Goal: Task Accomplishment & Management: Manage account settings

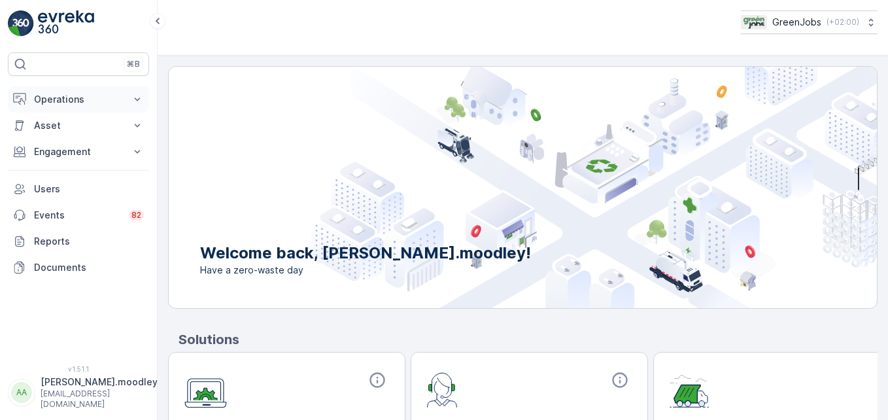
click at [143, 99] on icon at bounding box center [137, 99] width 13 height 13
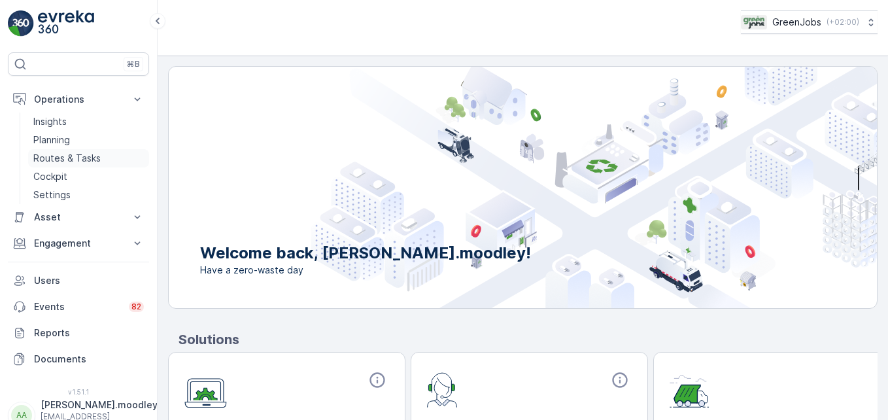
click at [92, 156] on p "Routes & Tasks" at bounding box center [66, 158] width 67 height 13
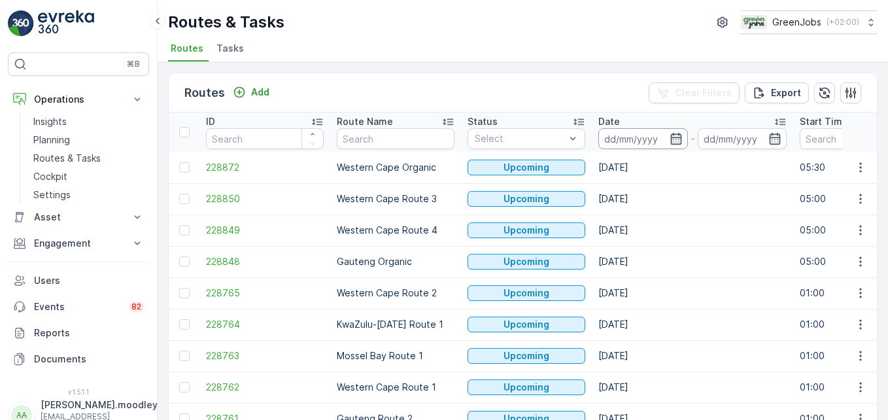
click at [639, 137] on input at bounding box center [643, 138] width 90 height 21
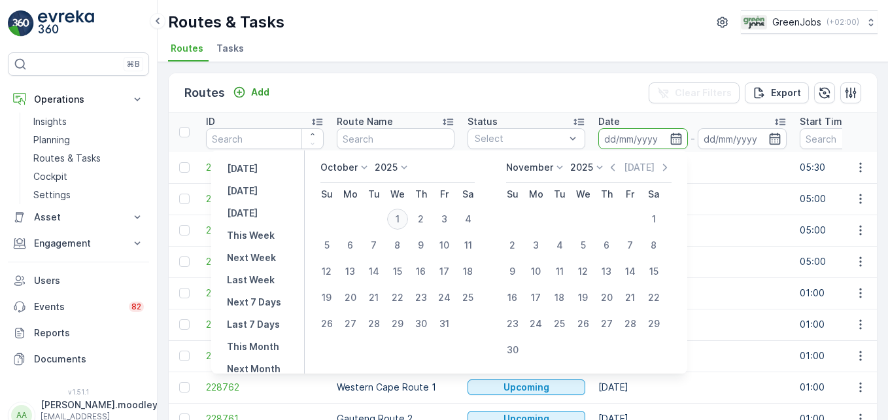
click at [405, 220] on div "1" at bounding box center [397, 219] width 21 height 21
type input "[DATE]"
click at [405, 220] on div "1" at bounding box center [397, 219] width 21 height 21
type input "[DATE]"
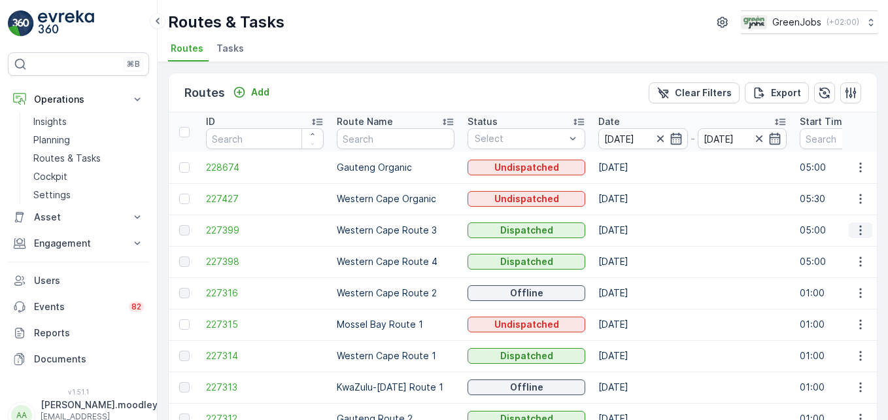
click at [860, 228] on icon "button" at bounding box center [860, 230] width 13 height 13
click at [852, 245] on span "See More Details" at bounding box center [830, 249] width 76 height 13
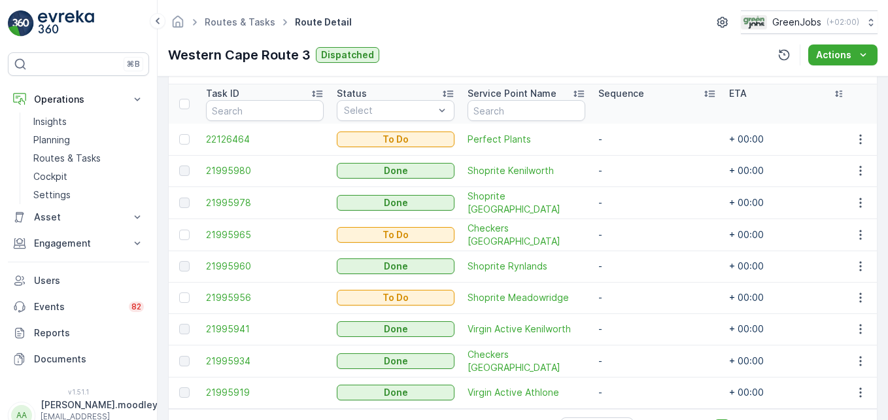
scroll to position [327, 0]
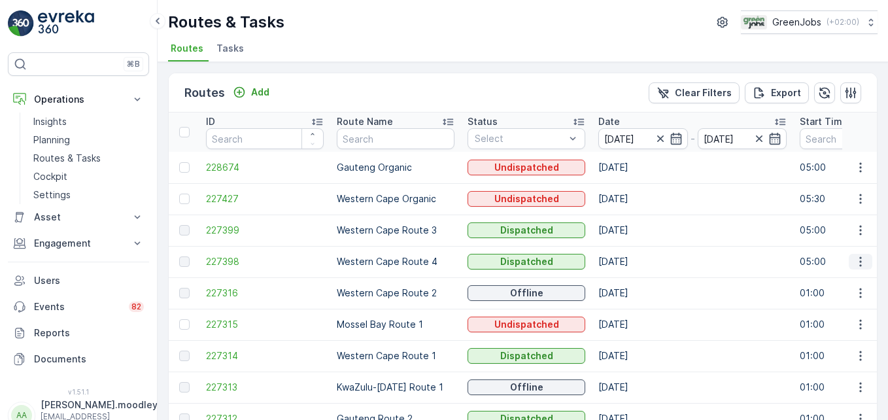
click at [854, 264] on icon "button" at bounding box center [860, 261] width 13 height 13
click at [845, 280] on span "See More Details" at bounding box center [830, 281] width 76 height 13
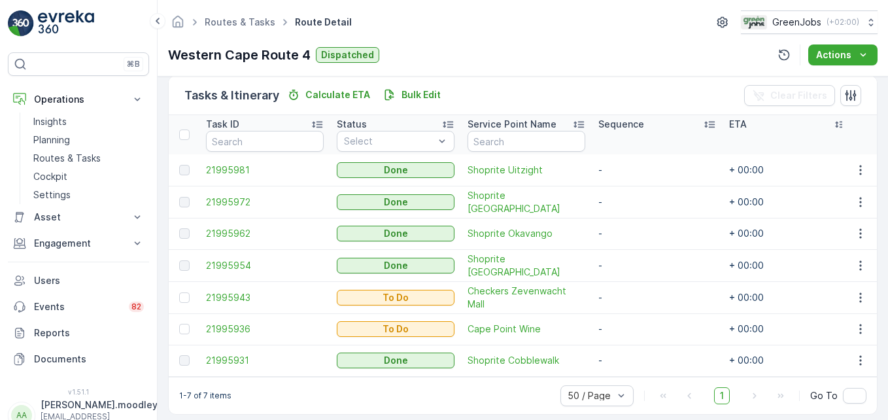
scroll to position [327, 0]
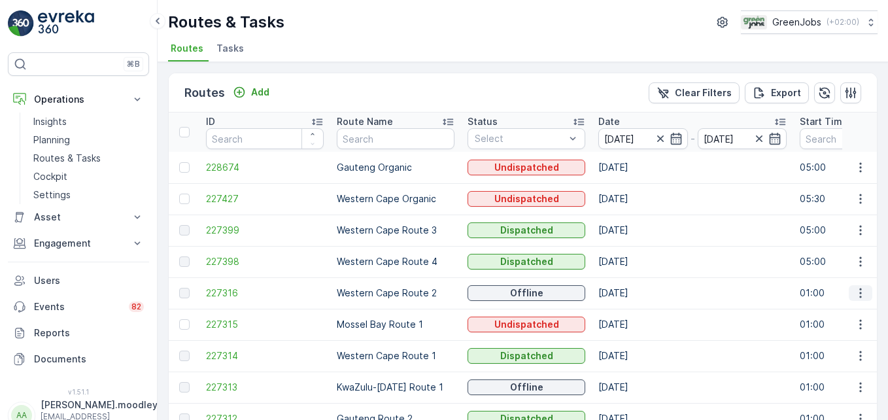
click at [859, 296] on icon "button" at bounding box center [860, 292] width 13 height 13
click at [845, 310] on span "See More Details" at bounding box center [830, 312] width 76 height 13
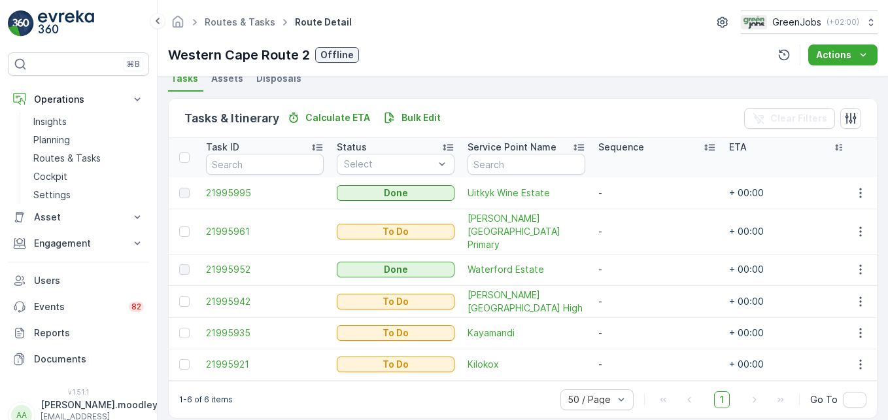
scroll to position [303, 0]
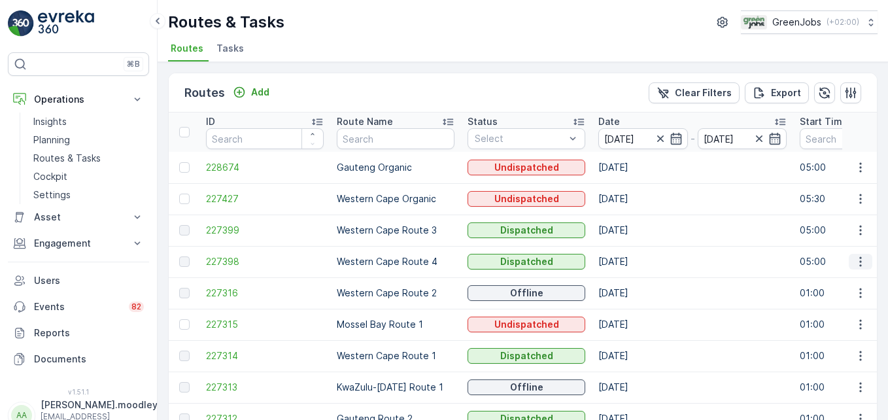
click at [858, 259] on icon "button" at bounding box center [860, 261] width 13 height 13
click at [858, 281] on span "See More Details" at bounding box center [830, 281] width 76 height 13
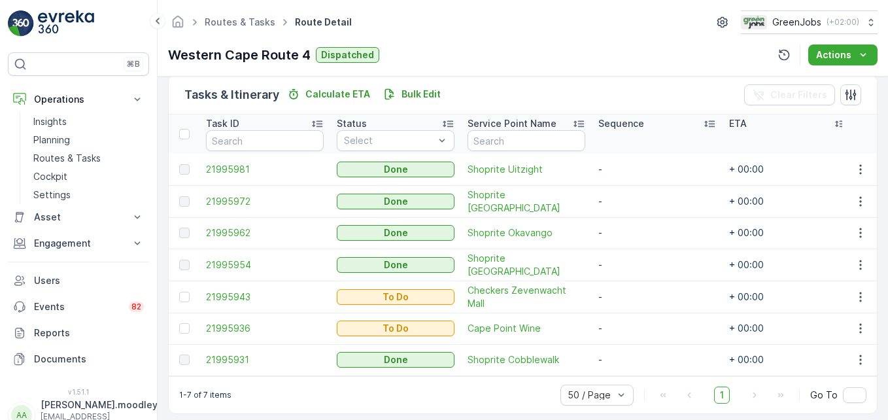
scroll to position [334, 0]
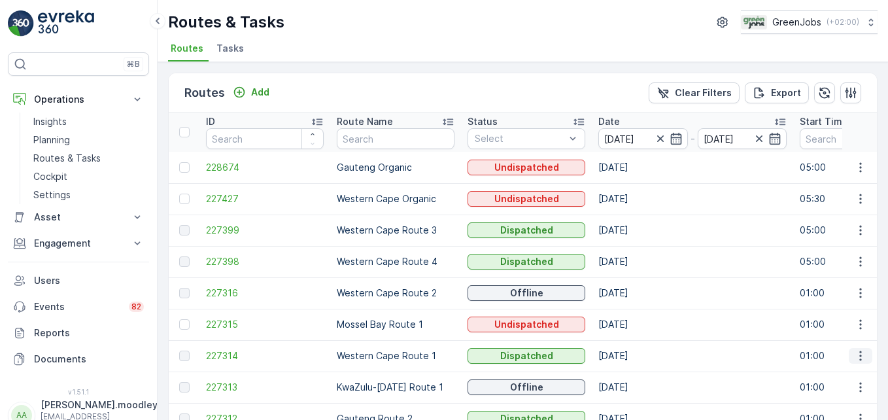
click at [859, 354] on icon "button" at bounding box center [860, 355] width 13 height 13
click at [838, 299] on span "See More Details" at bounding box center [830, 299] width 76 height 13
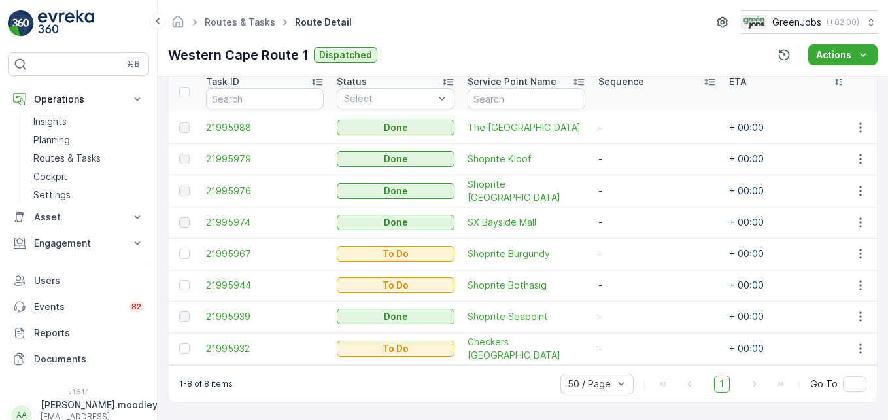
scroll to position [300, 0]
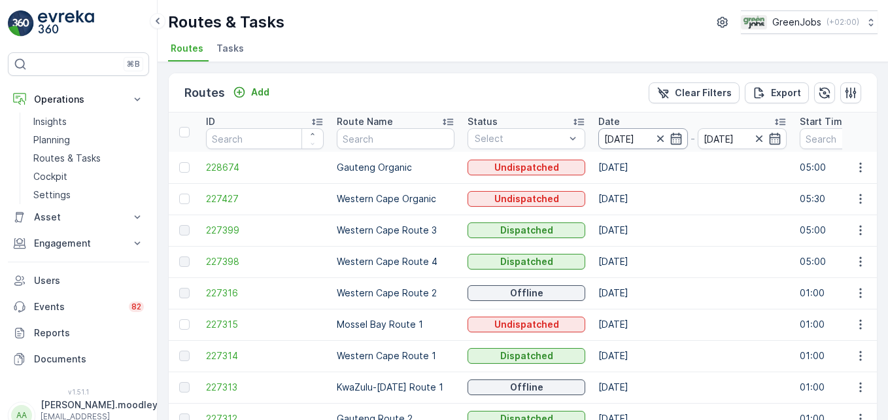
click at [609, 139] on input "[DATE]" at bounding box center [643, 138] width 90 height 21
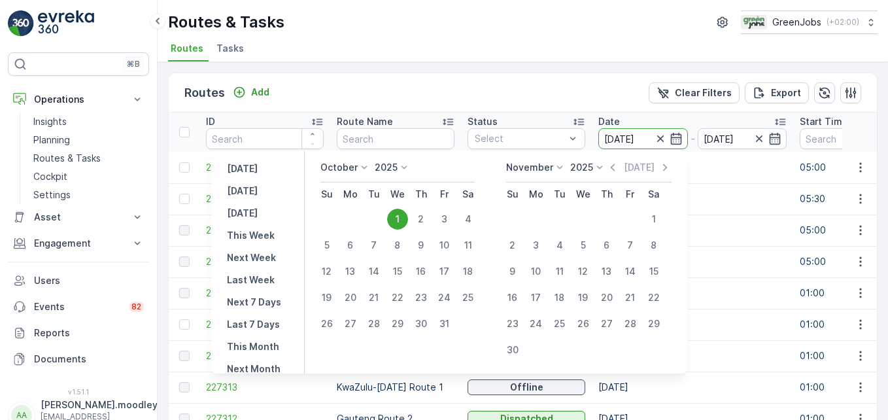
click at [369, 170] on icon at bounding box center [364, 167] width 13 height 13
click at [371, 260] on span "September" at bounding box center [353, 261] width 50 height 13
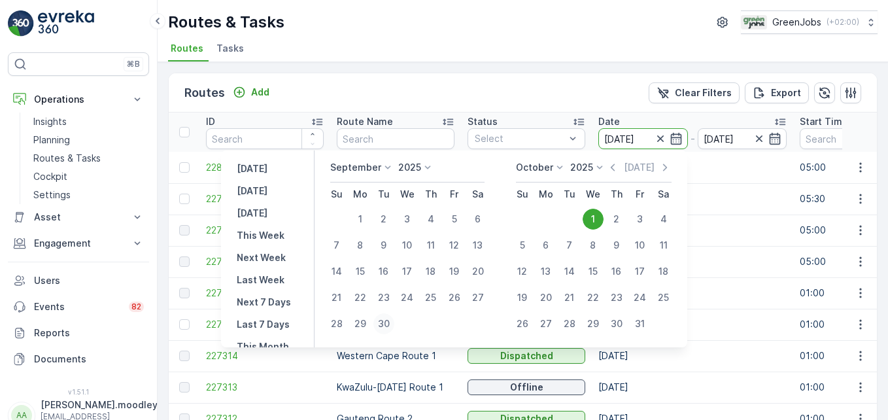
click at [388, 320] on div "30" at bounding box center [383, 323] width 21 height 21
type input "[DATE]"
click at [388, 320] on div "30" at bounding box center [383, 323] width 21 height 21
type input "[DATE]"
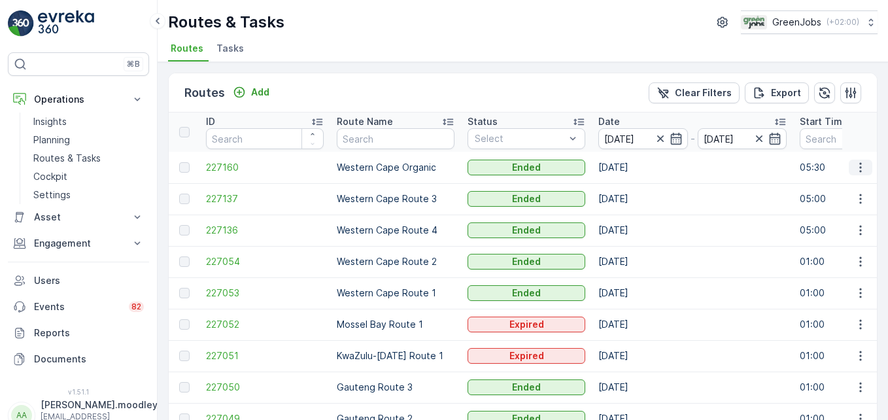
click at [859, 167] on icon "button" at bounding box center [860, 167] width 2 height 10
click at [853, 182] on span "See More Details" at bounding box center [830, 186] width 76 height 13
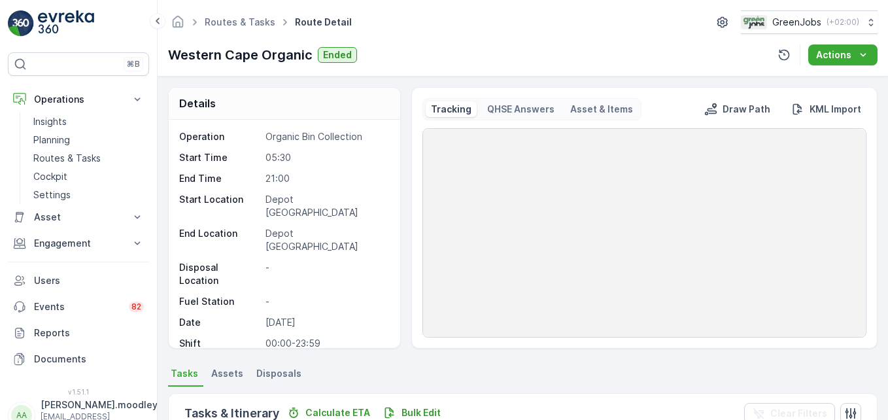
scroll to position [196, 0]
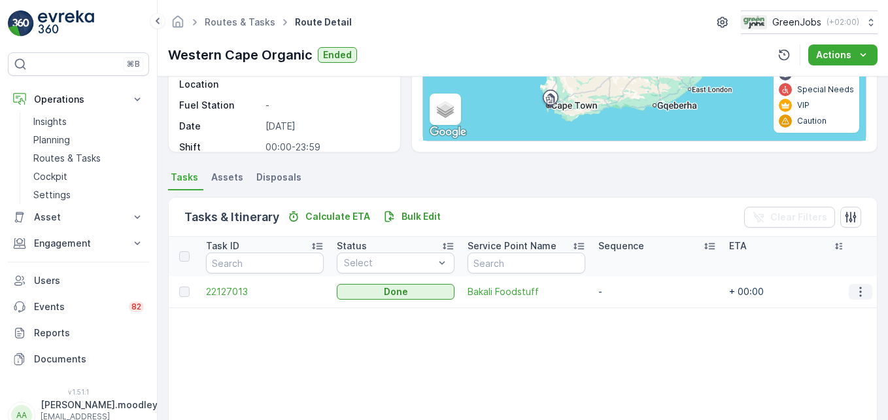
click at [859, 289] on icon "button" at bounding box center [860, 291] width 13 height 13
click at [845, 310] on span "See More Details" at bounding box center [845, 311] width 76 height 13
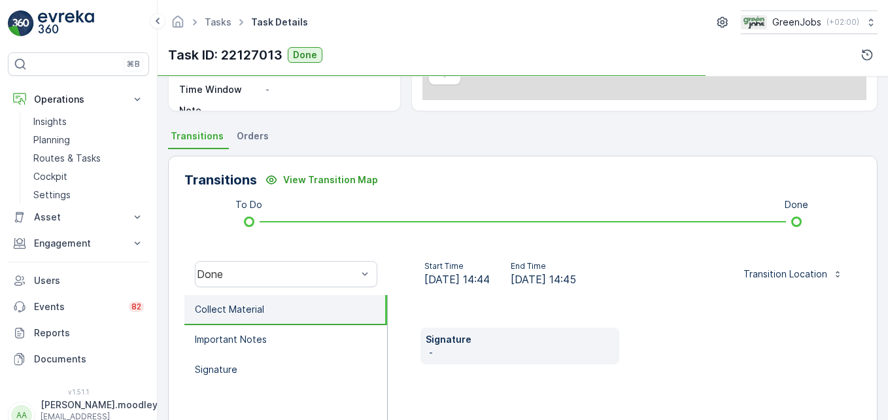
scroll to position [327, 0]
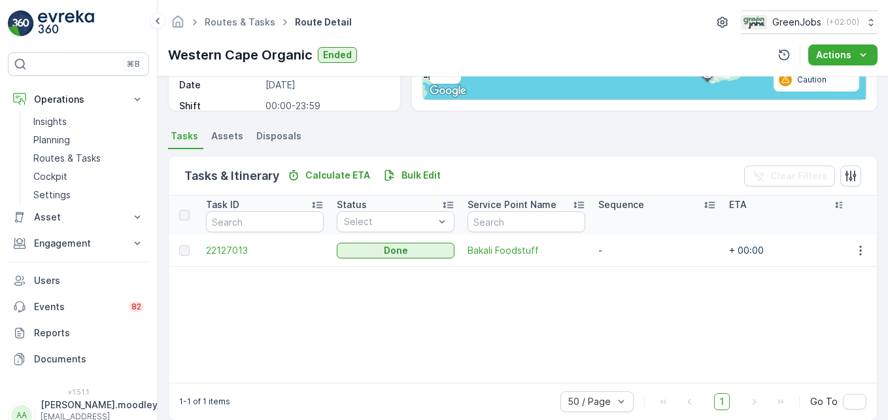
scroll to position [255, 0]
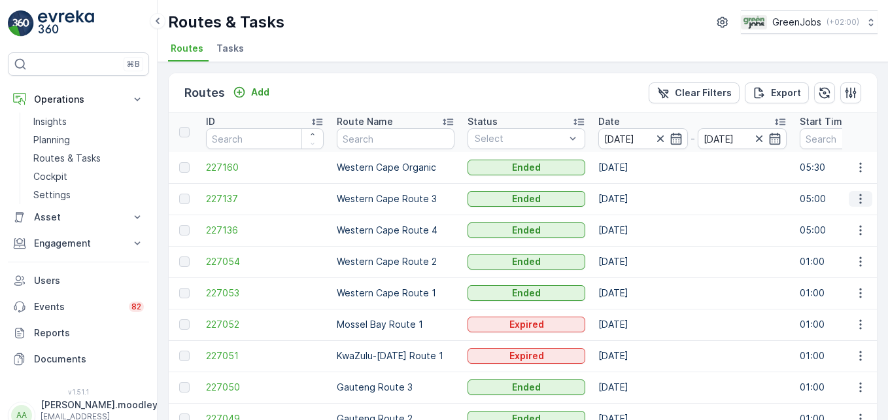
click at [863, 201] on icon "button" at bounding box center [860, 198] width 13 height 13
click at [864, 219] on span "See More Details" at bounding box center [830, 218] width 76 height 13
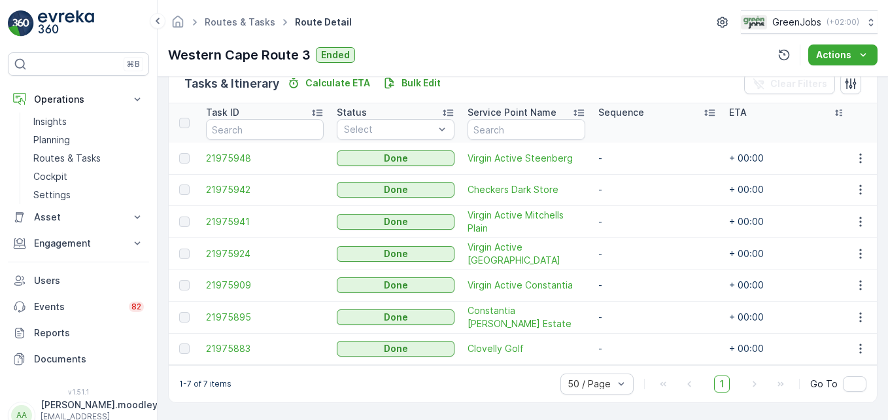
scroll to position [335, 0]
click at [859, 155] on icon "button" at bounding box center [860, 158] width 13 height 13
click at [844, 169] on span "See More Details" at bounding box center [845, 172] width 76 height 13
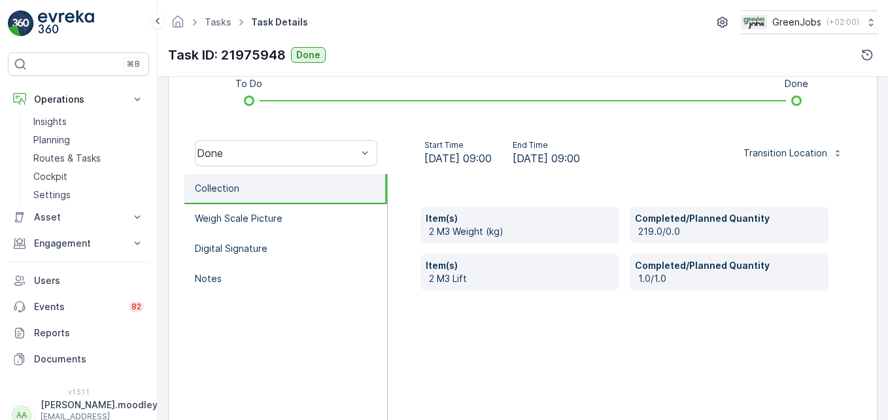
scroll to position [392, 0]
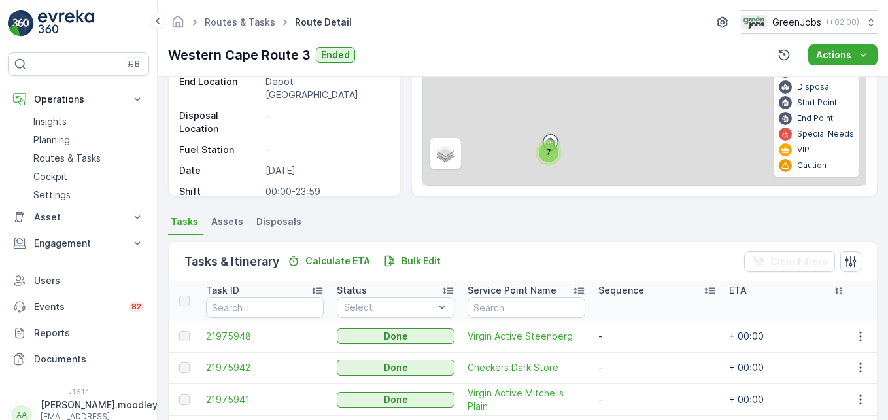
scroll to position [262, 0]
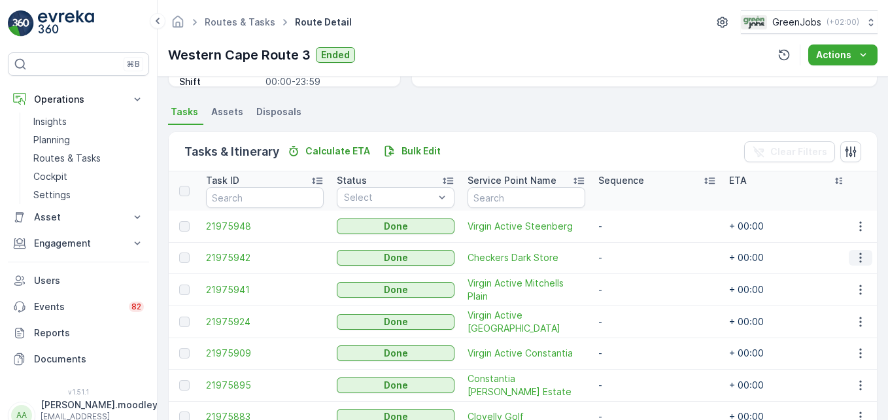
click at [854, 258] on icon "button" at bounding box center [860, 257] width 13 height 13
click at [847, 275] on span "See More Details" at bounding box center [845, 277] width 76 height 13
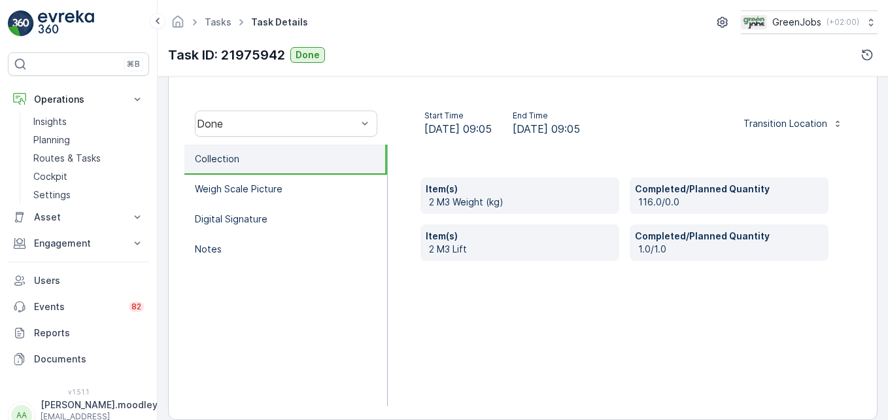
scroll to position [392, 0]
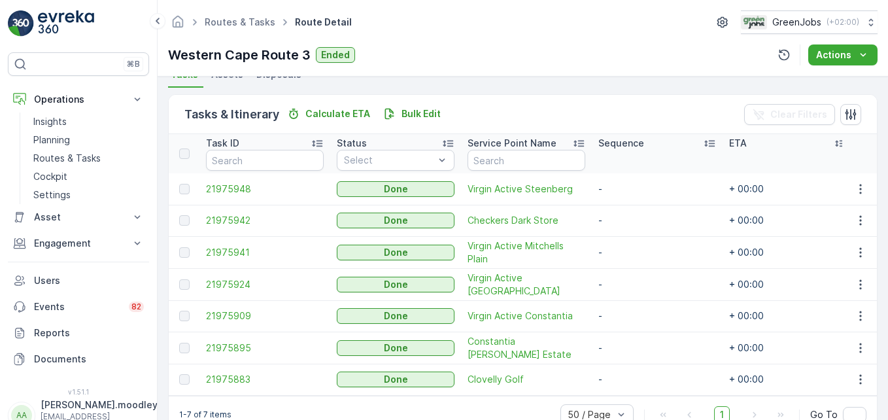
scroll to position [335, 0]
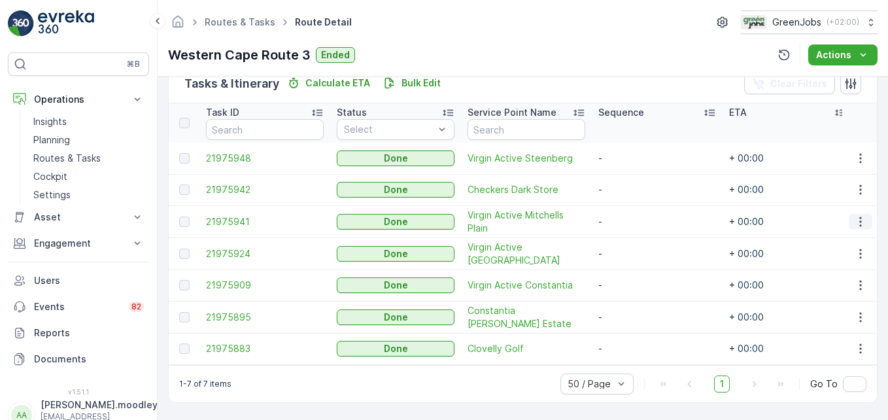
click at [859, 220] on icon "button" at bounding box center [860, 221] width 2 height 10
click at [855, 237] on span "See More Details" at bounding box center [845, 236] width 76 height 13
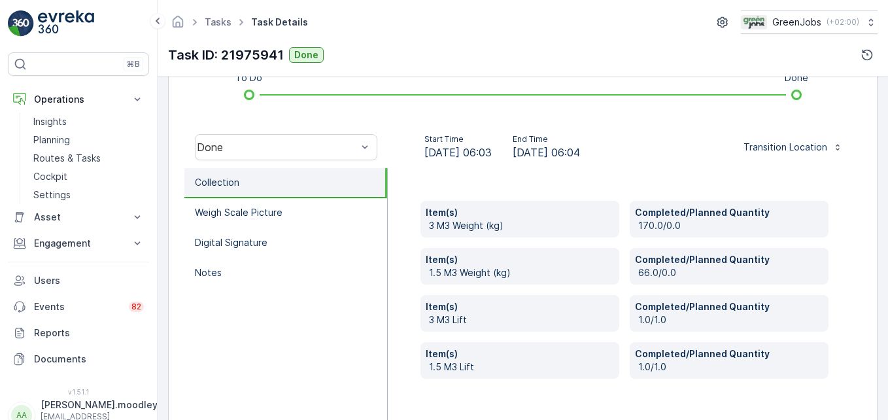
scroll to position [392, 0]
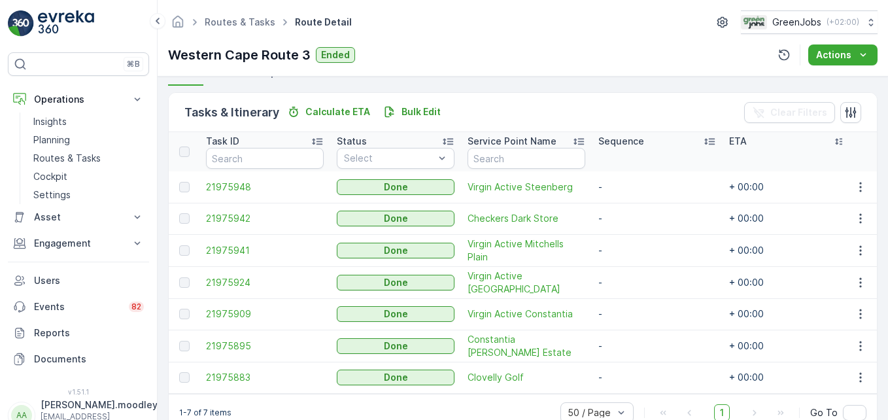
scroll to position [327, 0]
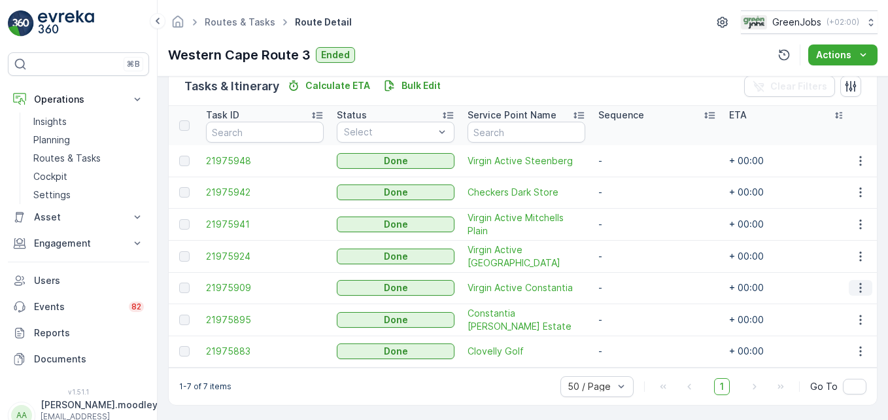
click at [854, 285] on icon "button" at bounding box center [860, 287] width 13 height 13
click at [839, 301] on span "See More Details" at bounding box center [845, 306] width 76 height 13
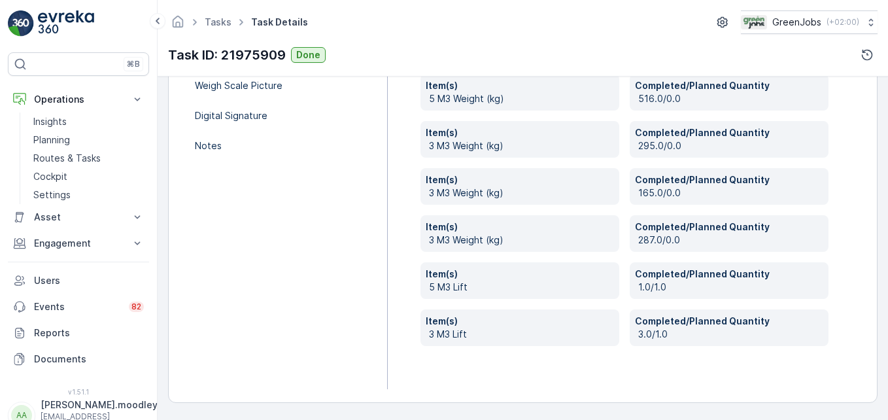
scroll to position [426, 0]
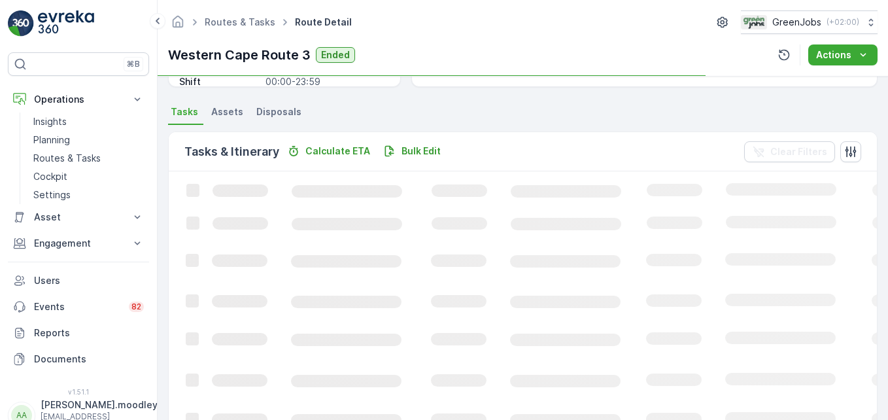
scroll to position [327, 0]
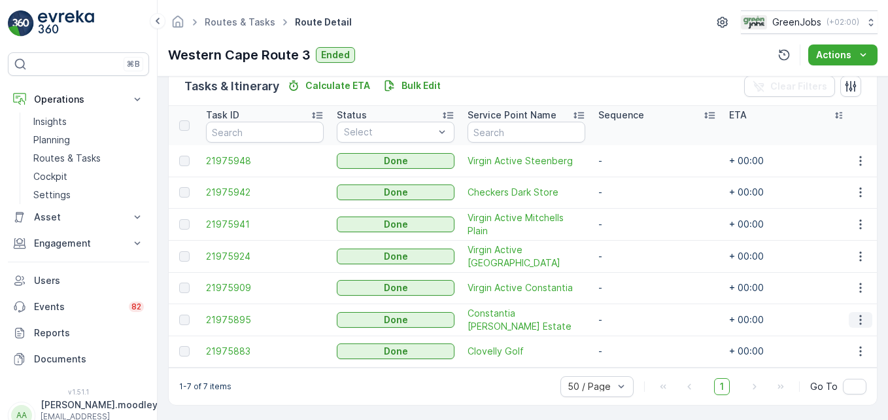
click at [855, 318] on icon "button" at bounding box center [860, 319] width 13 height 13
click at [844, 335] on span "See More Details" at bounding box center [845, 338] width 76 height 13
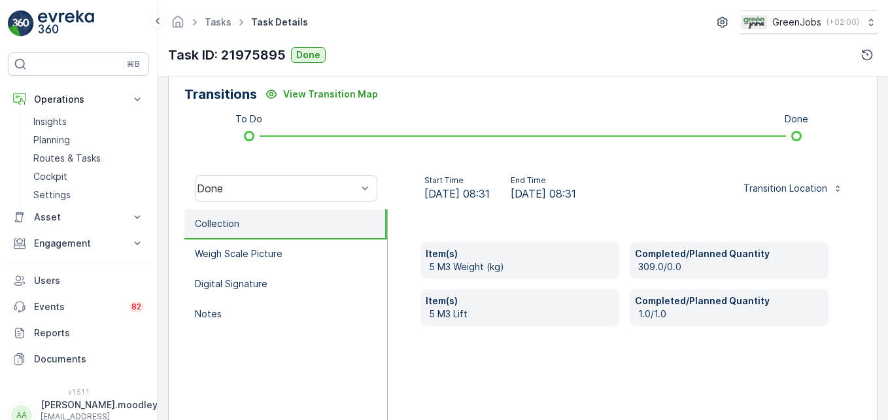
scroll to position [327, 0]
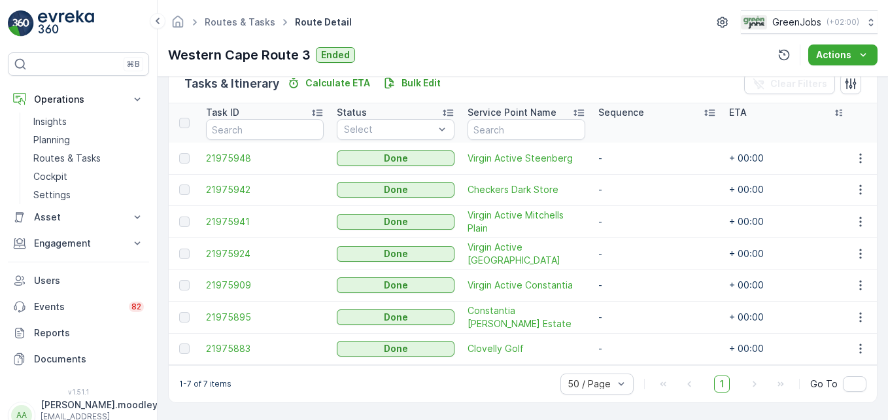
scroll to position [335, 0]
click at [859, 344] on icon "button" at bounding box center [860, 349] width 2 height 10
click at [852, 363] on span "See More Details" at bounding box center [845, 361] width 76 height 13
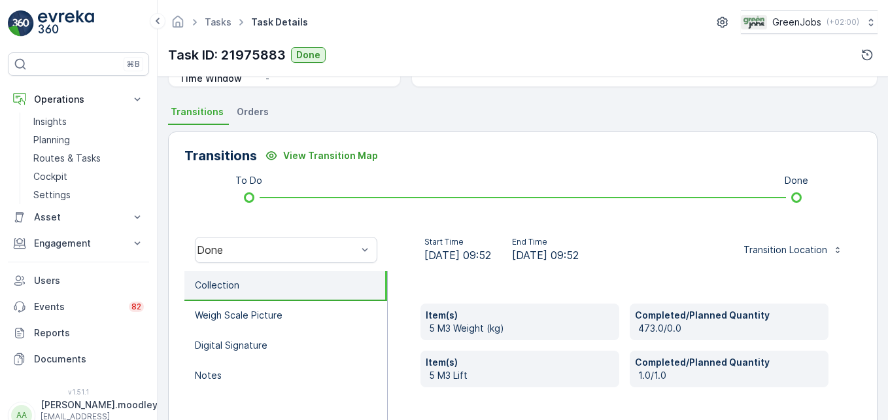
scroll to position [327, 0]
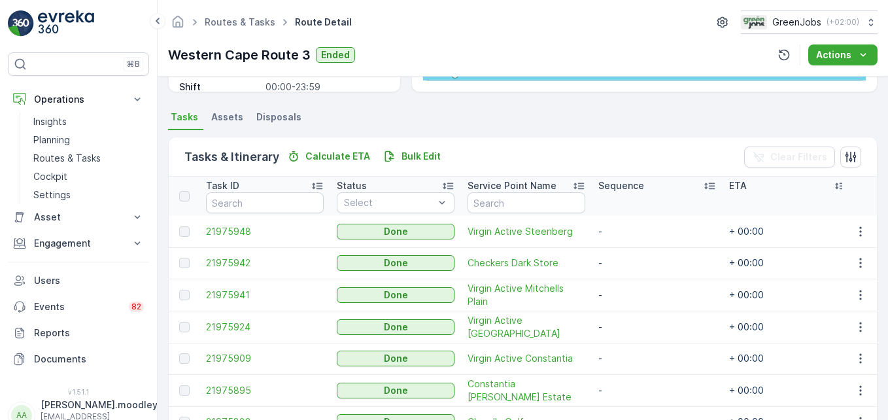
scroll to position [262, 0]
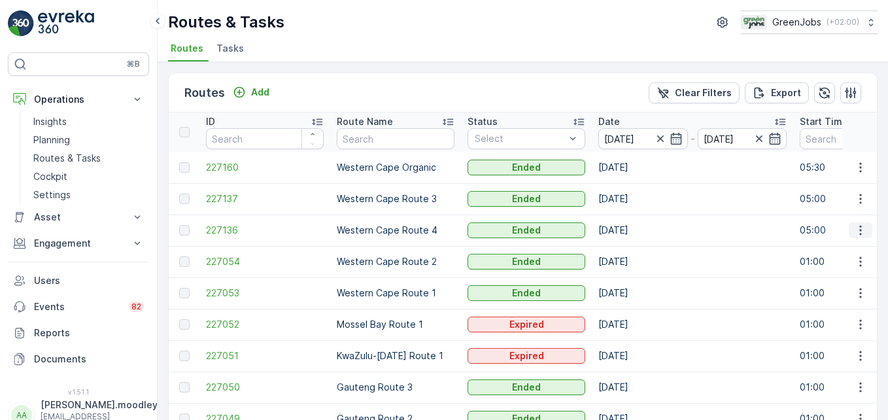
click at [859, 230] on icon "button" at bounding box center [860, 230] width 13 height 13
click at [856, 248] on span "See More Details" at bounding box center [830, 249] width 76 height 13
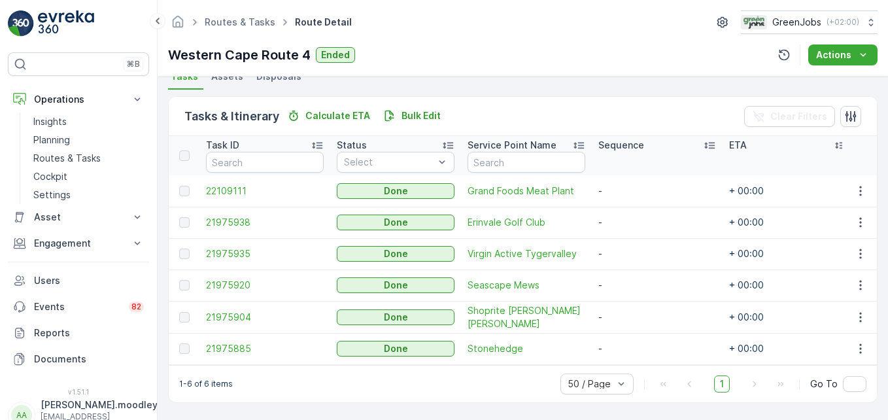
scroll to position [303, 0]
click at [856, 186] on icon "button" at bounding box center [860, 190] width 13 height 13
click at [854, 199] on span "See More Details" at bounding box center [845, 204] width 76 height 13
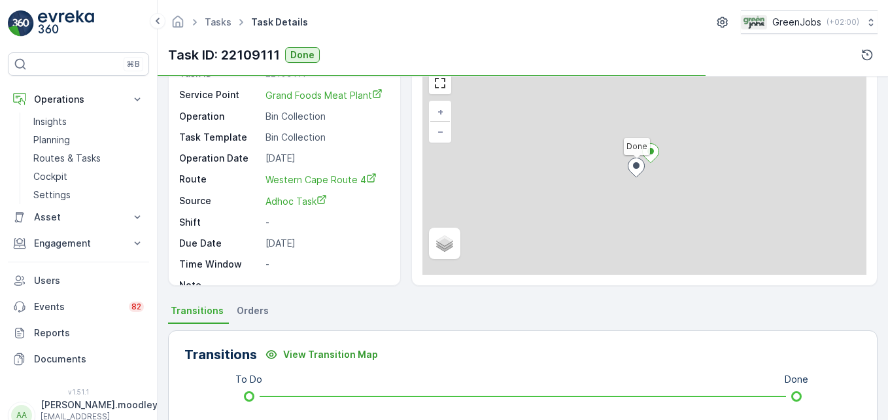
scroll to position [262, 0]
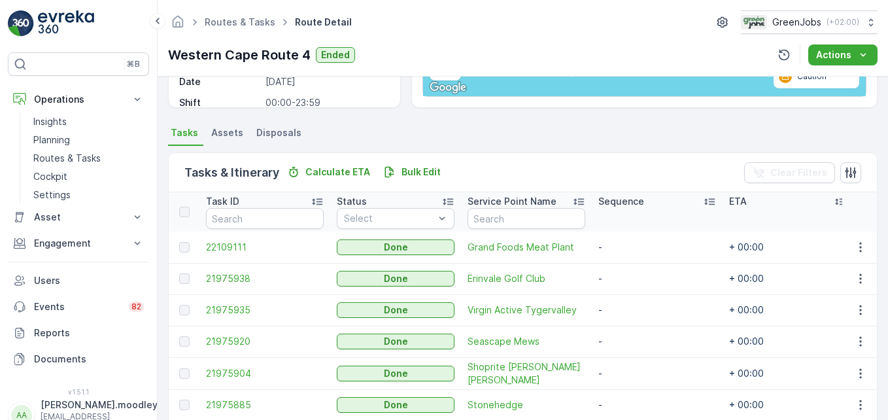
scroll to position [262, 0]
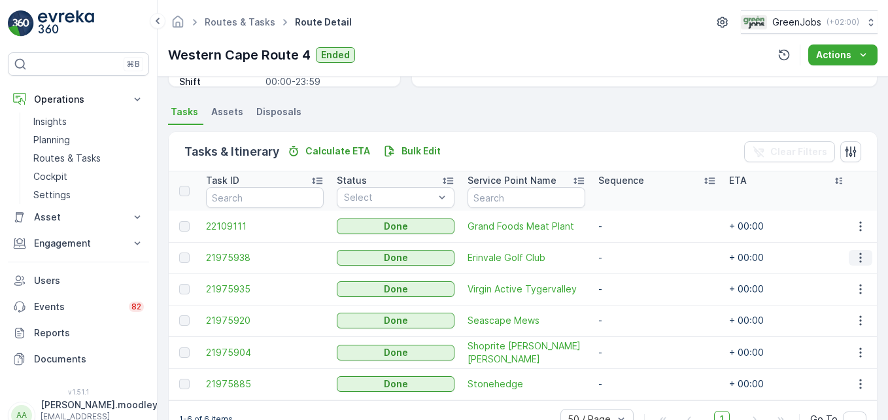
click at [861, 254] on icon "button" at bounding box center [860, 257] width 13 height 13
click at [847, 279] on span "See More Details" at bounding box center [845, 277] width 76 height 13
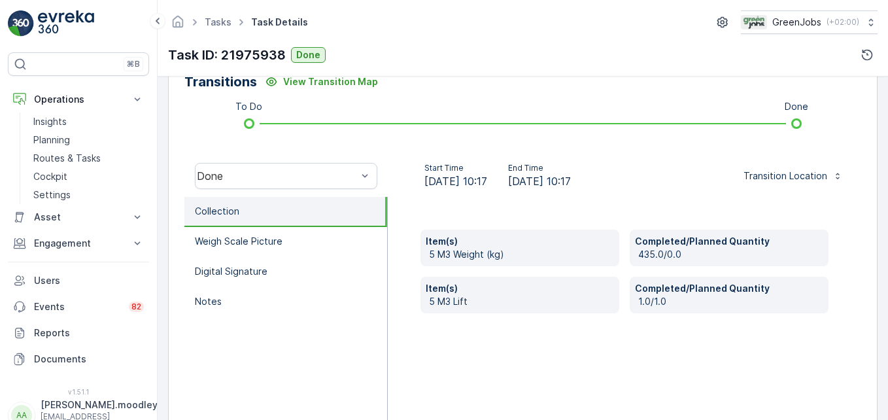
scroll to position [392, 0]
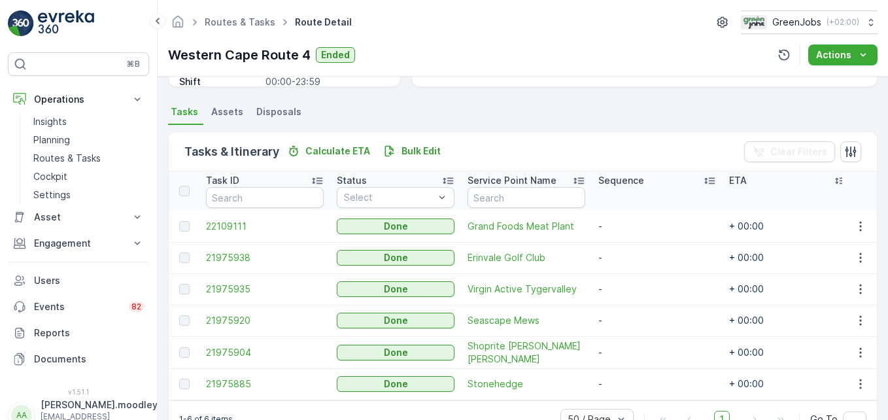
scroll to position [303, 0]
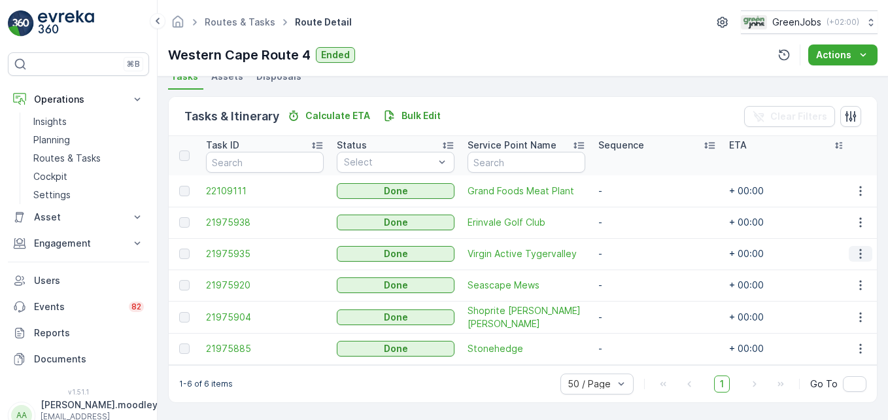
click at [859, 248] on icon "button" at bounding box center [860, 253] width 13 height 13
click at [858, 269] on span "See More Details" at bounding box center [845, 267] width 76 height 13
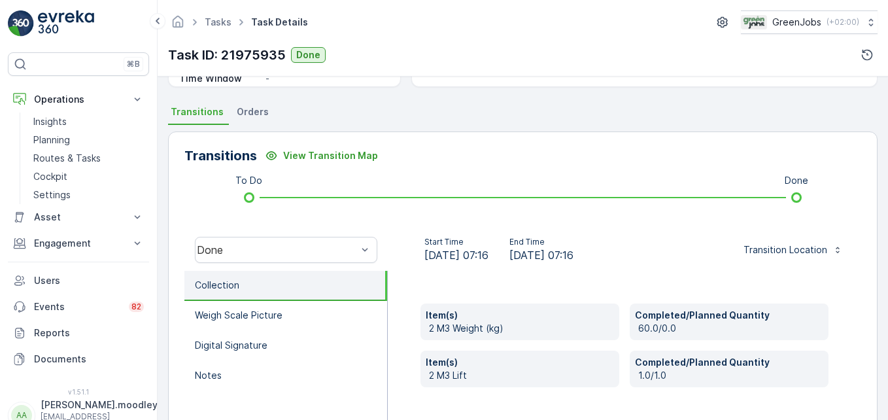
scroll to position [327, 0]
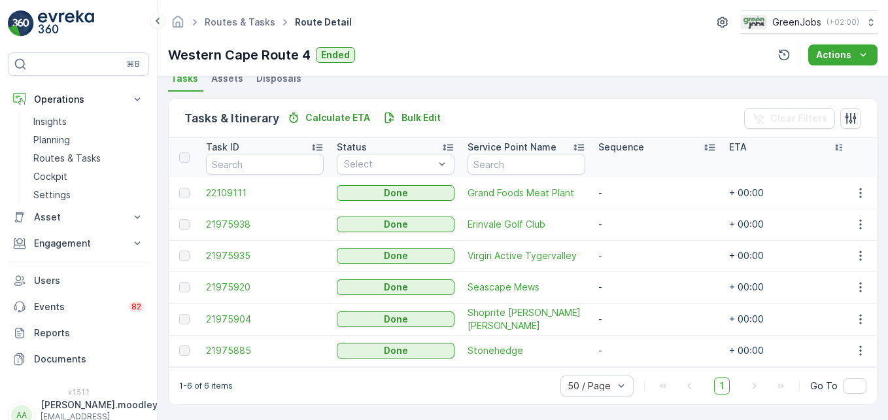
scroll to position [303, 0]
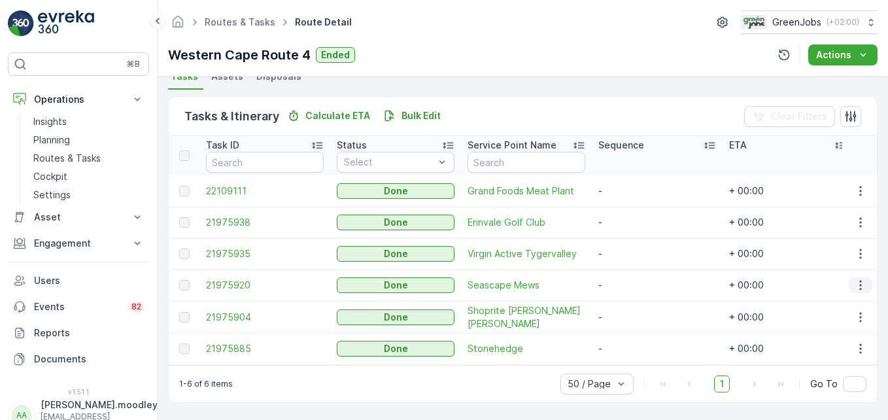
click at [854, 281] on icon "button" at bounding box center [860, 285] width 13 height 13
click at [852, 298] on span "See More Details" at bounding box center [845, 298] width 76 height 13
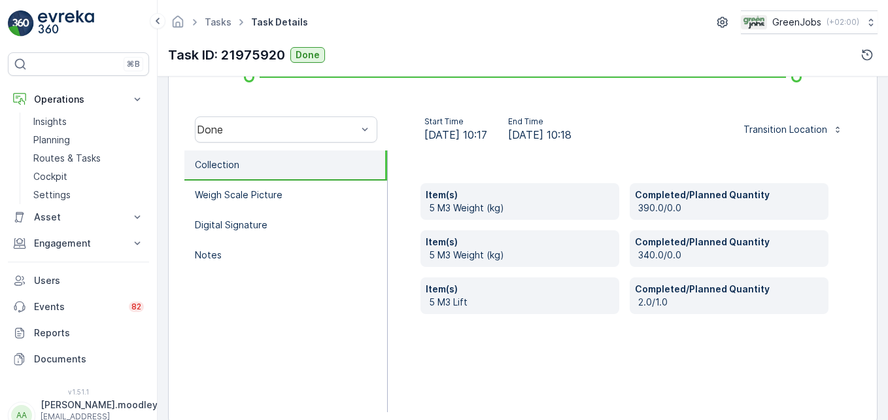
scroll to position [392, 0]
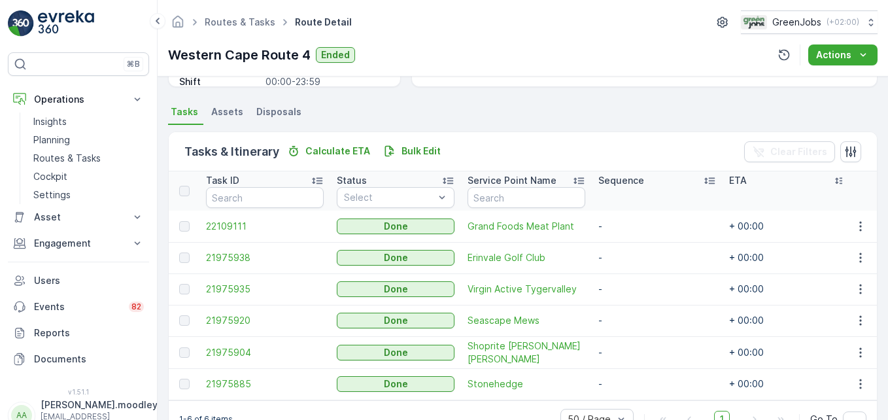
scroll to position [303, 0]
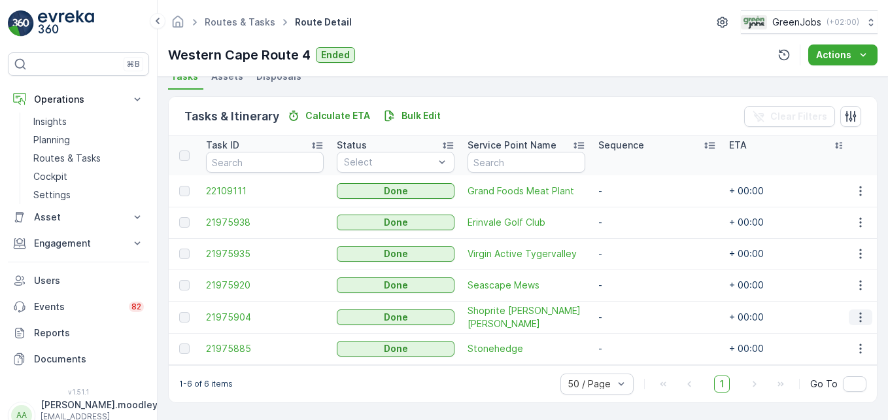
click at [856, 311] on icon "button" at bounding box center [860, 317] width 13 height 13
click at [836, 325] on span "See More Details" at bounding box center [845, 330] width 76 height 13
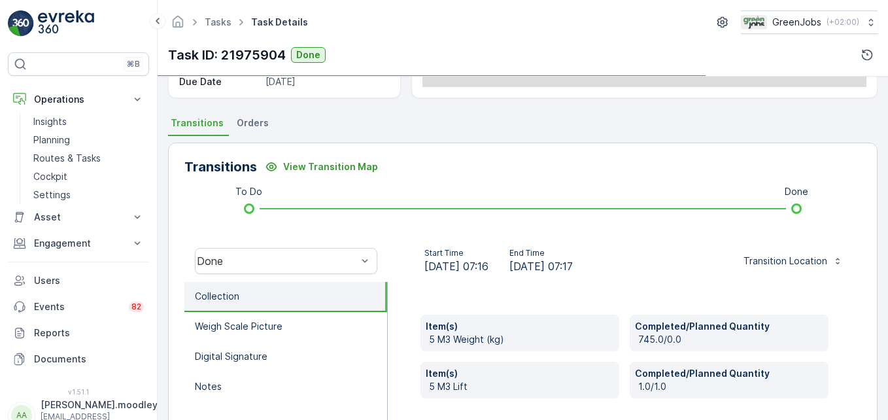
scroll to position [262, 0]
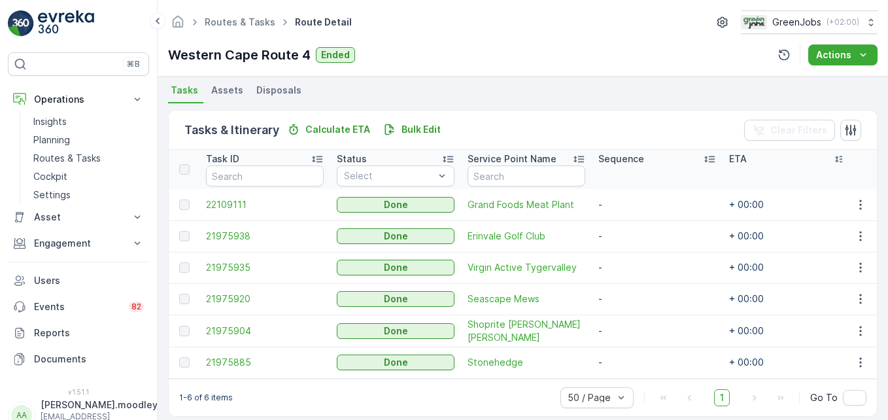
scroll to position [303, 0]
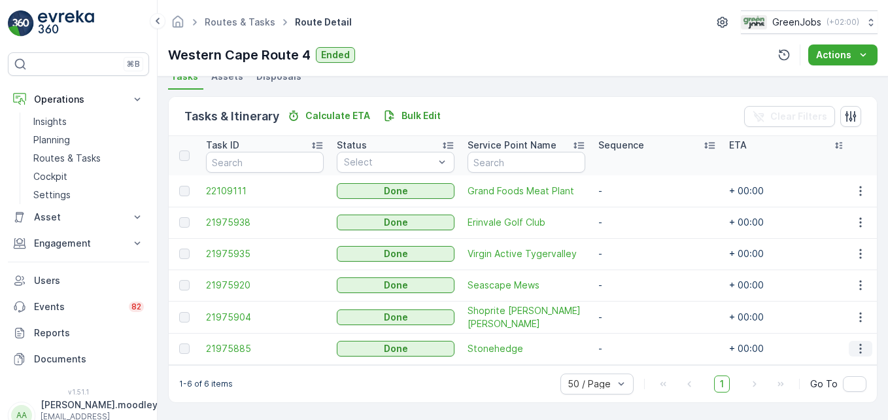
click at [861, 346] on icon "button" at bounding box center [860, 348] width 13 height 13
click at [856, 362] on span "See More Details" at bounding box center [845, 361] width 76 height 13
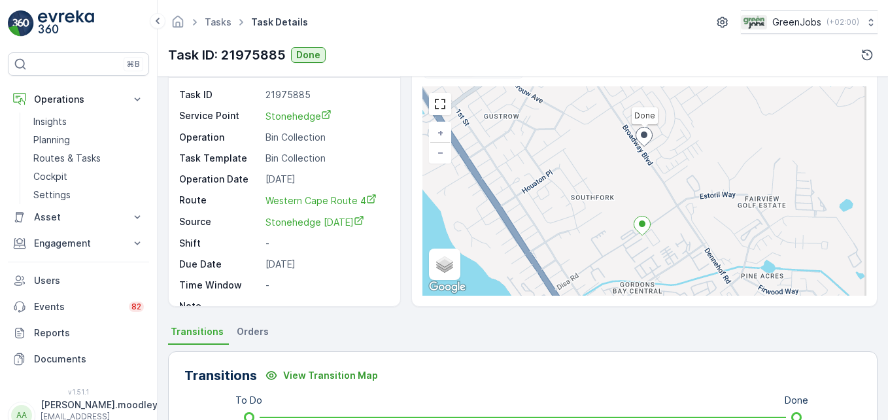
scroll to position [327, 0]
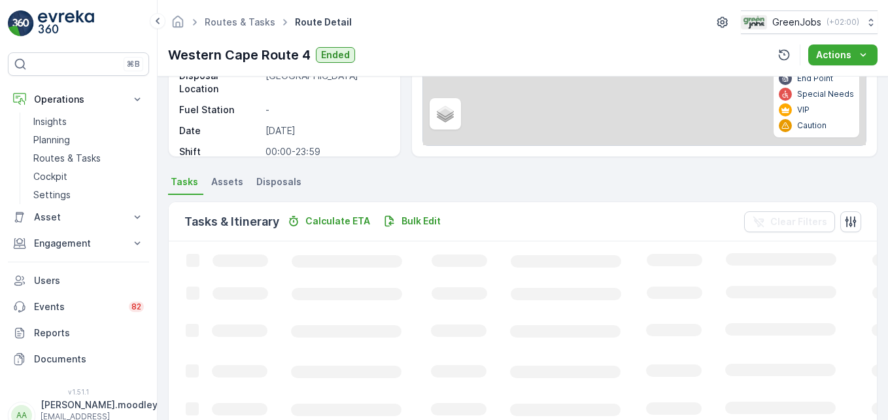
scroll to position [262, 0]
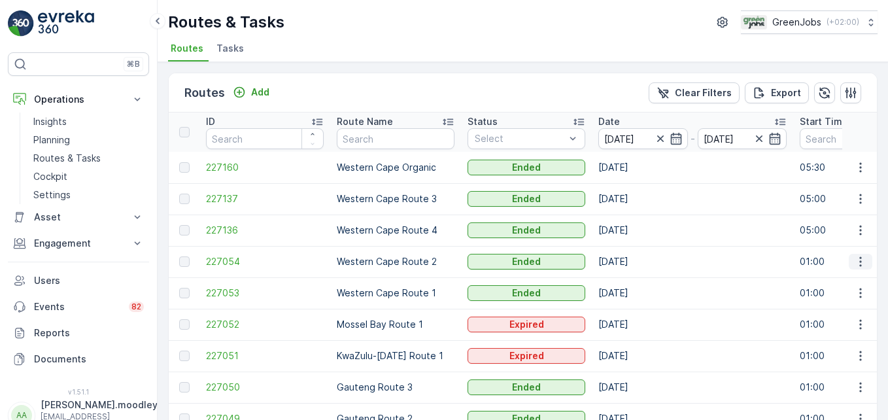
click at [854, 266] on icon "button" at bounding box center [860, 261] width 13 height 13
click at [851, 280] on span "See More Details" at bounding box center [830, 281] width 76 height 13
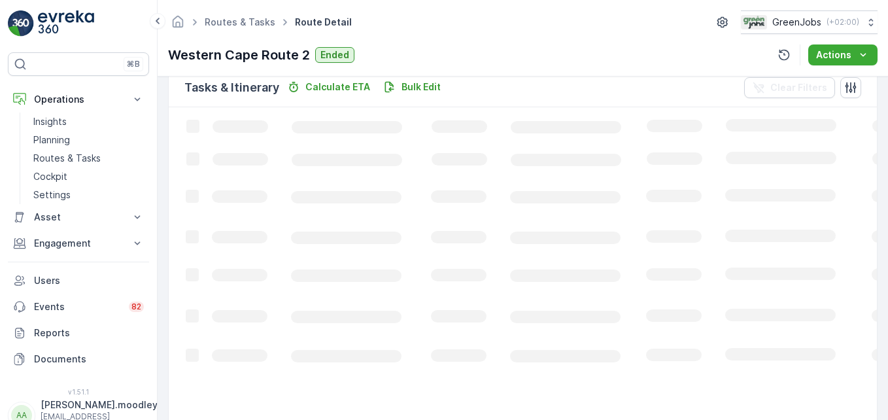
scroll to position [327, 0]
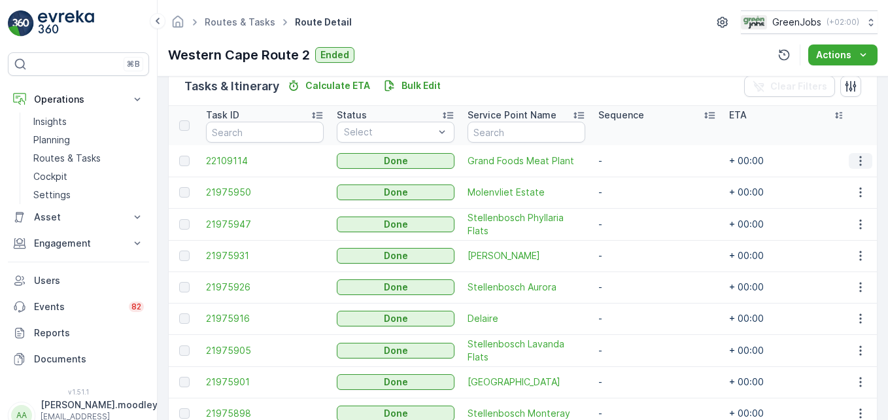
click at [862, 162] on icon "button" at bounding box center [860, 160] width 13 height 13
click at [859, 182] on span "See More Details" at bounding box center [845, 180] width 76 height 13
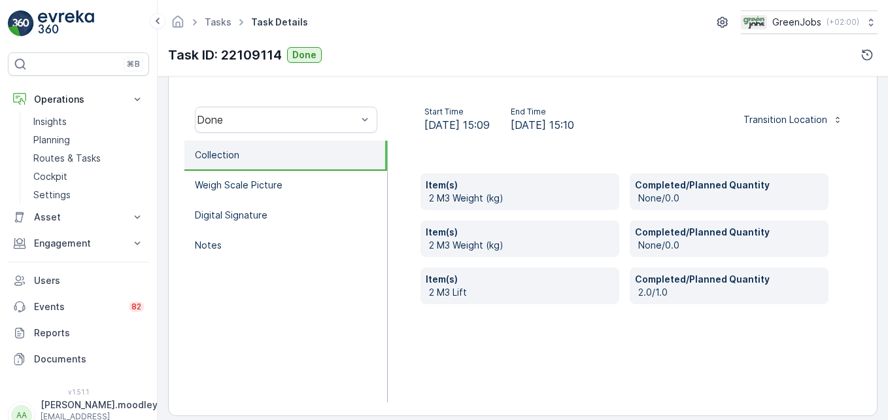
scroll to position [392, 0]
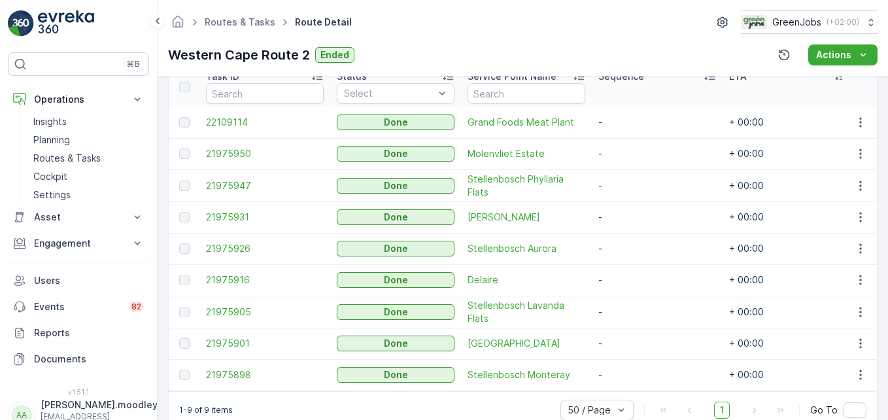
scroll to position [392, 0]
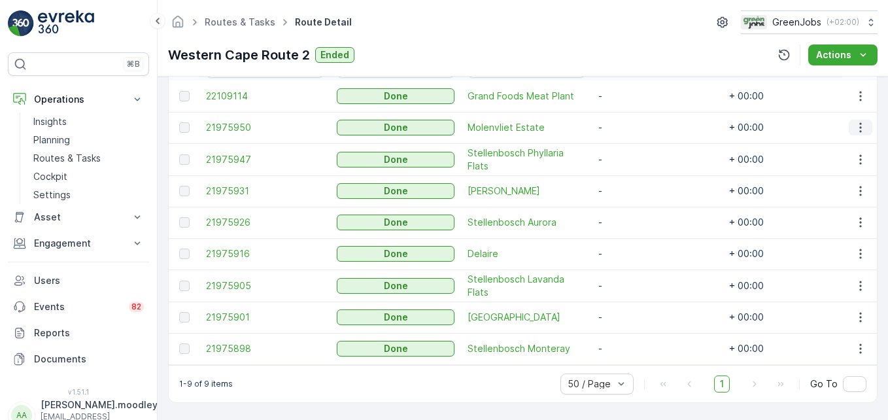
click at [860, 128] on icon "button" at bounding box center [860, 127] width 13 height 13
click at [859, 143] on span "See More Details" at bounding box center [845, 146] width 76 height 13
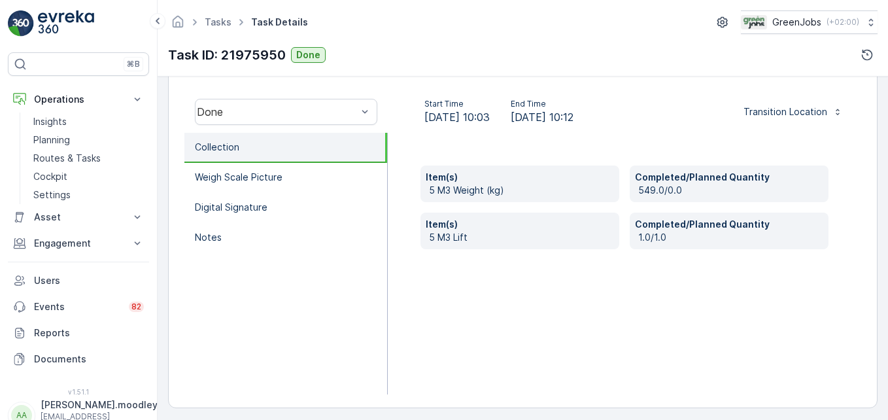
scroll to position [405, 0]
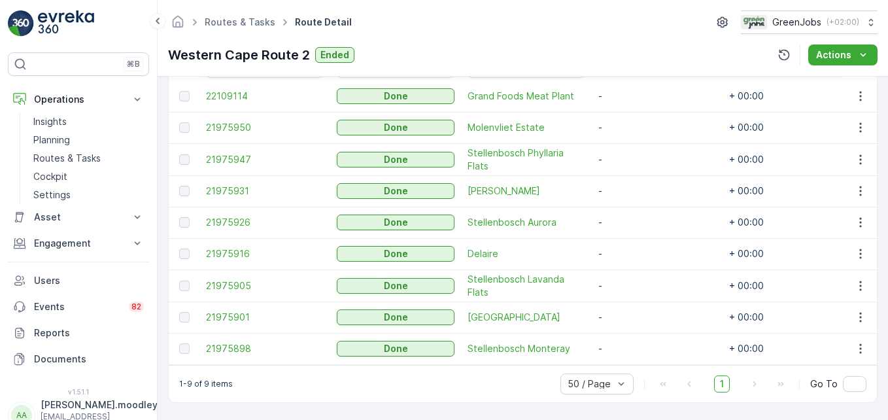
scroll to position [398, 0]
click at [856, 153] on icon "button" at bounding box center [860, 159] width 13 height 13
click at [852, 171] on span "See More Details" at bounding box center [845, 172] width 76 height 13
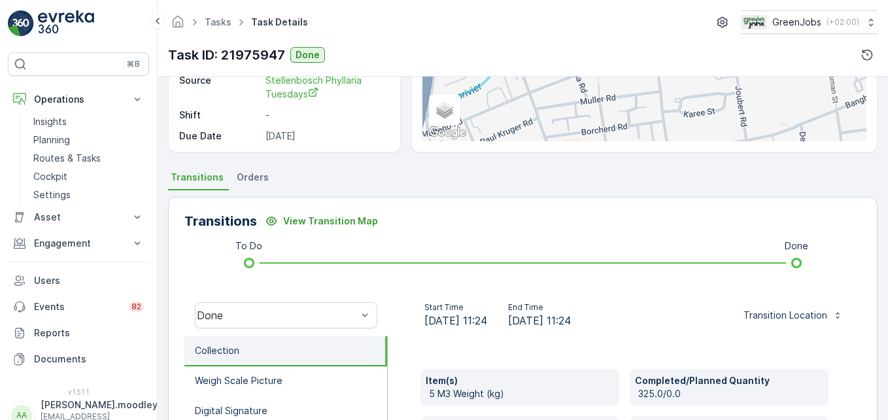
scroll to position [392, 0]
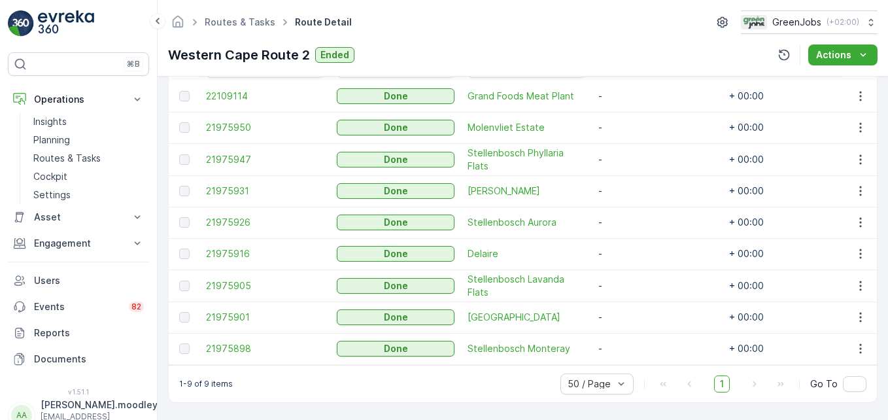
scroll to position [398, 0]
click at [859, 184] on icon "button" at bounding box center [860, 190] width 13 height 13
click at [855, 199] on span "See More Details" at bounding box center [845, 203] width 76 height 13
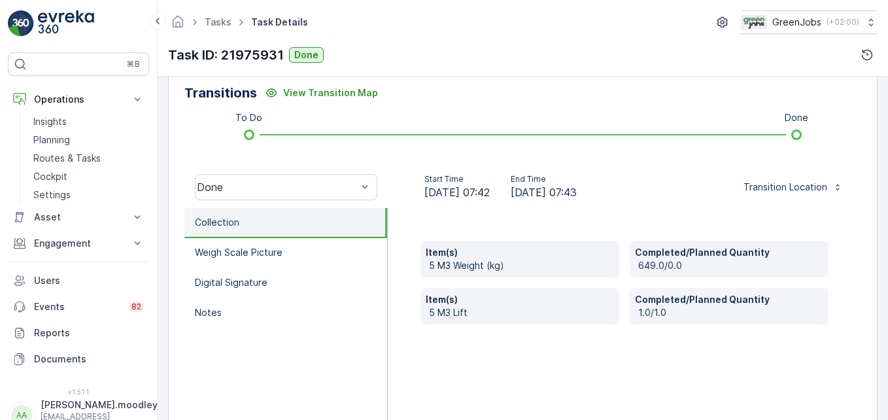
scroll to position [327, 0]
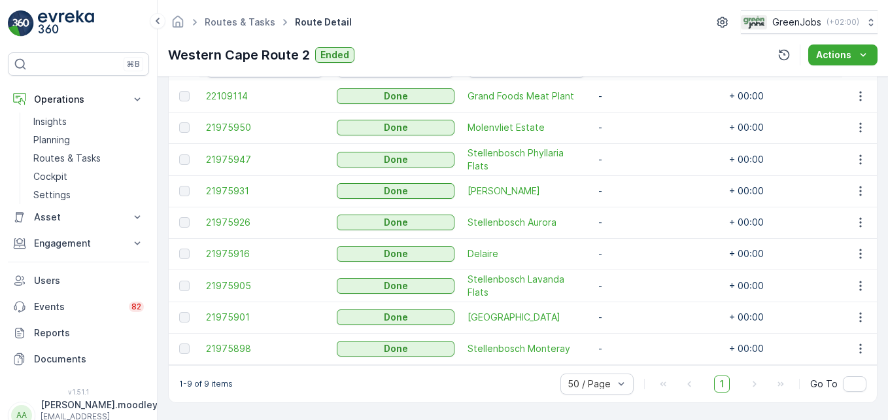
scroll to position [398, 0]
click at [861, 219] on icon "button" at bounding box center [860, 222] width 13 height 13
click at [857, 239] on span "See More Details" at bounding box center [845, 235] width 76 height 13
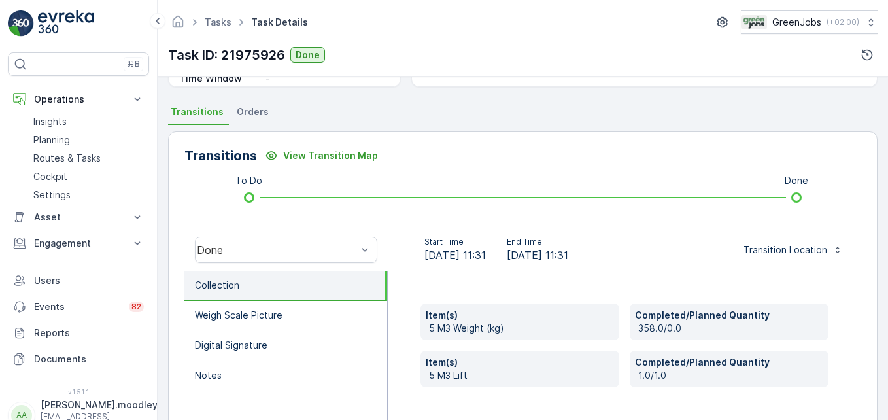
scroll to position [327, 0]
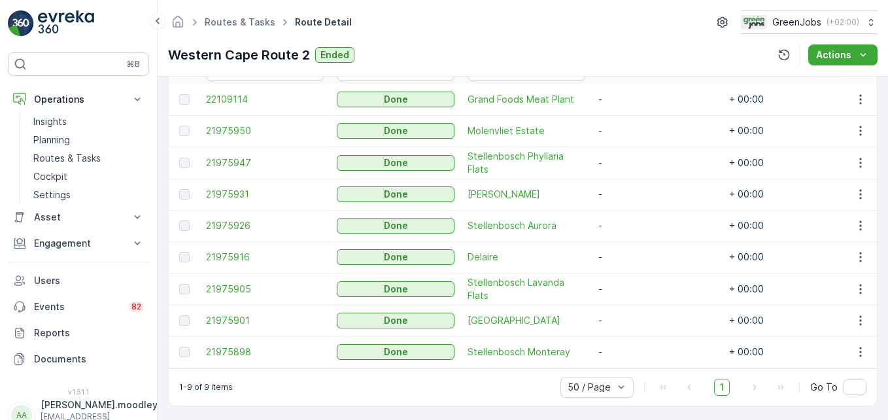
scroll to position [398, 0]
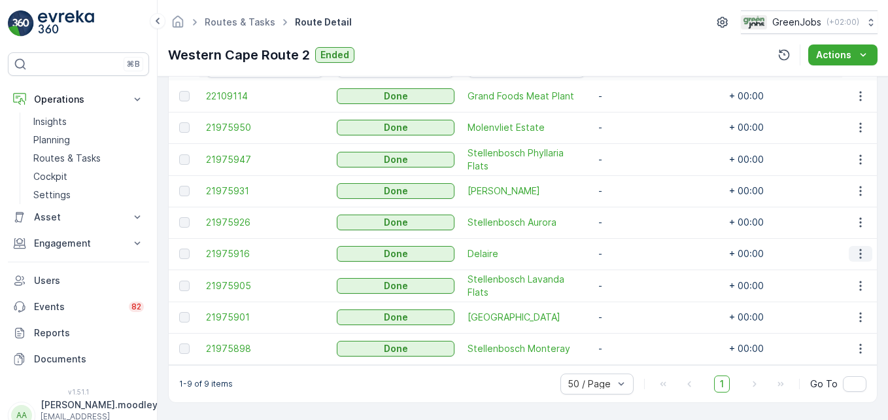
click at [859, 252] on icon "button" at bounding box center [860, 253] width 13 height 13
click at [859, 267] on span "See More Details" at bounding box center [845, 266] width 76 height 13
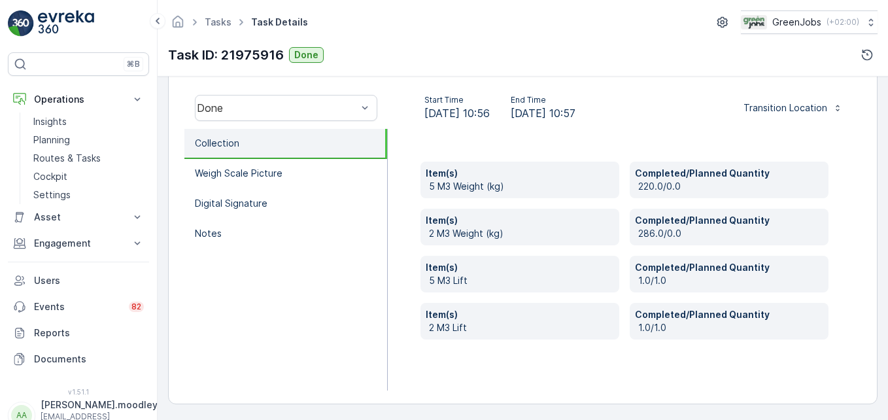
scroll to position [405, 0]
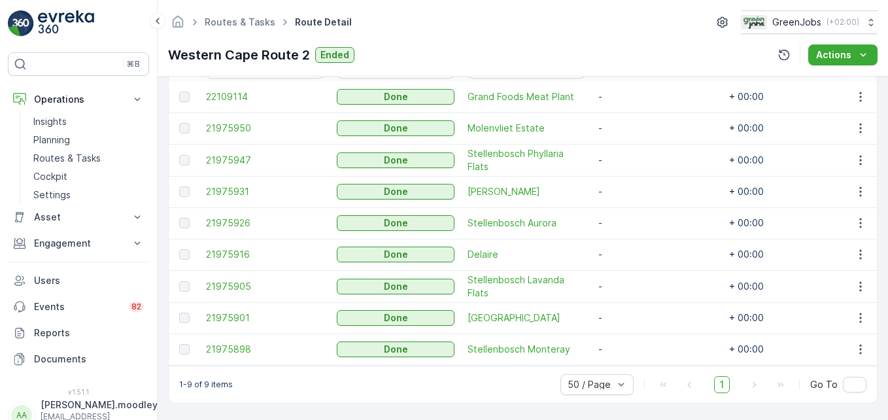
scroll to position [398, 0]
click at [859, 281] on icon "button" at bounding box center [860, 285] width 13 height 13
click at [864, 295] on span "See More Details" at bounding box center [845, 298] width 76 height 13
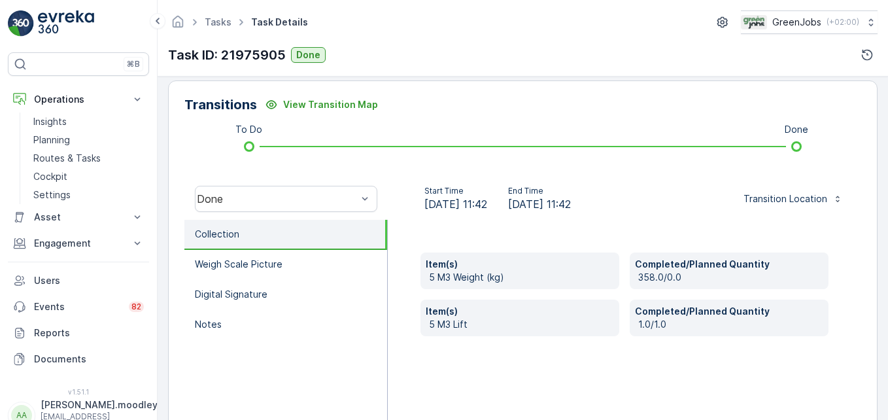
scroll to position [327, 0]
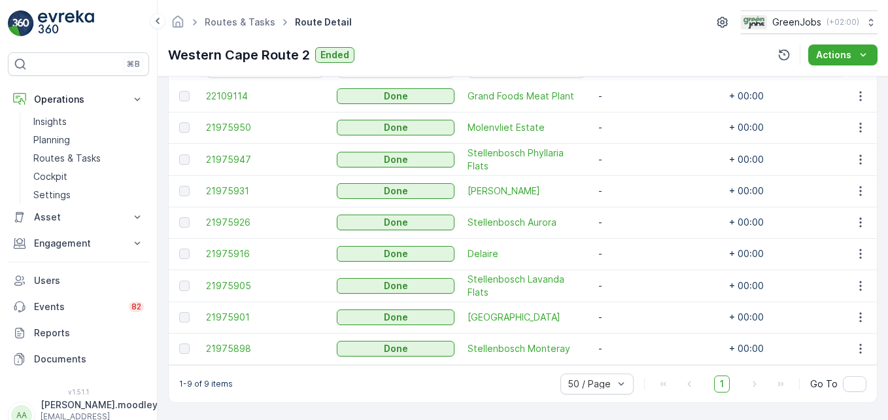
scroll to position [398, 0]
click at [859, 311] on icon "button" at bounding box center [860, 317] width 13 height 13
click at [849, 328] on span "See More Details" at bounding box center [845, 330] width 76 height 13
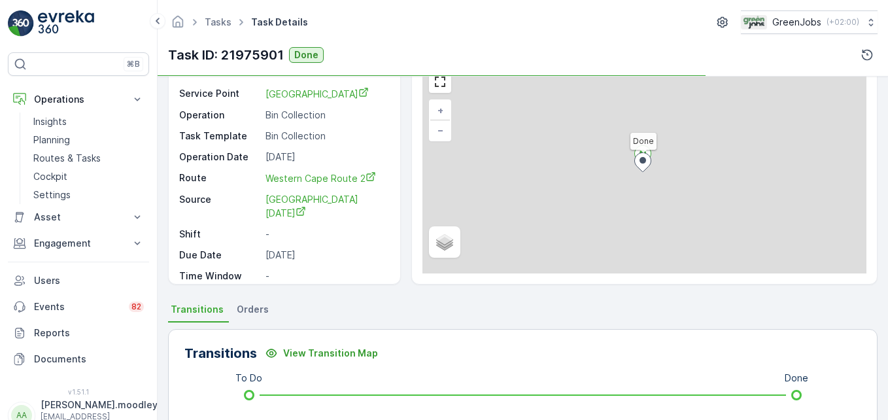
scroll to position [262, 0]
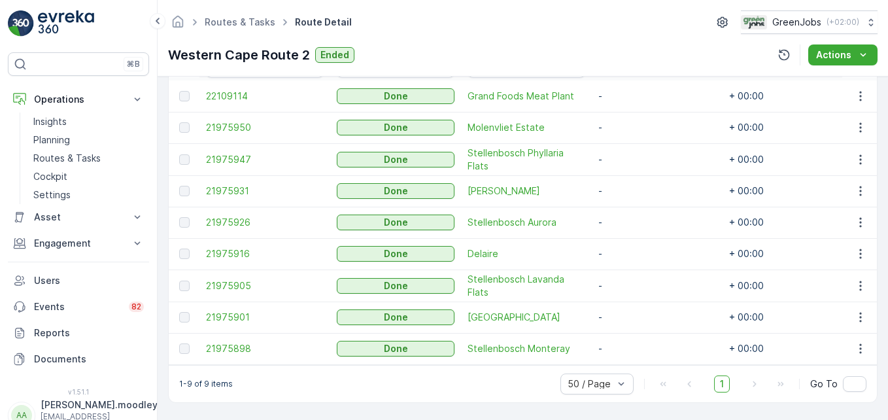
scroll to position [398, 0]
click at [854, 344] on icon "button" at bounding box center [860, 348] width 13 height 13
click at [854, 358] on span "See More Details" at bounding box center [845, 361] width 76 height 13
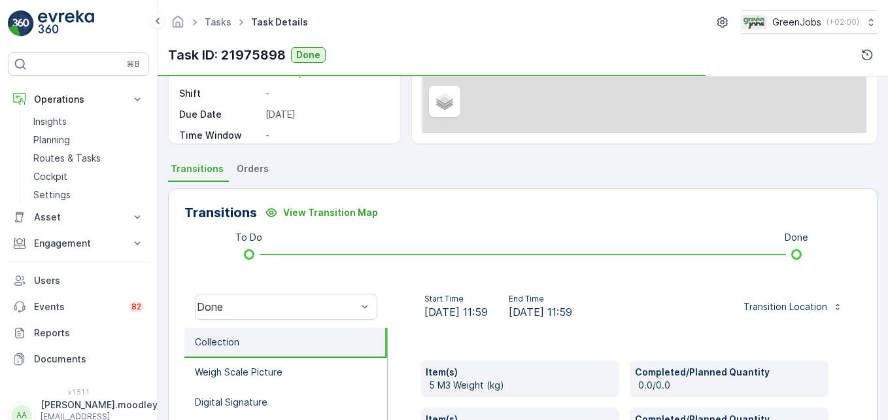
scroll to position [327, 0]
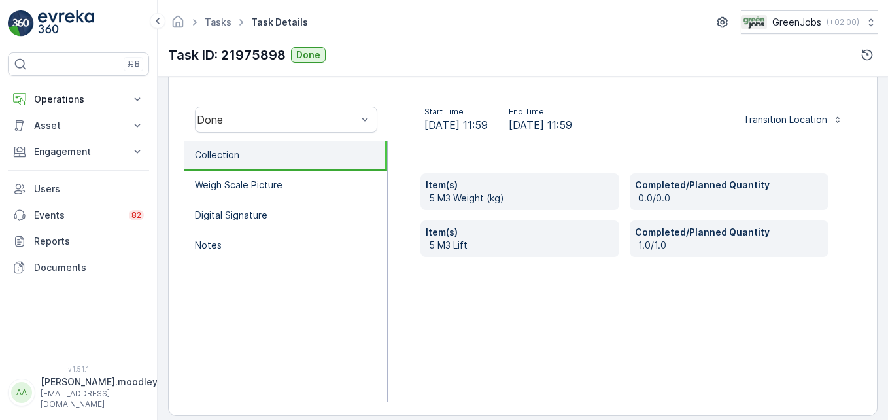
scroll to position [392, 0]
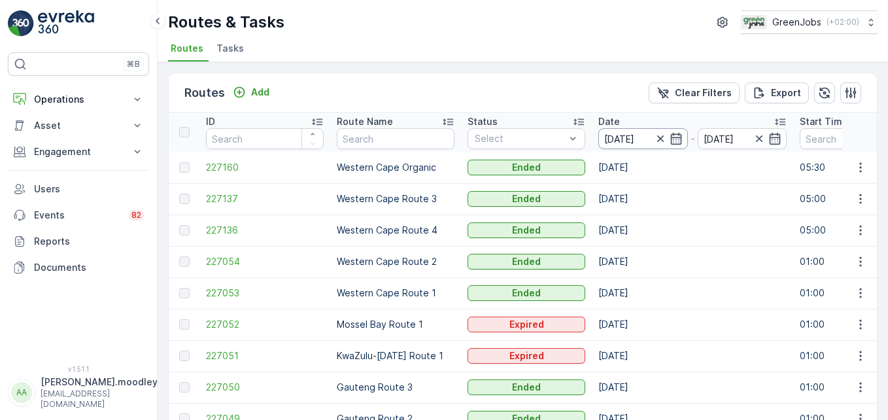
click at [630, 131] on input "[DATE]" at bounding box center [643, 138] width 90 height 21
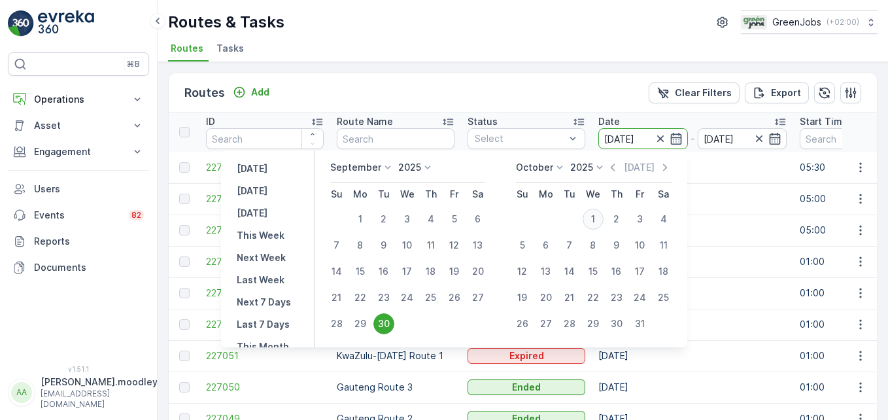
click at [596, 222] on div "1" at bounding box center [593, 219] width 21 height 21
type input "[DATE]"
click at [596, 222] on div "1" at bounding box center [593, 219] width 21 height 21
type input "[DATE]"
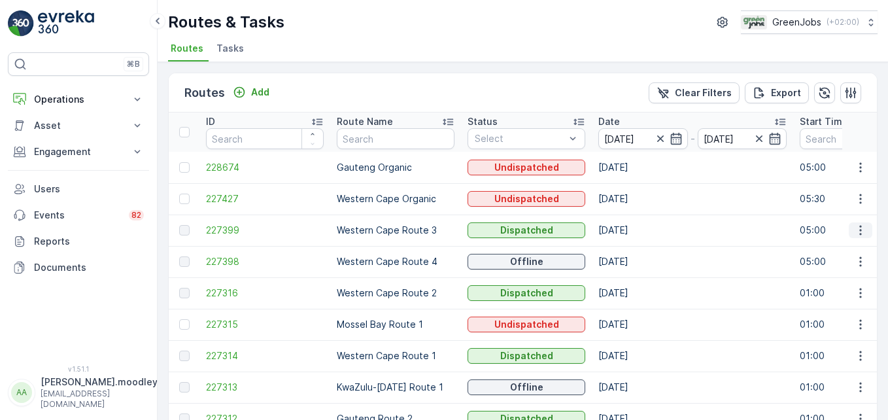
click at [854, 229] on icon "button" at bounding box center [860, 230] width 13 height 13
click at [844, 247] on span "See More Details" at bounding box center [830, 249] width 76 height 13
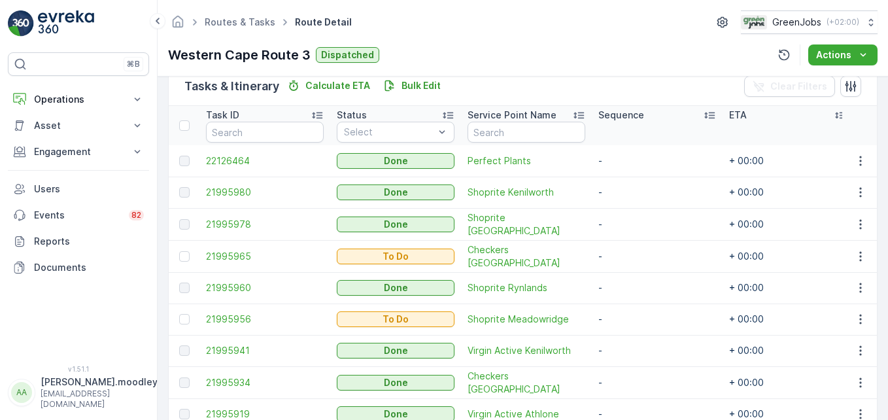
scroll to position [392, 0]
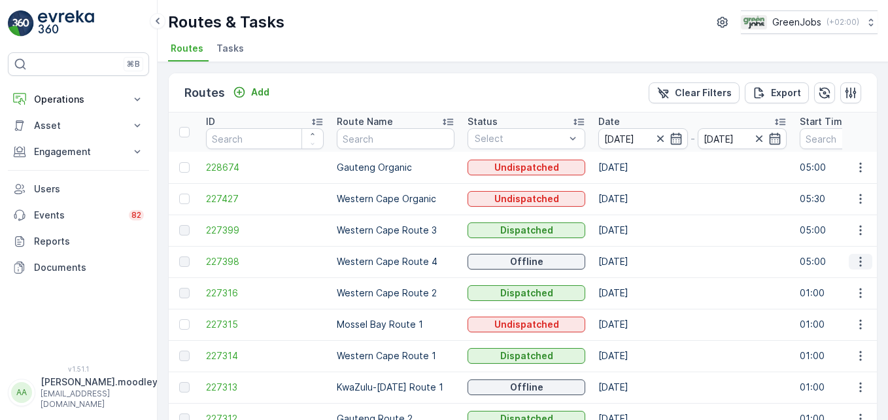
click at [861, 267] on icon "button" at bounding box center [860, 261] width 13 height 13
click at [848, 282] on span "See More Details" at bounding box center [830, 281] width 76 height 13
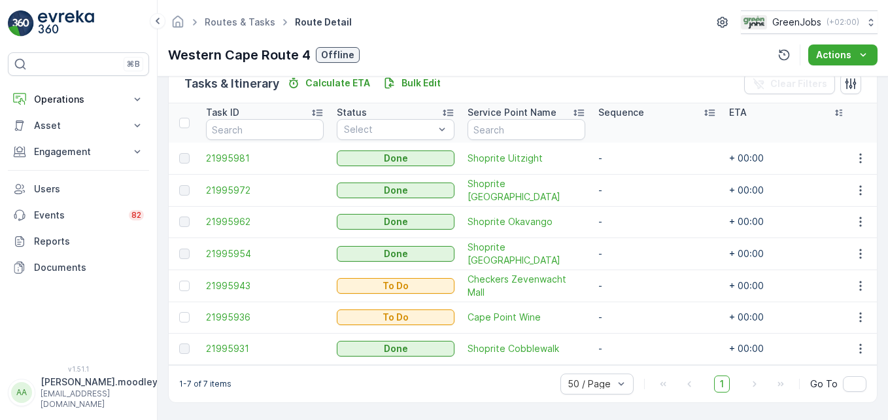
scroll to position [334, 0]
click at [137, 100] on icon at bounding box center [138, 98] width 6 height 3
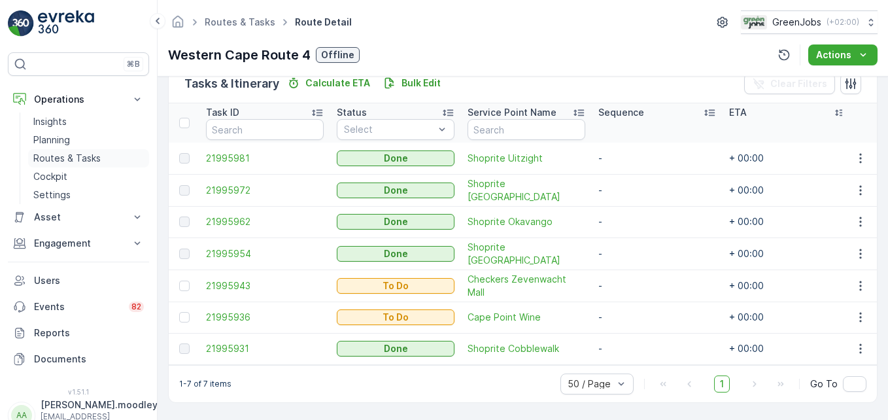
click at [87, 159] on p "Routes & Tasks" at bounding box center [66, 158] width 67 height 13
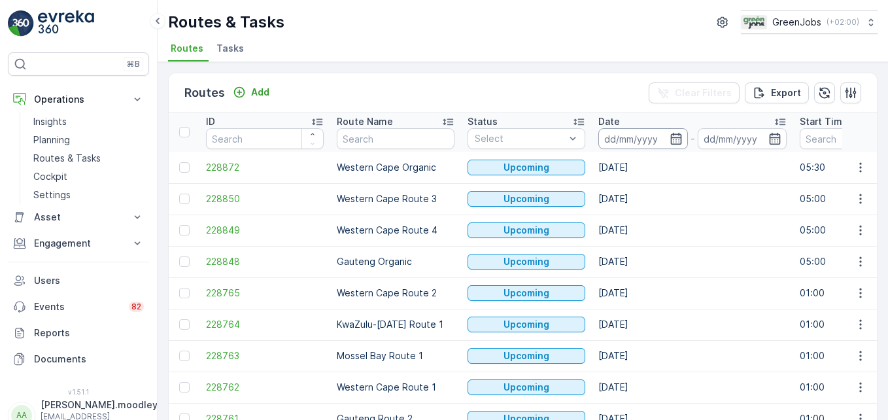
click at [623, 136] on input at bounding box center [643, 138] width 90 height 21
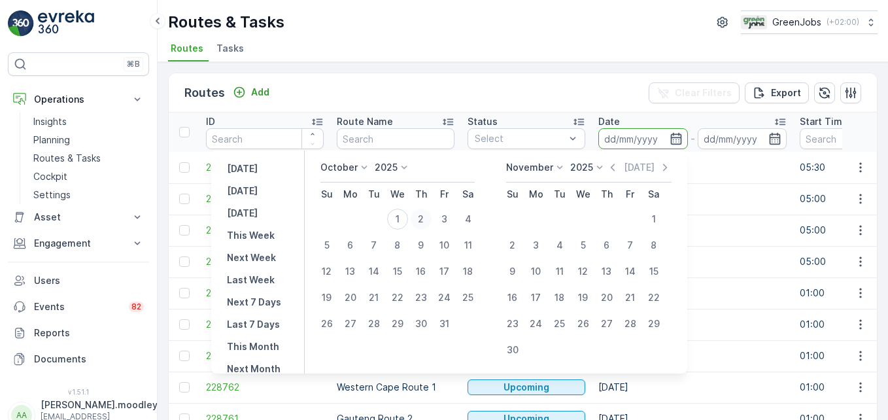
click at [430, 221] on div "2" at bounding box center [421, 219] width 21 height 21
type input "[DATE]"
click at [430, 221] on div "2" at bounding box center [421, 219] width 21 height 21
type input "[DATE]"
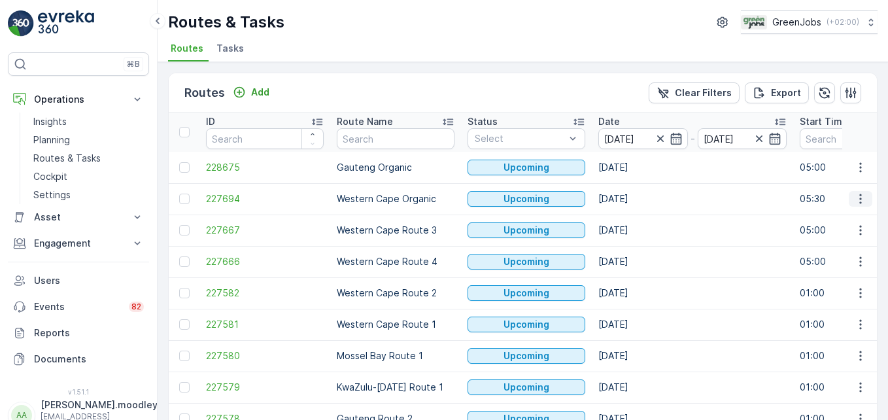
click at [859, 199] on icon "button" at bounding box center [860, 199] width 2 height 10
click at [849, 219] on span "See More Details" at bounding box center [830, 218] width 76 height 13
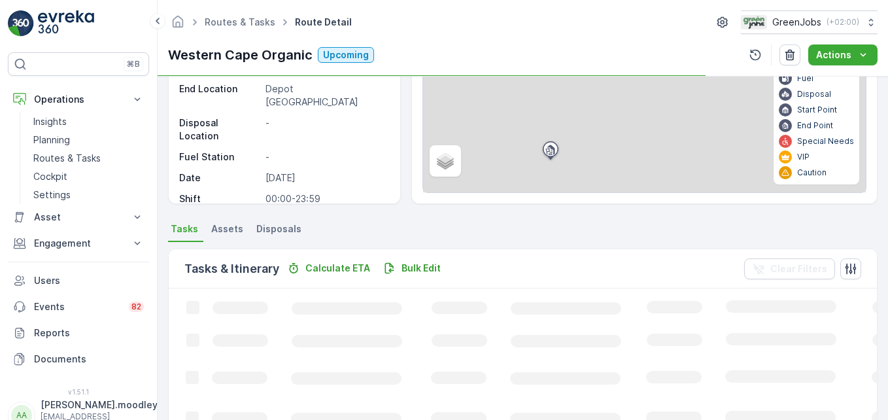
scroll to position [196, 0]
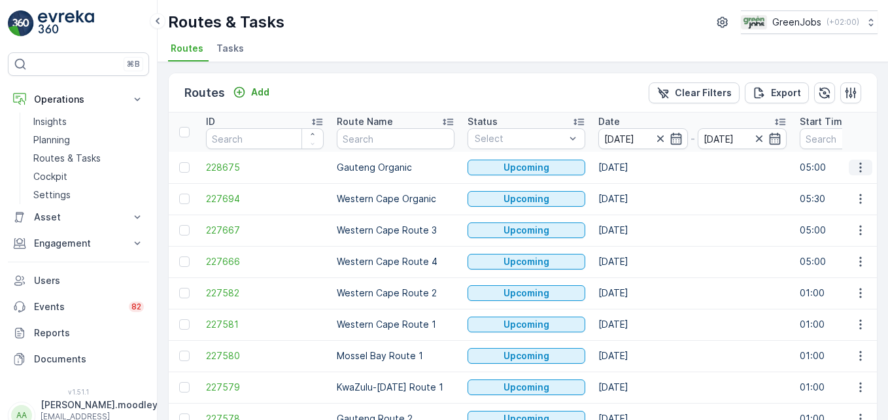
click at [862, 166] on icon "button" at bounding box center [860, 167] width 13 height 13
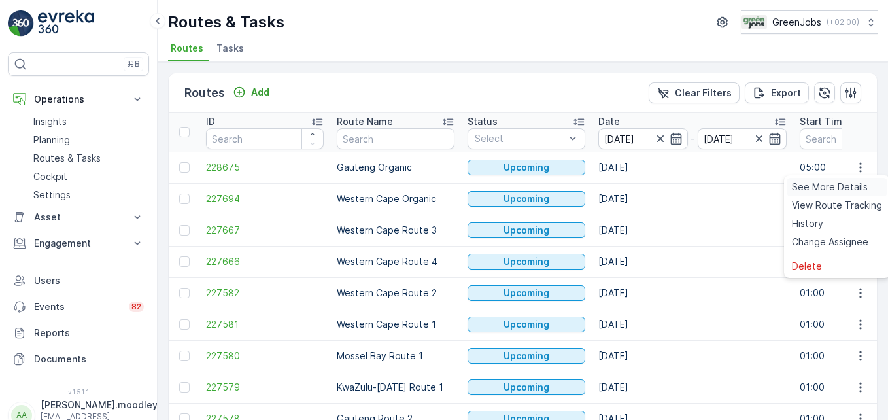
click at [857, 183] on span "See More Details" at bounding box center [830, 186] width 76 height 13
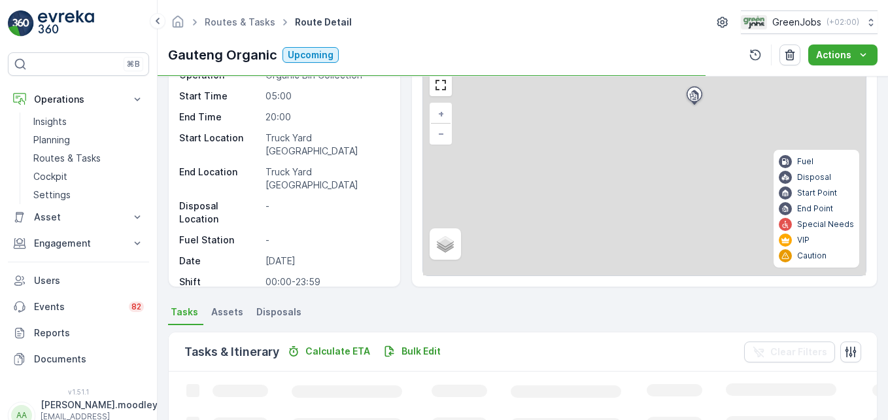
scroll to position [131, 0]
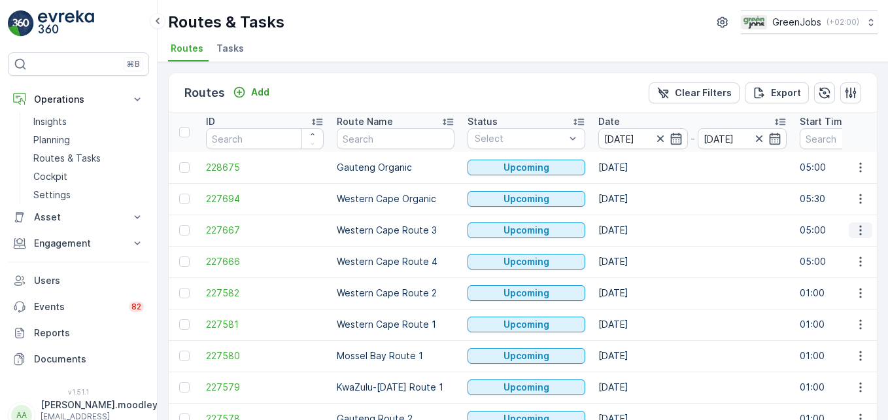
click at [859, 233] on icon "button" at bounding box center [860, 231] width 2 height 10
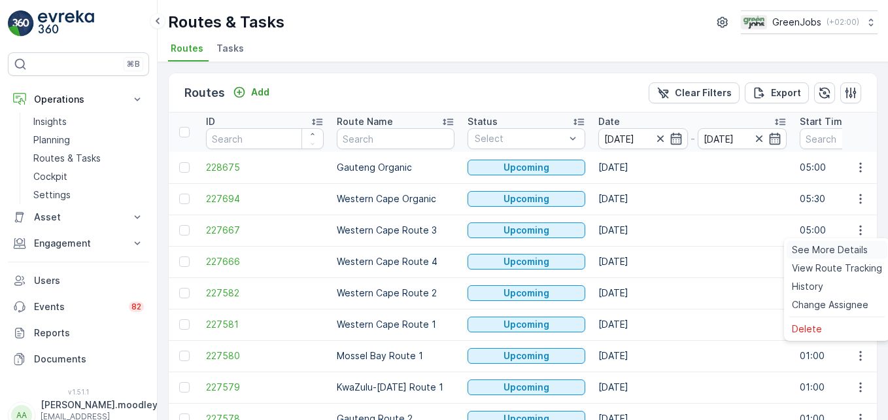
click at [853, 247] on span "See More Details" at bounding box center [830, 249] width 76 height 13
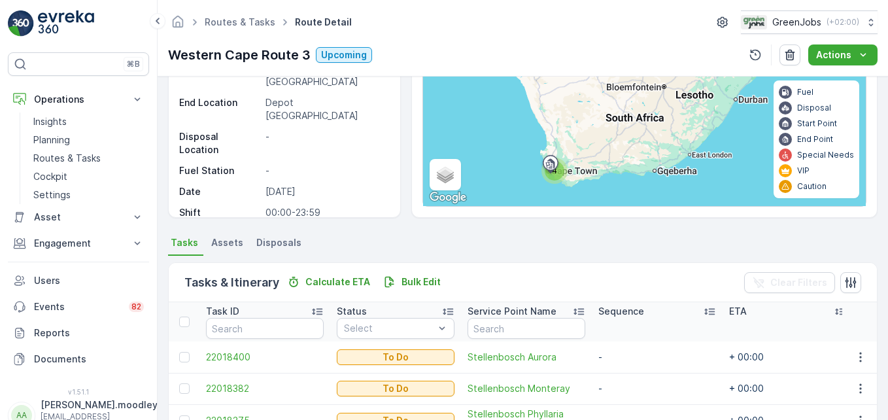
scroll to position [255, 0]
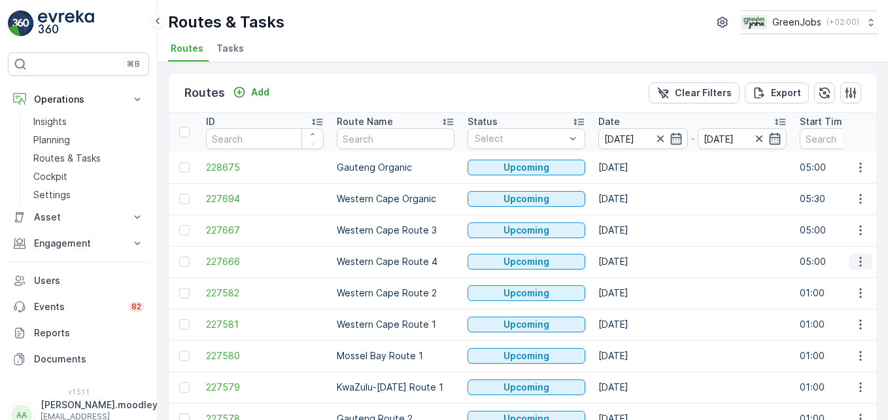
click at [859, 264] on icon "button" at bounding box center [860, 261] width 13 height 13
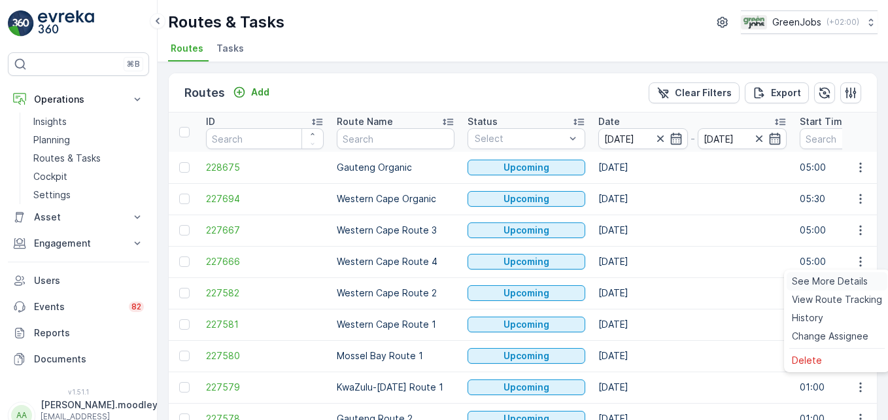
click at [842, 282] on span "See More Details" at bounding box center [830, 281] width 76 height 13
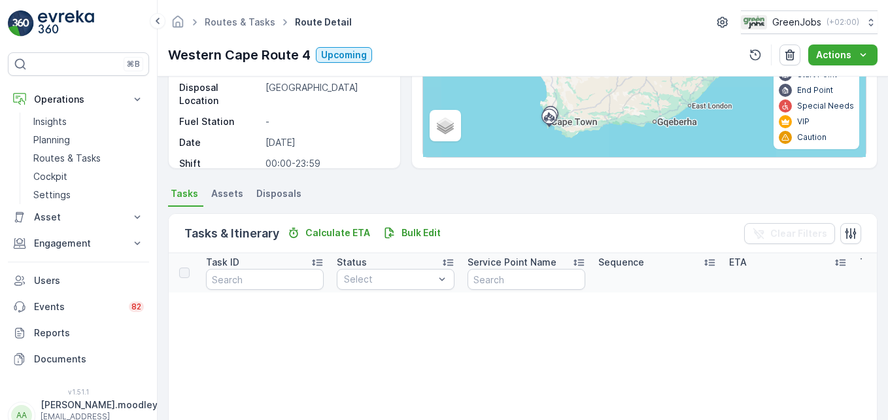
scroll to position [196, 0]
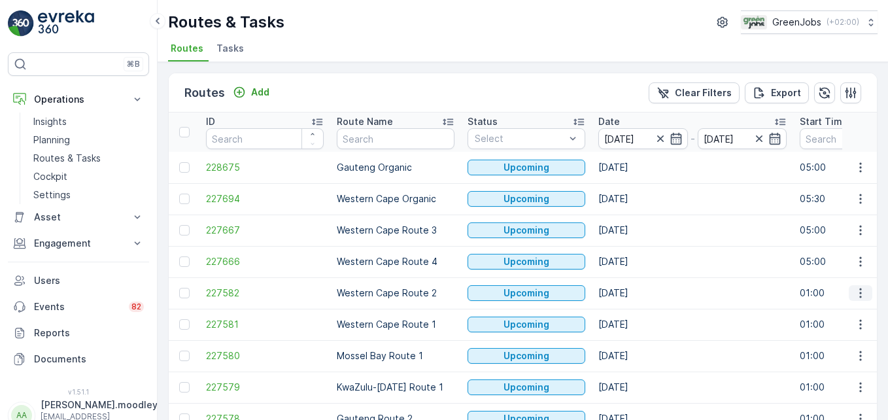
click at [854, 295] on icon "button" at bounding box center [860, 292] width 13 height 13
click at [841, 311] on span "See More Details" at bounding box center [830, 312] width 76 height 13
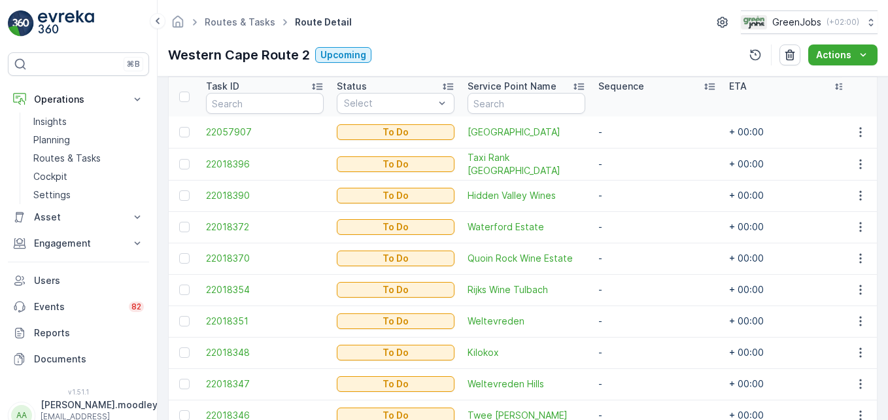
scroll to position [327, 0]
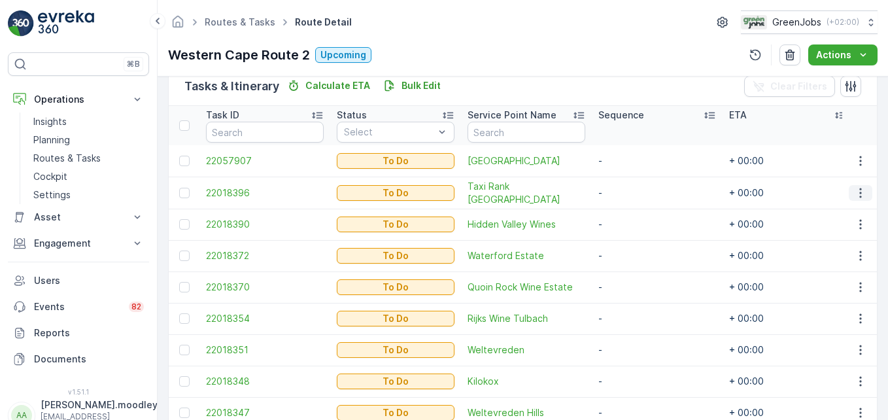
click at [854, 190] on icon "button" at bounding box center [860, 192] width 13 height 13
click at [839, 252] on span "Change Route" at bounding box center [826, 248] width 63 height 13
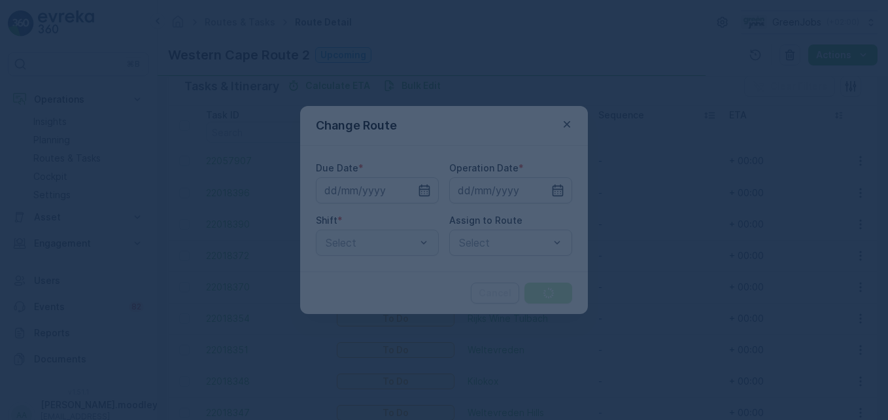
type input "[DATE]"
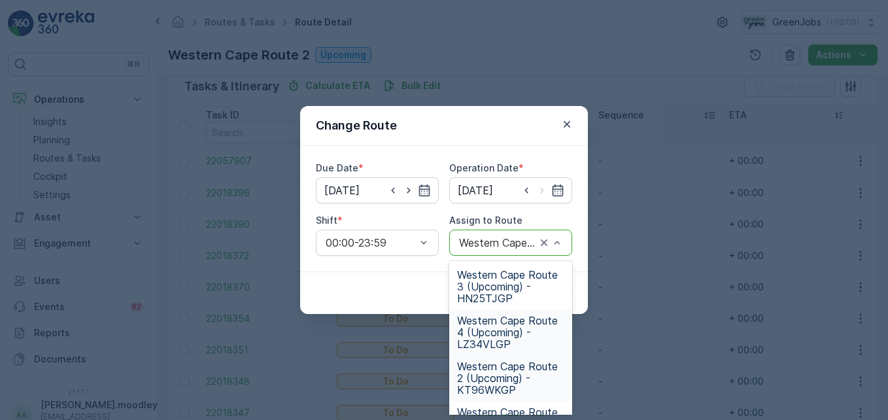
click at [490, 333] on span "Western Cape Route 4 (Upcoming) - LZ34VLGP" at bounding box center [510, 332] width 107 height 35
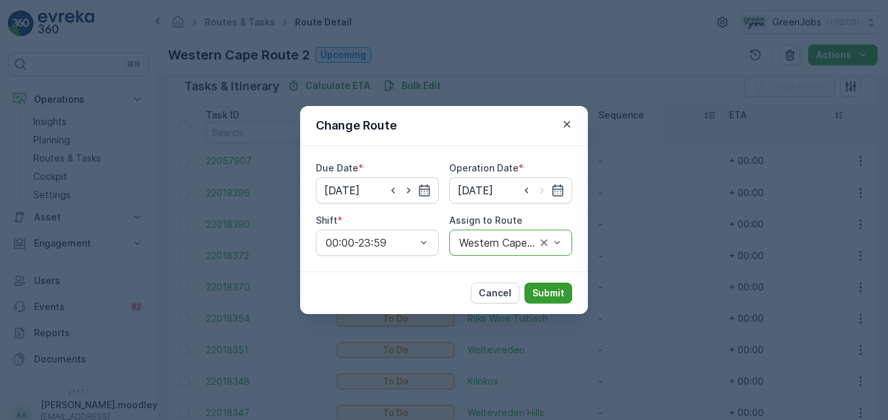
click at [544, 293] on p "Submit" at bounding box center [548, 292] width 32 height 13
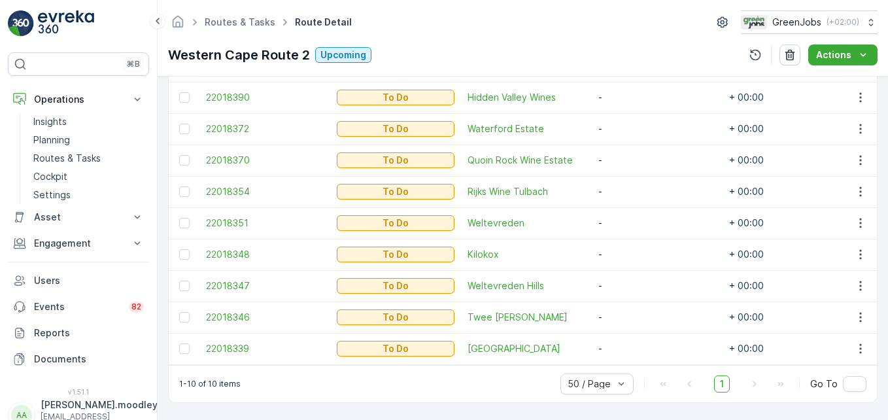
scroll to position [363, 0]
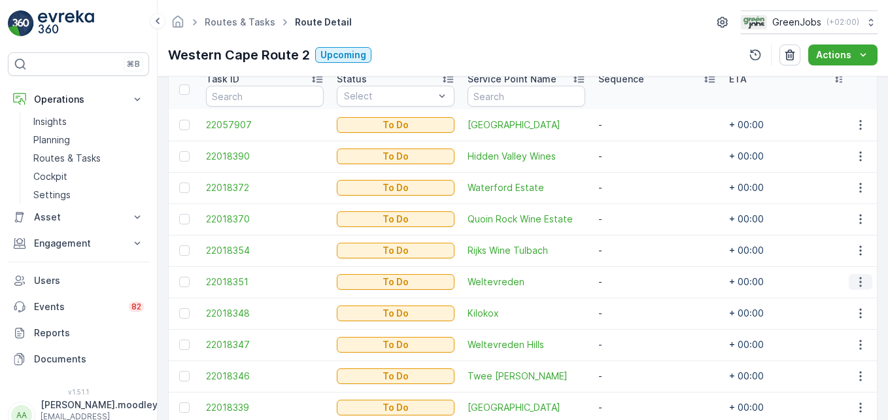
click at [859, 283] on icon "button" at bounding box center [860, 281] width 13 height 13
click at [843, 339] on span "Change Route" at bounding box center [826, 338] width 63 height 13
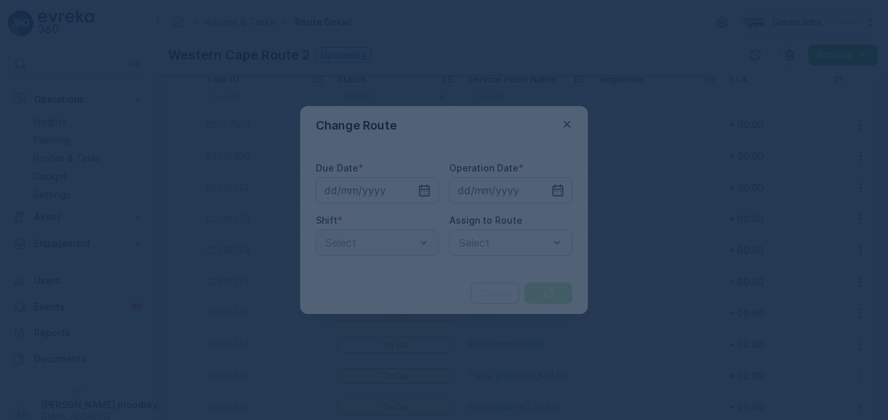
type input "[DATE]"
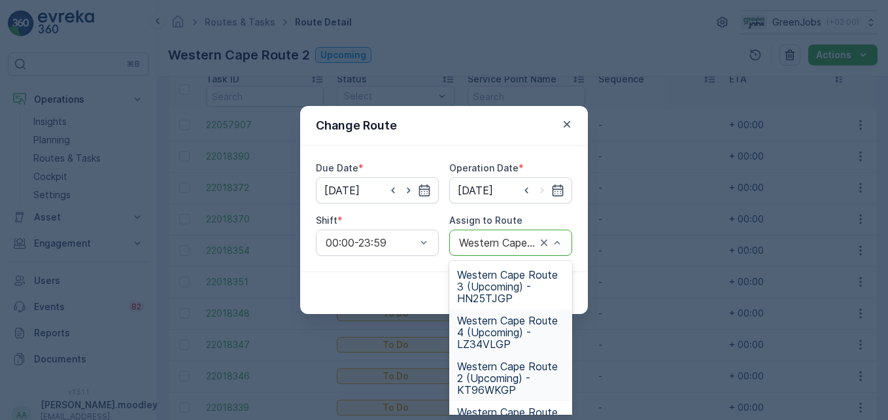
click at [492, 333] on span "Western Cape Route 4 (Upcoming) - LZ34VLGP" at bounding box center [510, 332] width 107 height 35
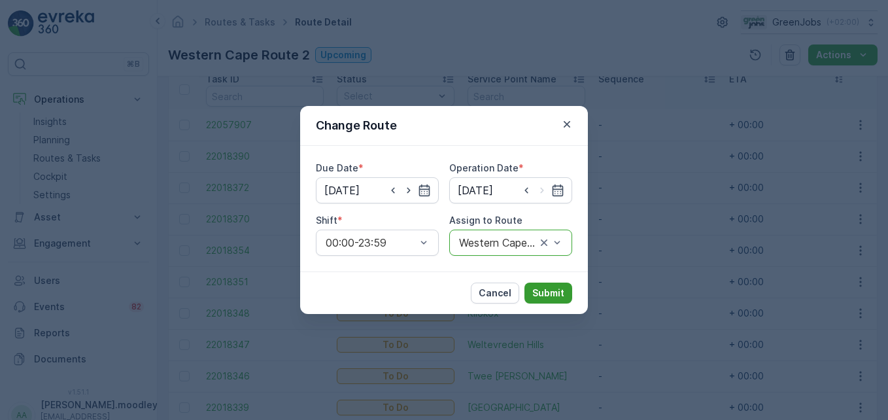
click at [556, 297] on p "Submit" at bounding box center [548, 292] width 32 height 13
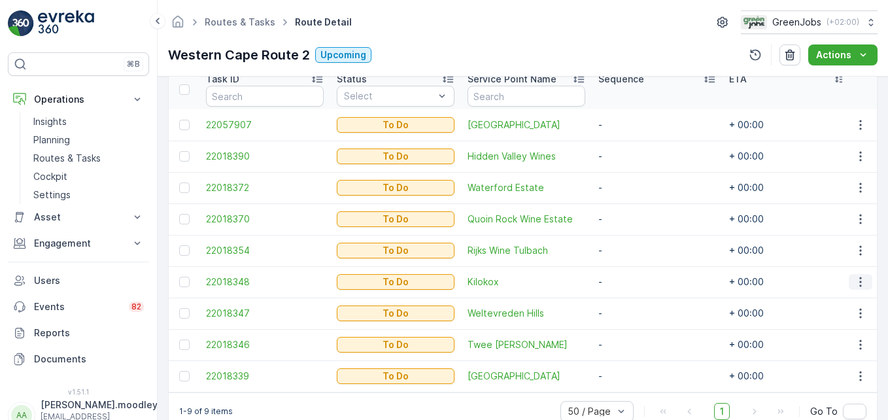
click at [854, 282] on icon "button" at bounding box center [860, 281] width 13 height 13
click at [832, 336] on span "Change Route" at bounding box center [826, 338] width 63 height 13
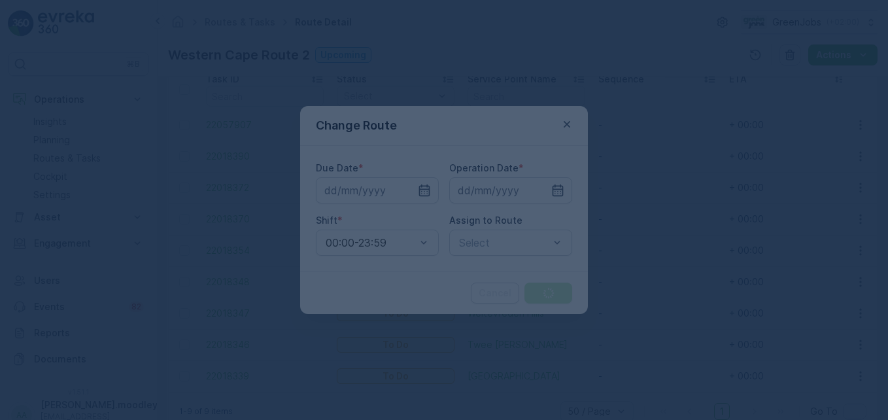
type input "[DATE]"
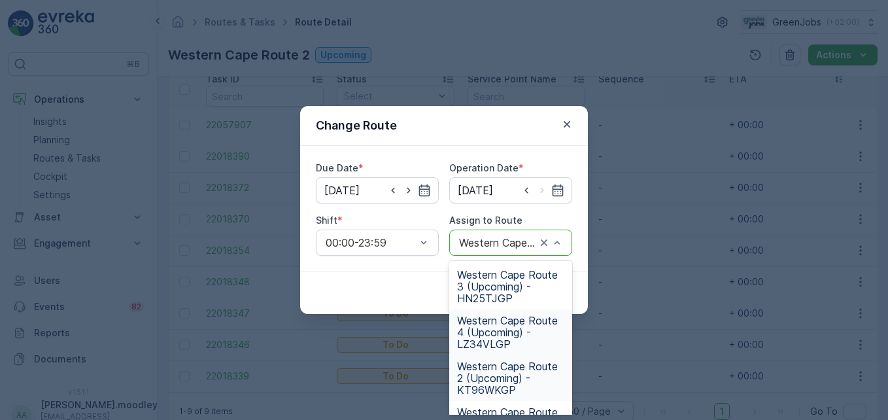
click at [517, 333] on span "Western Cape Route 4 (Upcoming) - LZ34VLGP" at bounding box center [510, 332] width 107 height 35
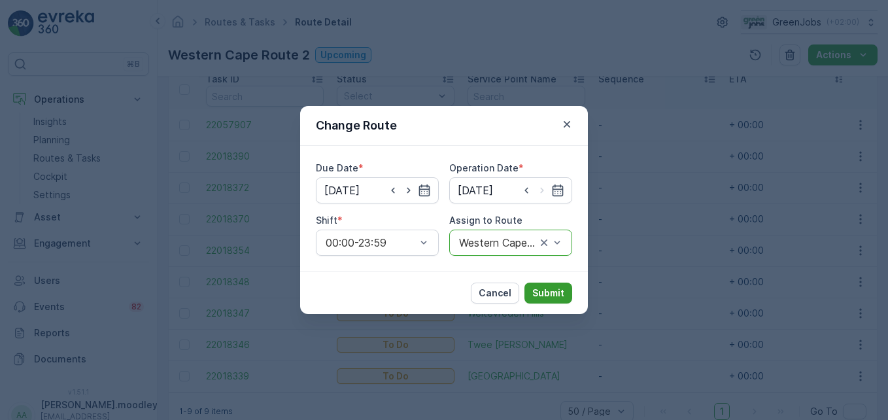
click at [553, 295] on p "Submit" at bounding box center [548, 292] width 32 height 13
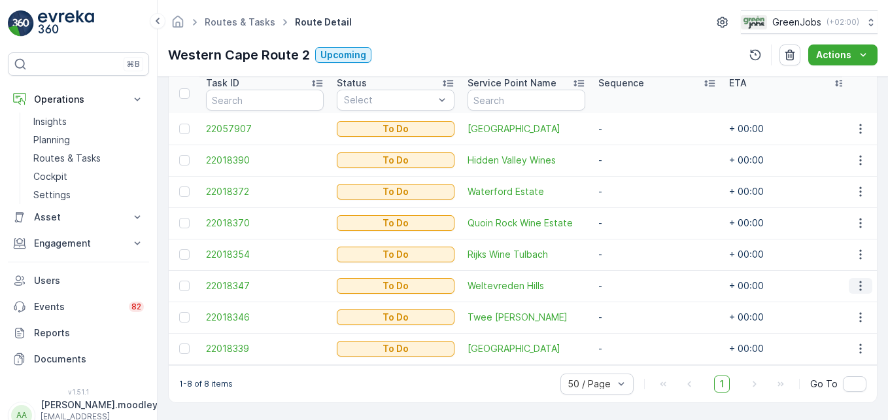
click at [859, 282] on icon "button" at bounding box center [860, 285] width 13 height 13
click at [842, 340] on span "Change Route" at bounding box center [826, 338] width 63 height 13
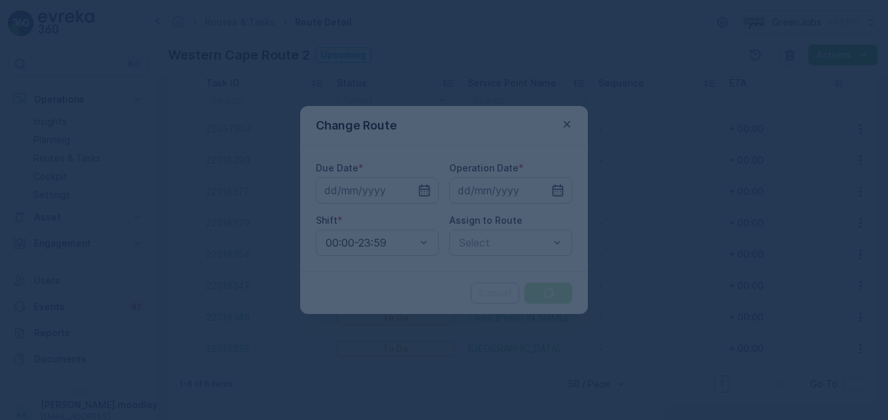
type input "[DATE]"
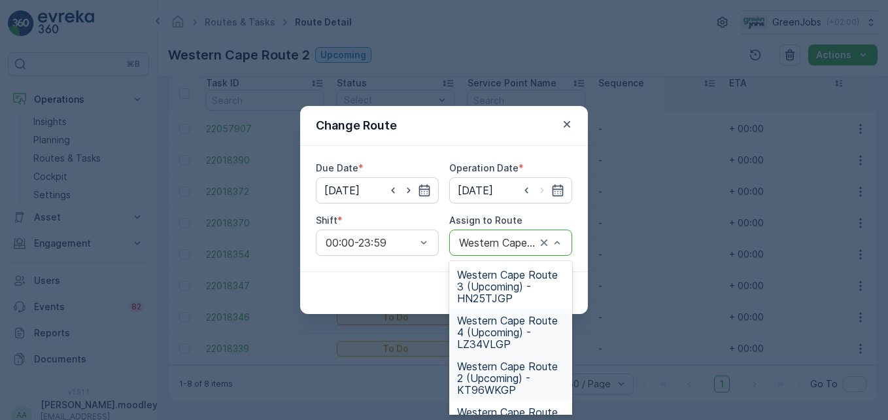
click at [498, 333] on span "Western Cape Route 4 (Upcoming) - LZ34VLGP" at bounding box center [510, 332] width 107 height 35
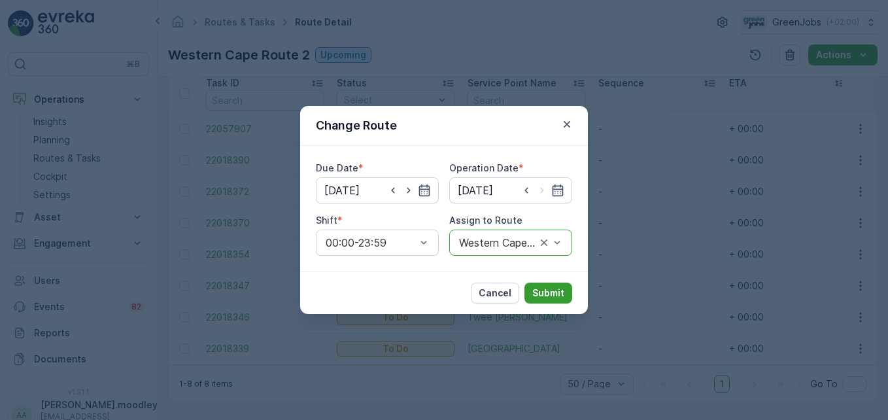
click at [551, 299] on p "Submit" at bounding box center [548, 292] width 32 height 13
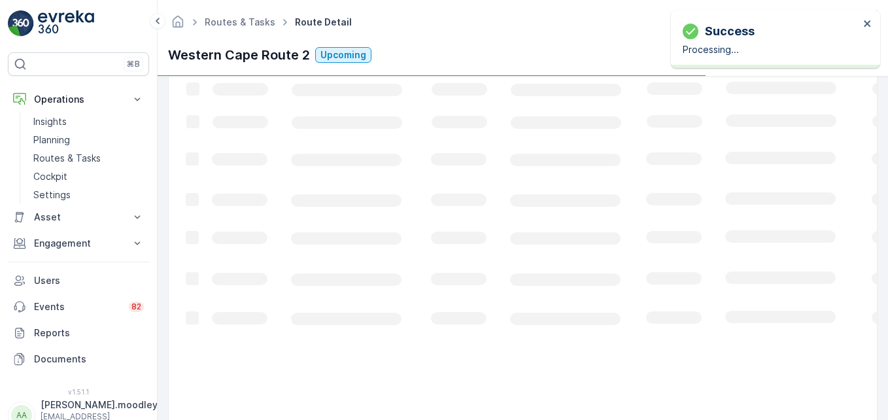
scroll to position [334, 0]
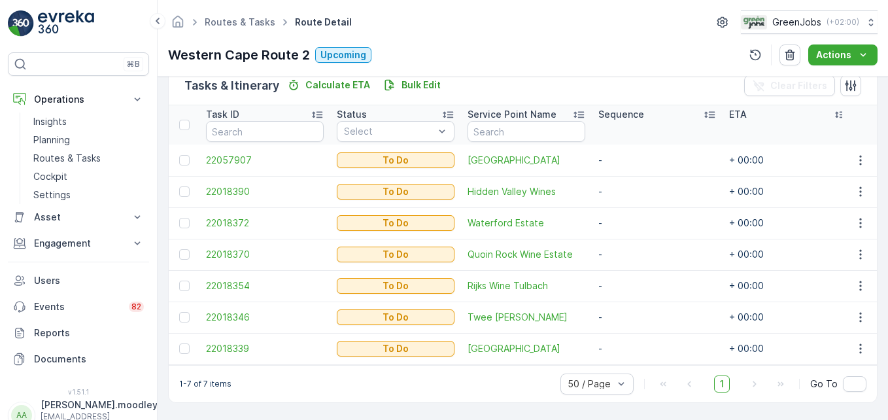
drag, startPoint x: 859, startPoint y: 344, endPoint x: 856, endPoint y: 357, distance: 13.3
click at [859, 344] on icon "button" at bounding box center [860, 348] width 13 height 13
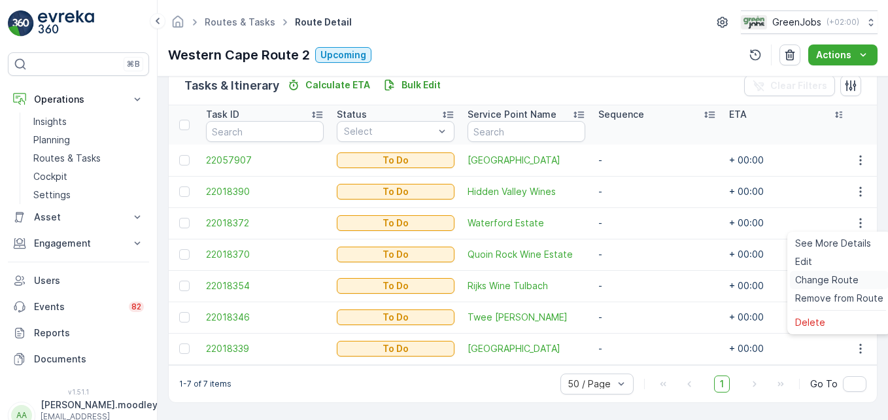
click at [823, 279] on span "Change Route" at bounding box center [826, 279] width 63 height 13
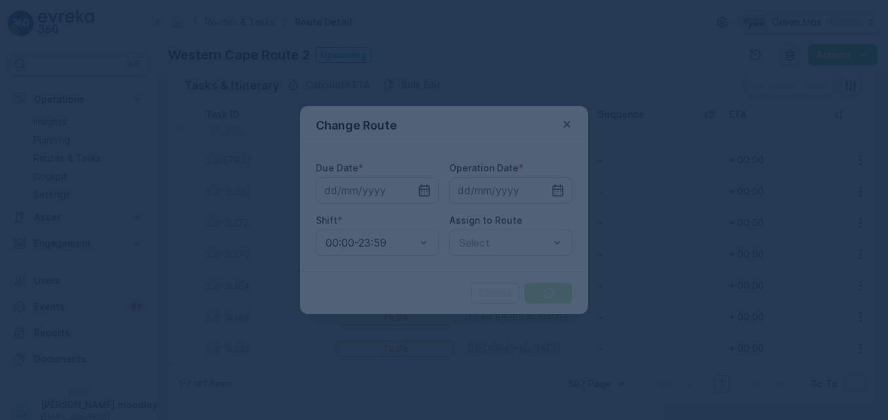
type input "[DATE]"
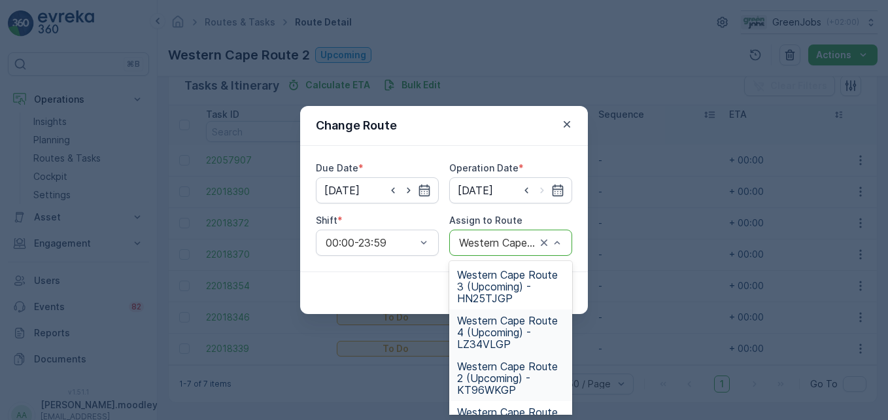
click at [502, 334] on span "Western Cape Route 4 (Upcoming) - LZ34VLGP" at bounding box center [510, 332] width 107 height 35
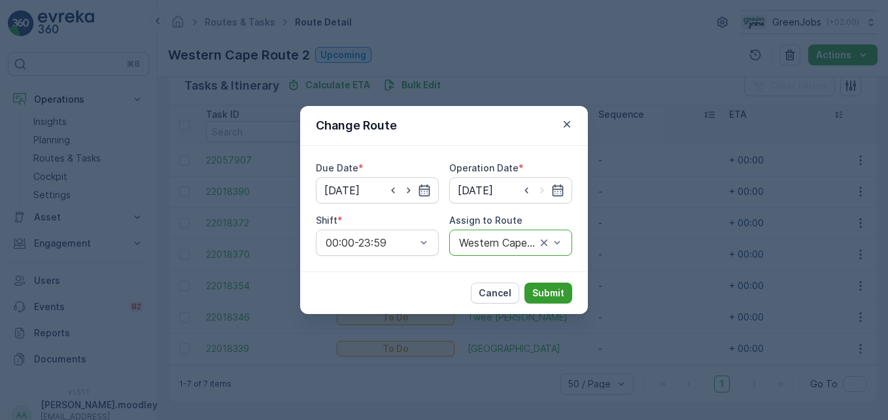
click at [554, 296] on p "Submit" at bounding box center [548, 292] width 32 height 13
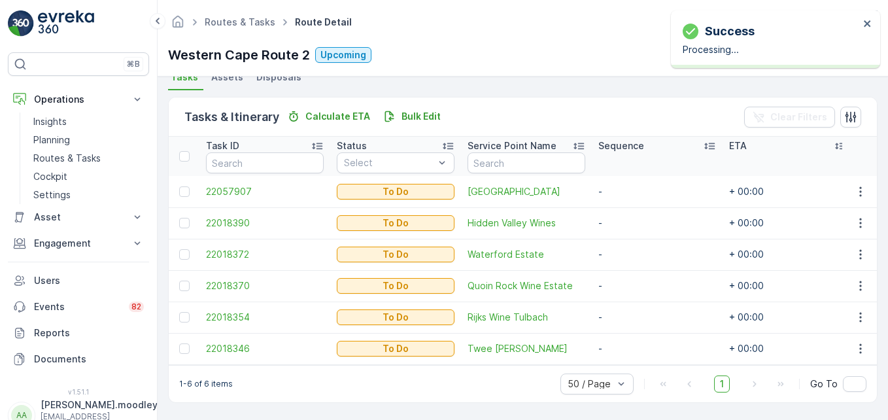
scroll to position [303, 0]
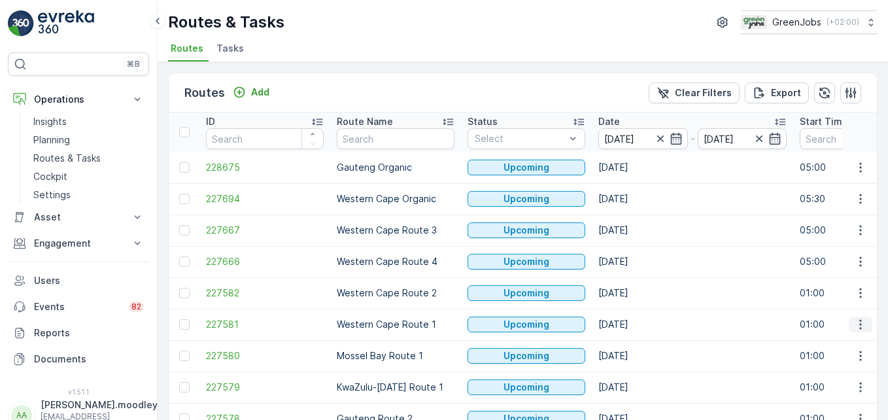
click at [860, 328] on icon "button" at bounding box center [860, 324] width 13 height 13
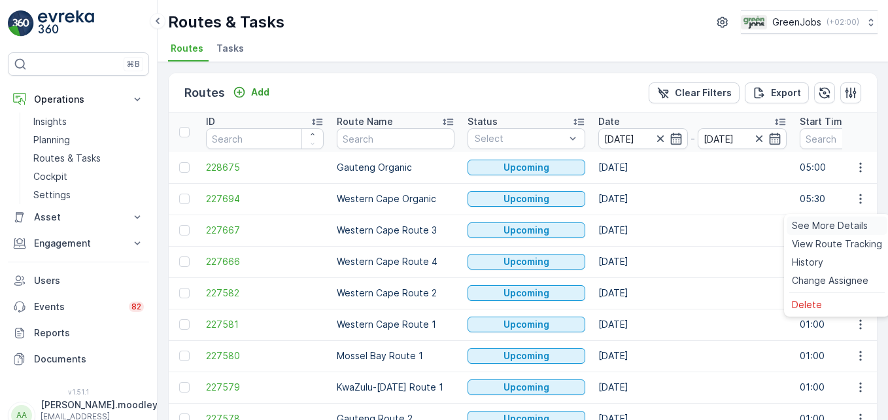
click at [821, 225] on span "See More Details" at bounding box center [830, 225] width 76 height 13
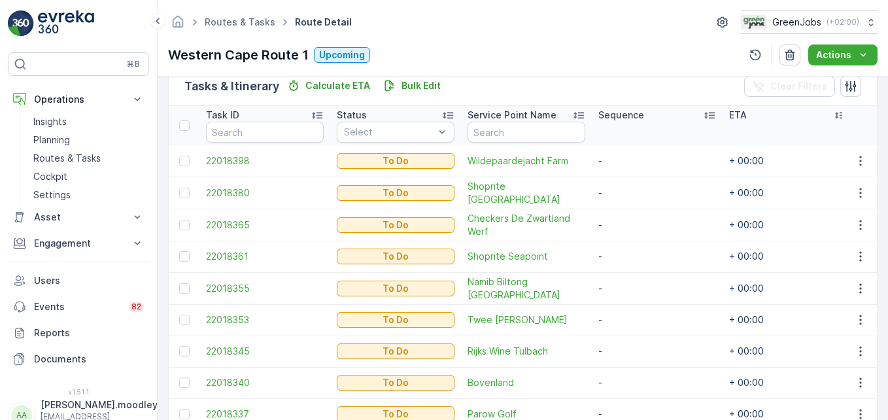
scroll to position [392, 0]
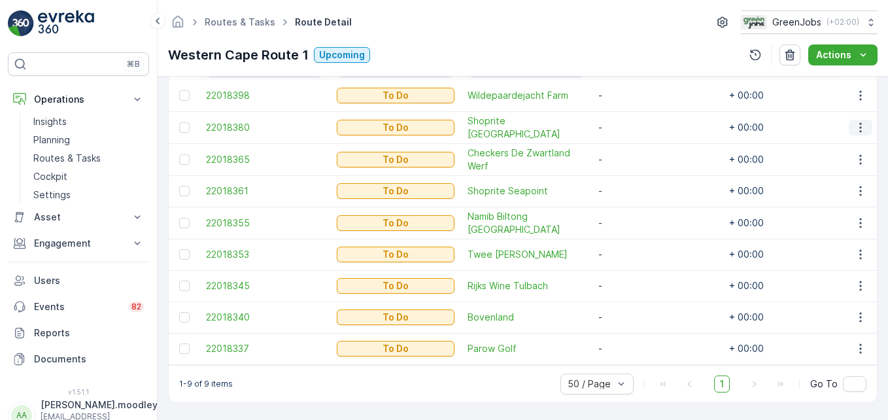
drag, startPoint x: 851, startPoint y: 128, endPoint x: 855, endPoint y: 133, distance: 7.5
click at [854, 128] on icon "button" at bounding box center [860, 127] width 13 height 13
click at [842, 182] on span "Change Route" at bounding box center [826, 183] width 63 height 13
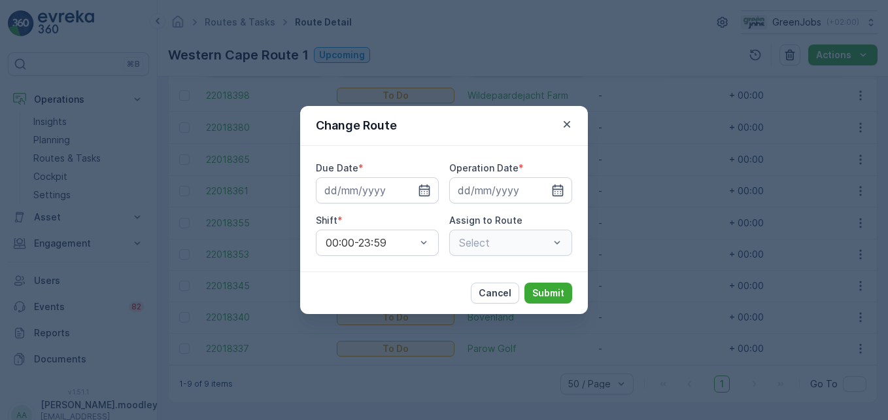
type input "[DATE]"
click at [571, 124] on icon "button" at bounding box center [566, 124] width 13 height 13
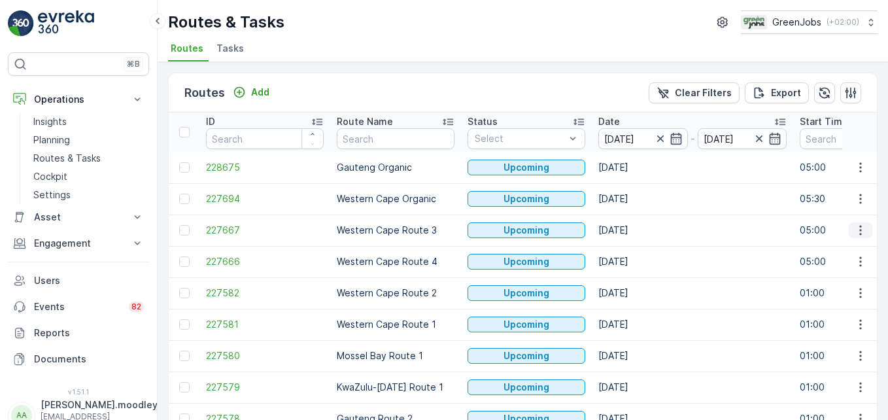
click at [854, 226] on icon "button" at bounding box center [860, 230] width 13 height 13
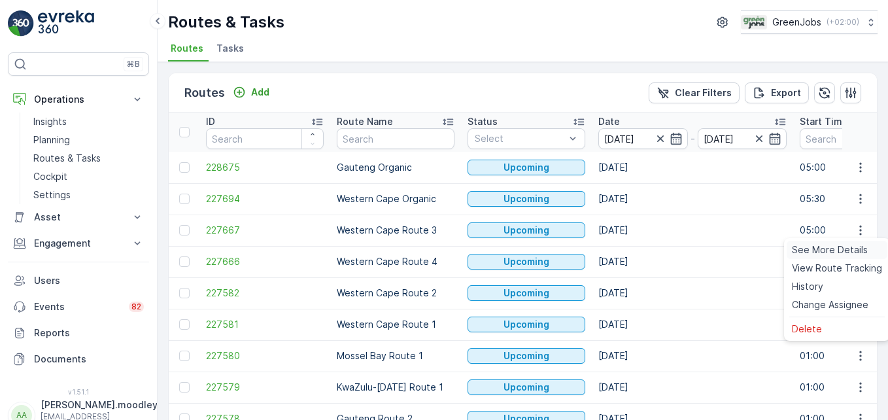
click at [847, 247] on span "See More Details" at bounding box center [830, 249] width 76 height 13
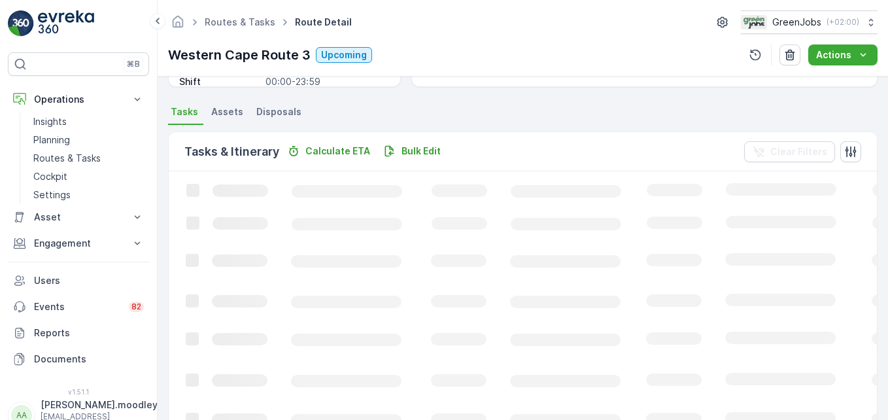
scroll to position [255, 0]
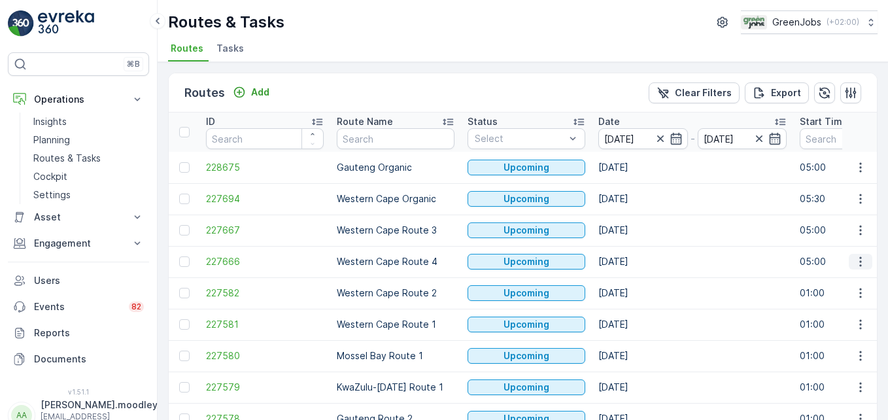
click at [858, 263] on icon "button" at bounding box center [860, 261] width 13 height 13
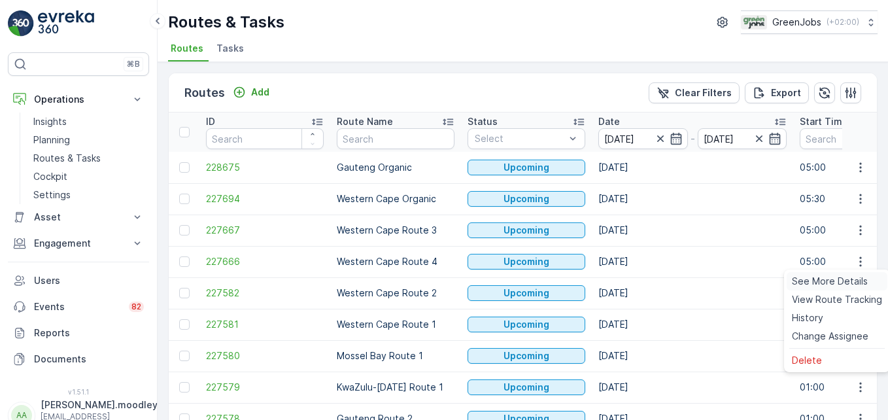
click at [846, 279] on span "See More Details" at bounding box center [830, 281] width 76 height 13
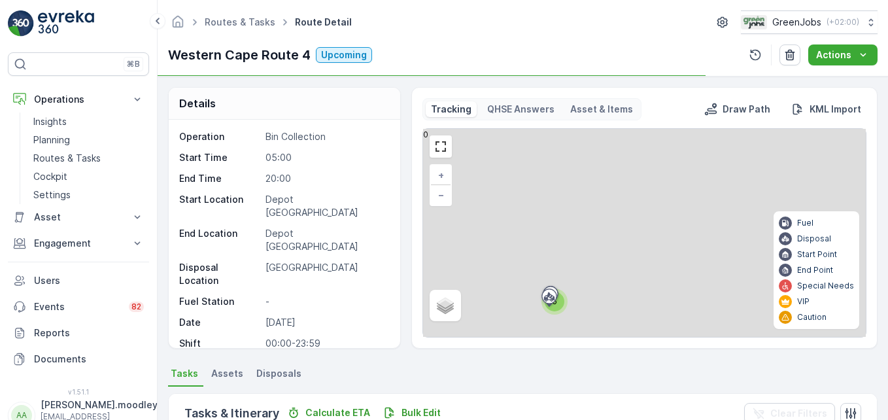
scroll to position [255, 0]
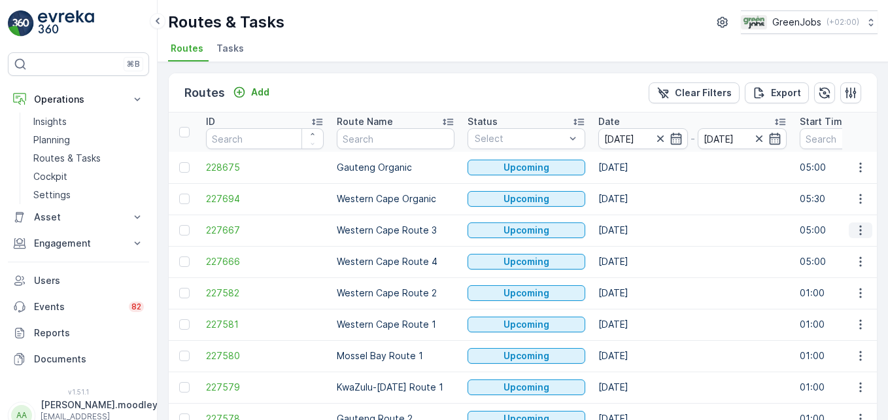
click at [859, 226] on icon "button" at bounding box center [860, 231] width 2 height 10
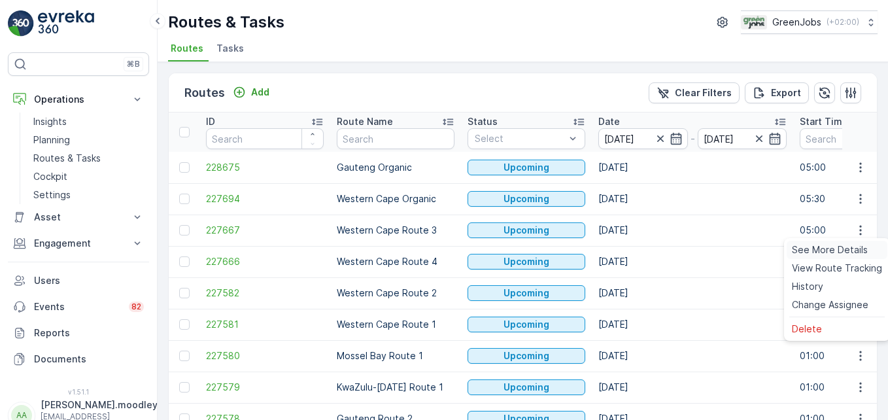
click at [834, 246] on span "See More Details" at bounding box center [830, 249] width 76 height 13
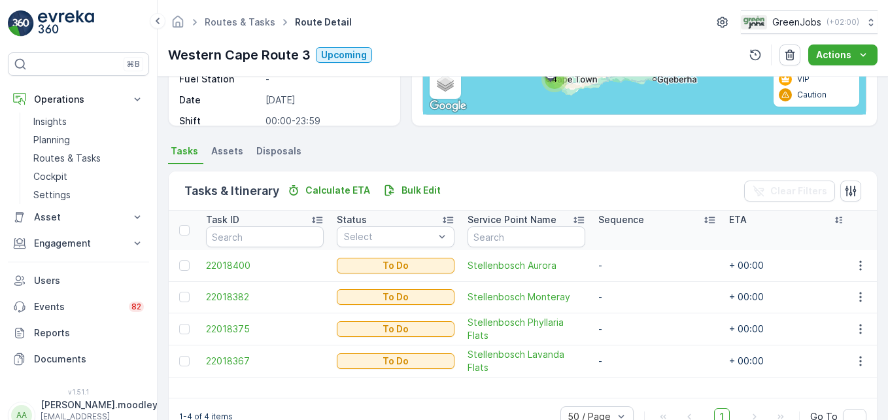
scroll to position [255, 0]
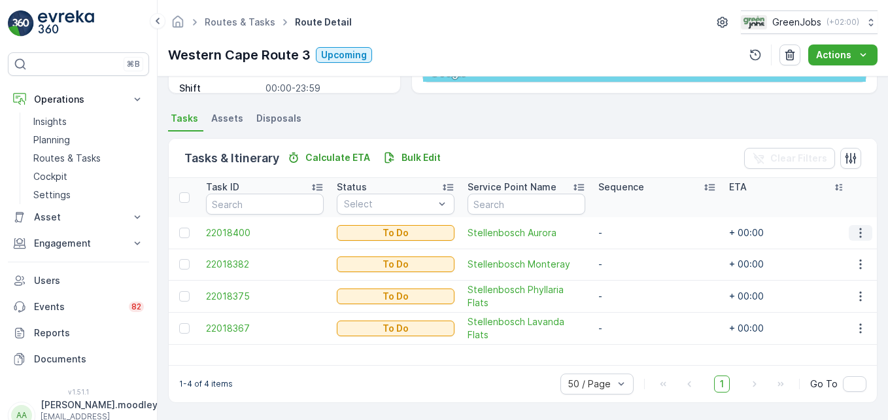
click at [857, 231] on icon "button" at bounding box center [860, 232] width 13 height 13
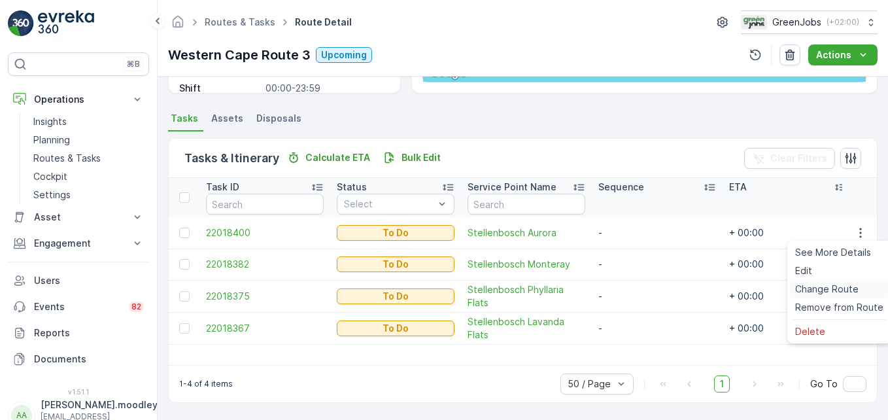
click at [832, 287] on span "Change Route" at bounding box center [826, 288] width 63 height 13
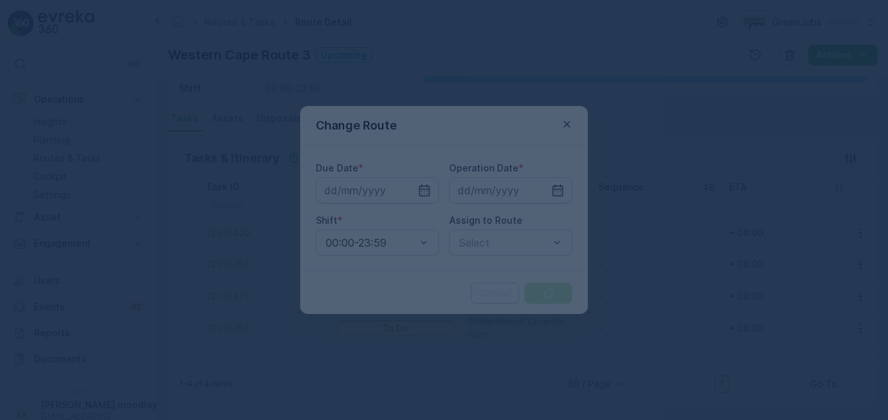
type input "[DATE]"
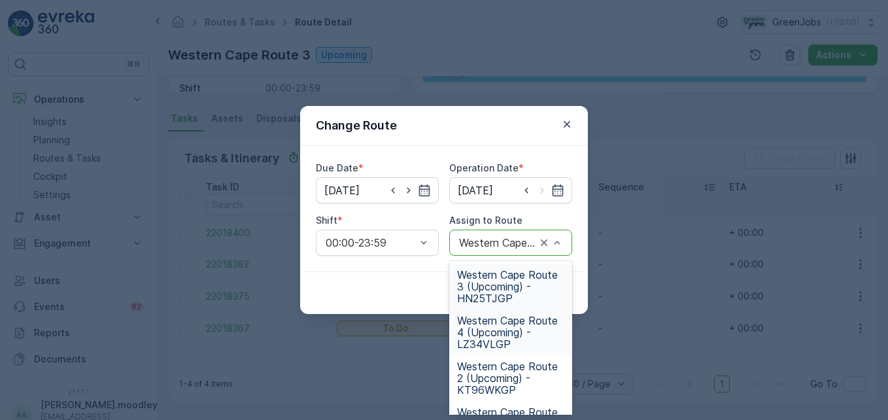
click at [485, 333] on span "Western Cape Route 4 (Upcoming) - LZ34VLGP" at bounding box center [510, 332] width 107 height 35
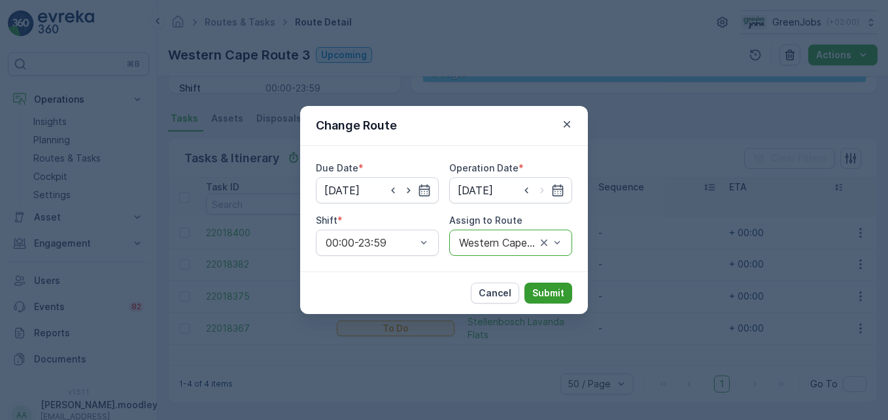
click at [556, 294] on p "Submit" at bounding box center [548, 292] width 32 height 13
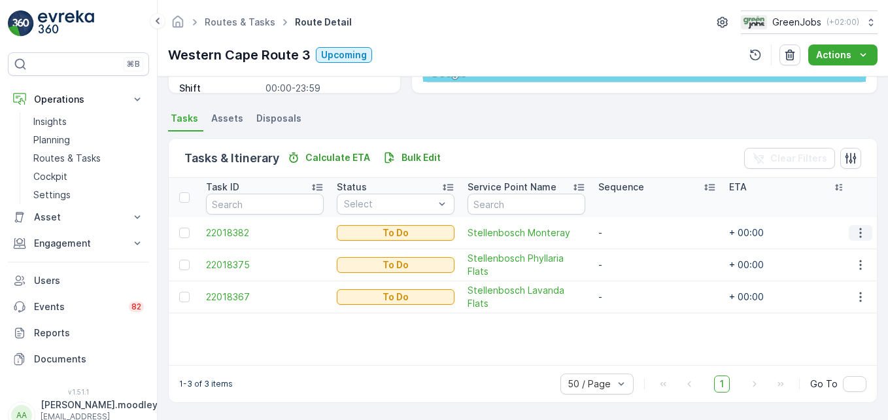
click at [859, 233] on icon "button" at bounding box center [860, 233] width 2 height 10
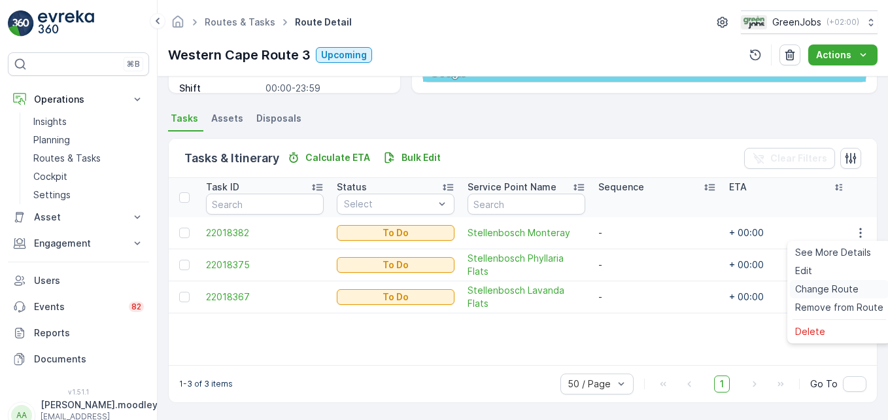
click at [842, 288] on span "Change Route" at bounding box center [826, 288] width 63 height 13
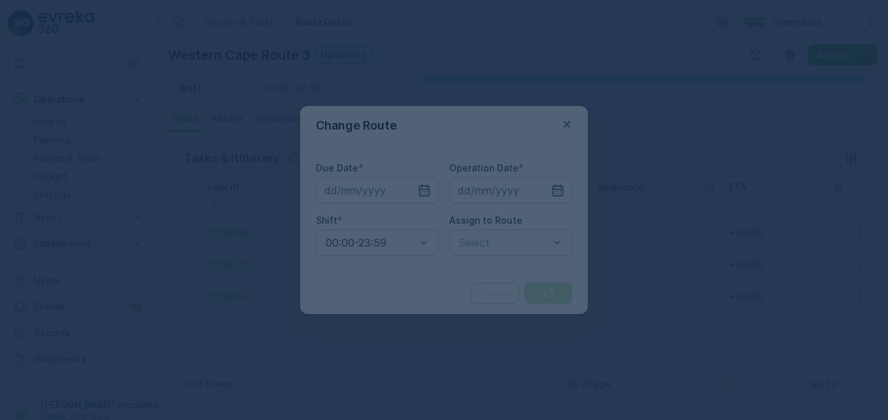
type input "[DATE]"
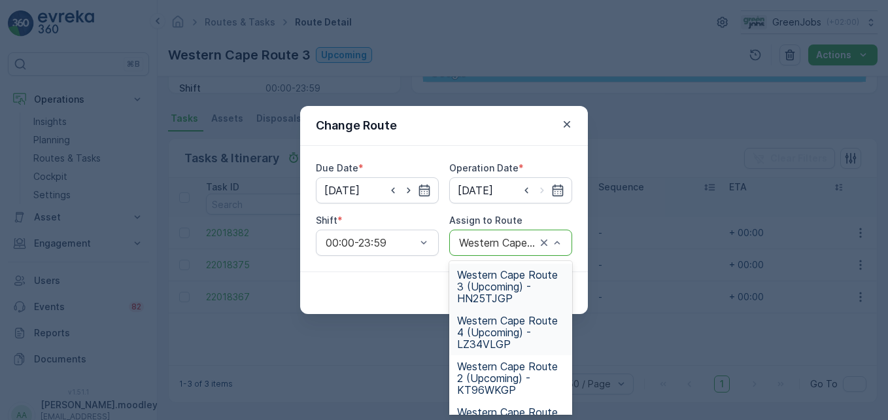
click at [487, 334] on span "Western Cape Route 4 (Upcoming) - LZ34VLGP" at bounding box center [510, 332] width 107 height 35
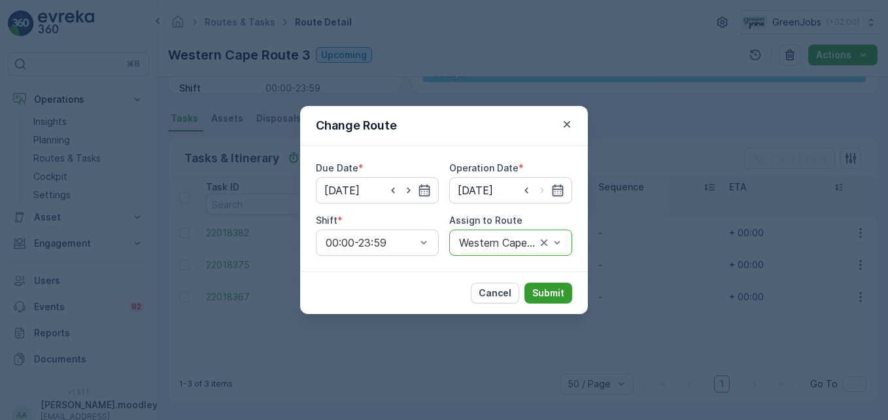
click at [546, 294] on p "Submit" at bounding box center [548, 292] width 32 height 13
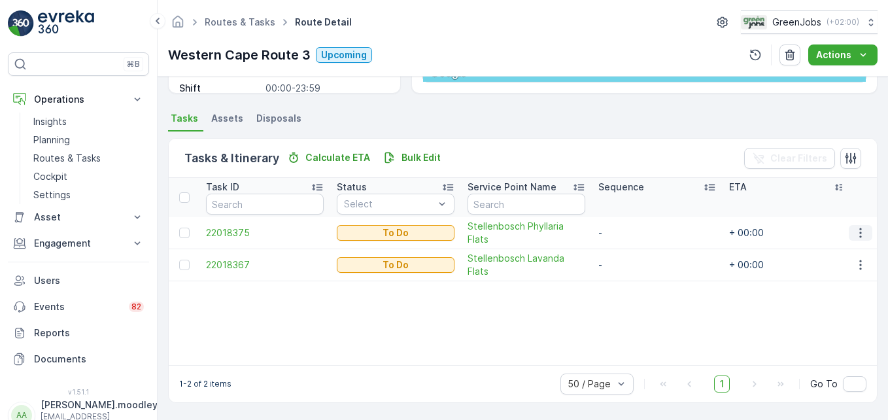
click at [854, 230] on icon "button" at bounding box center [860, 232] width 13 height 13
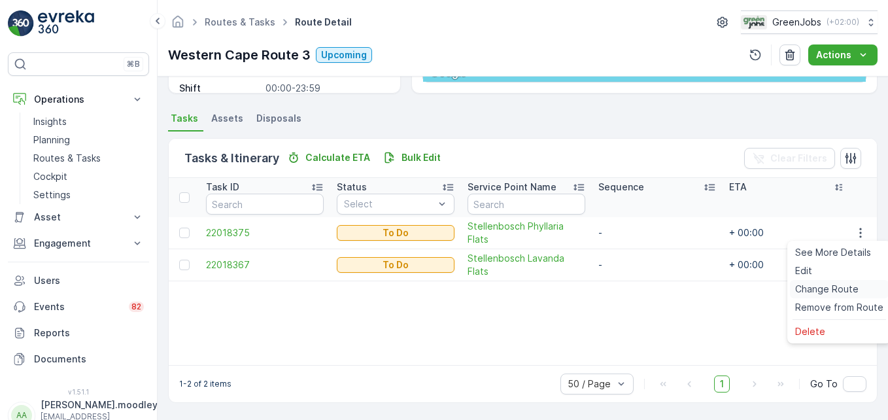
click at [825, 286] on span "Change Route" at bounding box center [826, 288] width 63 height 13
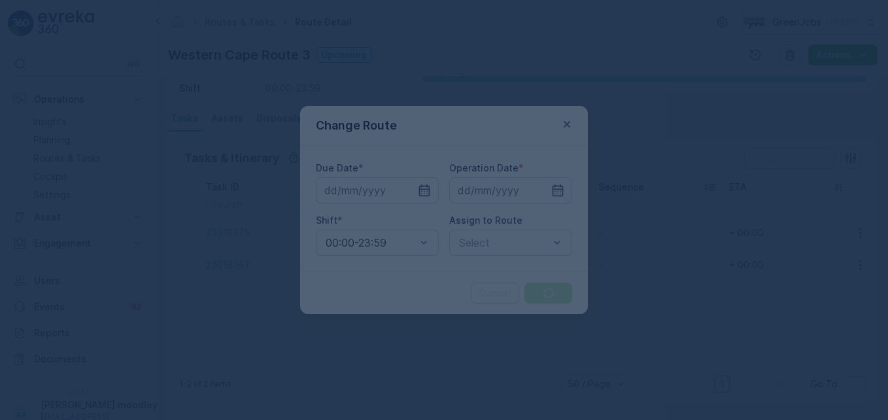
type input "[DATE]"
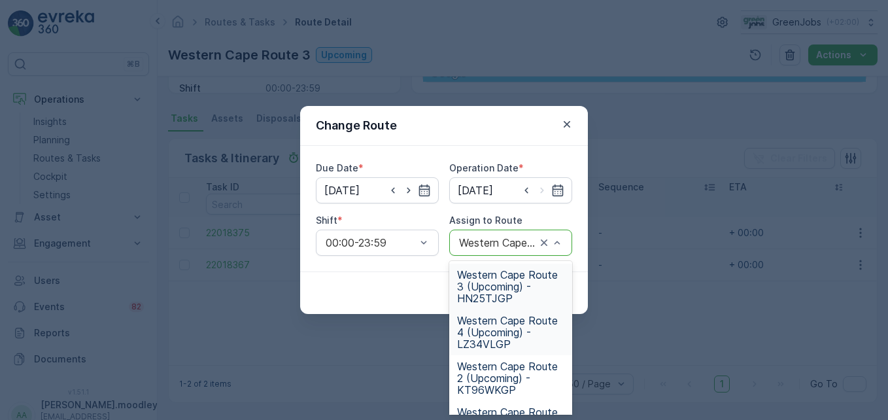
click at [504, 337] on span "Western Cape Route 4 (Upcoming) - LZ34VLGP" at bounding box center [510, 332] width 107 height 35
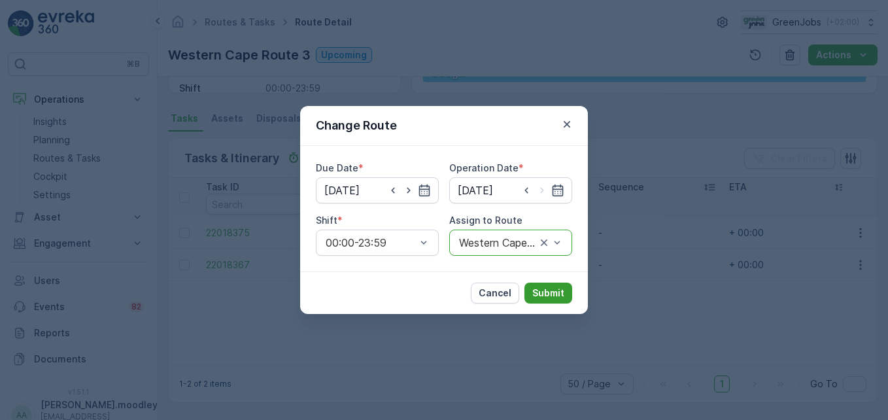
click at [551, 286] on p "Submit" at bounding box center [548, 292] width 32 height 13
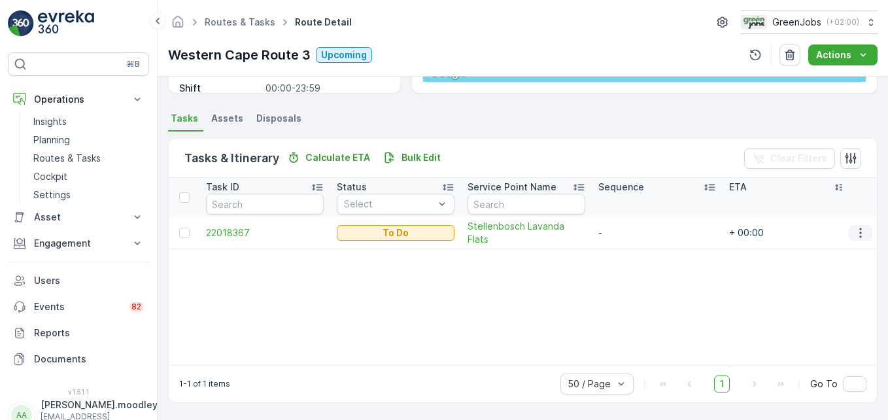
click at [854, 234] on icon "button" at bounding box center [860, 232] width 13 height 13
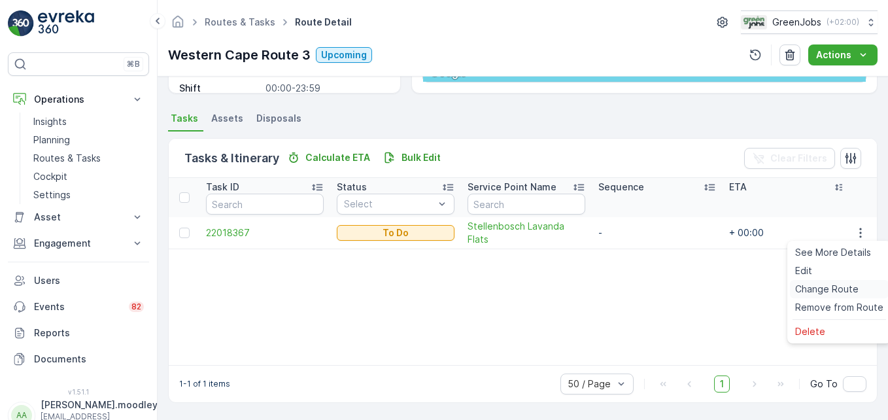
click at [834, 285] on span "Change Route" at bounding box center [826, 288] width 63 height 13
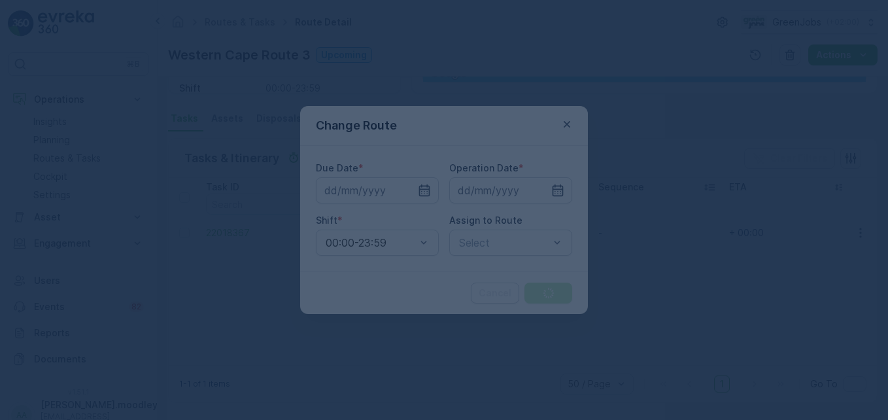
type input "[DATE]"
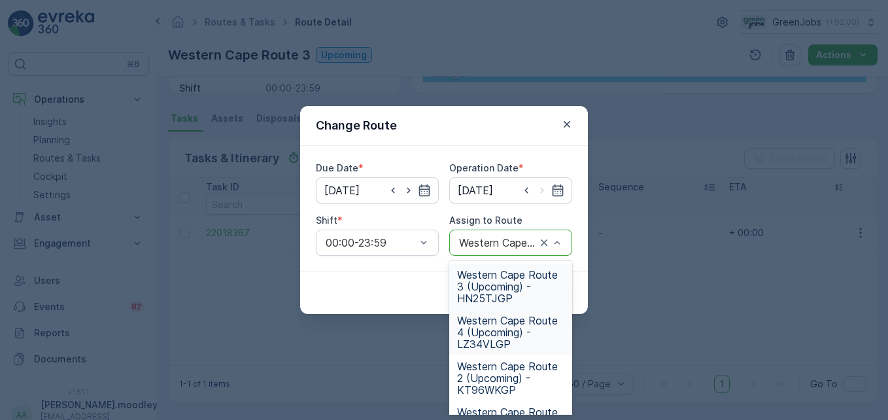
click at [511, 335] on span "Western Cape Route 4 (Upcoming) - LZ34VLGP" at bounding box center [510, 332] width 107 height 35
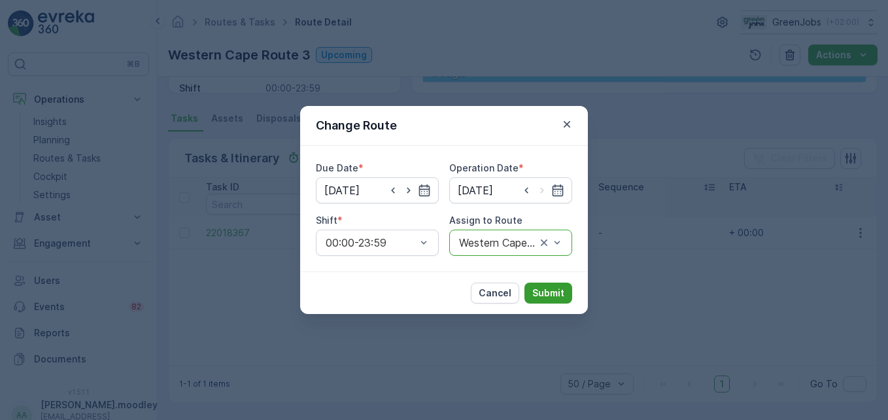
click at [543, 286] on p "Submit" at bounding box center [548, 292] width 32 height 13
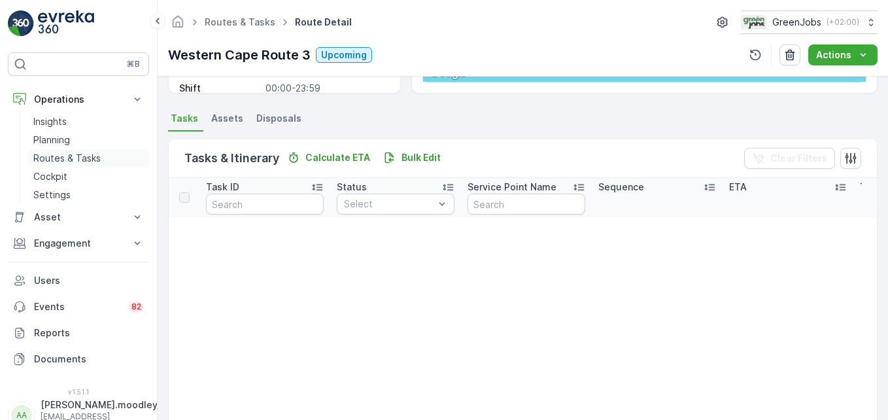
click at [65, 155] on p "Routes & Tasks" at bounding box center [66, 158] width 67 height 13
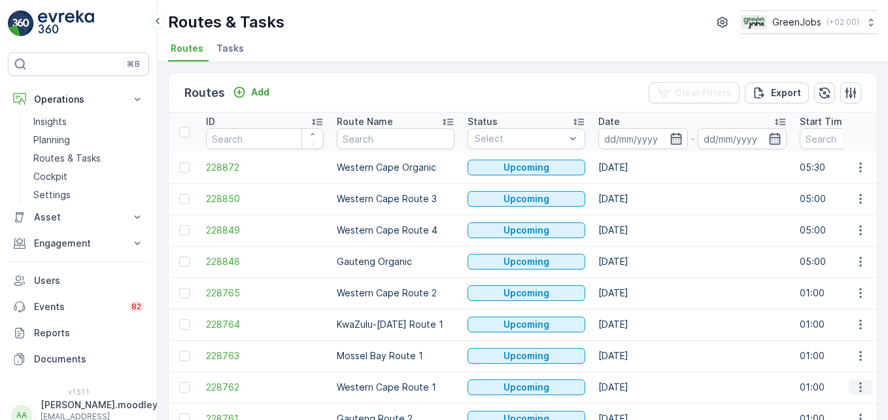
click at [854, 388] on icon "button" at bounding box center [860, 387] width 13 height 13
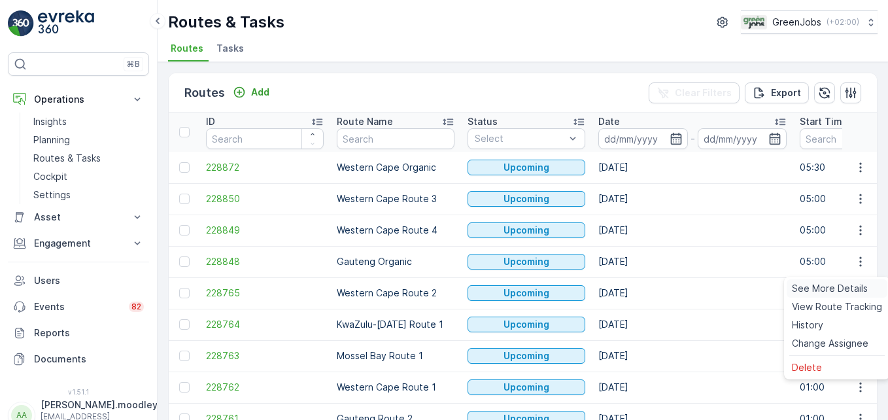
click at [832, 286] on span "See More Details" at bounding box center [830, 288] width 76 height 13
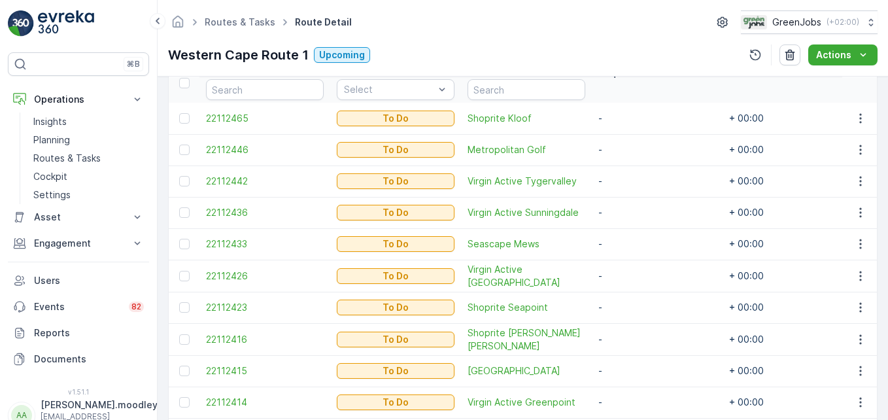
scroll to position [392, 0]
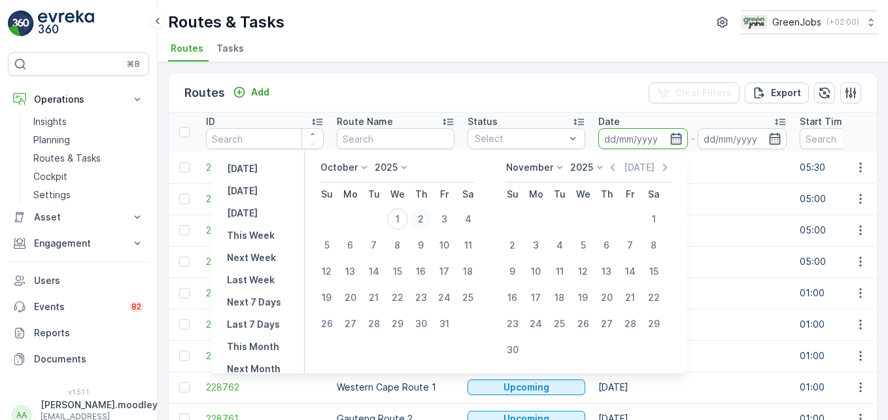
click at [432, 218] on div "2" at bounding box center [421, 219] width 21 height 21
type input "[DATE]"
click at [432, 218] on div "2" at bounding box center [421, 219] width 21 height 21
type input "[DATE]"
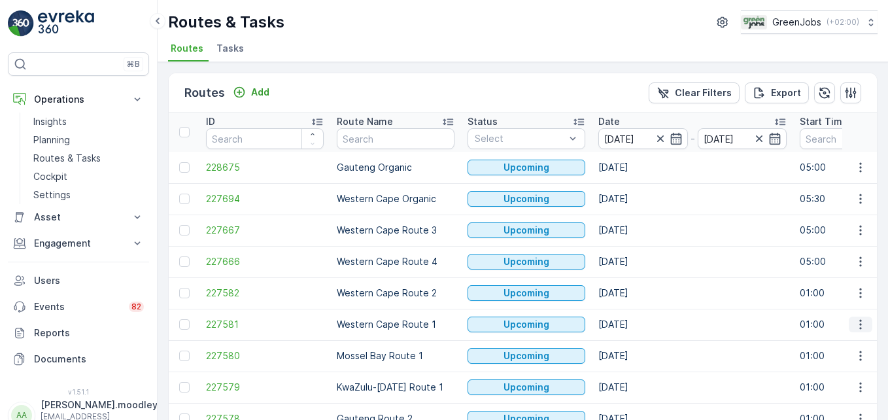
click at [858, 323] on icon "button" at bounding box center [860, 324] width 13 height 13
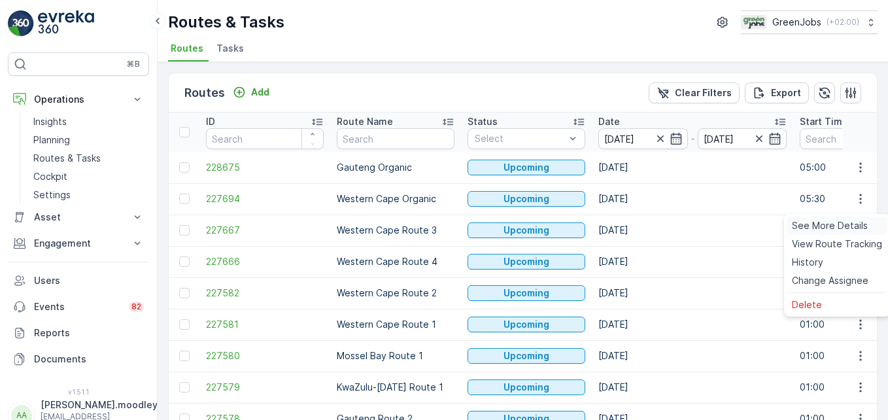
click at [820, 223] on span "See More Details" at bounding box center [830, 225] width 76 height 13
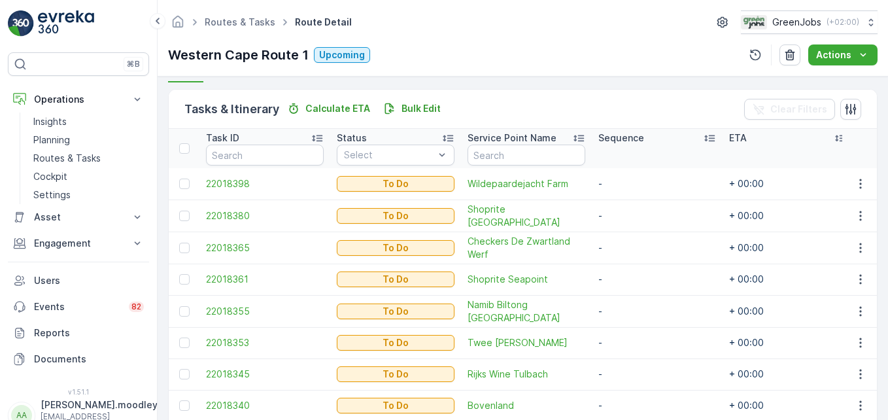
scroll to position [327, 0]
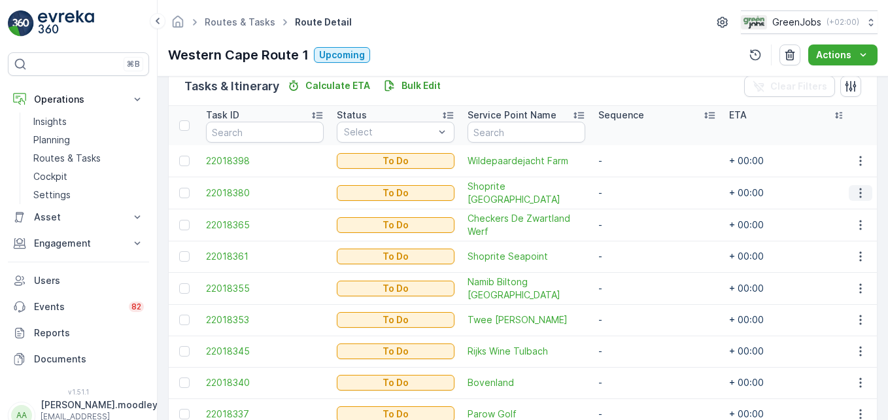
click at [854, 191] on icon "button" at bounding box center [860, 192] width 13 height 13
click at [836, 244] on span "Change Route" at bounding box center [826, 248] width 63 height 13
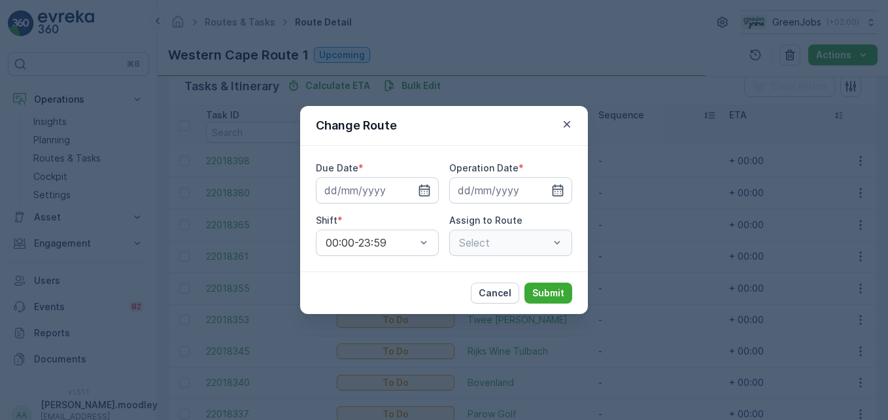
type input "[DATE]"
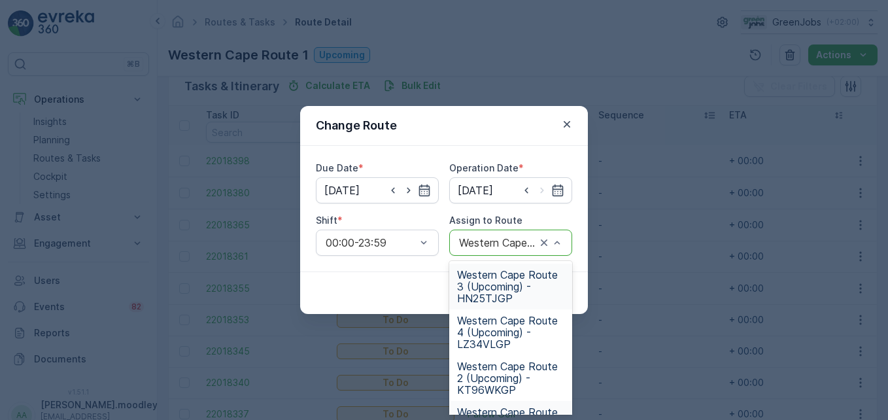
click at [477, 292] on span "Western Cape Route 3 (Upcoming) - HN25TJGP" at bounding box center [510, 286] width 107 height 35
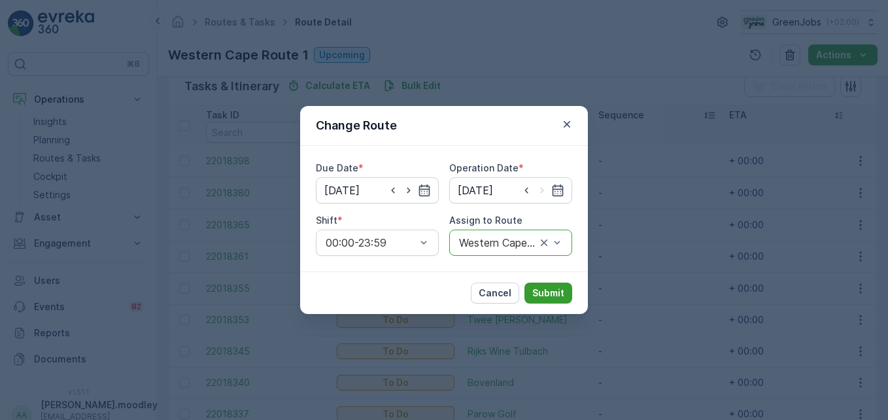
click at [551, 294] on p "Submit" at bounding box center [548, 292] width 32 height 13
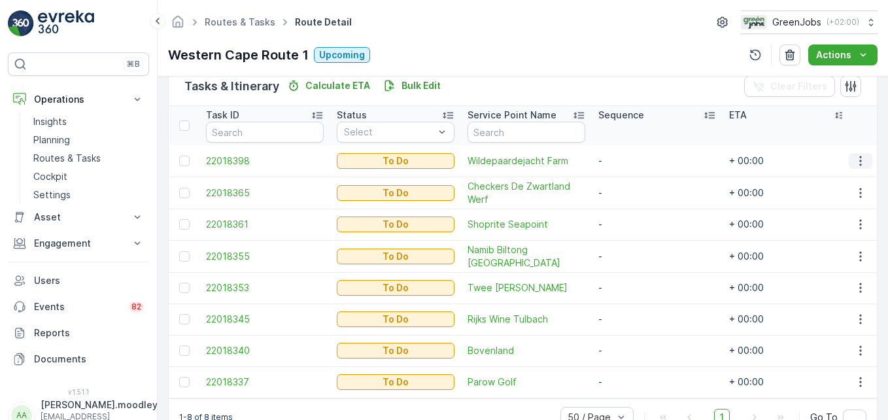
click at [857, 163] on icon "button" at bounding box center [860, 160] width 13 height 13
click at [844, 215] on span "Change Route" at bounding box center [826, 217] width 63 height 13
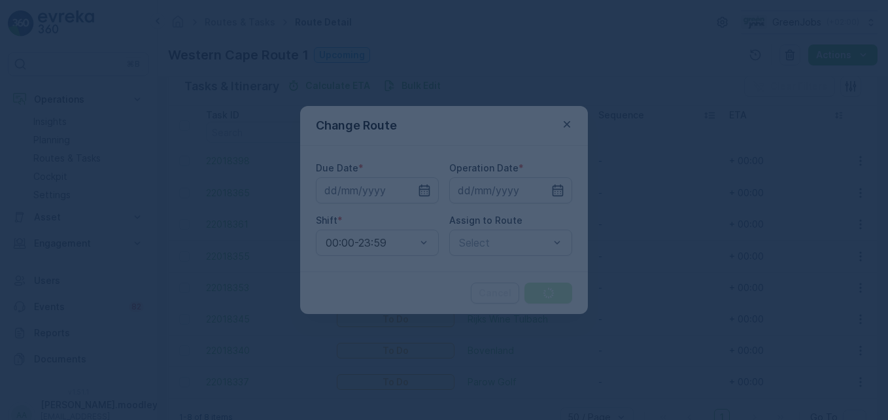
type input "[DATE]"
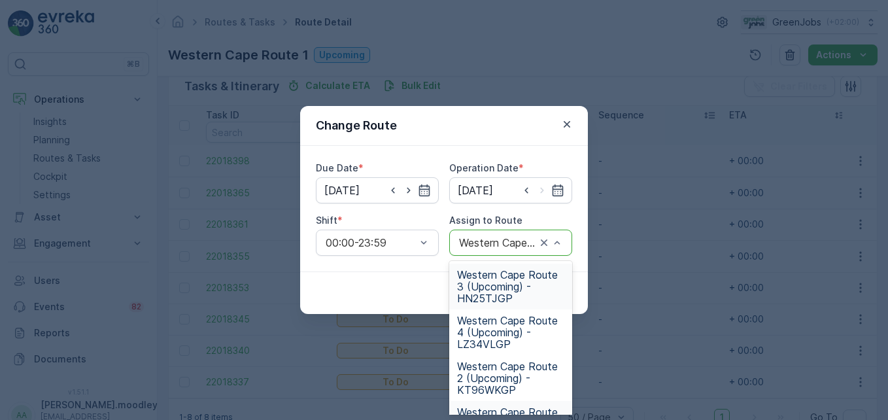
click at [471, 288] on span "Western Cape Route 3 (Upcoming) - HN25TJGP" at bounding box center [510, 286] width 107 height 35
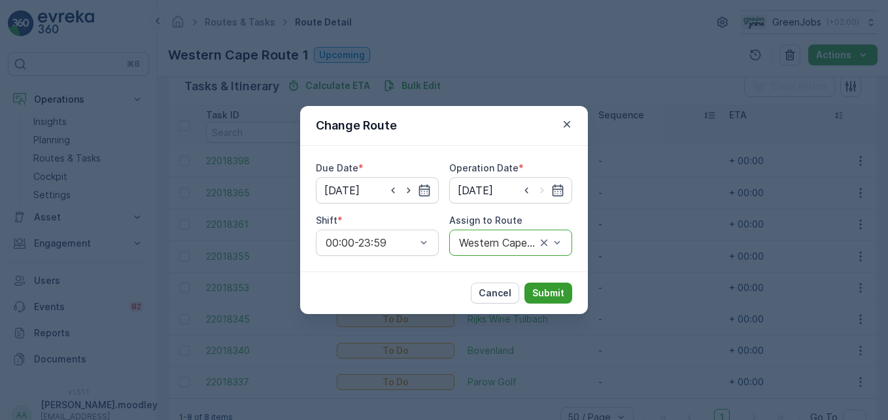
click at [552, 289] on p "Submit" at bounding box center [548, 292] width 32 height 13
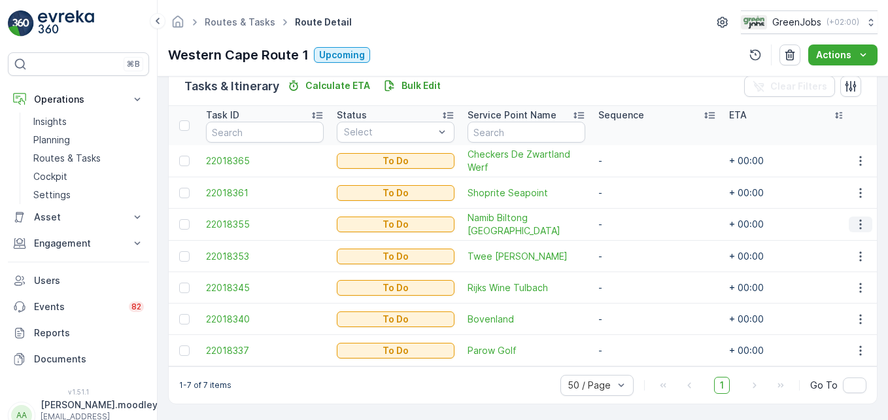
click at [859, 229] on icon "button" at bounding box center [860, 224] width 13 height 13
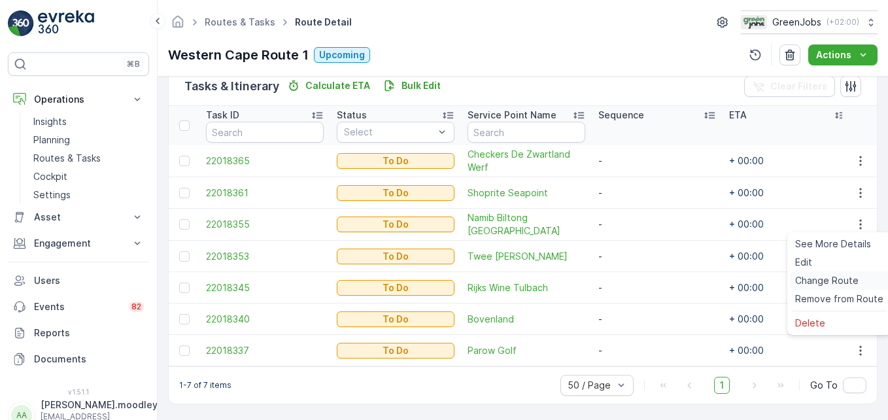
click at [831, 279] on span "Change Route" at bounding box center [826, 280] width 63 height 13
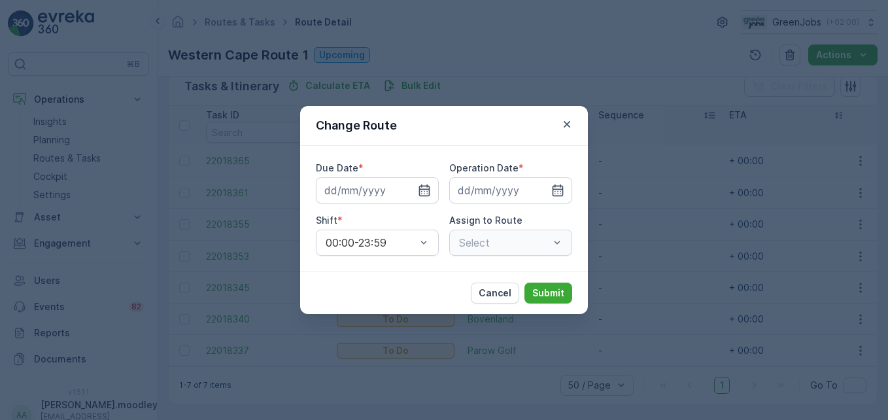
type input "[DATE]"
click at [559, 242] on div "Select" at bounding box center [510, 243] width 123 height 26
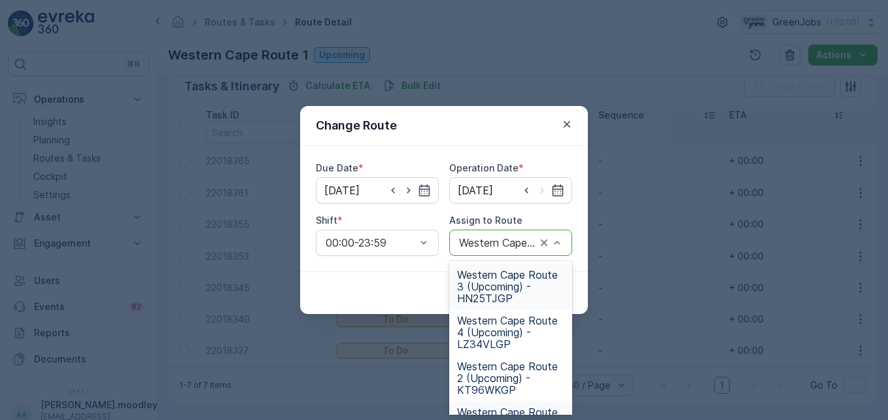
click at [511, 290] on span "Western Cape Route 3 (Upcoming) - HN25TJGP" at bounding box center [510, 286] width 107 height 35
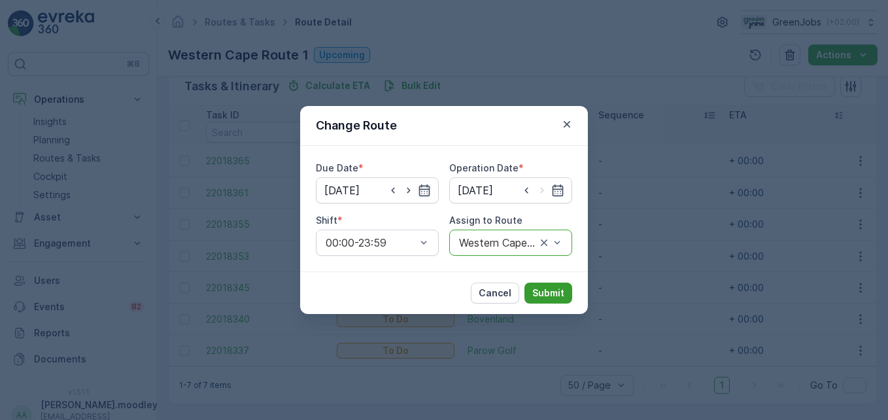
click at [556, 288] on p "Submit" at bounding box center [548, 292] width 32 height 13
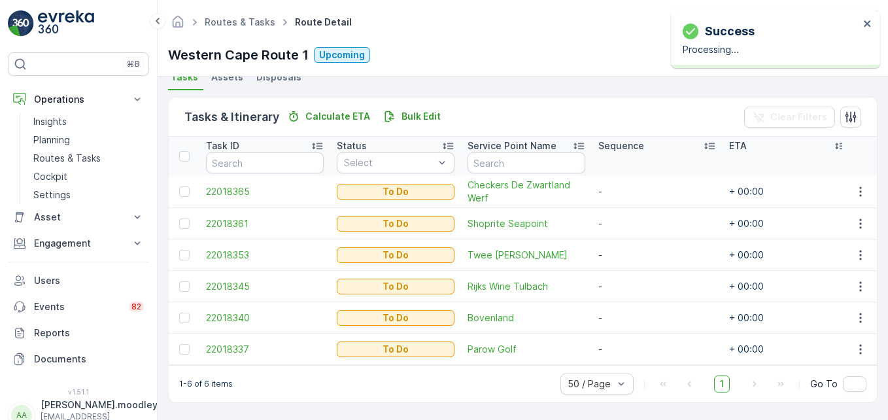
scroll to position [303, 0]
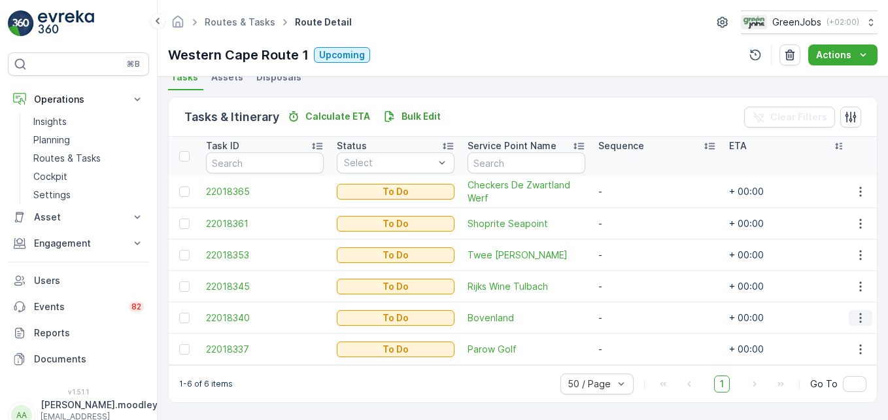
click at [856, 312] on icon "button" at bounding box center [860, 317] width 13 height 13
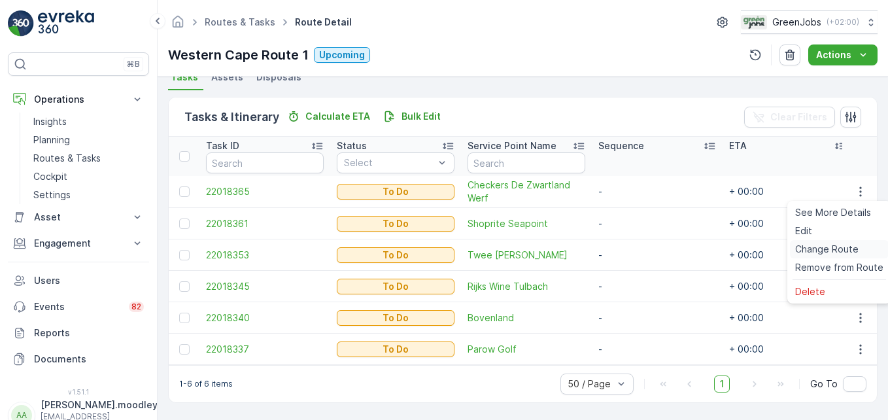
click at [826, 250] on span "Change Route" at bounding box center [826, 249] width 63 height 13
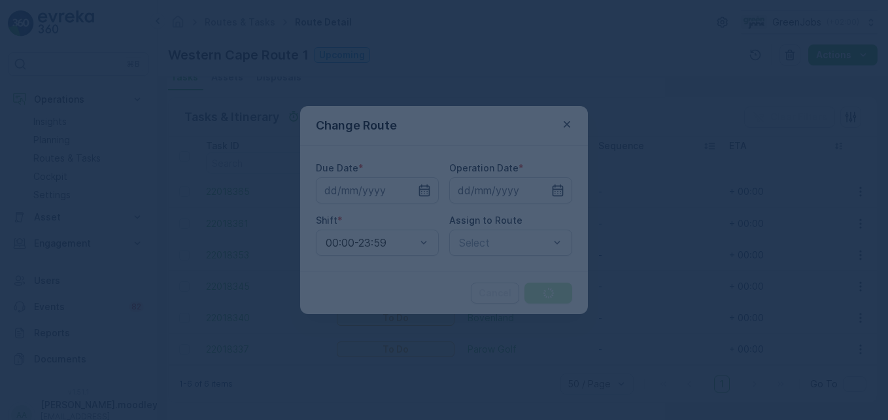
type input "[DATE]"
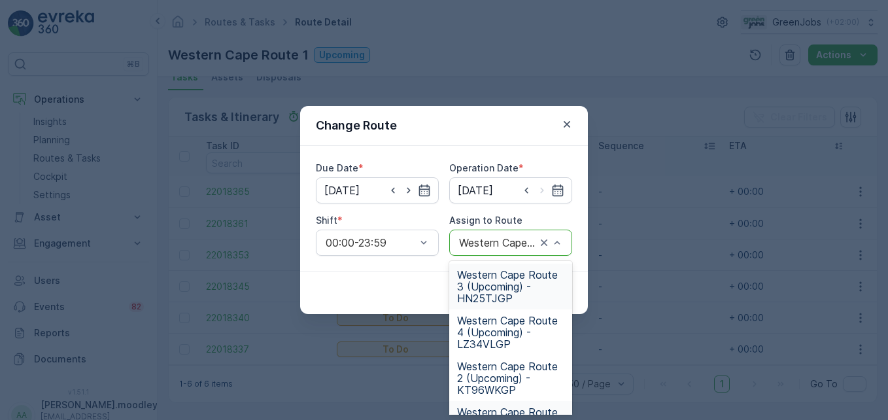
click at [489, 294] on span "Western Cape Route 3 (Upcoming) - HN25TJGP" at bounding box center [510, 286] width 107 height 35
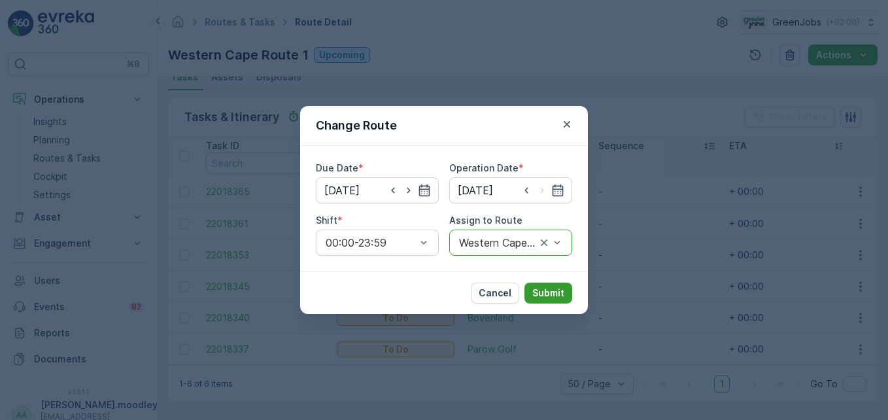
click at [554, 299] on p "Submit" at bounding box center [548, 292] width 32 height 13
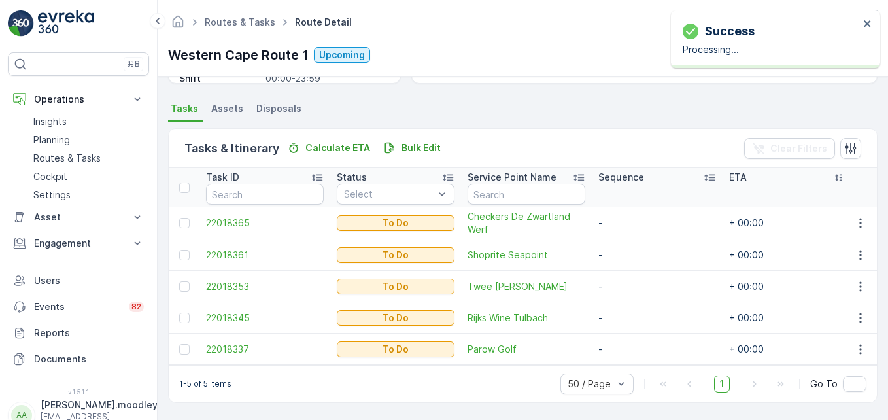
scroll to position [271, 0]
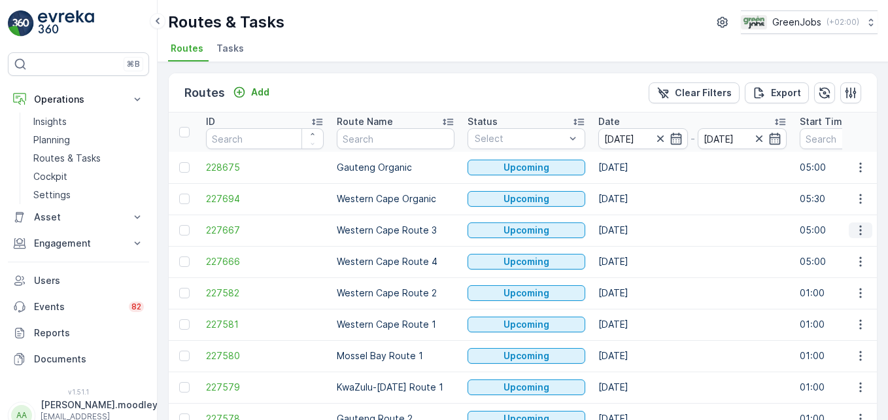
click at [855, 234] on icon "button" at bounding box center [860, 230] width 13 height 13
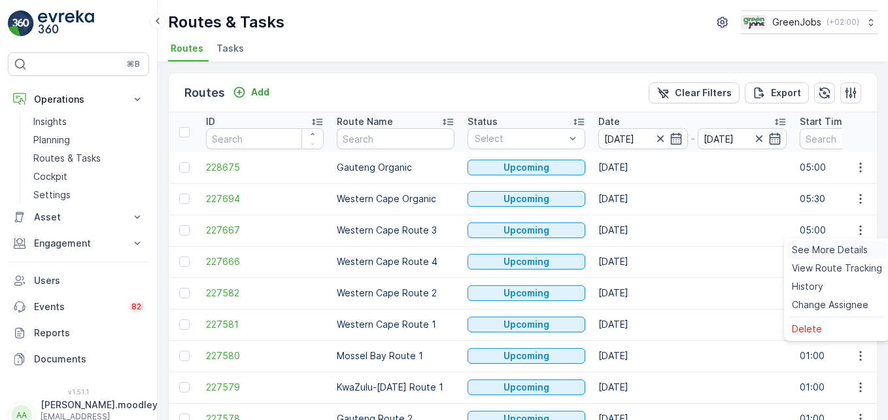
click at [850, 252] on span "See More Details" at bounding box center [830, 249] width 76 height 13
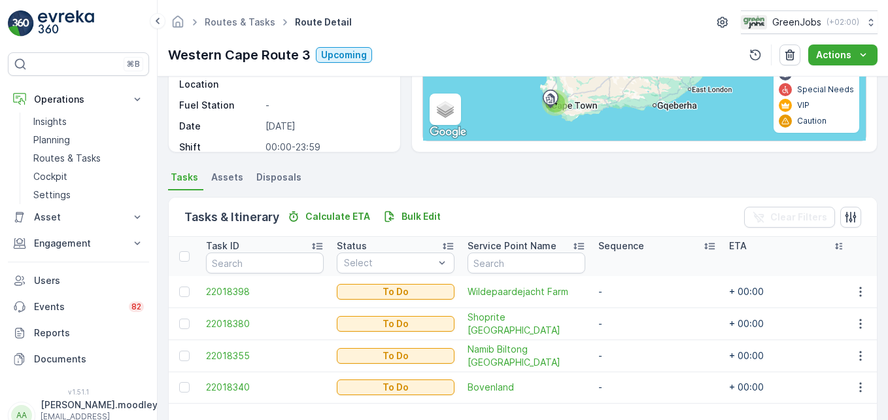
scroll to position [255, 0]
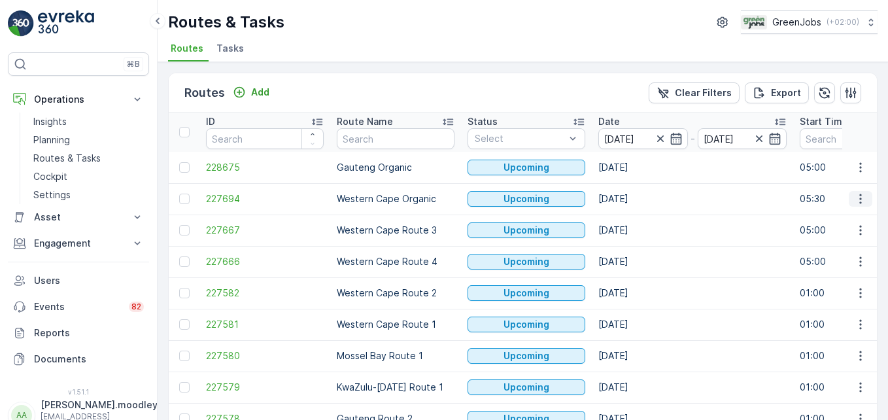
click at [855, 198] on icon "button" at bounding box center [860, 198] width 13 height 13
click at [840, 220] on span "See More Details" at bounding box center [830, 218] width 76 height 13
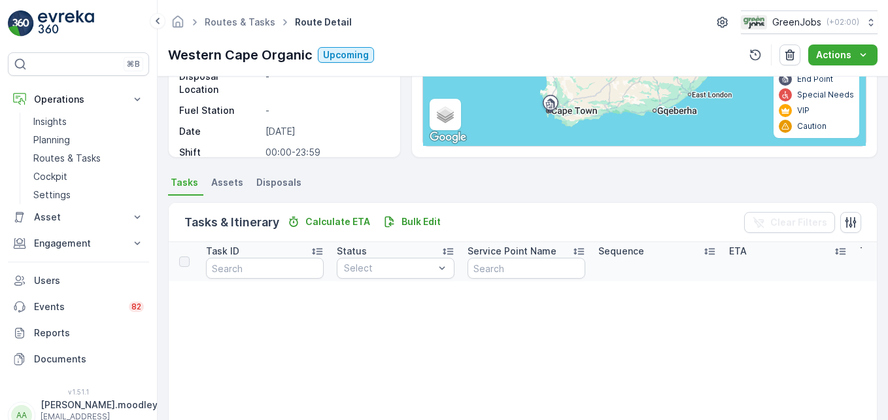
scroll to position [196, 0]
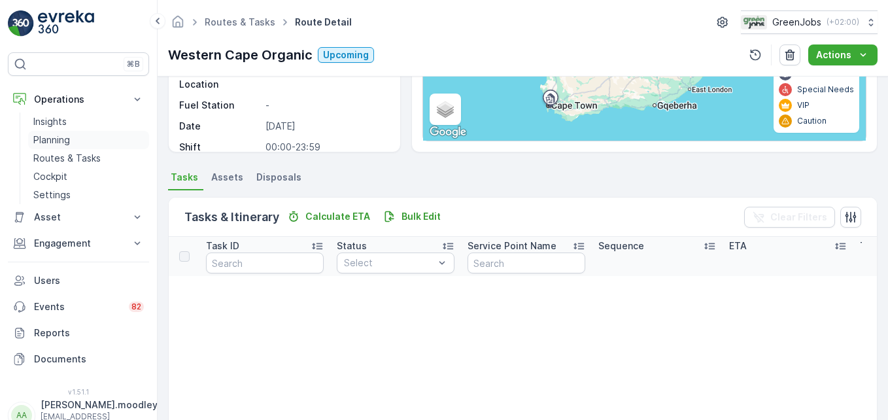
click at [59, 137] on p "Planning" at bounding box center [51, 139] width 37 height 13
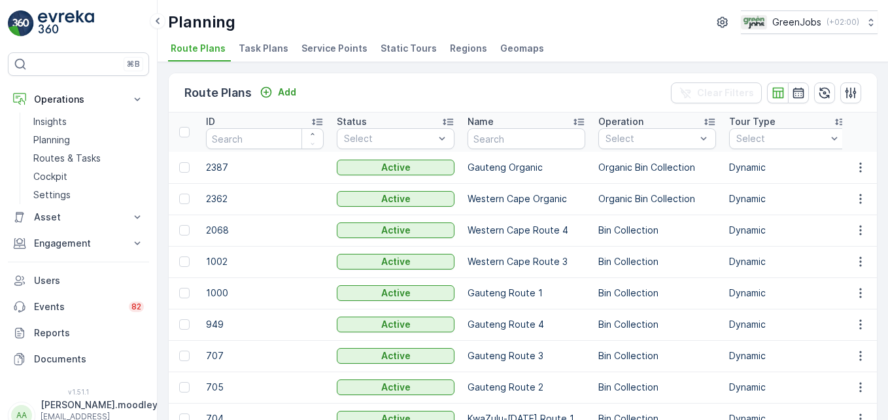
click at [349, 45] on span "Service Points" at bounding box center [334, 48] width 66 height 13
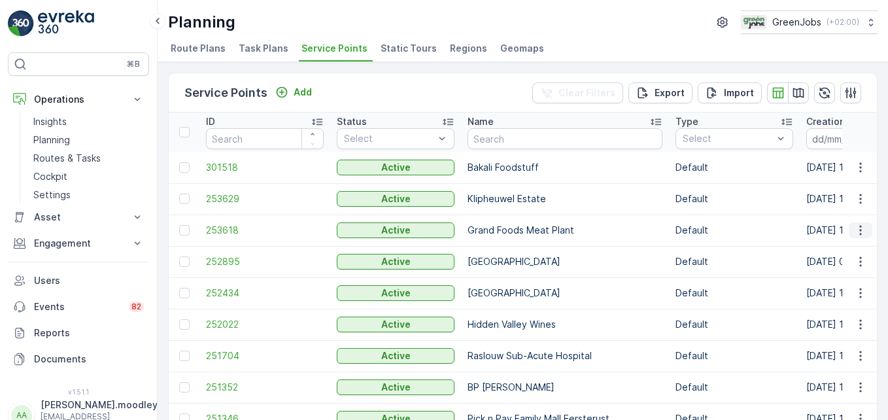
click at [855, 233] on icon "button" at bounding box center [860, 230] width 13 height 13
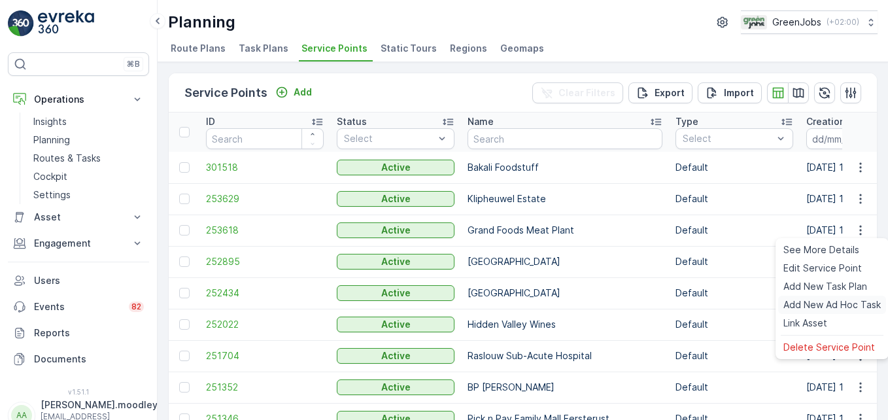
click at [829, 303] on span "Add New Ad Hoc Task" at bounding box center [831, 304] width 97 height 13
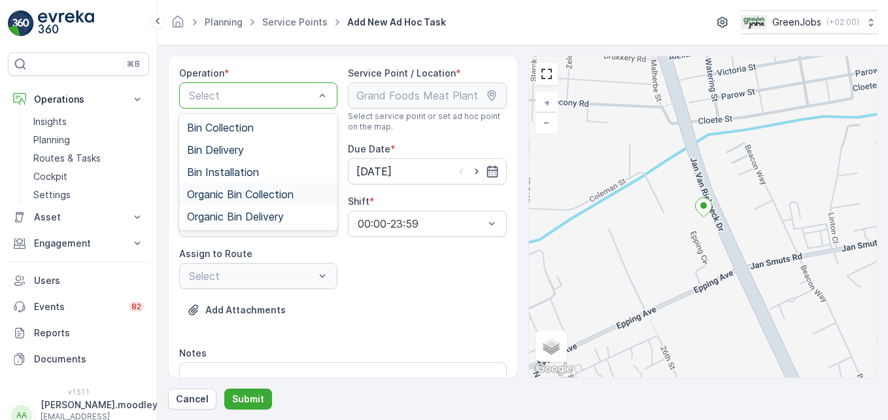
click at [247, 197] on span "Organic Bin Collection" at bounding box center [240, 194] width 107 height 12
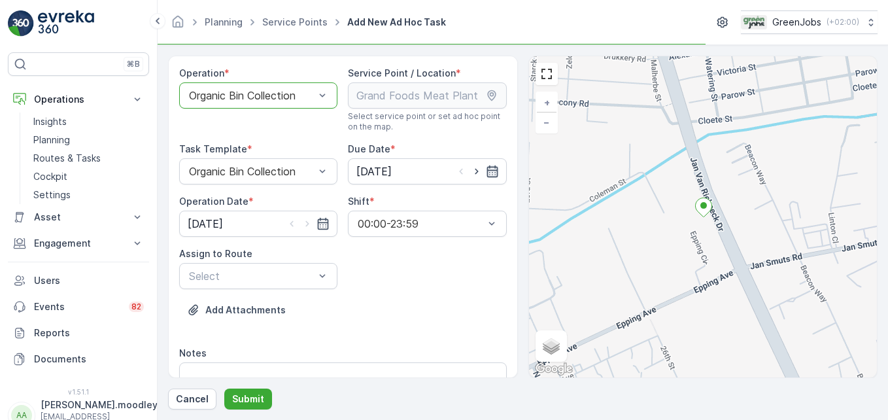
click at [494, 172] on icon "button" at bounding box center [492, 171] width 13 height 13
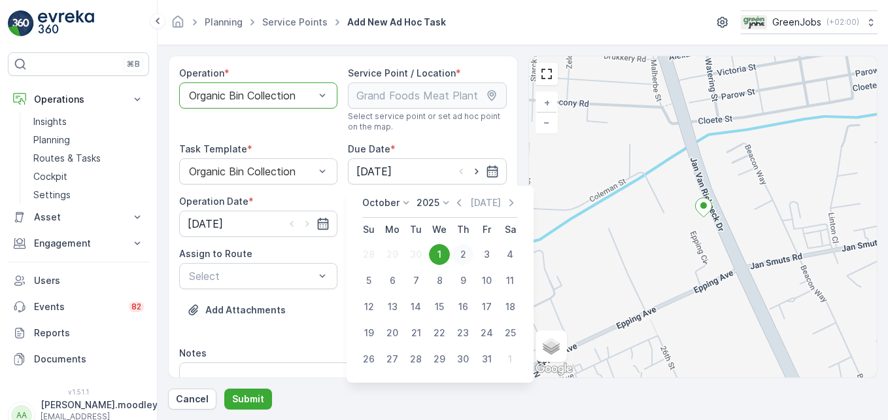
click at [466, 252] on div "2" at bounding box center [462, 254] width 21 height 21
type input "[DATE]"
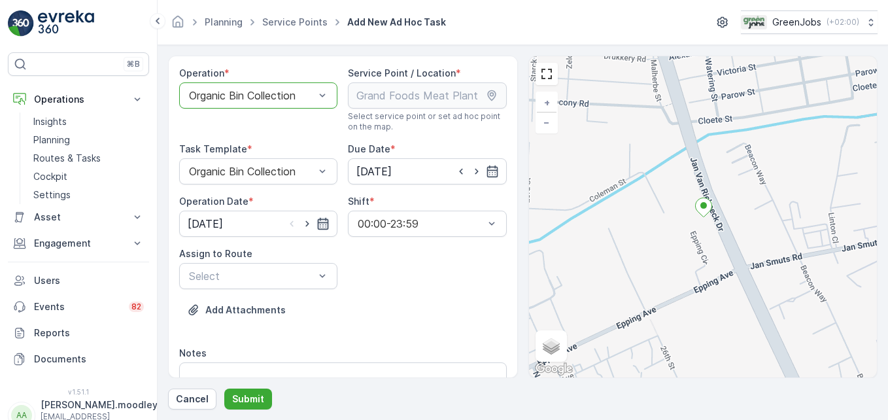
click at [320, 219] on icon "button" at bounding box center [323, 224] width 11 height 12
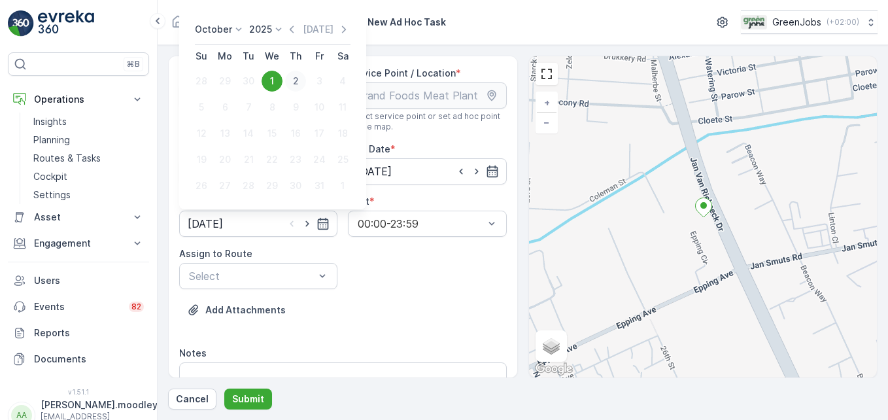
click at [298, 83] on div "2" at bounding box center [295, 81] width 21 height 21
type input "[DATE]"
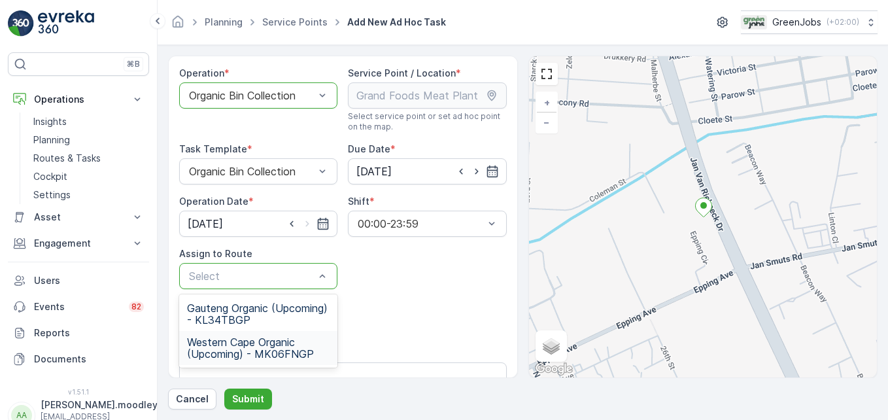
click at [286, 351] on span "Western Cape Organic (Upcoming) - MK06FNGP" at bounding box center [258, 348] width 143 height 24
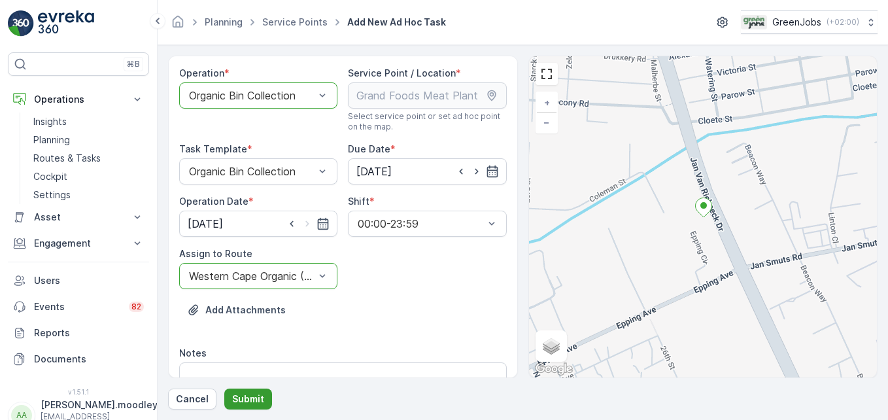
click at [256, 396] on p "Submit" at bounding box center [248, 398] width 32 height 13
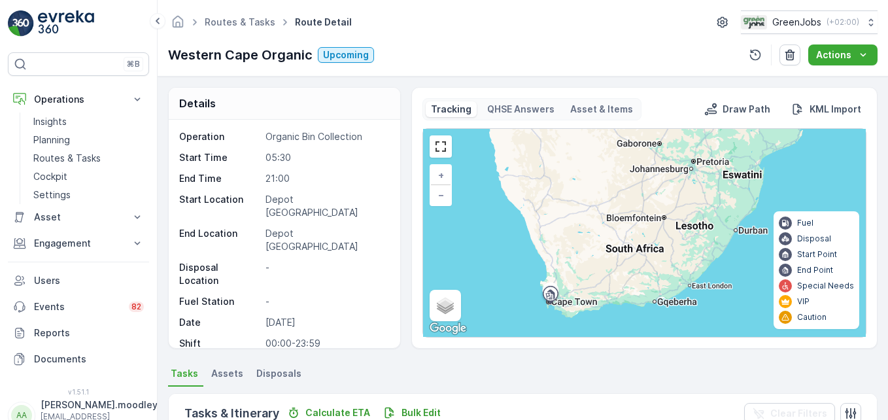
scroll to position [196, 0]
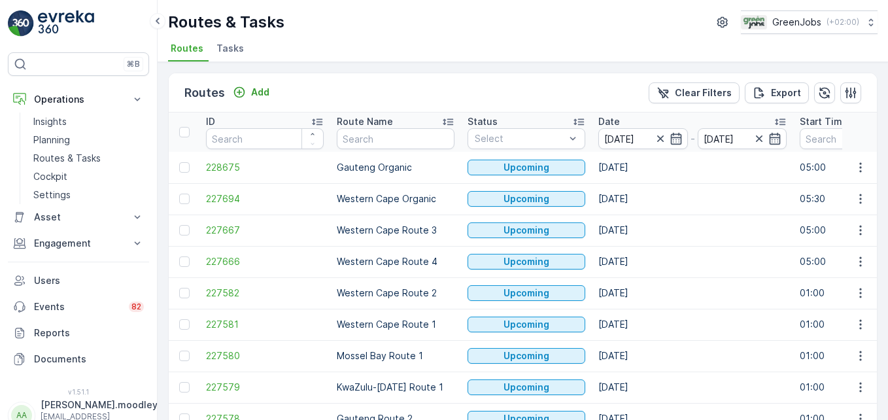
click at [719, 221] on td "[DATE]" at bounding box center [692, 229] width 201 height 31
click at [67, 155] on p "Routes & Tasks" at bounding box center [66, 158] width 67 height 13
click at [625, 135] on input at bounding box center [643, 138] width 90 height 21
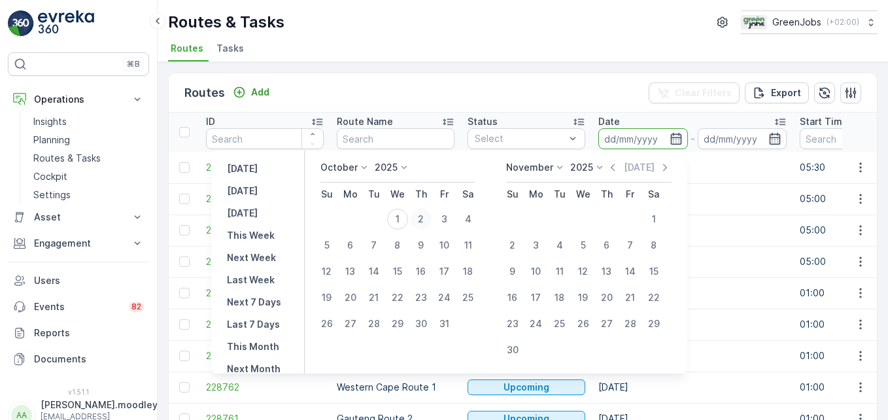
click at [422, 215] on div "2" at bounding box center [421, 219] width 21 height 21
type input "[DATE]"
click at [422, 215] on div "2" at bounding box center [421, 219] width 21 height 21
type input "[DATE]"
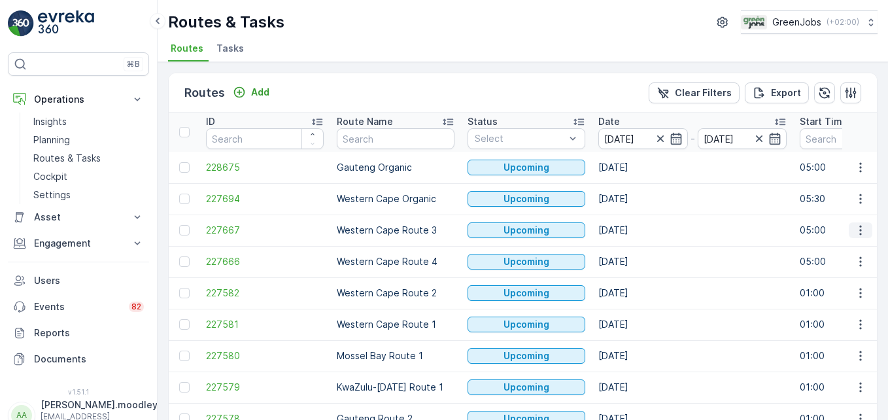
click at [860, 233] on icon "button" at bounding box center [860, 230] width 13 height 13
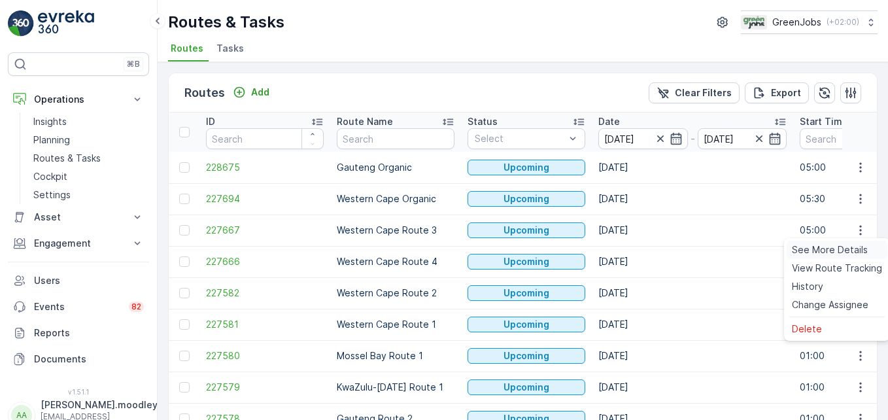
click at [811, 248] on span "See More Details" at bounding box center [830, 249] width 76 height 13
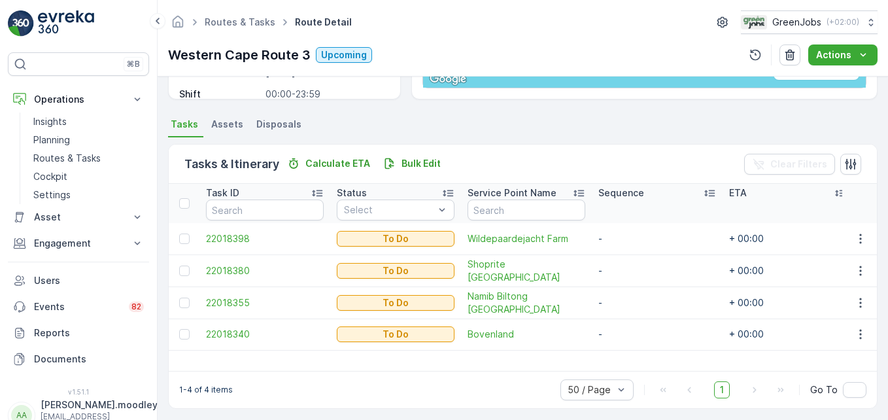
scroll to position [255, 0]
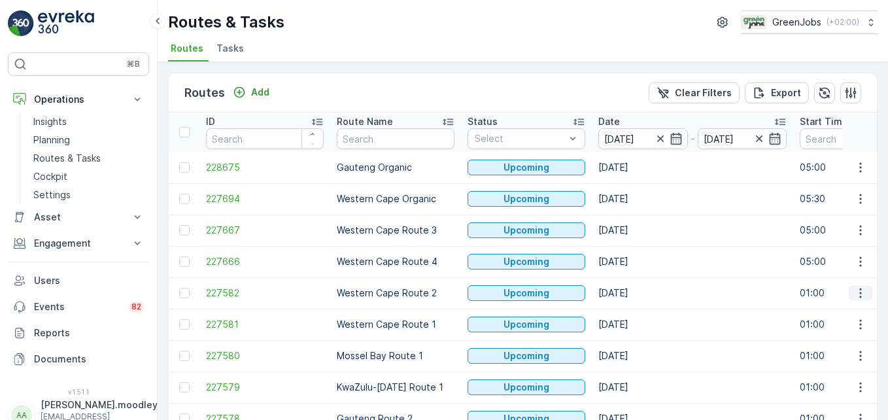
click at [854, 294] on icon "button" at bounding box center [860, 292] width 13 height 13
click at [840, 312] on span "See More Details" at bounding box center [830, 312] width 76 height 13
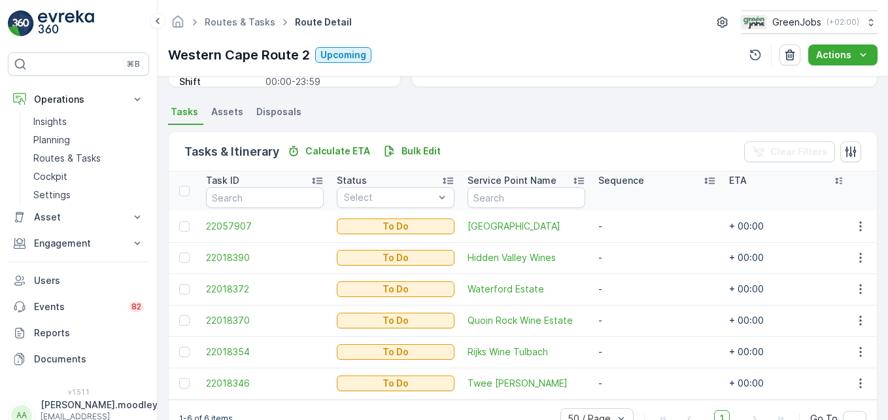
scroll to position [303, 0]
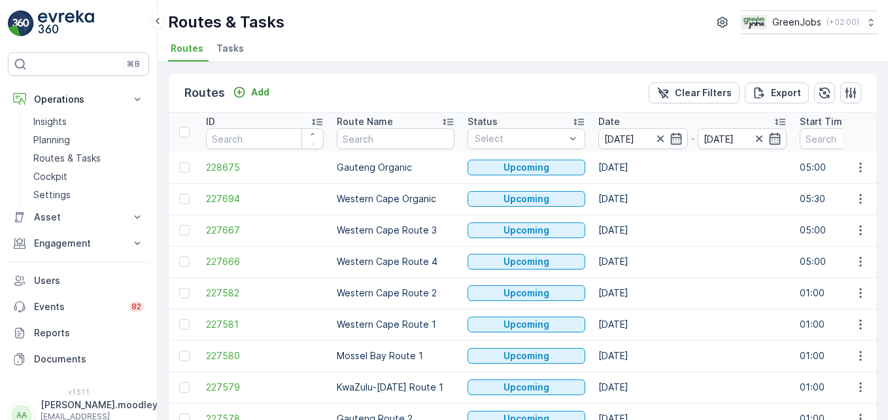
click at [759, 169] on td "[DATE]" at bounding box center [692, 167] width 201 height 31
click at [859, 169] on icon "button" at bounding box center [860, 167] width 13 height 13
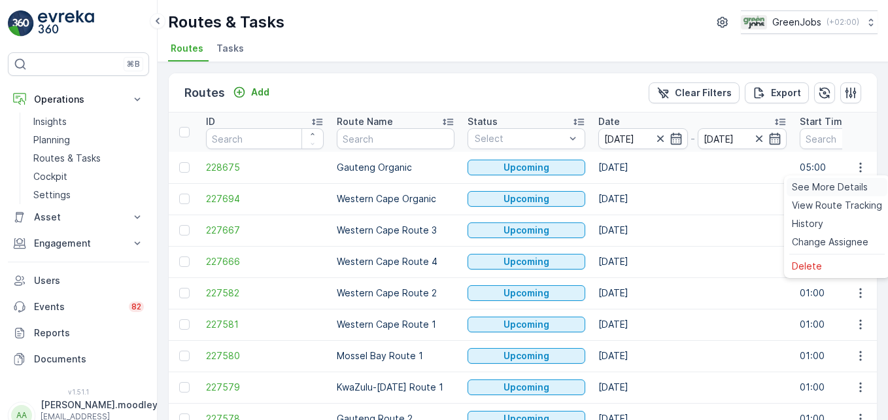
click at [821, 183] on span "See More Details" at bounding box center [830, 186] width 76 height 13
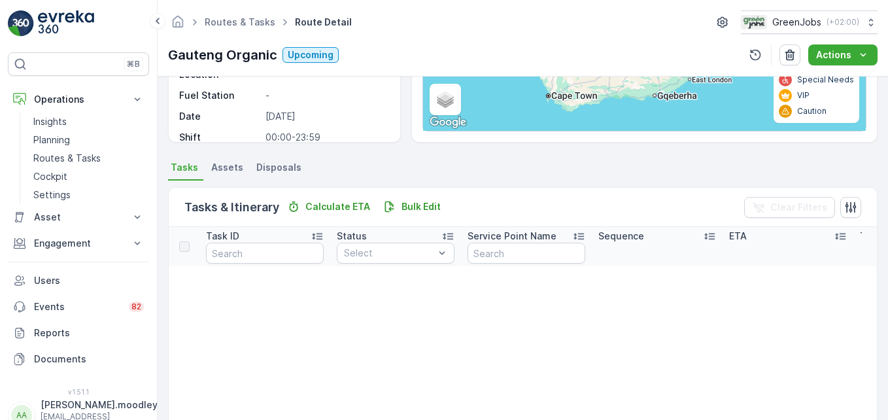
scroll to position [131, 0]
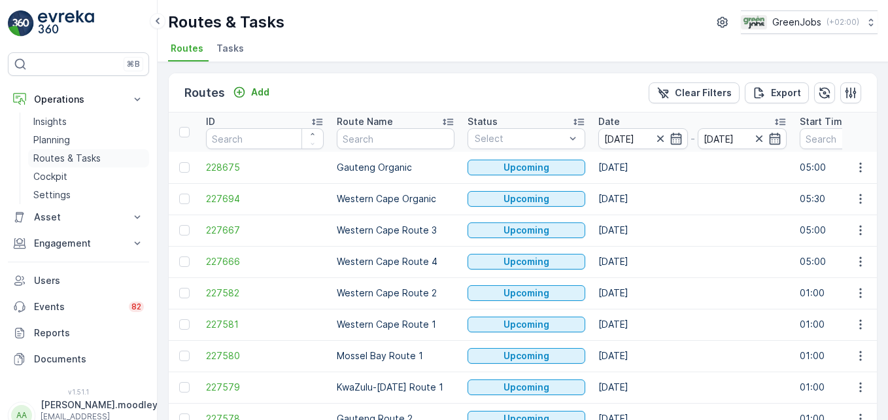
click at [78, 160] on p "Routes & Tasks" at bounding box center [66, 158] width 67 height 13
click at [621, 138] on input at bounding box center [643, 138] width 90 height 21
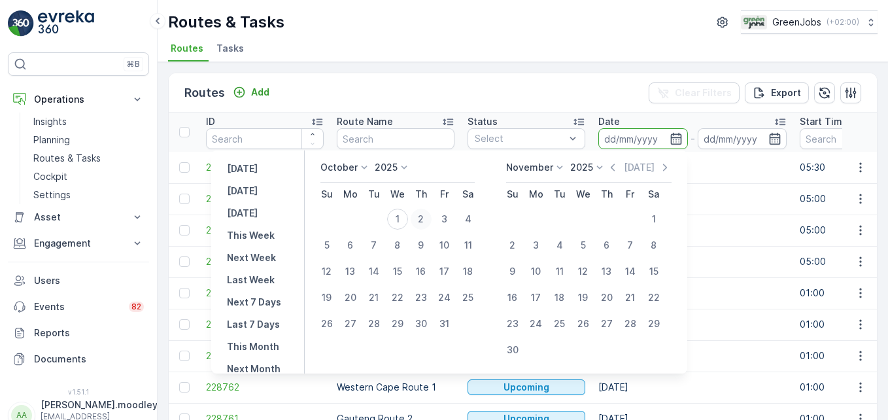
click at [429, 218] on div "2" at bounding box center [421, 219] width 21 height 21
click at [402, 214] on div "1" at bounding box center [397, 219] width 21 height 21
type input "[DATE]"
click at [402, 214] on div "1" at bounding box center [397, 219] width 21 height 21
type input "[DATE]"
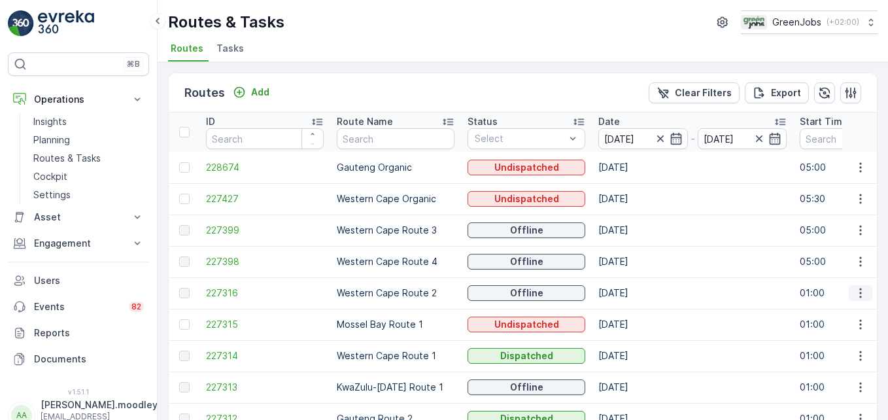
click at [854, 291] on icon "button" at bounding box center [860, 292] width 13 height 13
click at [837, 309] on span "See More Details" at bounding box center [830, 312] width 76 height 13
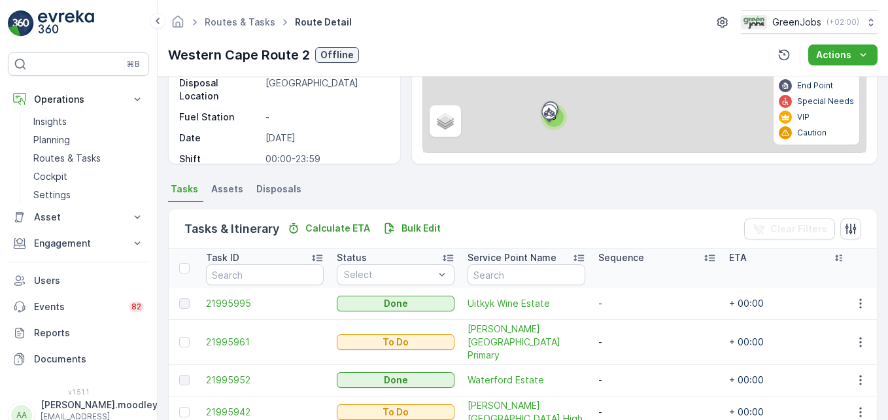
scroll to position [172, 0]
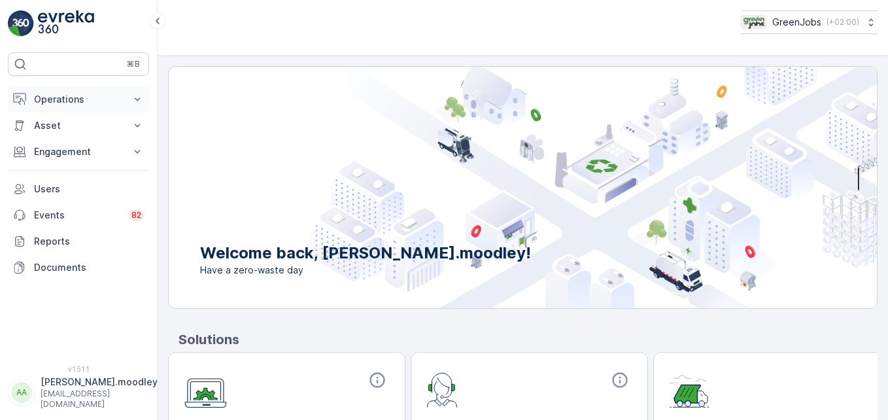
click at [143, 97] on icon at bounding box center [137, 99] width 13 height 13
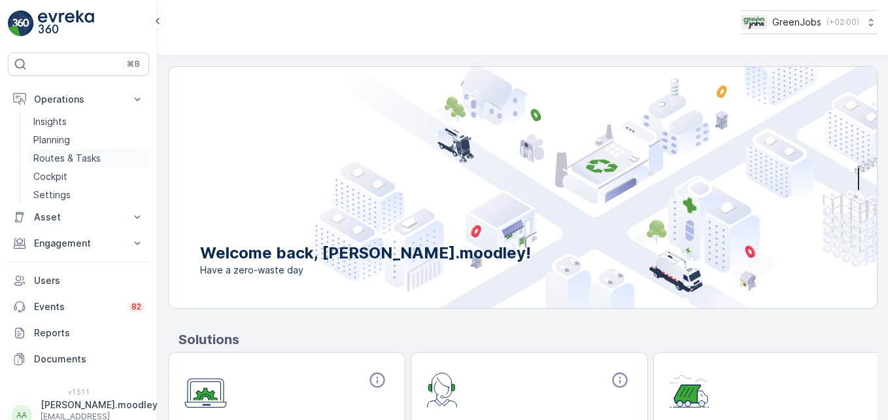
click at [93, 156] on p "Routes & Tasks" at bounding box center [66, 158] width 67 height 13
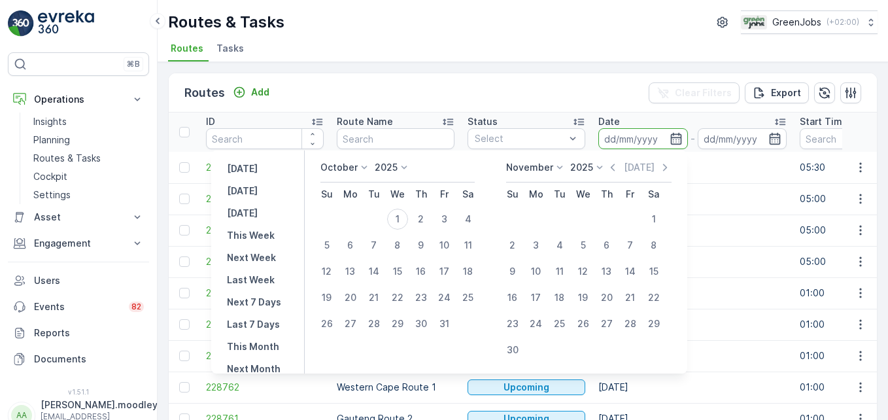
click at [618, 137] on input at bounding box center [643, 138] width 90 height 21
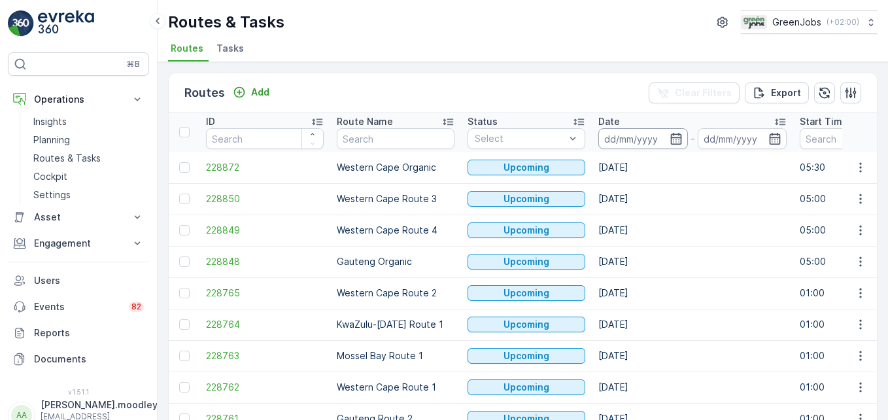
click at [633, 133] on input at bounding box center [643, 138] width 90 height 21
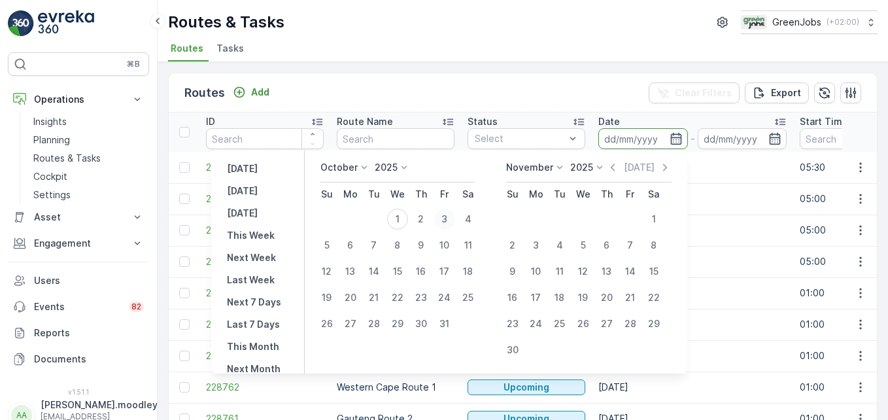
click at [451, 220] on div "3" at bounding box center [444, 219] width 21 height 21
type input "[DATE]"
click at [451, 220] on div "3" at bounding box center [444, 219] width 21 height 21
type input "[DATE]"
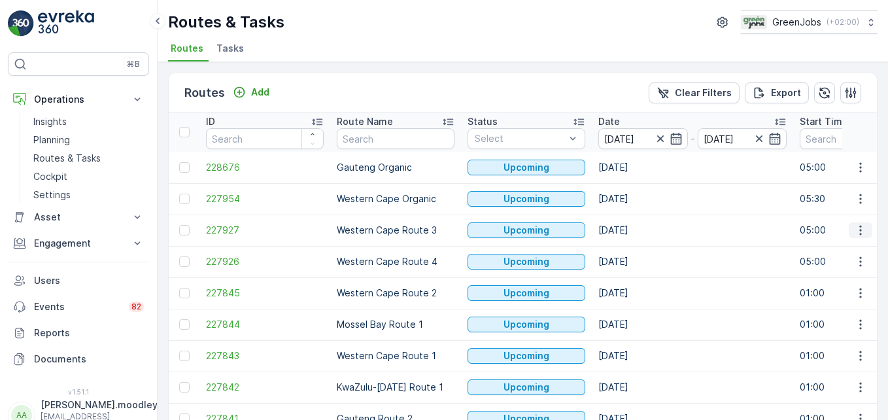
click at [635, 230] on icon "button" at bounding box center [860, 230] width 13 height 13
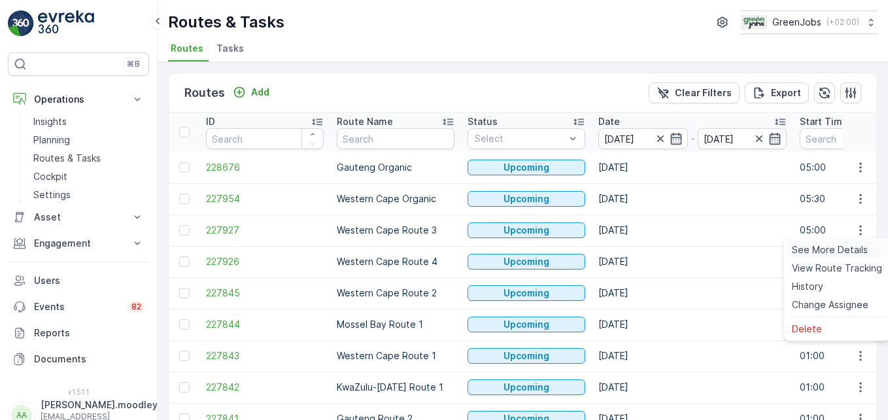
click at [635, 250] on span "See More Details" at bounding box center [830, 249] width 76 height 13
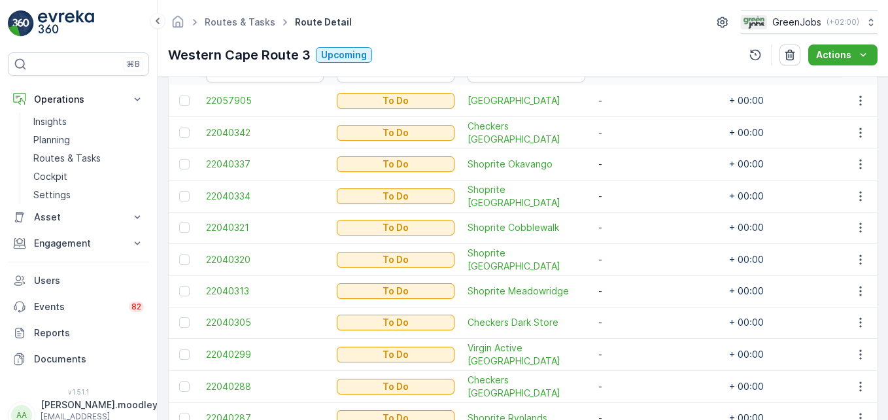
scroll to position [358, 0]
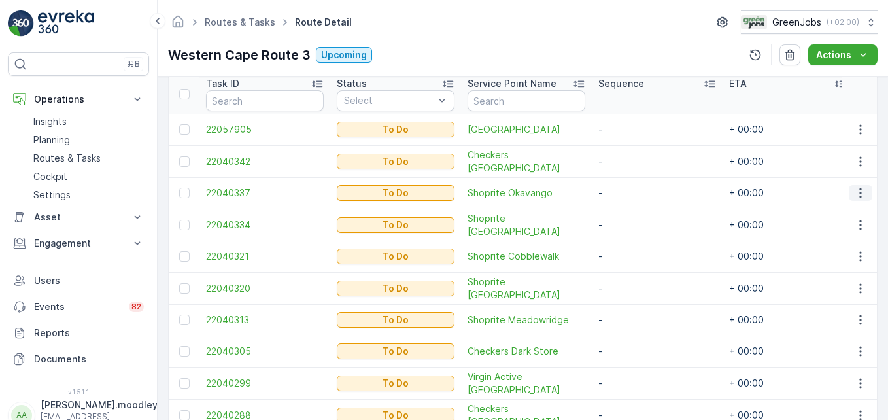
click at [635, 193] on icon "button" at bounding box center [860, 192] width 13 height 13
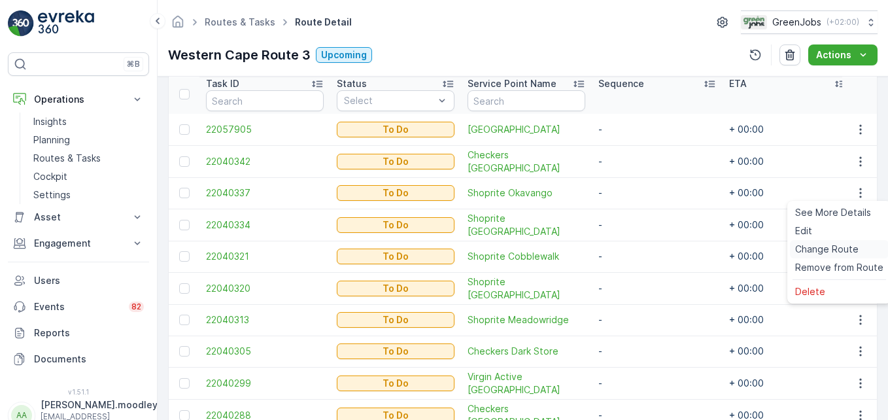
click at [635, 248] on span "Change Route" at bounding box center [826, 249] width 63 height 13
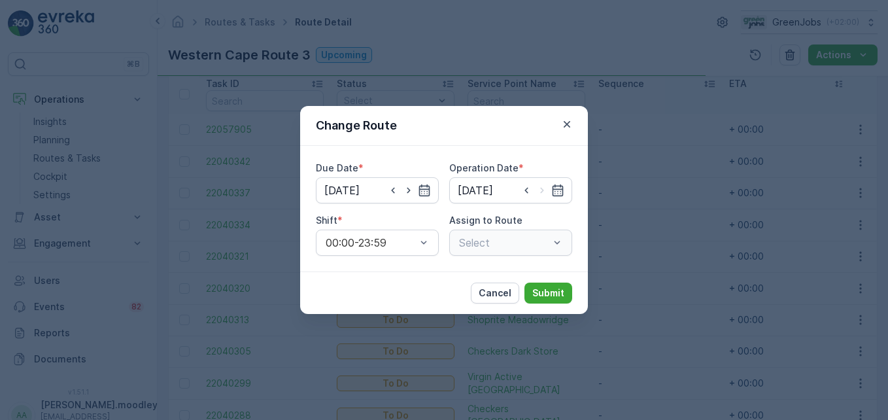
type input "[DATE]"
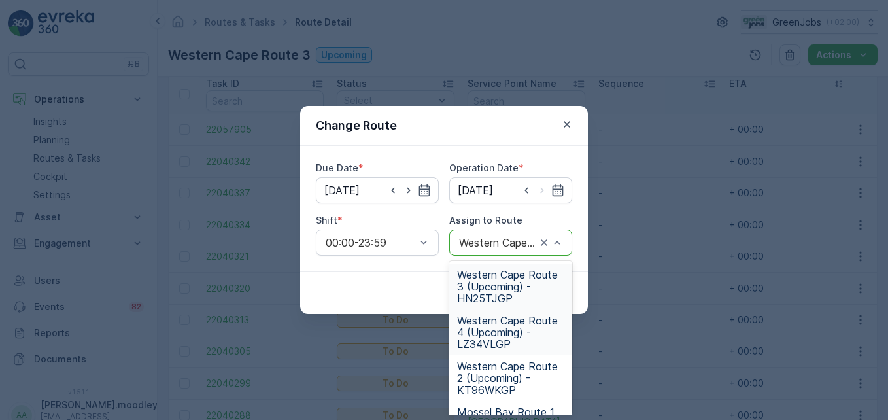
click at [493, 336] on span "Western Cape Route 4 (Upcoming) - LZ34VLGP" at bounding box center [510, 332] width 107 height 35
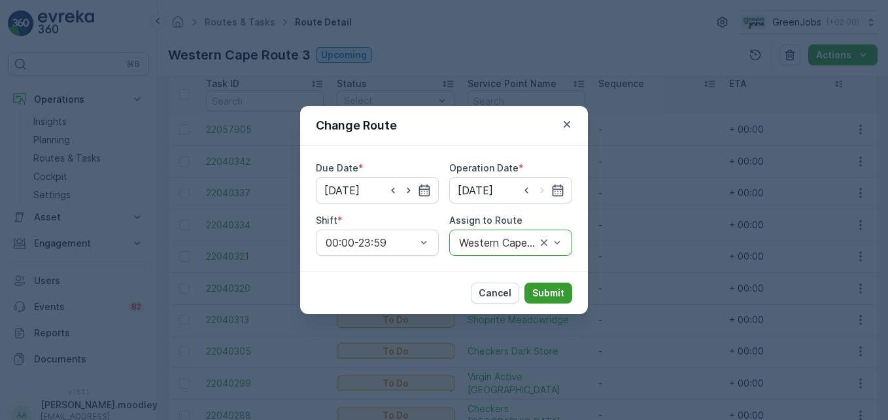
click at [543, 300] on button "Submit" at bounding box center [548, 292] width 48 height 21
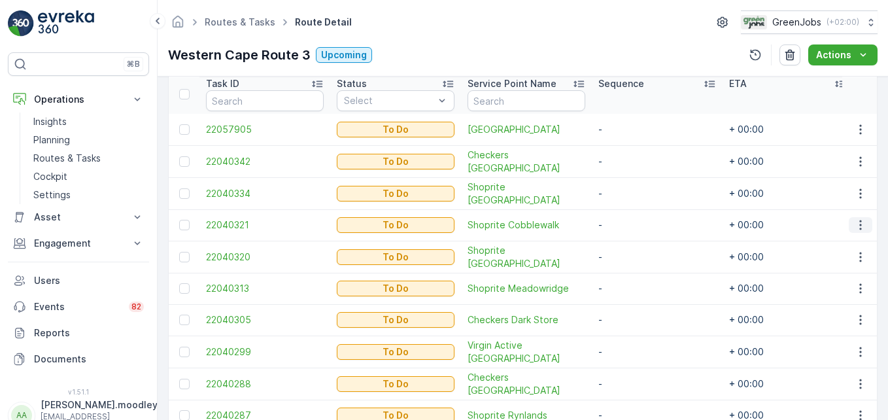
click at [635, 224] on icon "button" at bounding box center [860, 224] width 13 height 13
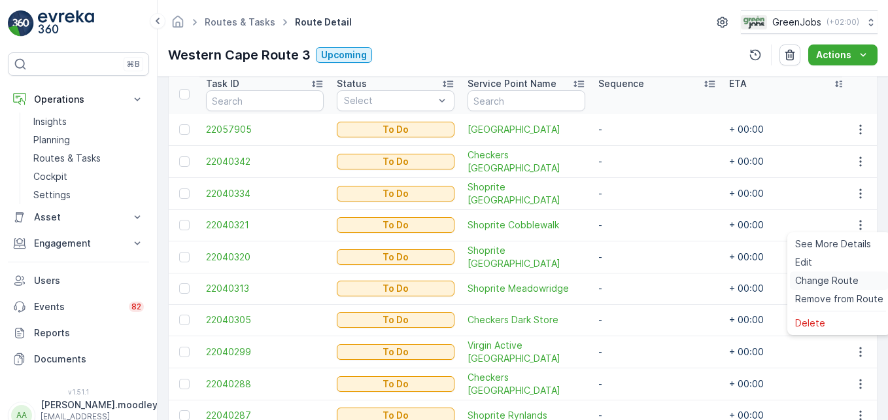
click at [635, 282] on span "Change Route" at bounding box center [826, 280] width 63 height 13
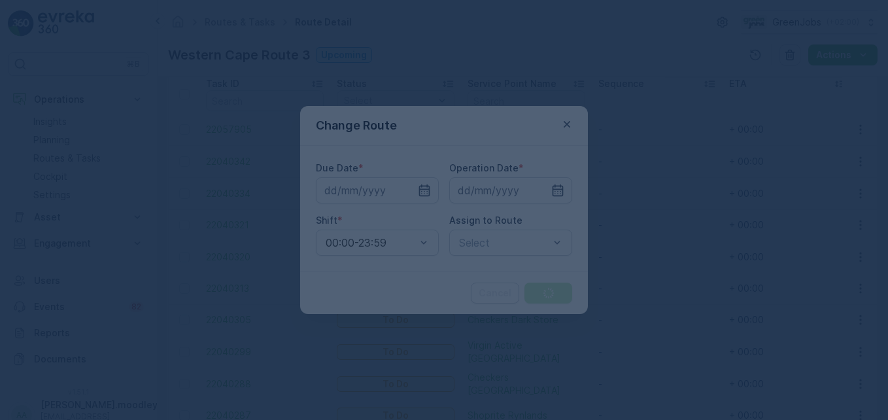
type input "[DATE]"
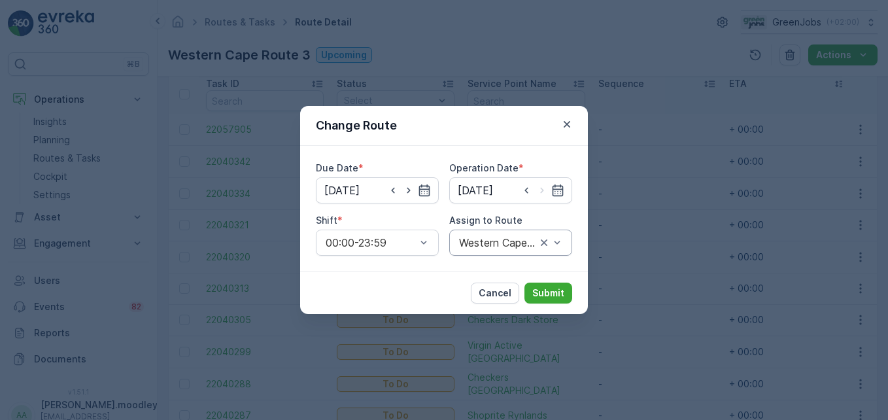
click at [564, 241] on div "Western Cape Route 3 (Upcoming) - HN25TJGP" at bounding box center [510, 243] width 123 height 26
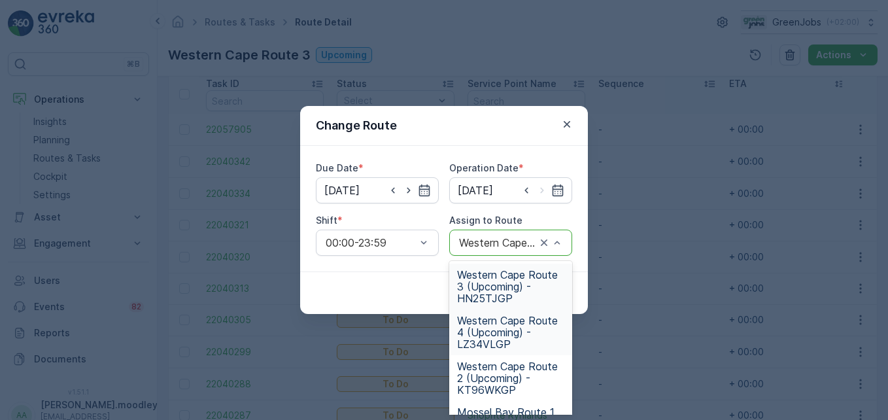
click at [507, 328] on span "Western Cape Route 4 (Upcoming) - LZ34VLGP" at bounding box center [510, 332] width 107 height 35
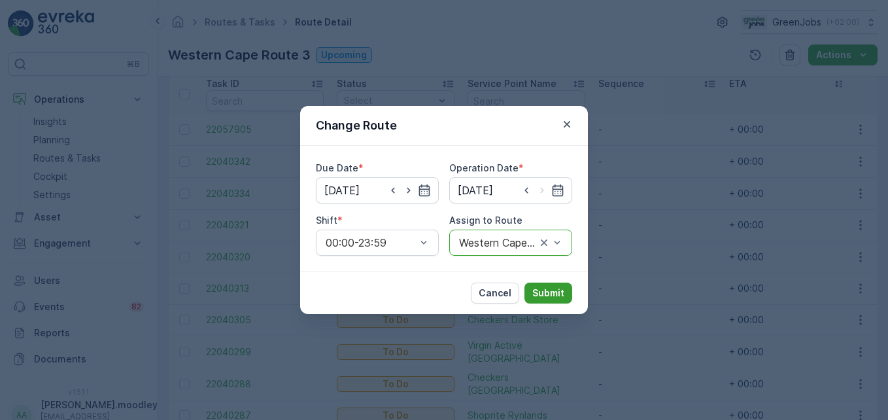
click at [547, 292] on p "Submit" at bounding box center [548, 292] width 32 height 13
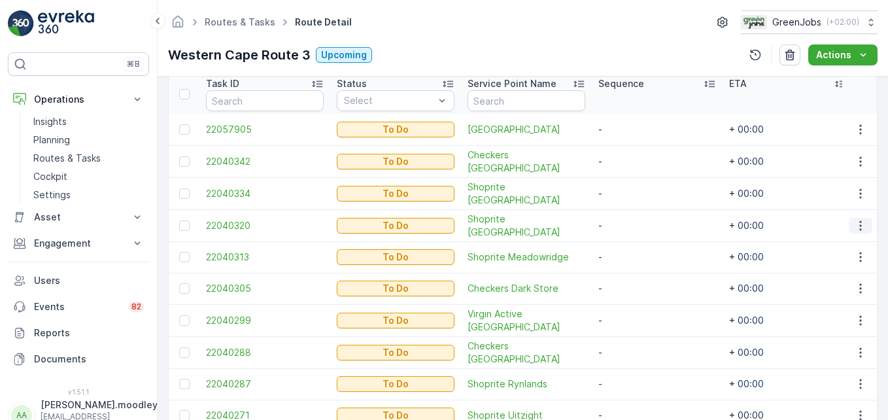
click at [635, 230] on icon "button" at bounding box center [860, 225] width 13 height 13
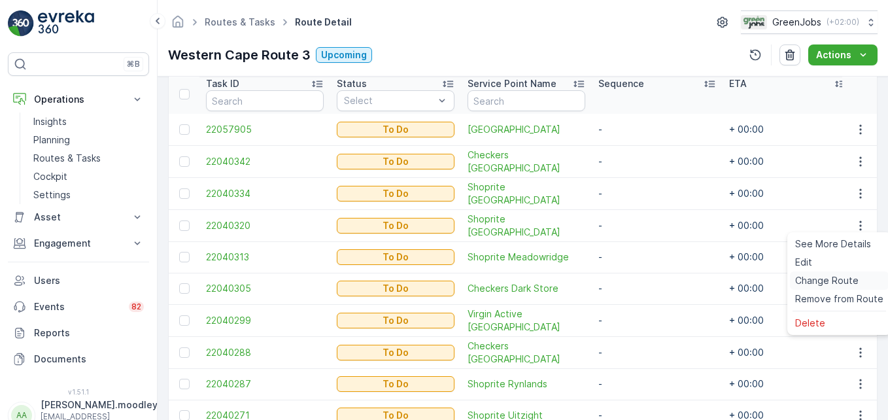
click at [635, 280] on span "Change Route" at bounding box center [826, 280] width 63 height 13
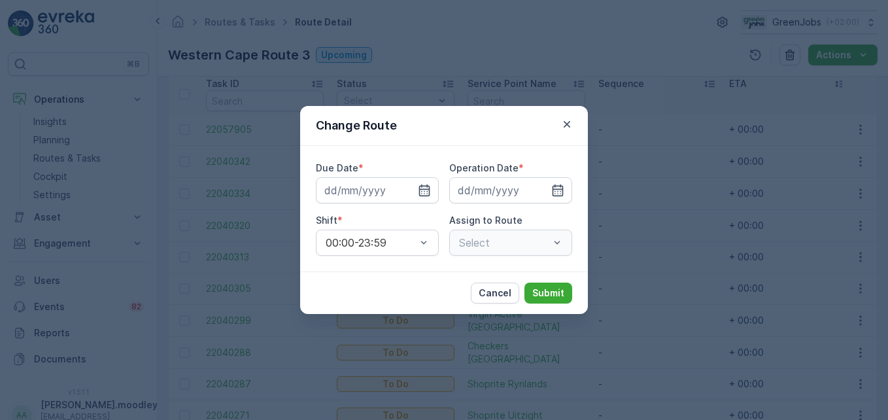
type input "[DATE]"
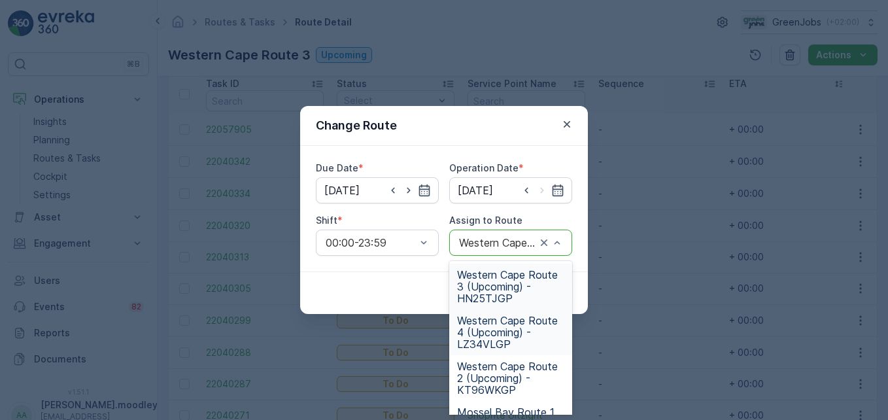
click at [500, 337] on span "Western Cape Route 4 (Upcoming) - LZ34VLGP" at bounding box center [510, 332] width 107 height 35
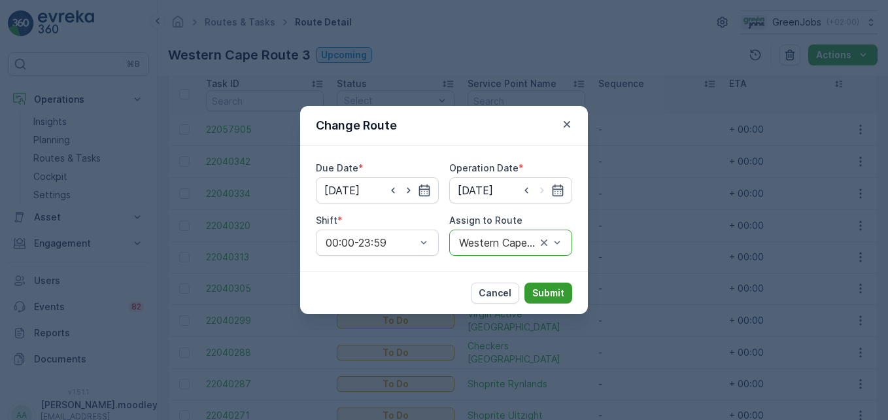
click at [556, 298] on p "Submit" at bounding box center [548, 292] width 32 height 13
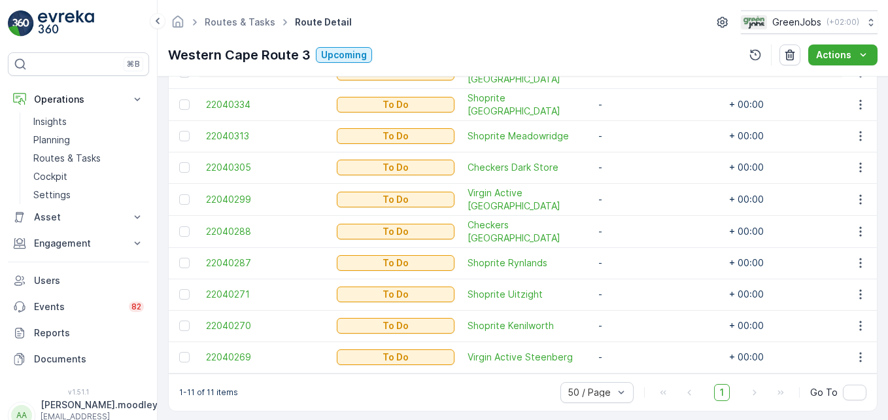
scroll to position [460, 0]
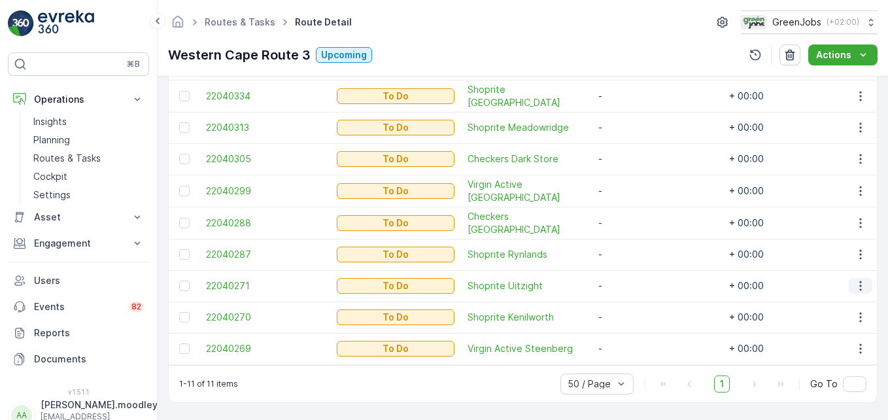
click at [635, 279] on icon "button" at bounding box center [860, 285] width 13 height 13
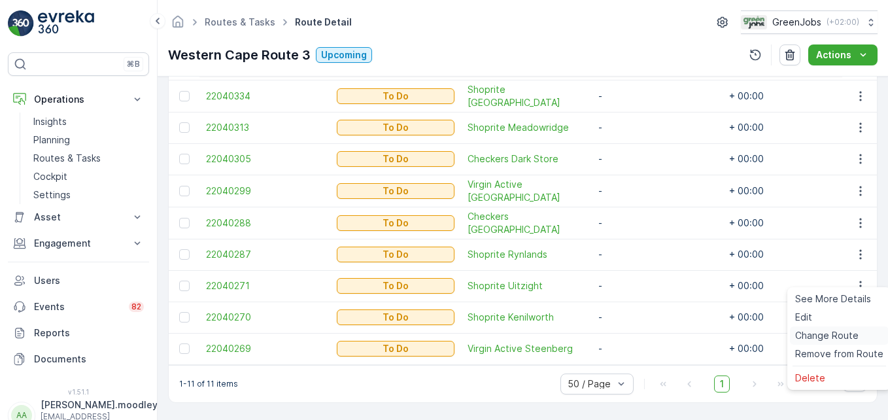
click at [635, 333] on span "Change Route" at bounding box center [826, 335] width 63 height 13
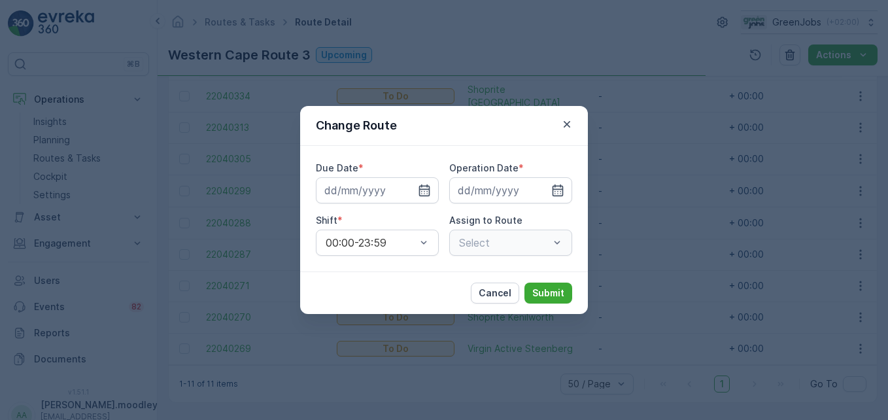
type input "[DATE]"
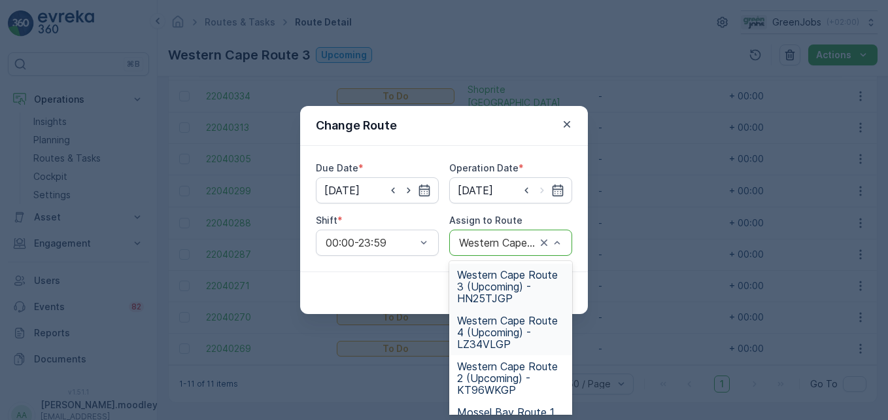
click at [516, 330] on span "Western Cape Route 4 (Upcoming) - LZ34VLGP" at bounding box center [510, 332] width 107 height 35
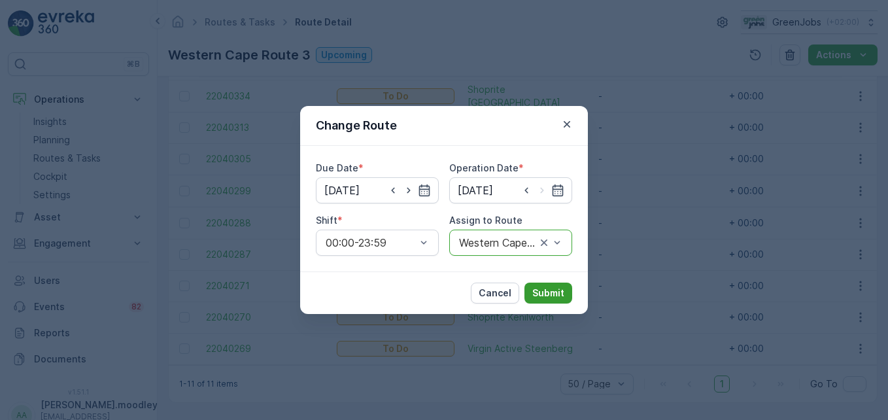
click at [553, 293] on p "Submit" at bounding box center [548, 292] width 32 height 13
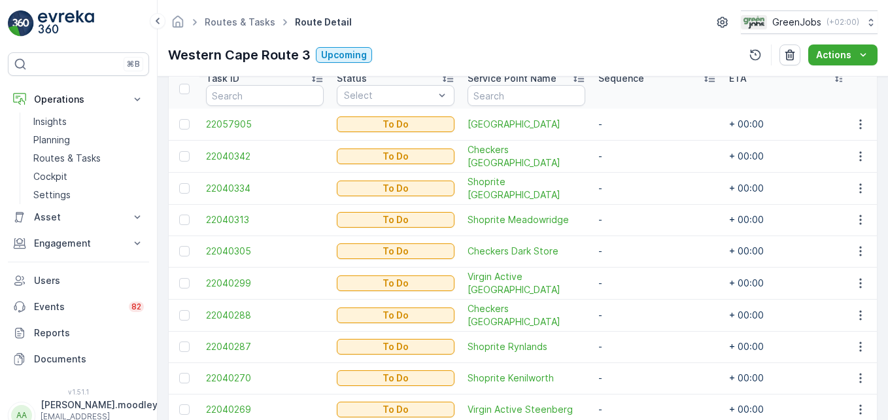
scroll to position [429, 0]
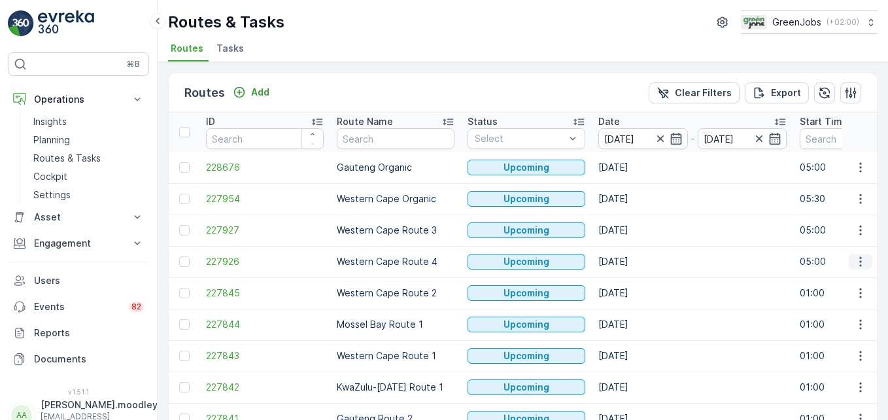
click at [635, 261] on icon "button" at bounding box center [860, 261] width 13 height 13
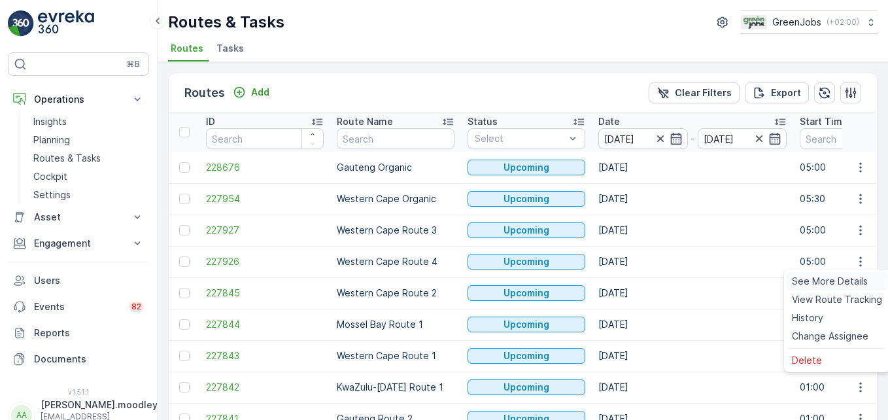
click at [635, 280] on span "See More Details" at bounding box center [830, 281] width 76 height 13
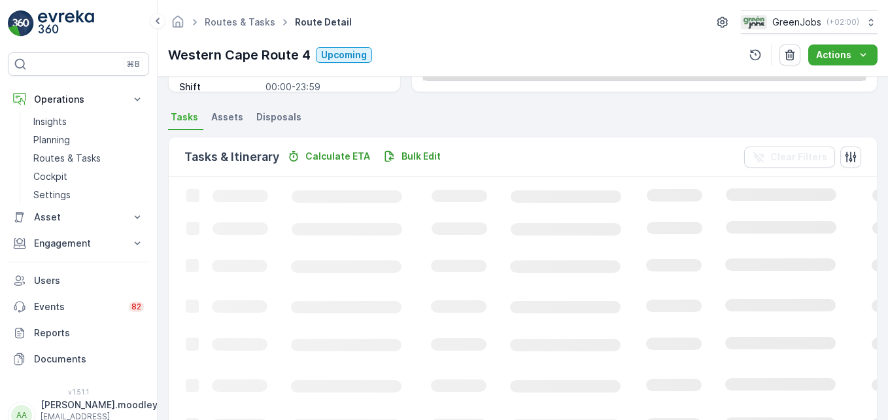
scroll to position [255, 0]
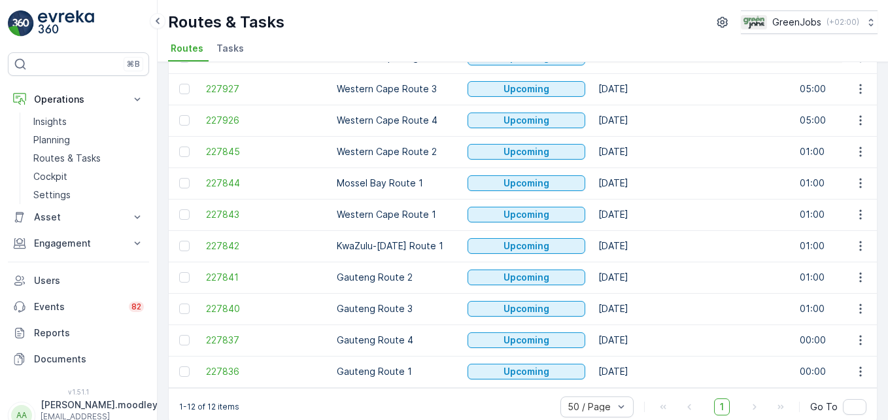
scroll to position [164, 0]
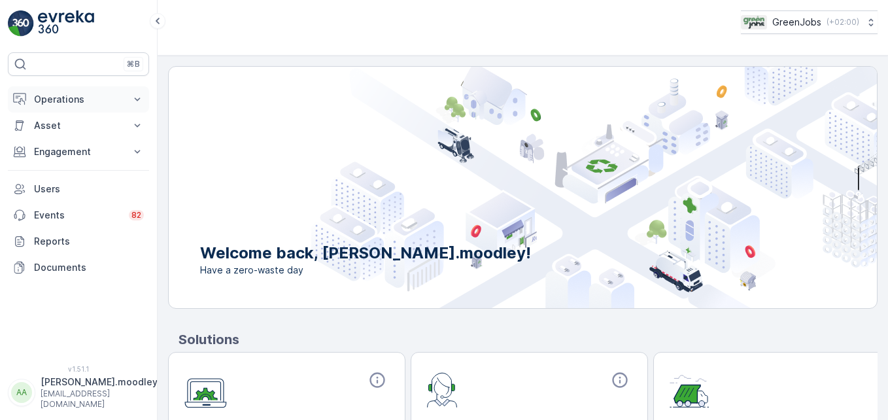
click at [137, 98] on icon at bounding box center [137, 99] width 13 height 13
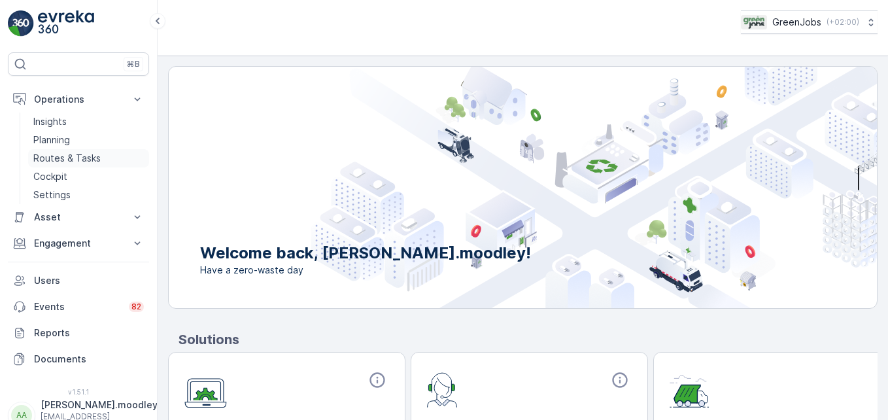
click at [75, 158] on p "Routes & Tasks" at bounding box center [66, 158] width 67 height 13
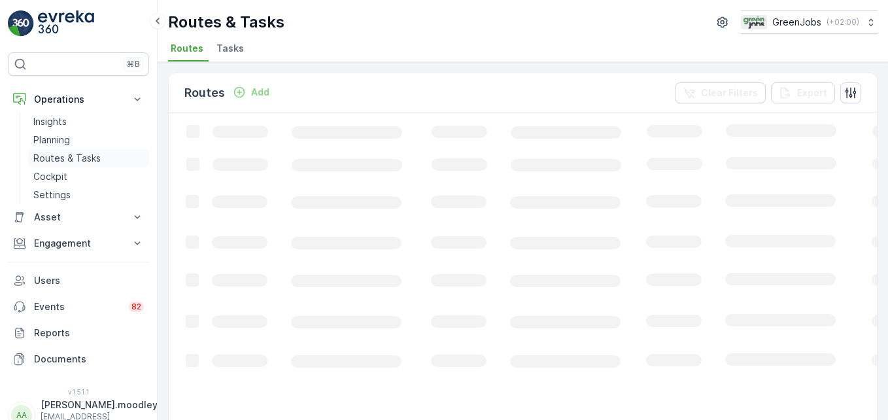
click at [88, 153] on p "Routes & Tasks" at bounding box center [66, 158] width 67 height 13
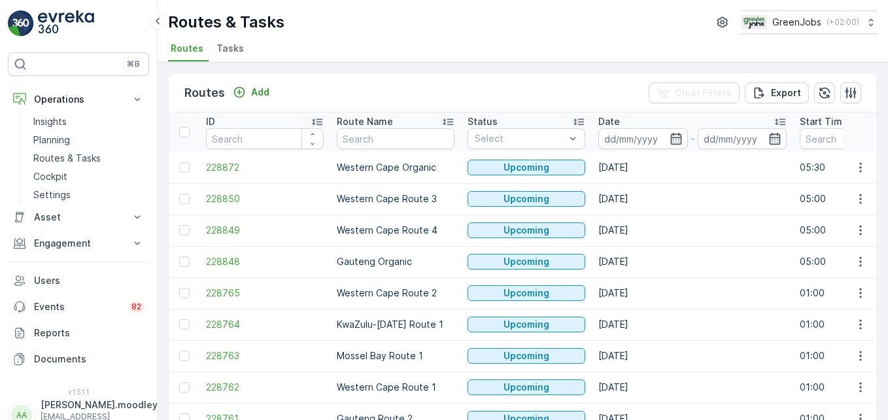
click at [635, 133] on input at bounding box center [643, 138] width 90 height 21
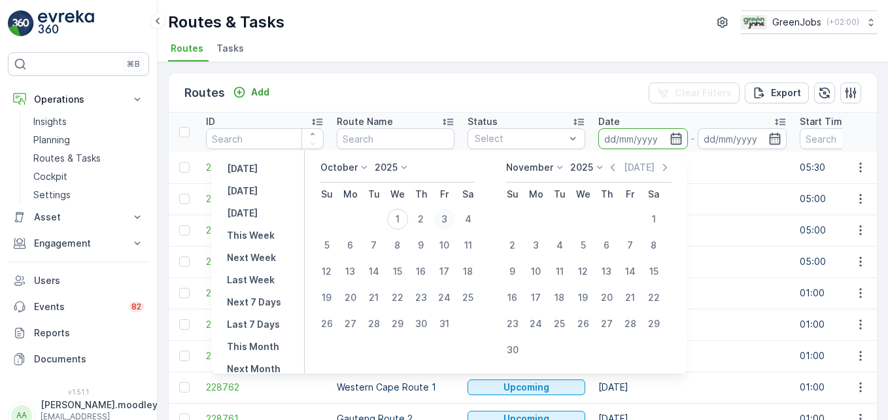
click at [452, 217] on div "3" at bounding box center [444, 219] width 21 height 21
type input "[DATE]"
click at [452, 217] on div "3" at bounding box center [444, 219] width 21 height 21
type input "[DATE]"
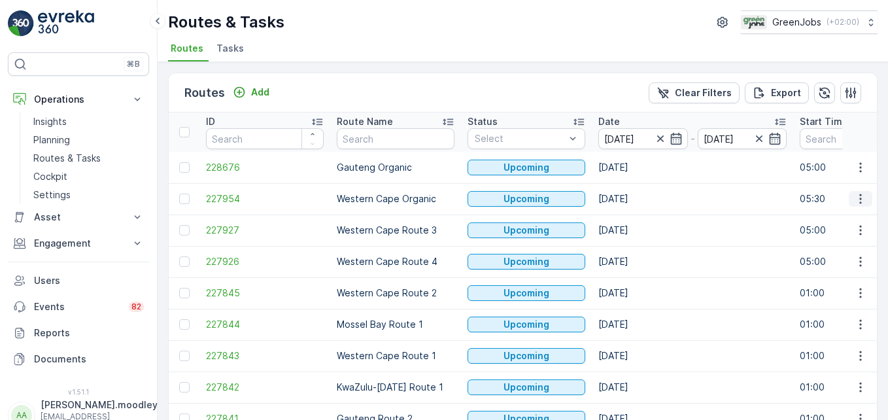
click at [635, 198] on icon "button" at bounding box center [860, 199] width 2 height 10
click at [635, 216] on span "See More Details" at bounding box center [830, 218] width 76 height 13
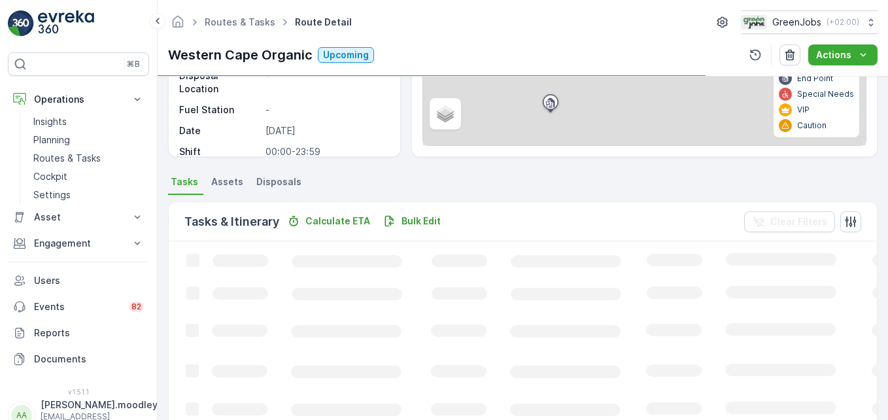
scroll to position [196, 0]
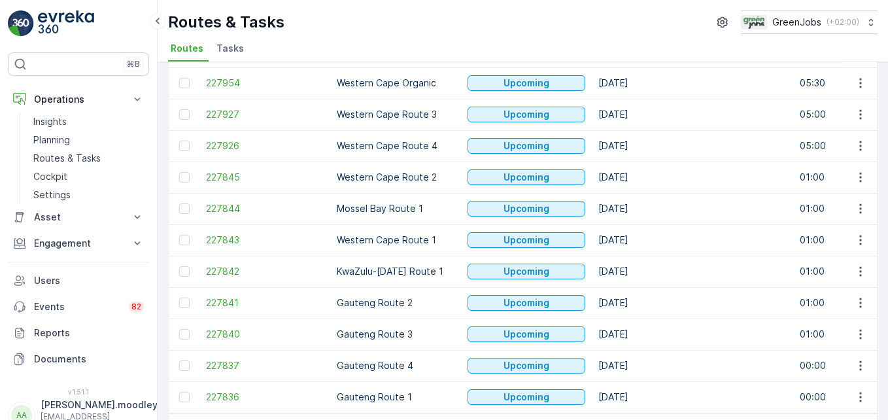
scroll to position [131, 0]
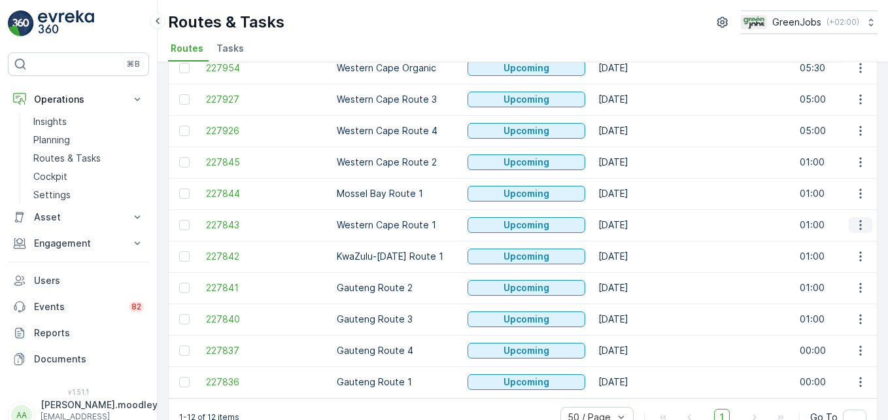
click at [635, 226] on icon "button" at bounding box center [860, 224] width 13 height 13
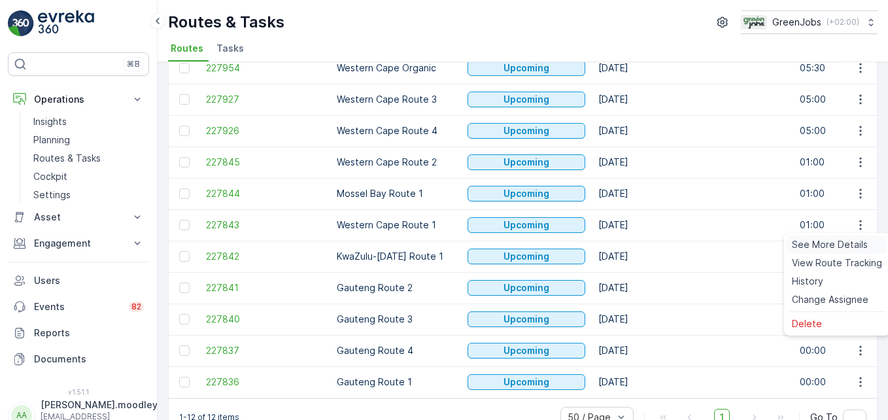
click at [635, 244] on span "See More Details" at bounding box center [830, 244] width 76 height 13
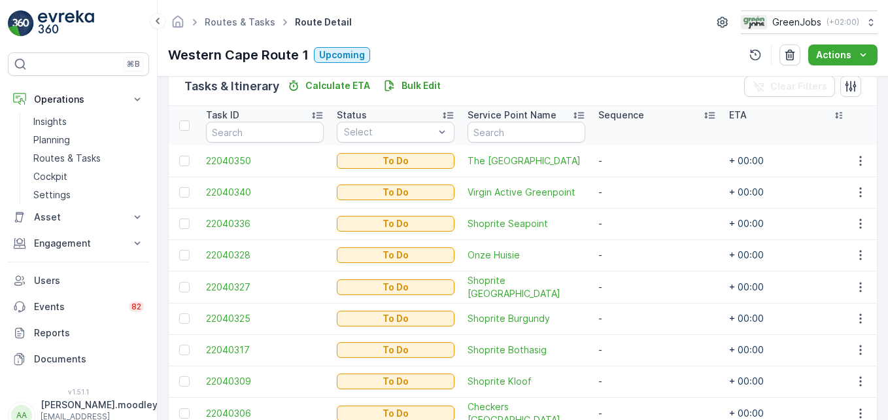
scroll to position [392, 0]
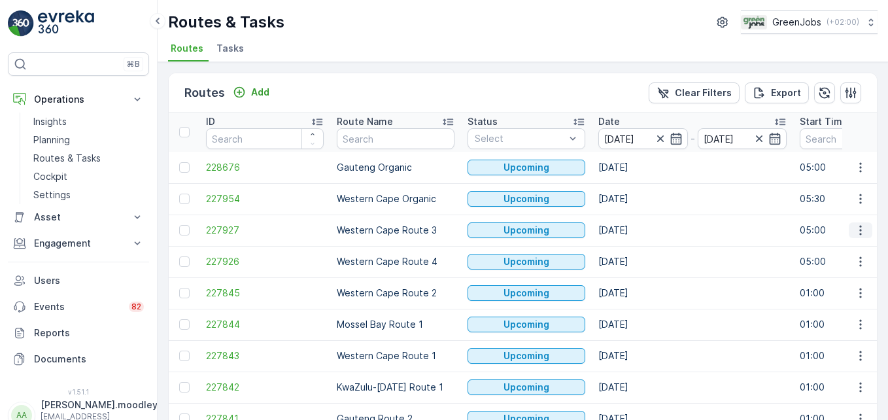
click at [635, 227] on icon "button" at bounding box center [860, 230] width 13 height 13
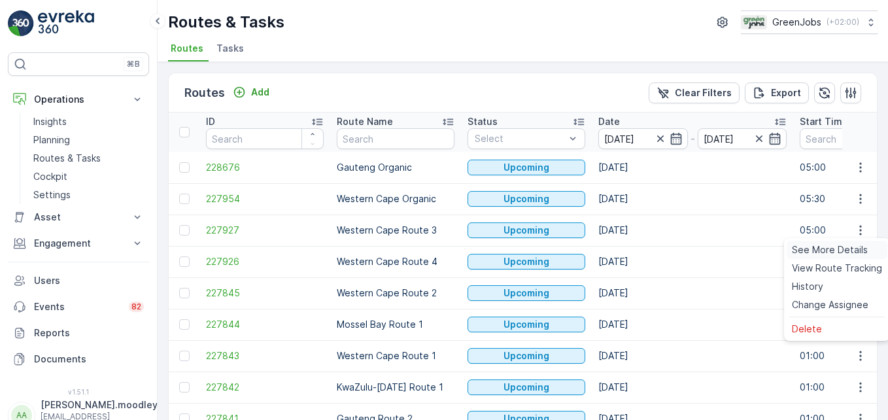
click at [635, 247] on span "See More Details" at bounding box center [830, 249] width 76 height 13
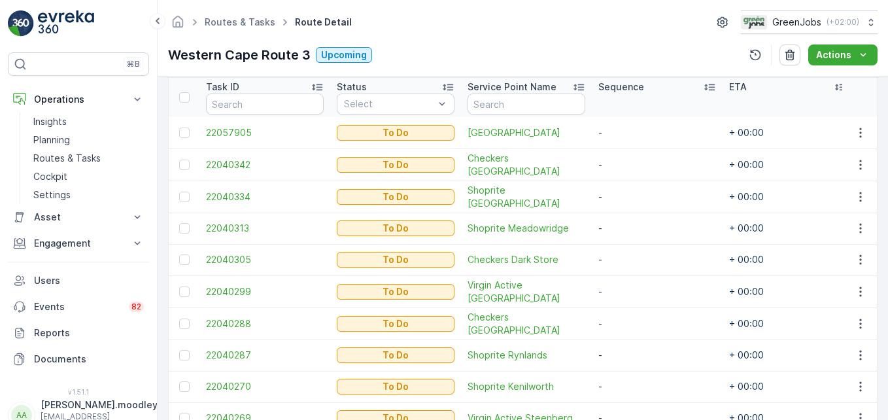
scroll to position [327, 0]
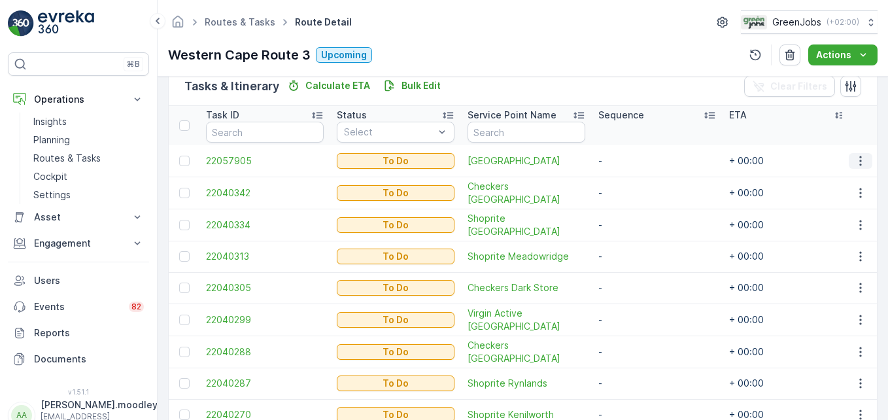
click at [635, 160] on icon "button" at bounding box center [860, 160] width 13 height 13
click at [635, 215] on span "Change Route" at bounding box center [826, 217] width 63 height 13
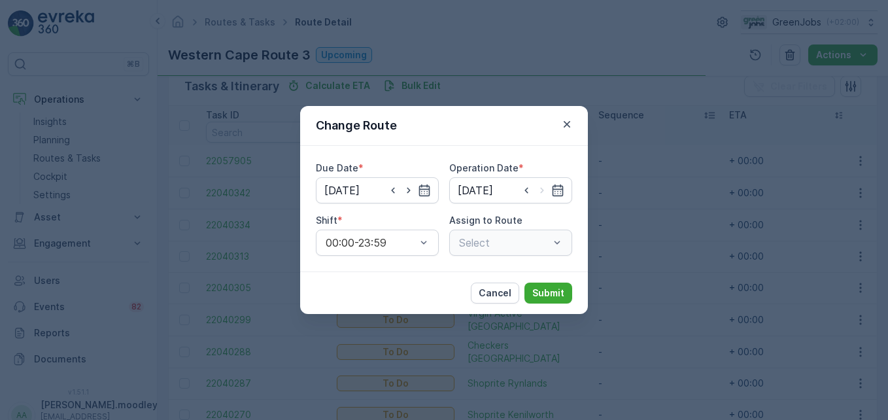
type input "[DATE]"
click at [562, 124] on icon "button" at bounding box center [566, 124] width 13 height 13
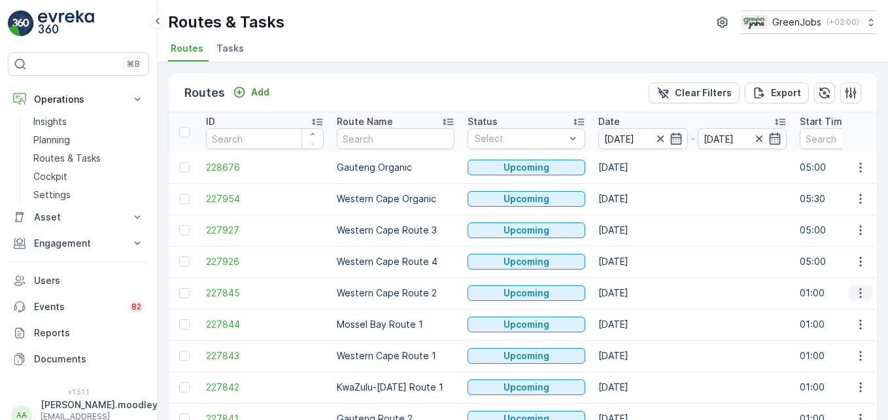
click at [635, 296] on icon "button" at bounding box center [860, 292] width 13 height 13
click at [635, 311] on span "See More Details" at bounding box center [830, 312] width 76 height 13
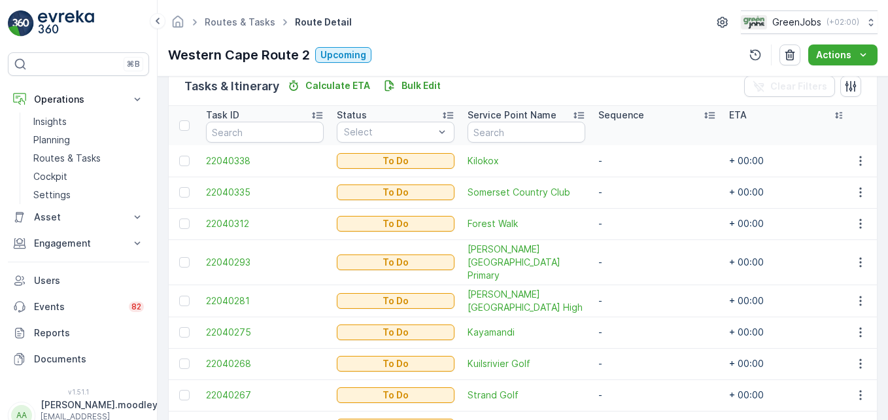
scroll to position [392, 0]
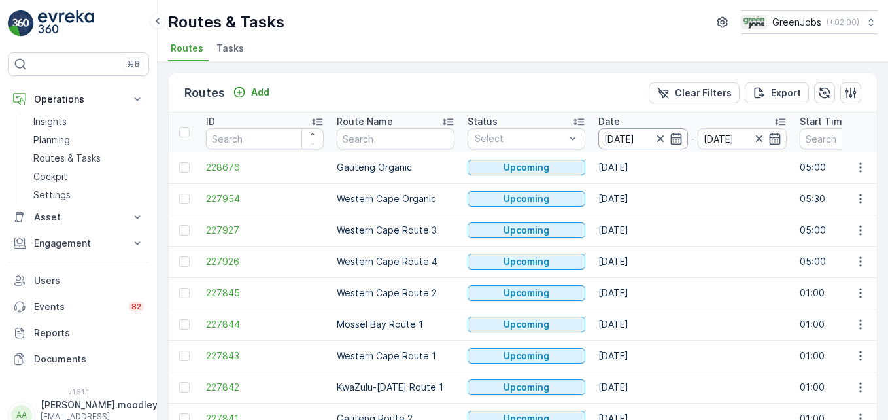
click at [627, 139] on input "[DATE]" at bounding box center [643, 138] width 90 height 21
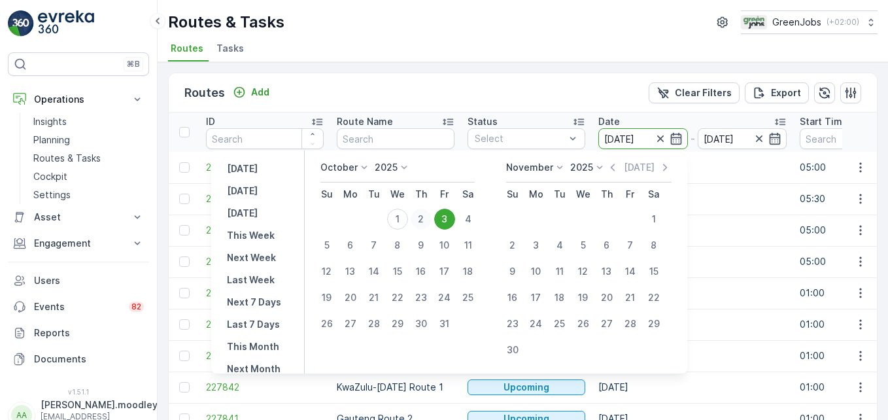
click at [428, 220] on div "2" at bounding box center [421, 219] width 21 height 21
type input "[DATE]"
click at [428, 220] on div "2" at bounding box center [421, 219] width 21 height 21
type input "[DATE]"
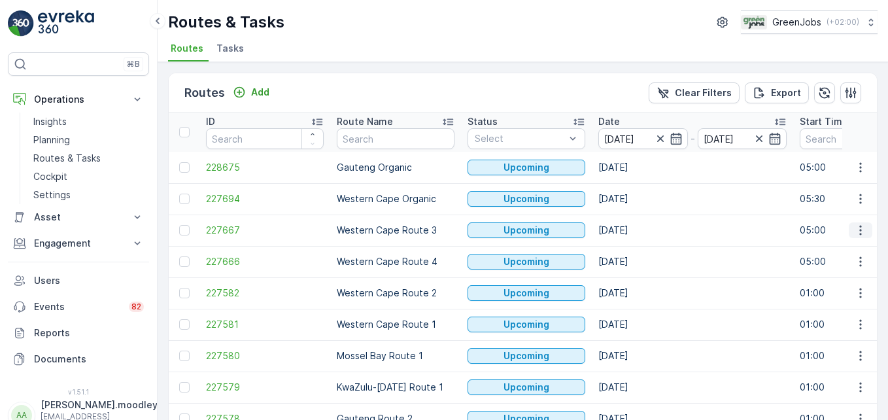
click at [635, 230] on icon "button" at bounding box center [860, 230] width 13 height 13
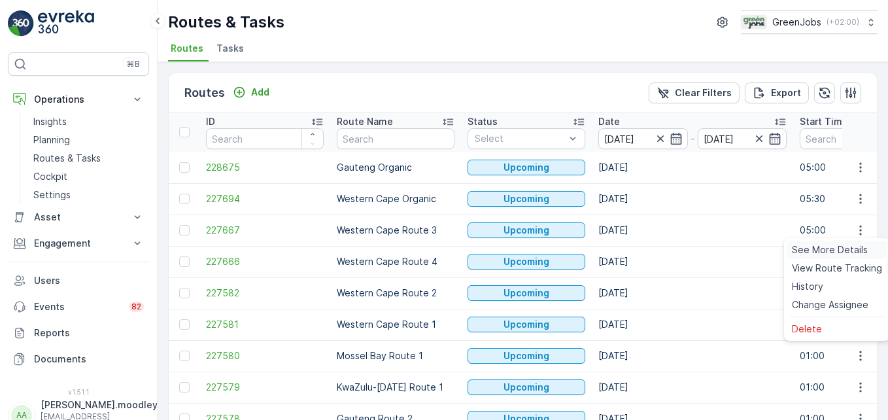
click at [635, 248] on span "See More Details" at bounding box center [830, 249] width 76 height 13
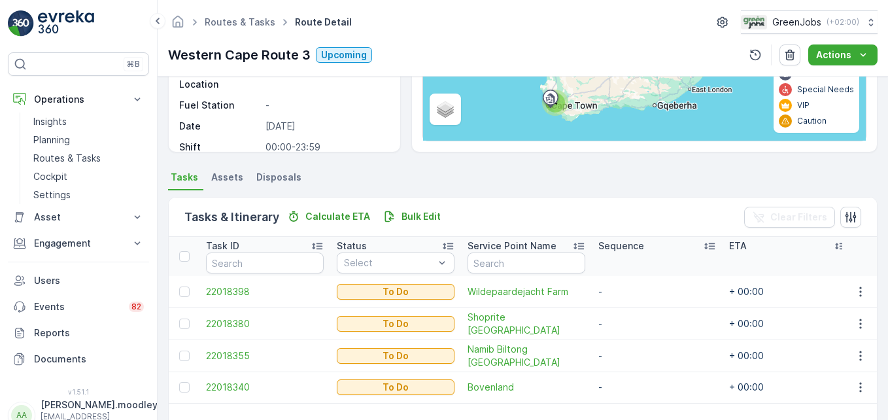
scroll to position [255, 0]
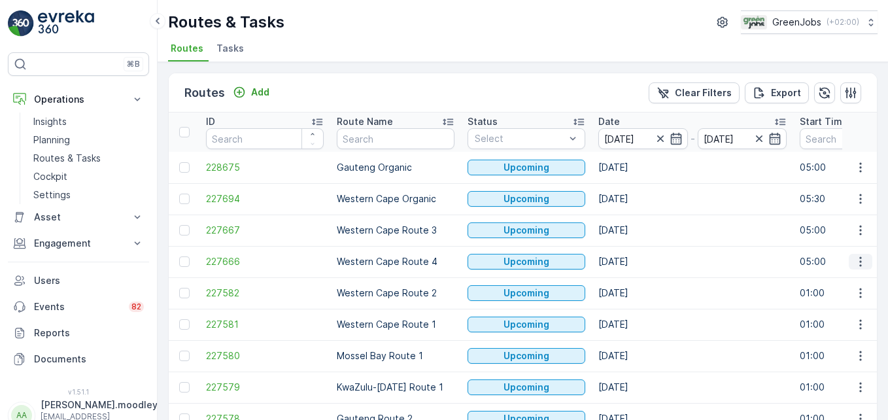
click at [635, 264] on icon "button" at bounding box center [860, 261] width 13 height 13
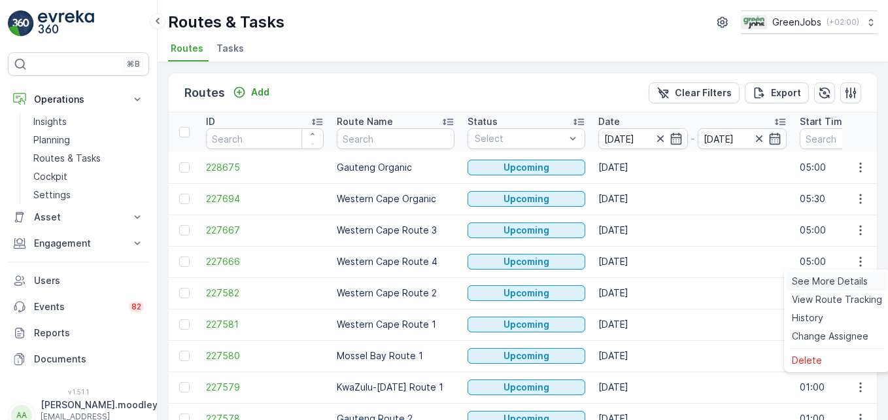
click at [635, 279] on span "See More Details" at bounding box center [830, 281] width 76 height 13
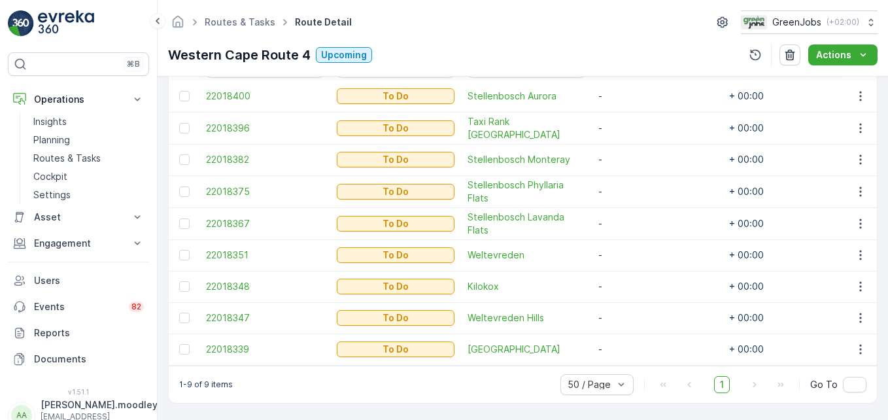
scroll to position [392, 0]
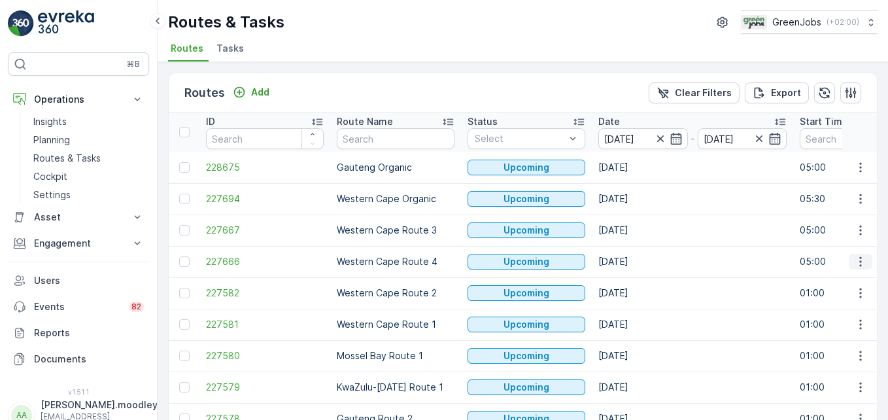
click at [635, 264] on icon "button" at bounding box center [860, 261] width 13 height 13
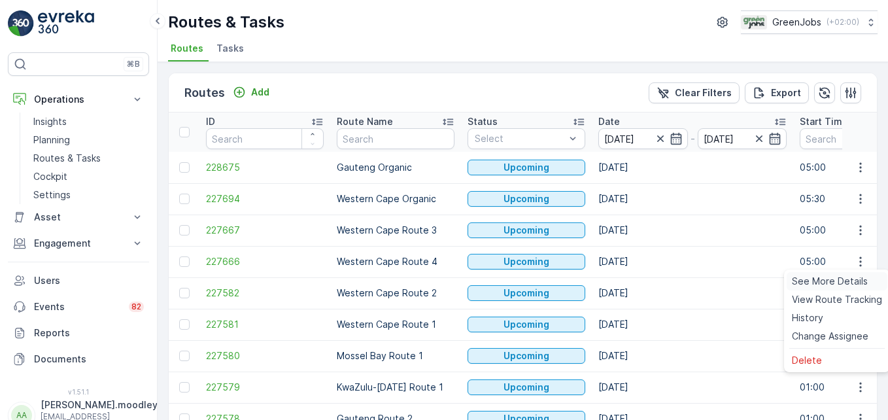
click at [635, 279] on span "See More Details" at bounding box center [830, 281] width 76 height 13
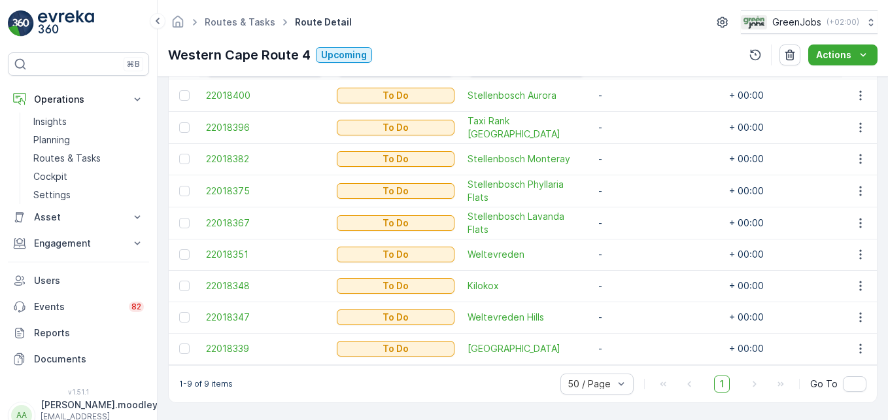
scroll to position [398, 0]
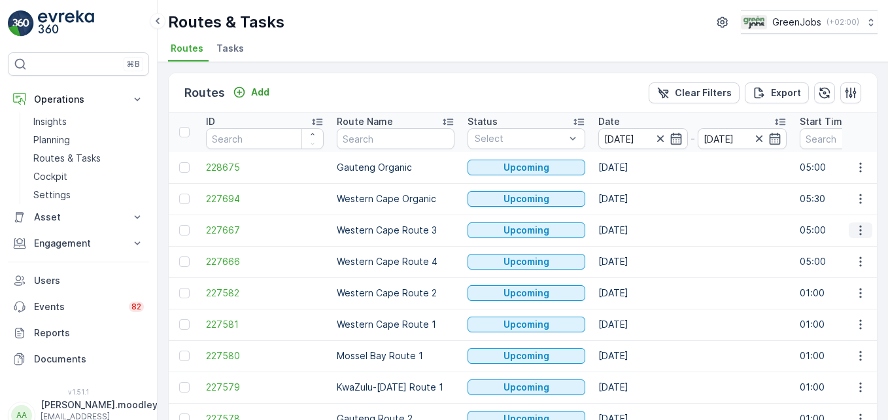
click at [635, 231] on icon "button" at bounding box center [860, 231] width 2 height 10
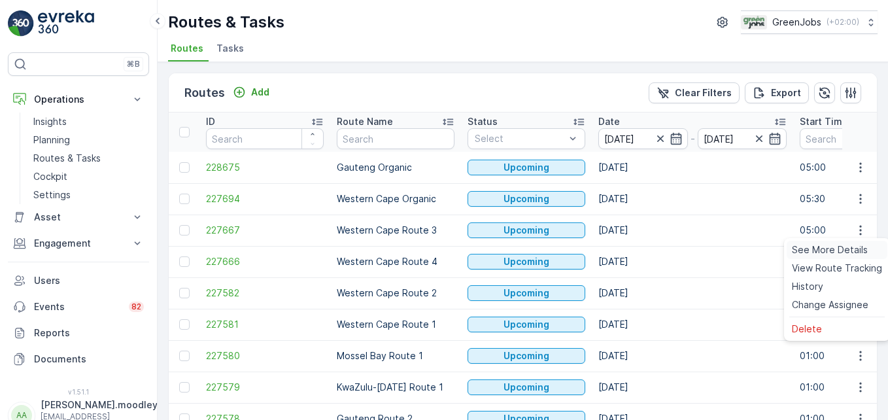
click at [635, 250] on span "See More Details" at bounding box center [830, 249] width 76 height 13
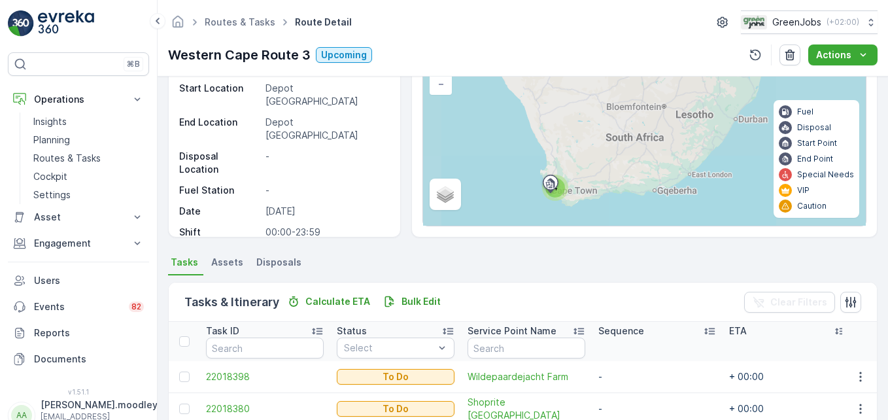
scroll to position [255, 0]
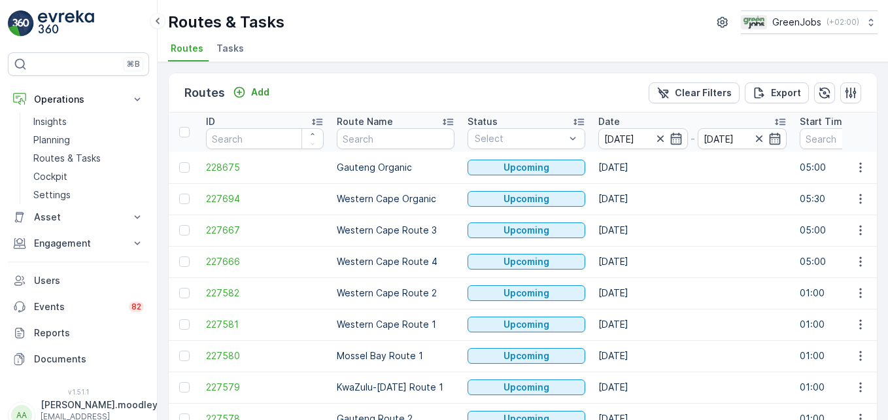
click at [635, 171] on td "[DATE]" at bounding box center [692, 167] width 201 height 31
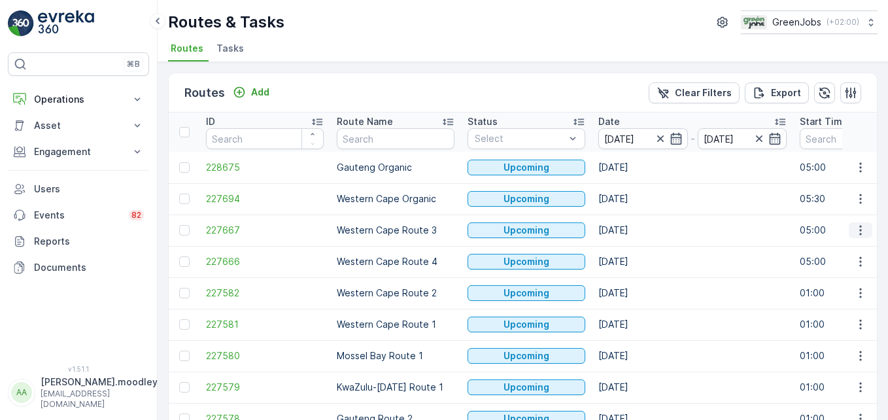
click at [859, 227] on icon "button" at bounding box center [860, 230] width 13 height 13
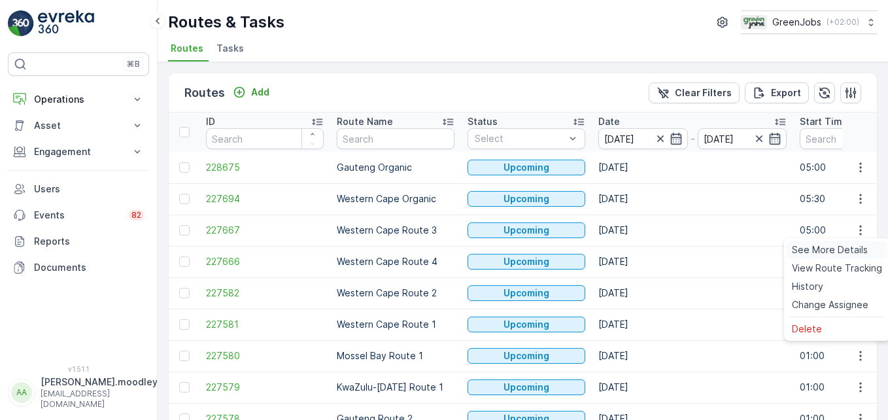
click at [859, 251] on span "See More Details" at bounding box center [830, 249] width 76 height 13
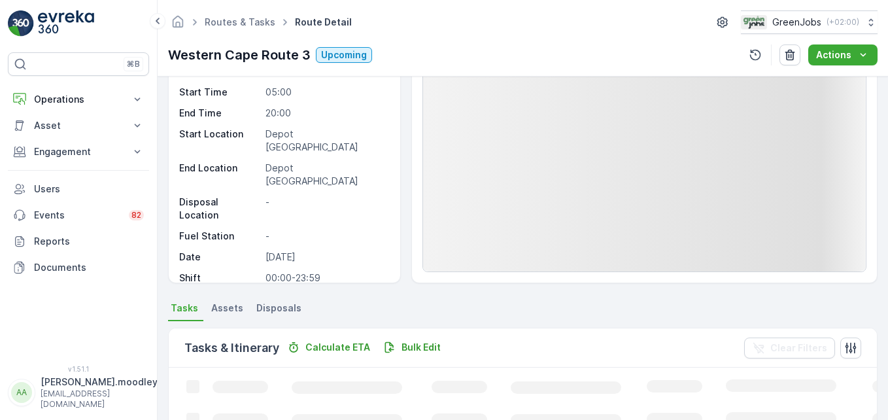
click at [710, 339] on div "Details Operation Bin Collection Start Time 05:00 End Time 20:00 Start Location…" at bounding box center [523, 248] width 730 height 343
click at [710, 339] on div "Tasks & Itinerary Calculate ETA Bulk Edit Clear Filters" at bounding box center [523, 347] width 708 height 39
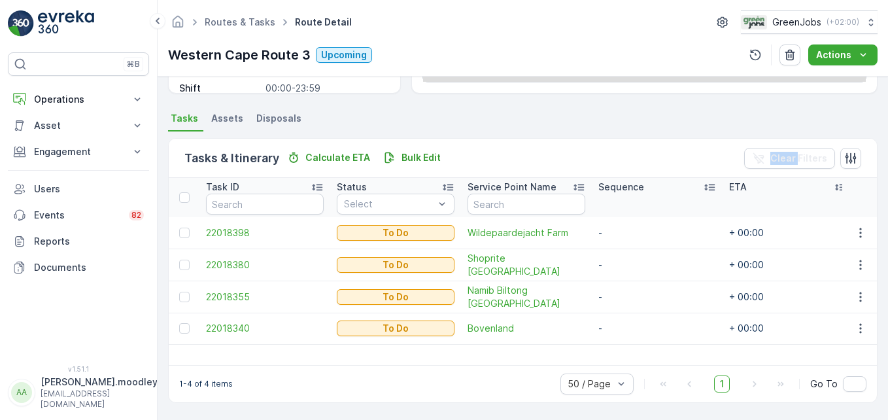
scroll to position [255, 0]
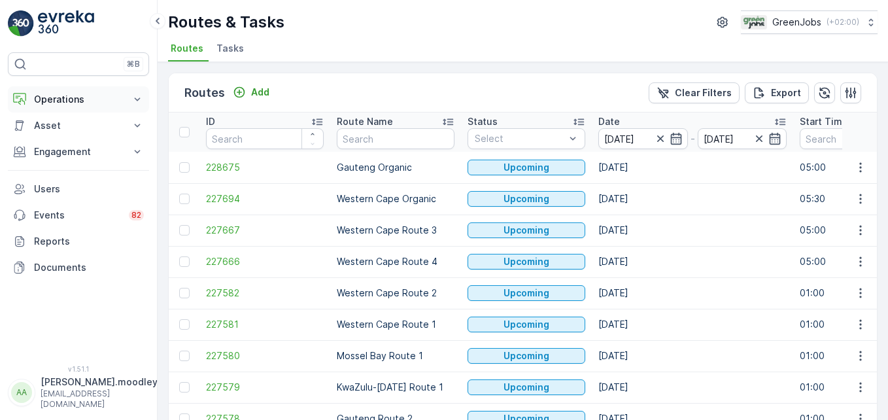
click at [135, 100] on icon at bounding box center [137, 99] width 13 height 13
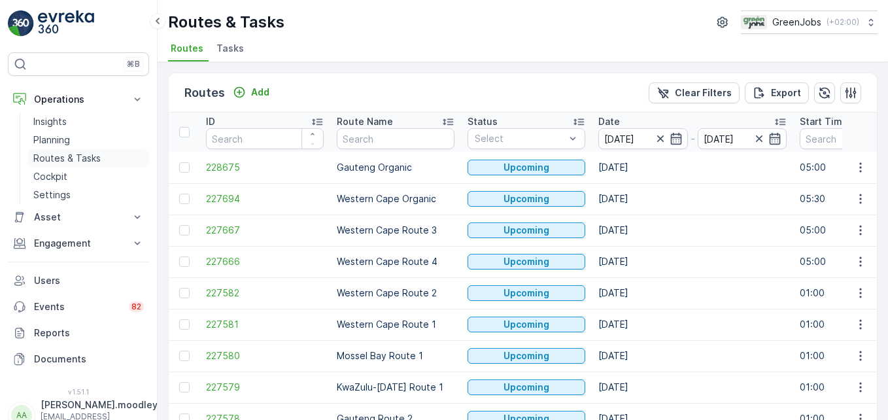
click at [81, 156] on p "Routes & Tasks" at bounding box center [66, 158] width 67 height 13
click at [621, 136] on input at bounding box center [643, 138] width 90 height 21
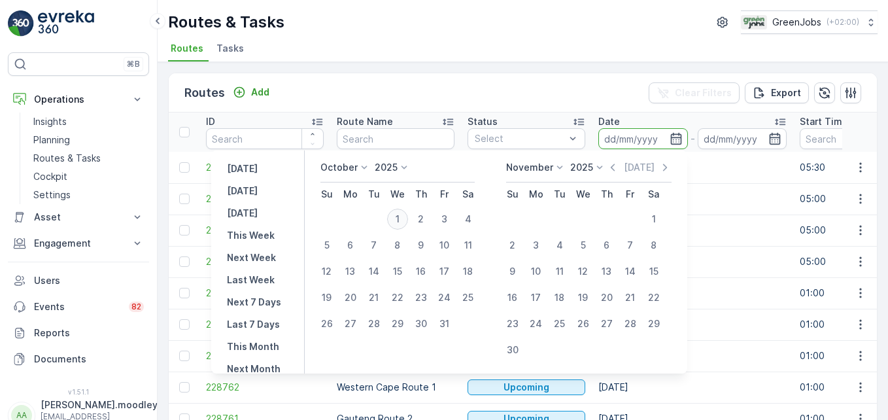
click at [406, 218] on div "1" at bounding box center [397, 219] width 21 height 21
type input "[DATE]"
click at [406, 218] on div "1" at bounding box center [397, 219] width 21 height 21
type input "[DATE]"
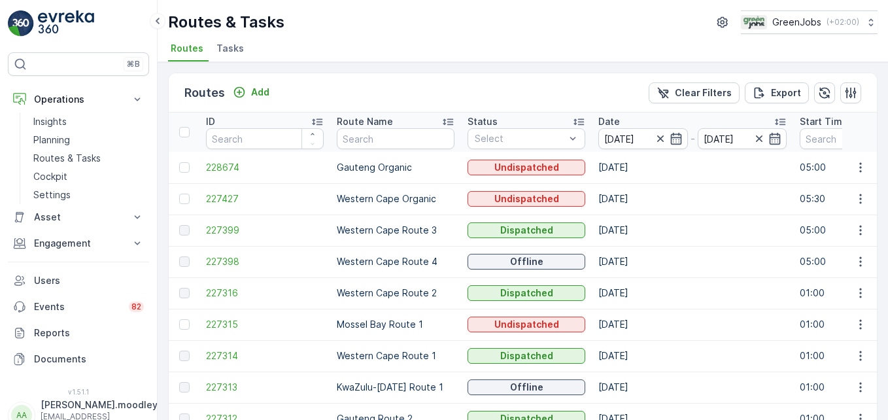
click at [833, 224] on p "05:00" at bounding box center [859, 230] width 118 height 13
click at [675, 143] on icon "button" at bounding box center [676, 138] width 13 height 13
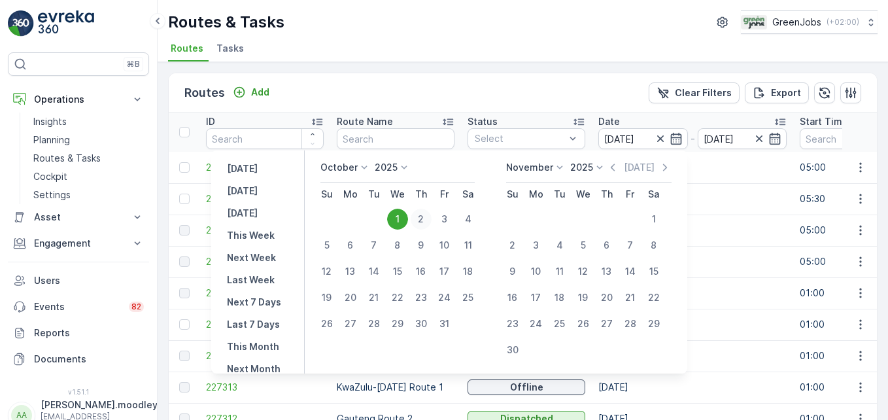
click at [428, 218] on div "2" at bounding box center [421, 219] width 21 height 21
type input "[DATE]"
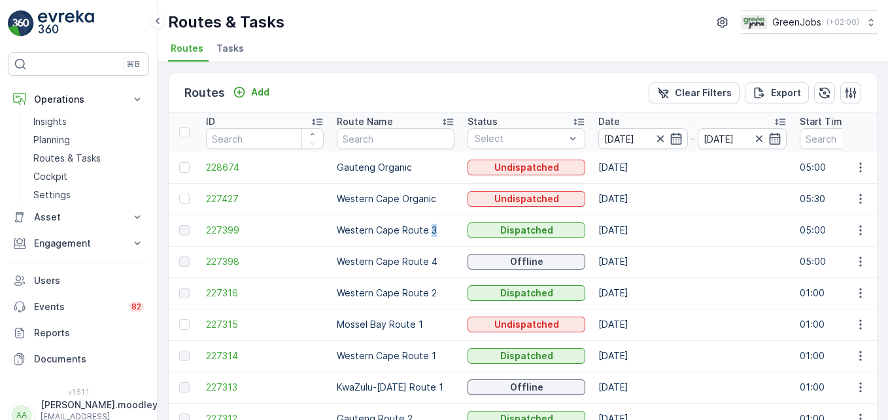
click at [428, 218] on td "Western Cape Route 3" at bounding box center [395, 229] width 131 height 31
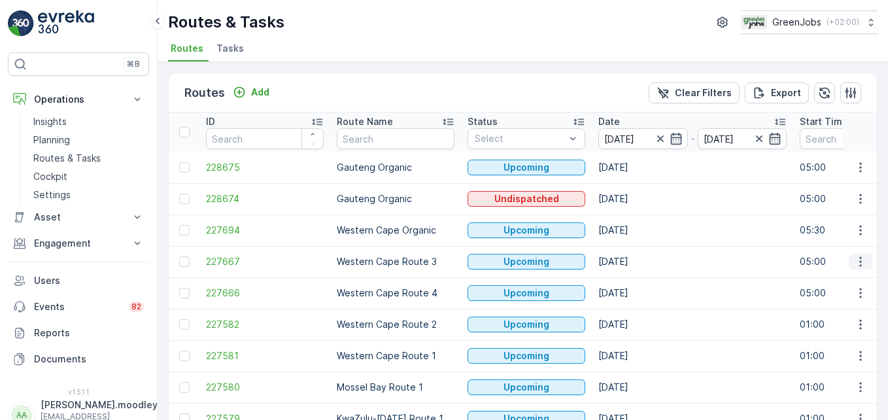
click at [862, 256] on icon "button" at bounding box center [860, 261] width 13 height 13
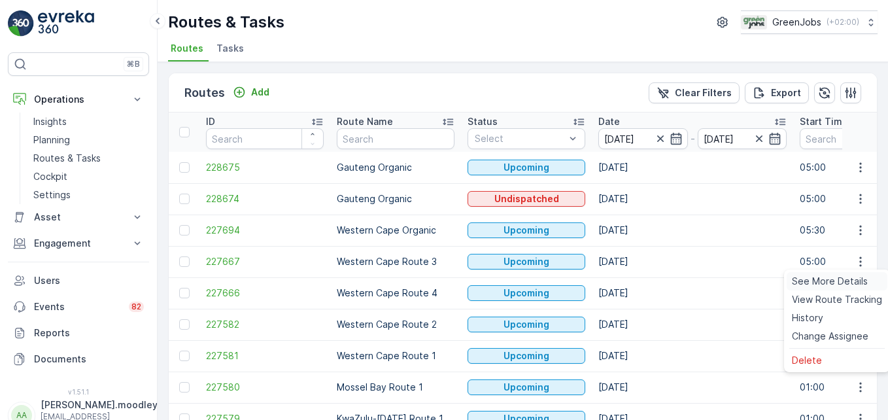
click at [848, 282] on span "See More Details" at bounding box center [830, 281] width 76 height 13
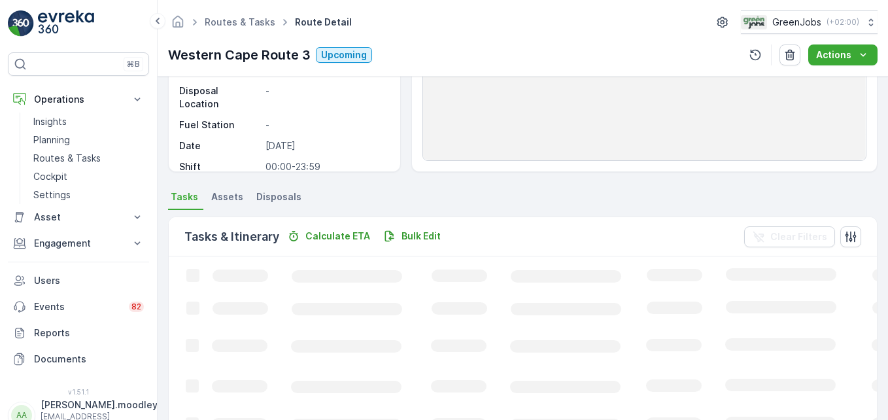
scroll to position [196, 0]
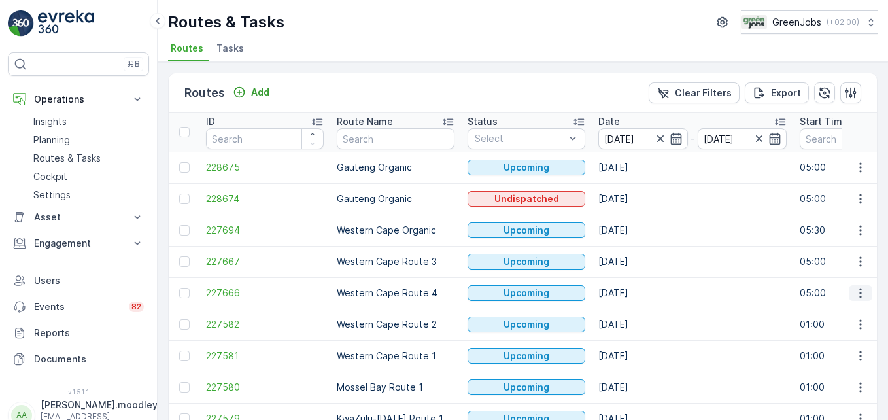
click at [859, 293] on icon "button" at bounding box center [860, 293] width 2 height 10
click at [850, 313] on span "See More Details" at bounding box center [830, 312] width 76 height 13
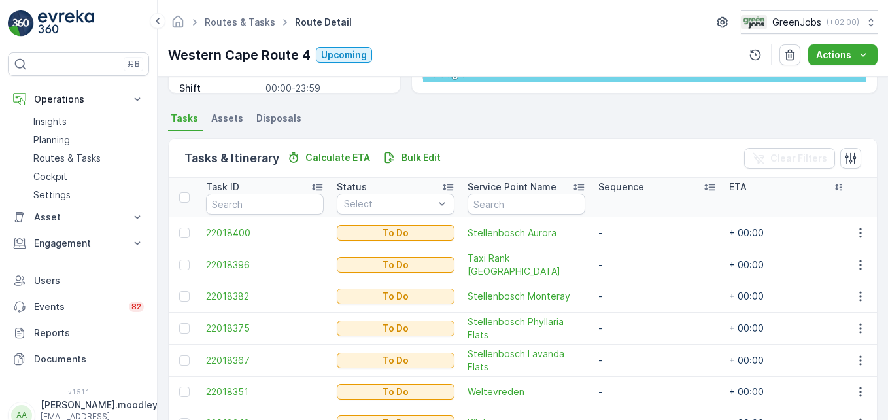
scroll to position [202, 0]
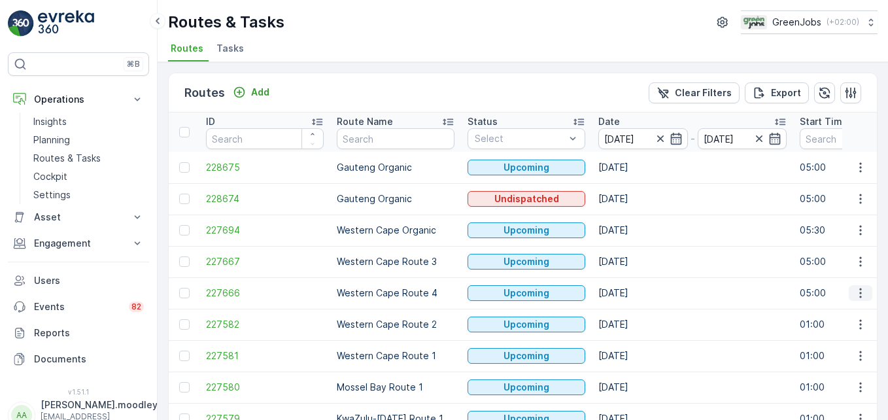
click at [854, 295] on icon "button" at bounding box center [860, 292] width 13 height 13
click at [840, 313] on span "See More Details" at bounding box center [830, 312] width 76 height 13
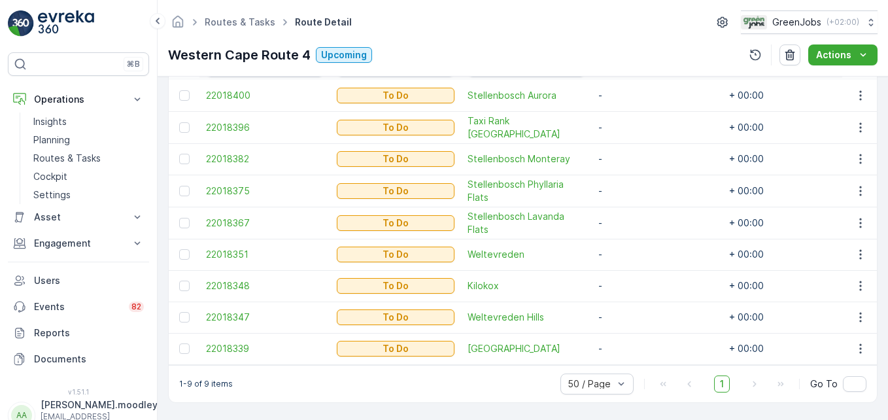
scroll to position [398, 0]
click at [579, 342] on span "[GEOGRAPHIC_DATA]" at bounding box center [527, 348] width 118 height 13
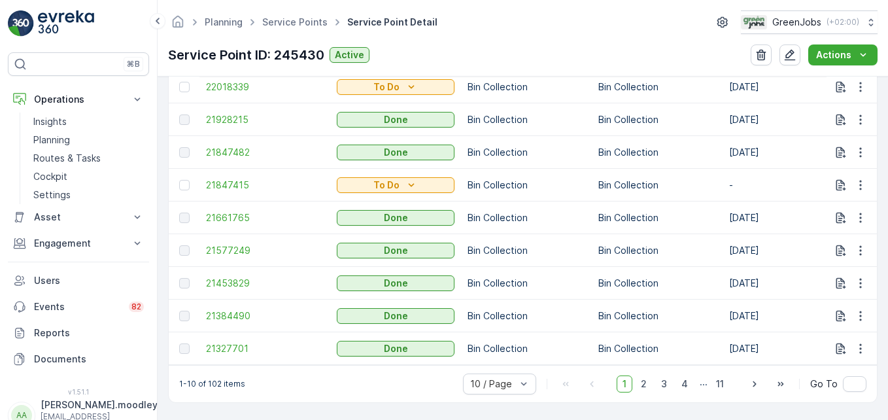
scroll to position [313, 0]
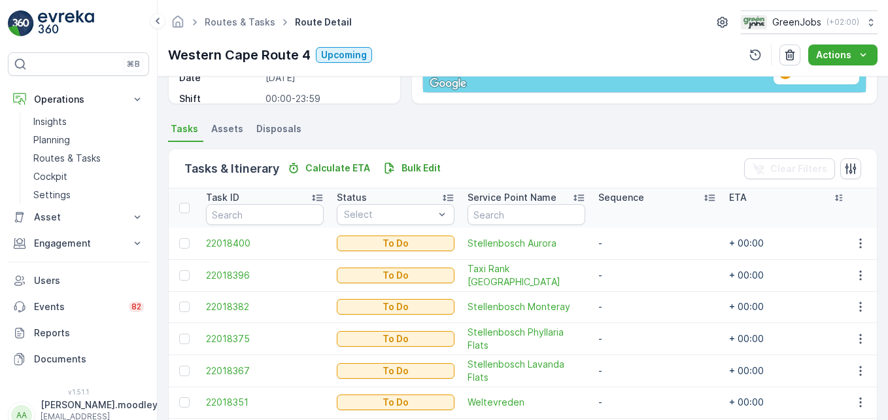
scroll to position [196, 0]
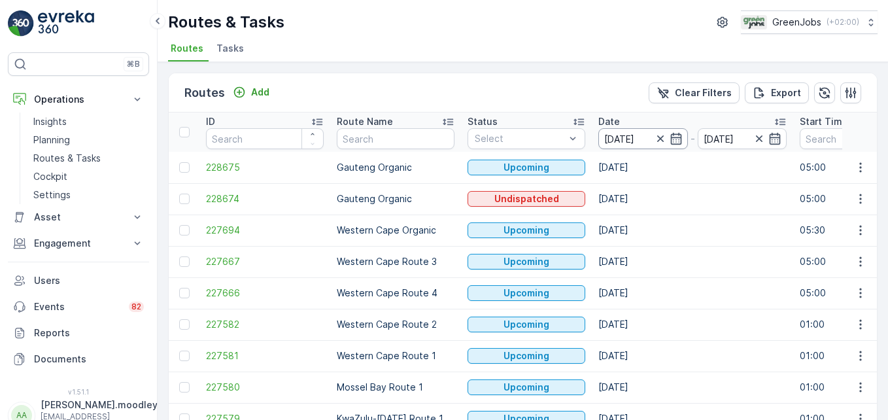
click at [611, 135] on input "[DATE]" at bounding box center [643, 138] width 90 height 21
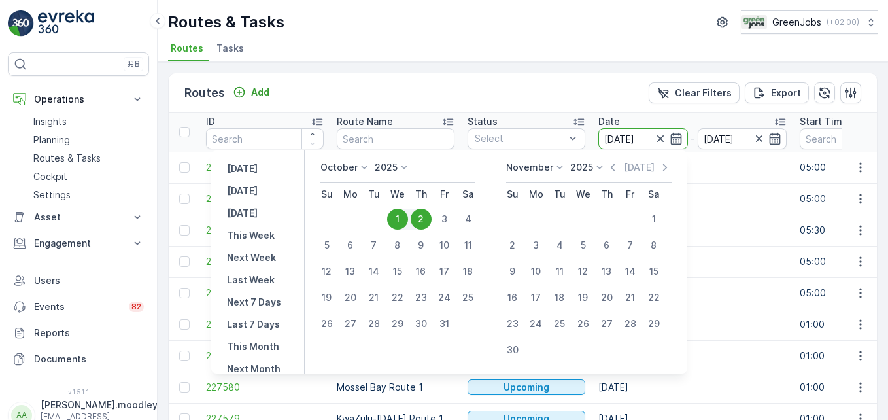
click at [426, 216] on div "2" at bounding box center [421, 219] width 21 height 21
type input "[DATE]"
click at [725, 250] on td "[DATE]" at bounding box center [692, 261] width 201 height 31
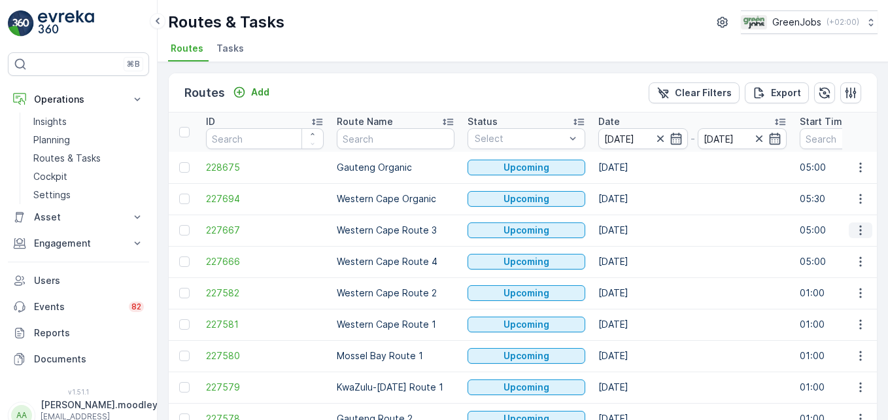
click at [854, 230] on icon "button" at bounding box center [860, 230] width 13 height 13
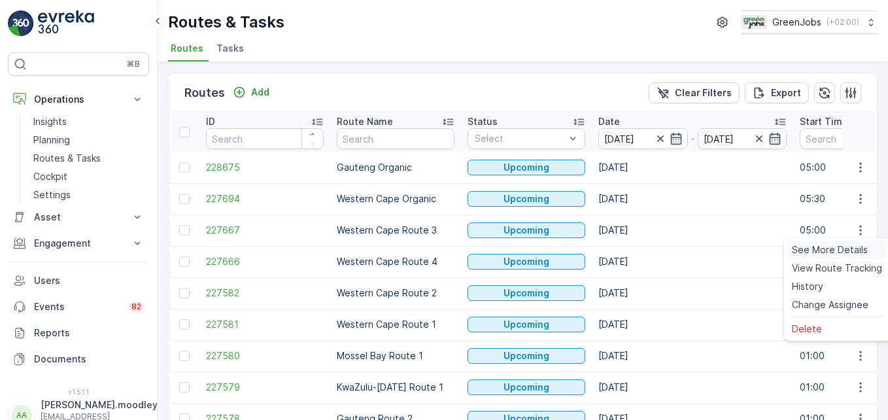
click at [838, 244] on span "See More Details" at bounding box center [830, 249] width 76 height 13
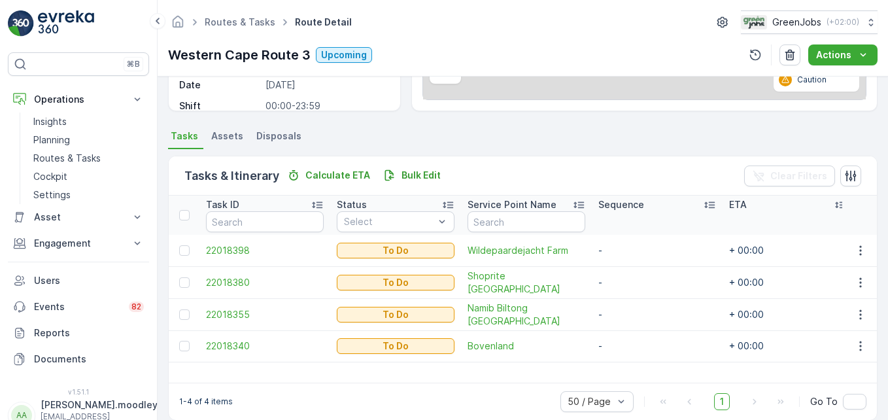
scroll to position [255, 0]
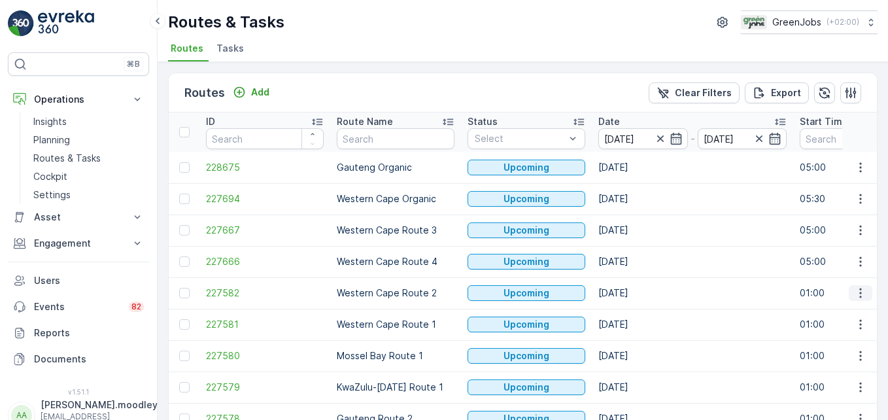
click at [855, 296] on icon "button" at bounding box center [860, 292] width 13 height 13
click at [848, 311] on span "See More Details" at bounding box center [830, 312] width 76 height 13
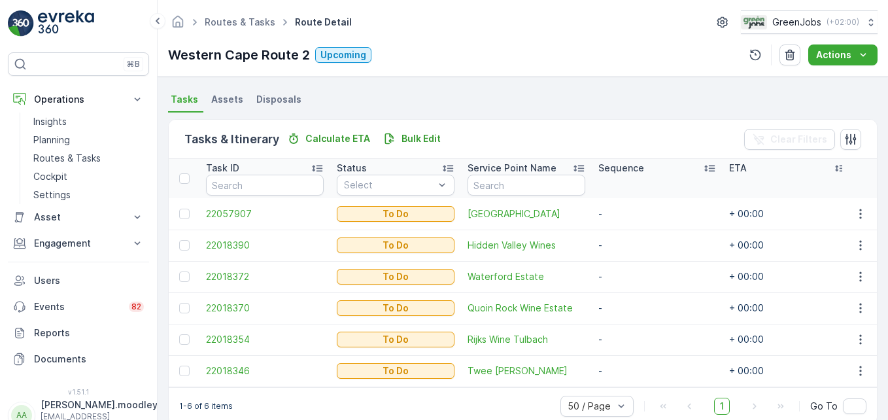
scroll to position [303, 0]
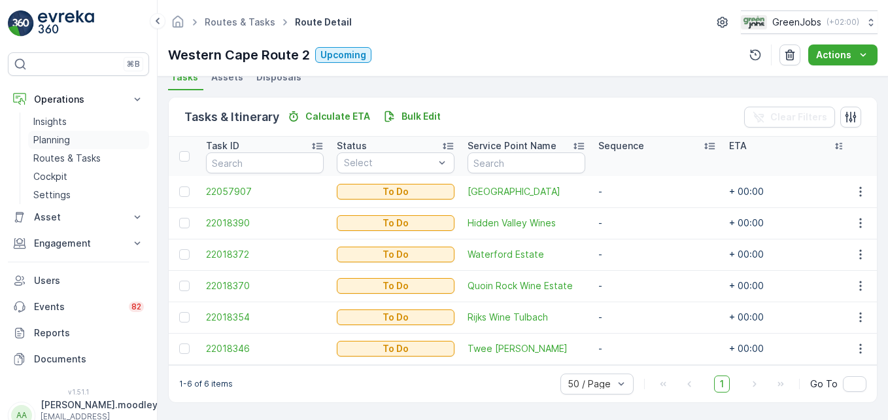
click at [65, 139] on p "Planning" at bounding box center [51, 139] width 37 height 13
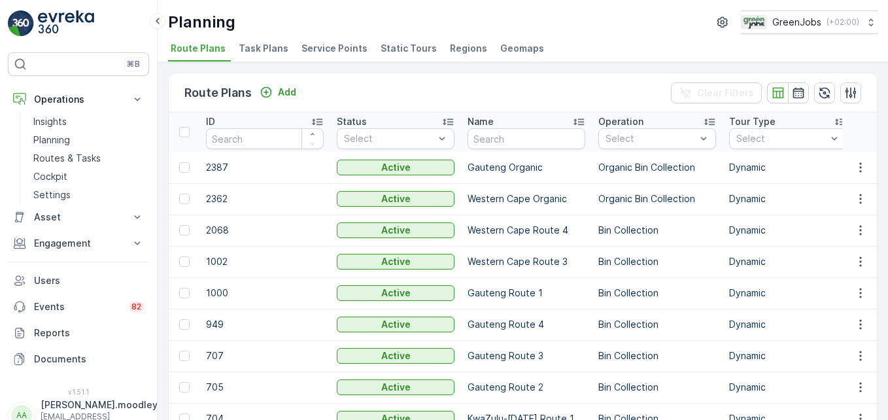
click at [325, 46] on span "Service Points" at bounding box center [334, 48] width 66 height 13
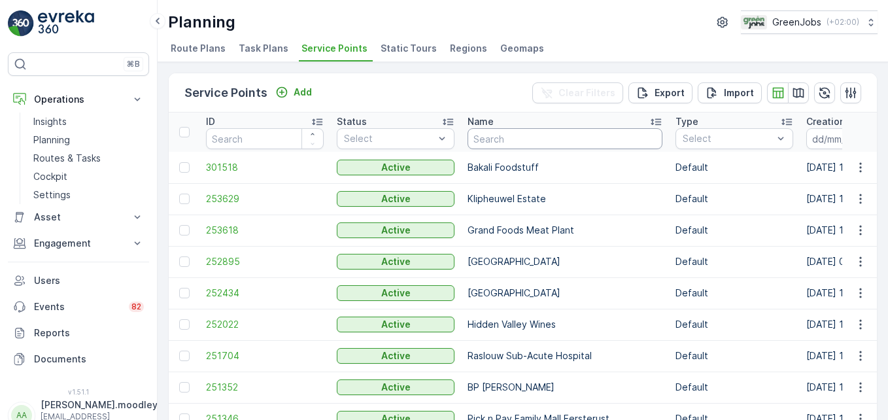
click at [526, 133] on input "text" at bounding box center [565, 138] width 195 height 21
type input "GRAND"
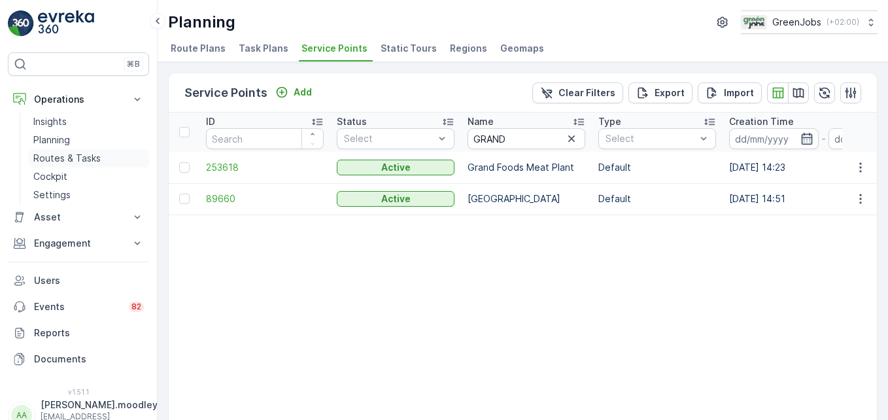
click at [94, 156] on p "Routes & Tasks" at bounding box center [66, 158] width 67 height 13
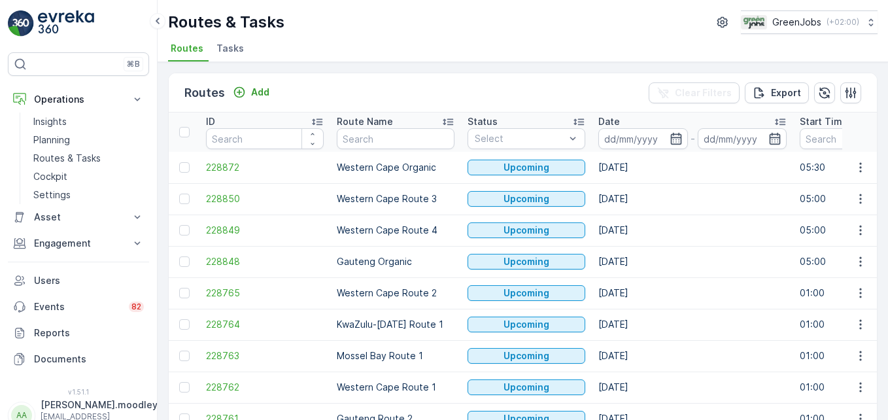
click at [629, 141] on input at bounding box center [643, 138] width 90 height 21
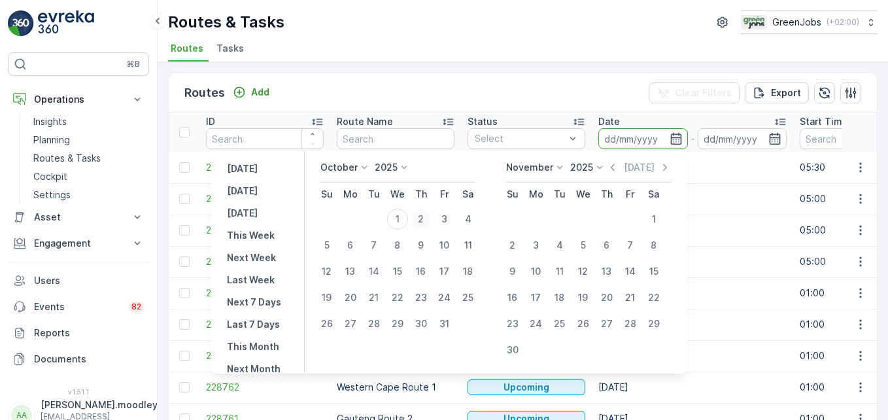
click at [428, 217] on div "2" at bounding box center [421, 219] width 21 height 21
type input "[DATE]"
click at [428, 217] on div "2" at bounding box center [421, 219] width 21 height 21
type input "[DATE]"
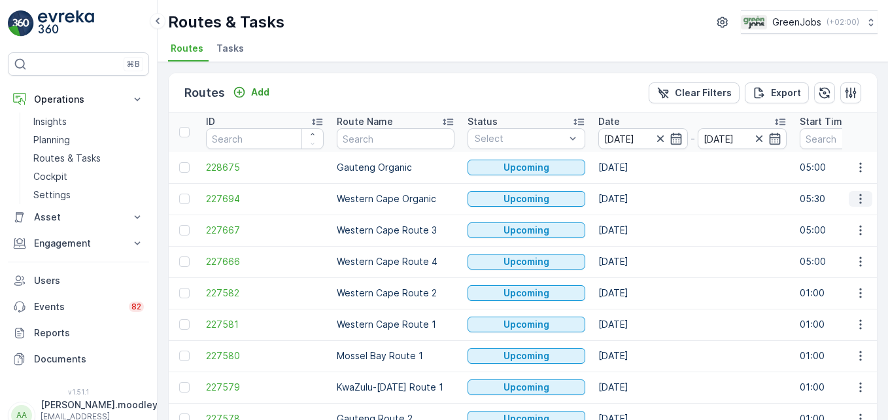
click at [859, 203] on icon "button" at bounding box center [860, 199] width 2 height 10
click at [839, 213] on span "See More Details" at bounding box center [830, 218] width 76 height 13
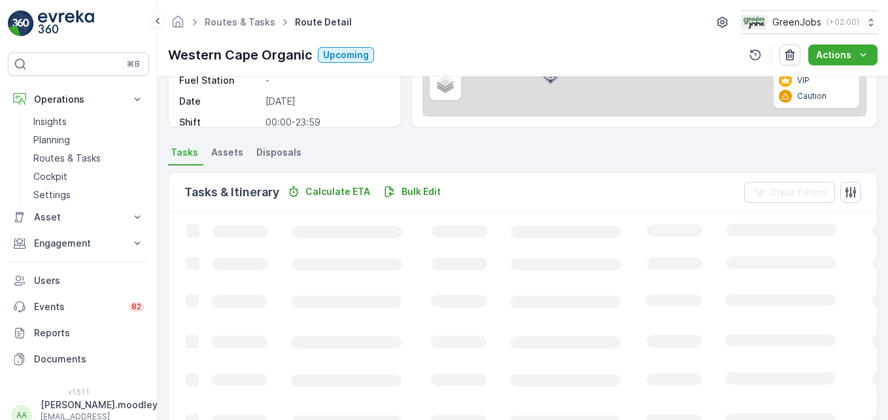
scroll to position [255, 0]
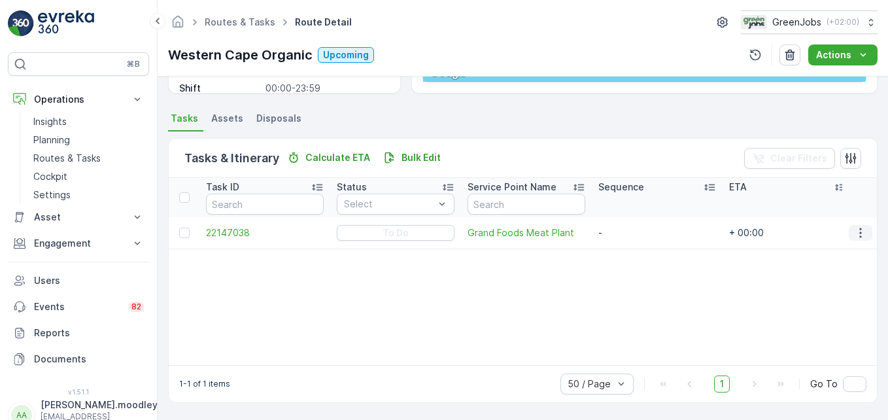
click at [861, 233] on icon "button" at bounding box center [860, 232] width 13 height 13
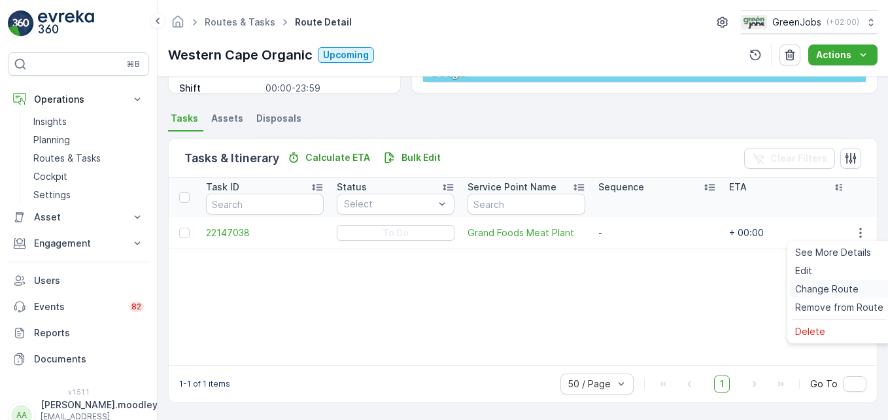
click at [836, 288] on span "Change Route" at bounding box center [826, 288] width 63 height 13
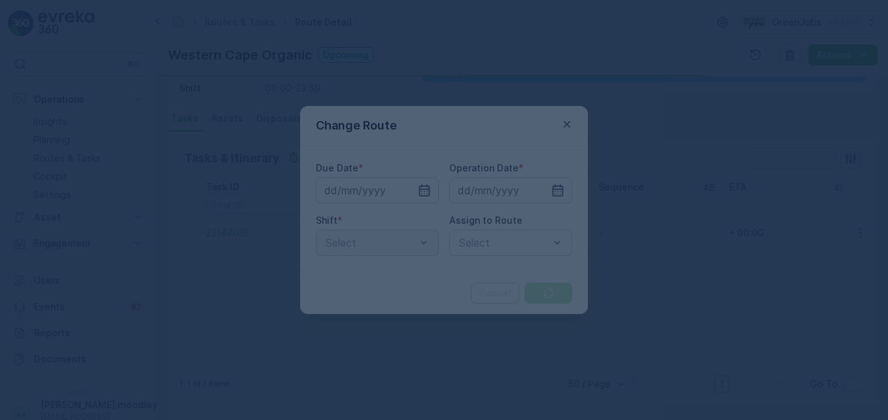
type input "[DATE]"
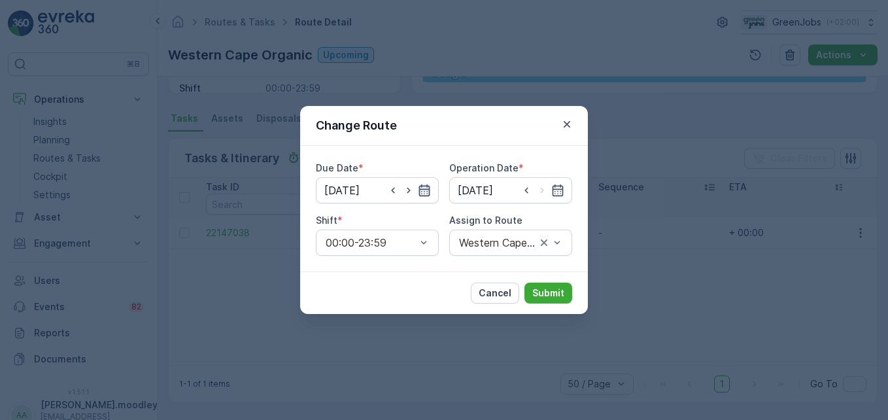
click at [426, 194] on icon "button" at bounding box center [424, 190] width 13 height 13
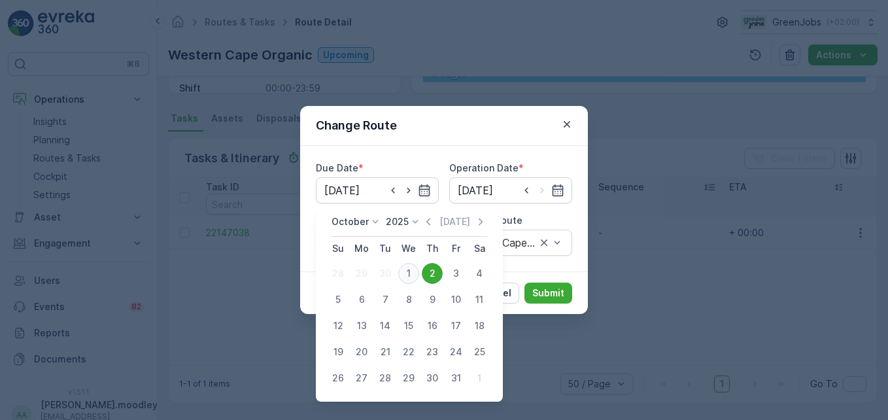
click at [403, 269] on div "1" at bounding box center [408, 273] width 21 height 21
type input "[DATE]"
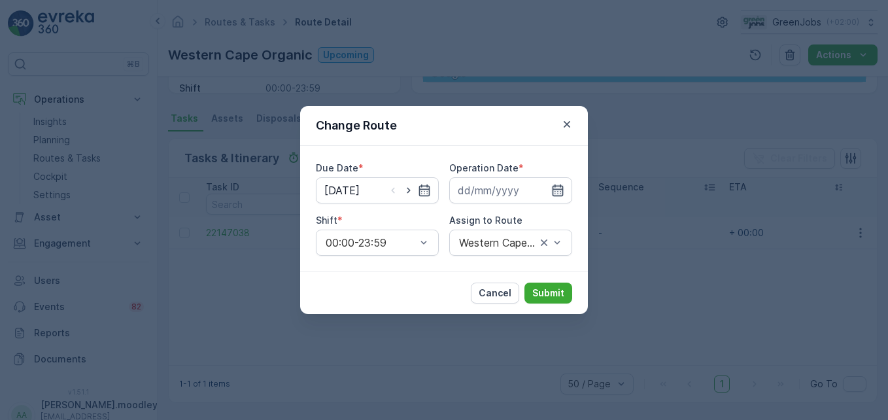
click at [553, 187] on icon "button" at bounding box center [558, 190] width 11 height 12
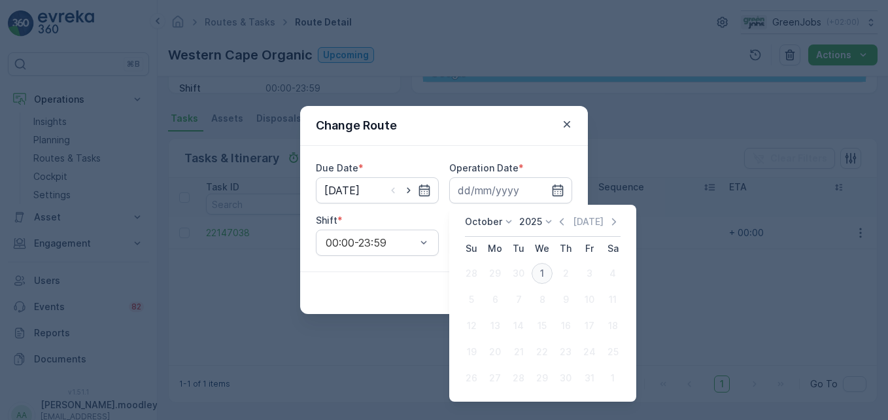
click at [541, 273] on div "1" at bounding box center [542, 273] width 21 height 21
type input "[DATE]"
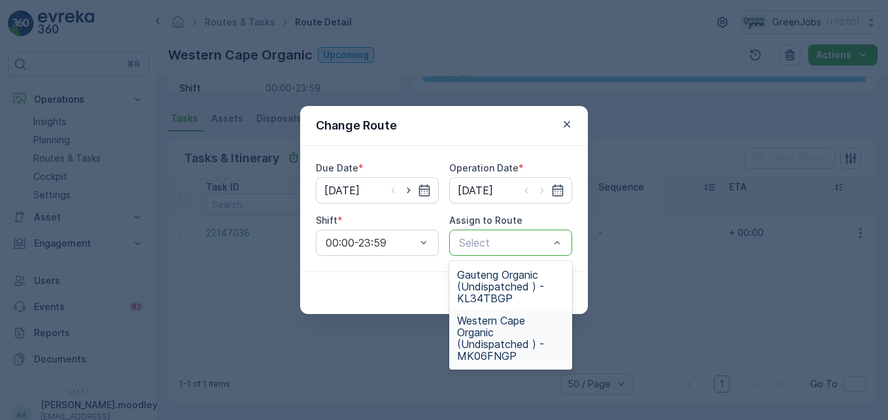
click at [498, 346] on span "Western Cape Organic (Undispatched ) - MK06FNGP" at bounding box center [510, 338] width 107 height 47
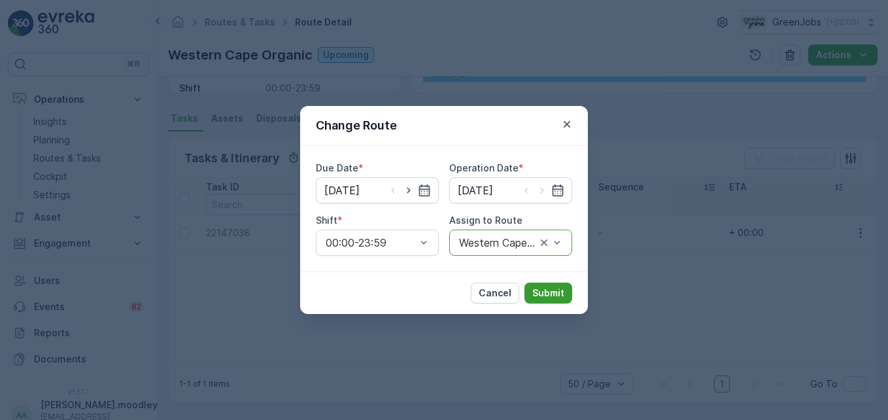
click at [553, 292] on p "Submit" at bounding box center [548, 292] width 32 height 13
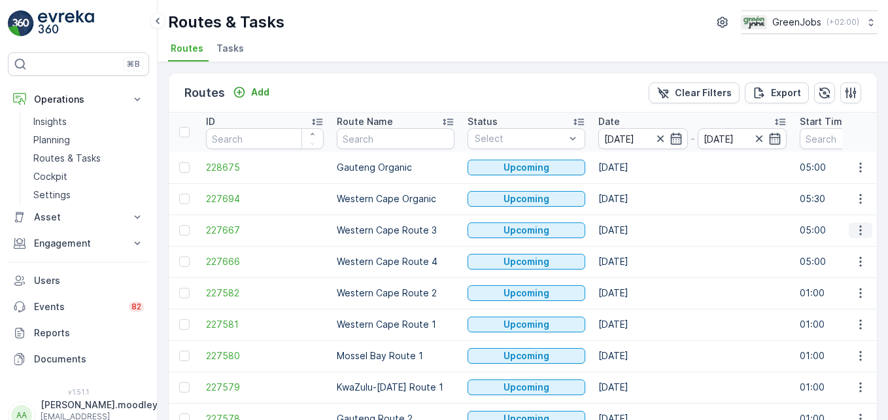
click at [856, 230] on icon "button" at bounding box center [860, 230] width 13 height 13
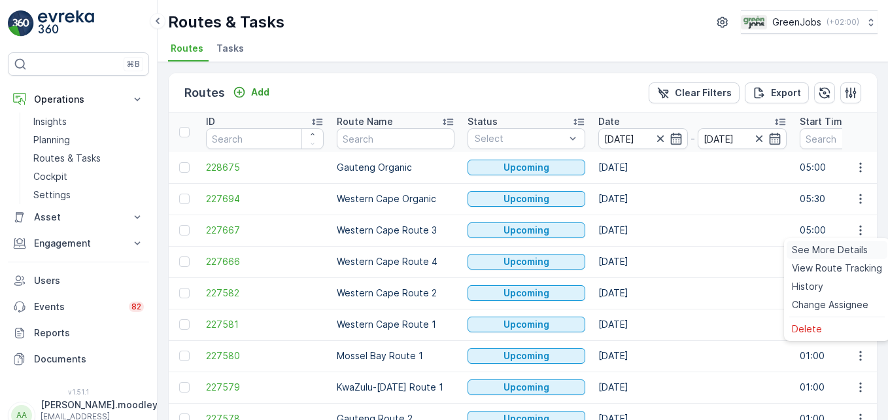
click at [847, 249] on span "See More Details" at bounding box center [830, 249] width 76 height 13
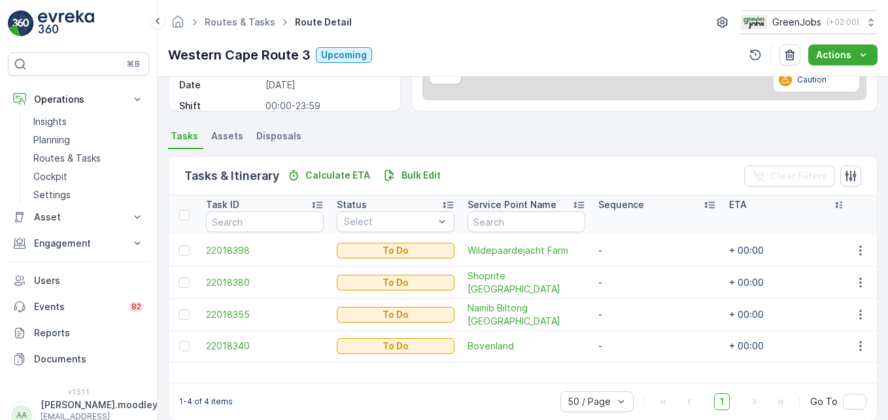
scroll to position [255, 0]
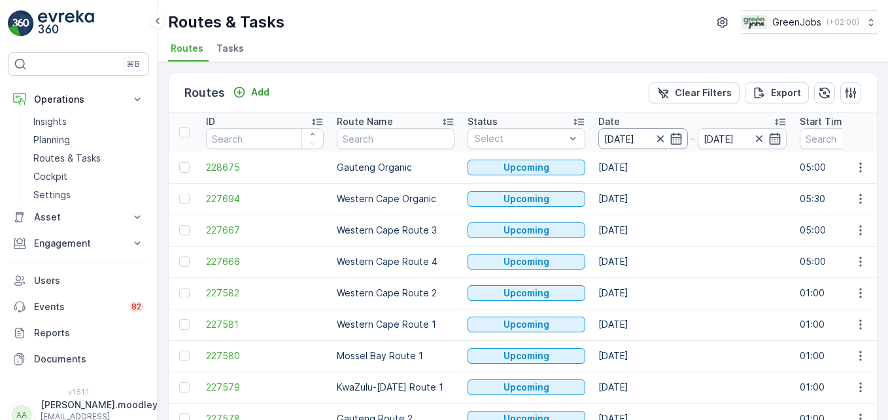
click at [636, 135] on input "[DATE]" at bounding box center [643, 138] width 90 height 21
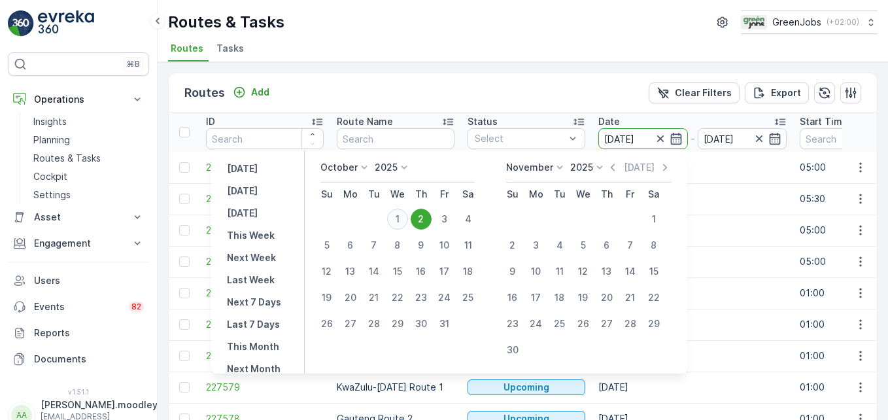
click at [408, 218] on div "1" at bounding box center [397, 219] width 21 height 21
type input "[DATE]"
click at [408, 218] on div "1" at bounding box center [397, 219] width 21 height 21
type input "[DATE]"
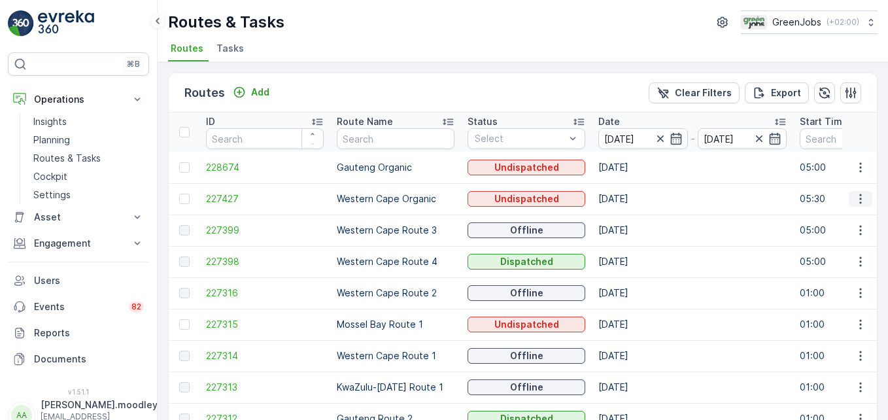
click at [855, 201] on icon "button" at bounding box center [860, 198] width 13 height 13
click at [842, 217] on span "See More Details" at bounding box center [830, 218] width 76 height 13
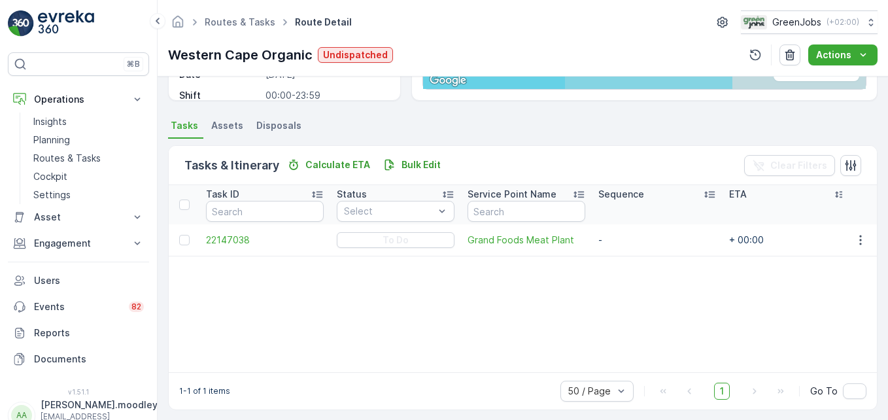
scroll to position [255, 0]
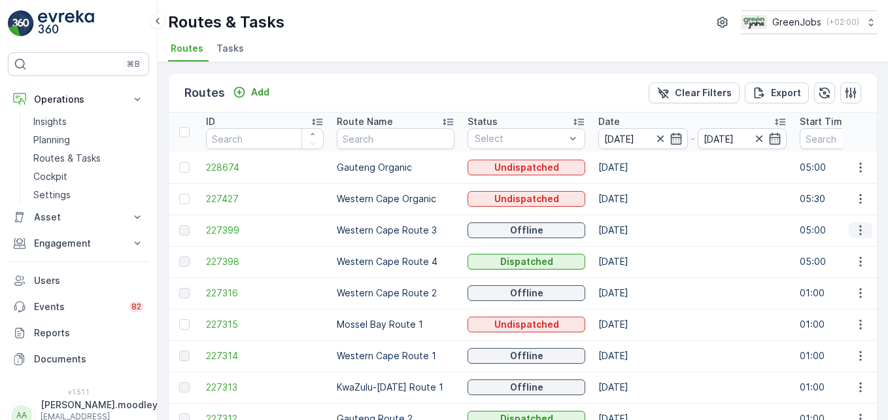
click at [860, 228] on icon "button" at bounding box center [860, 230] width 13 height 13
click at [855, 247] on span "See More Details" at bounding box center [830, 249] width 76 height 13
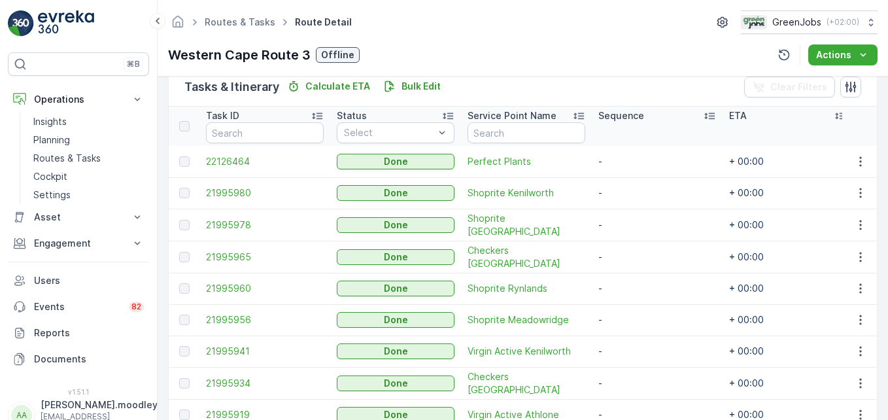
scroll to position [392, 0]
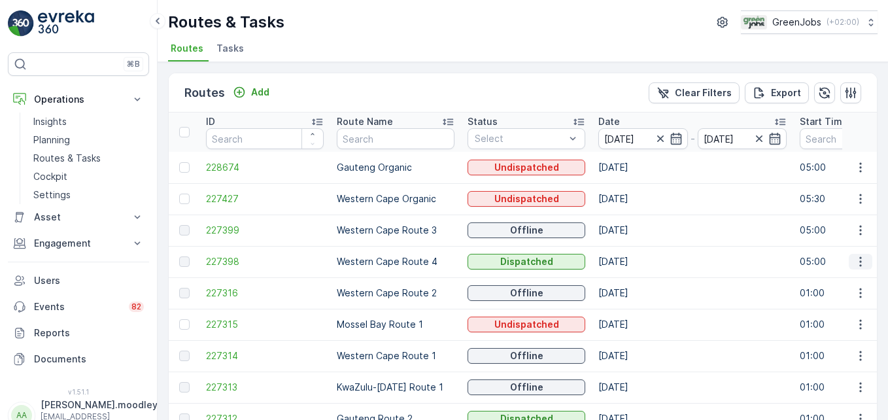
click at [854, 264] on icon "button" at bounding box center [860, 261] width 13 height 13
click at [845, 283] on span "See More Details" at bounding box center [830, 281] width 76 height 13
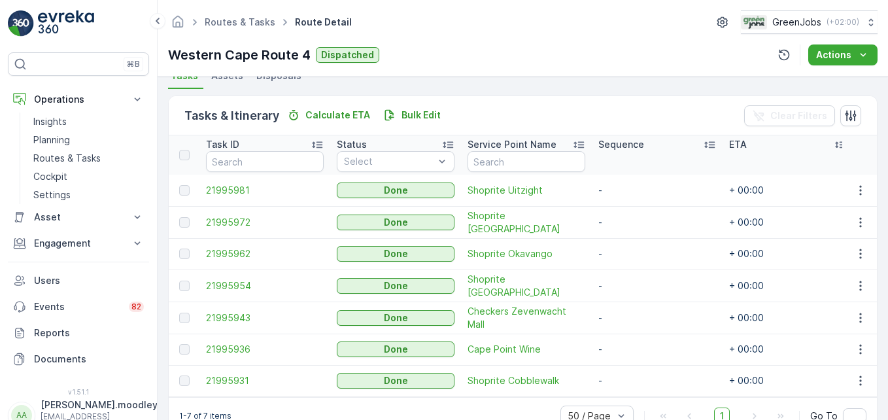
scroll to position [320, 0]
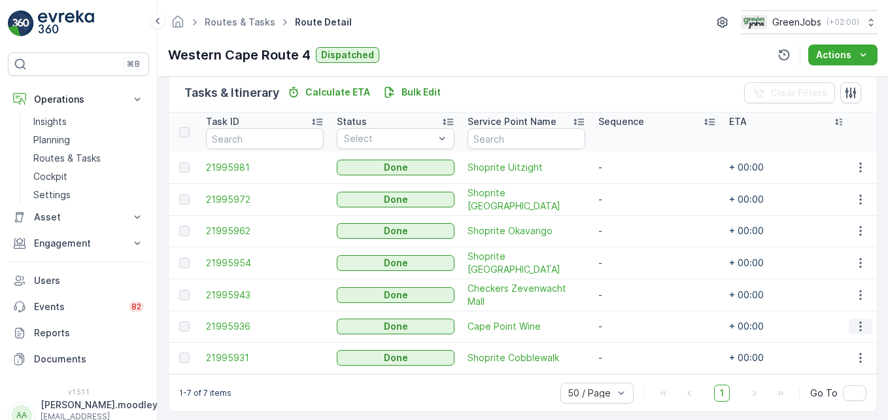
click at [855, 324] on icon "button" at bounding box center [860, 326] width 13 height 13
click at [706, 301] on td "-" at bounding box center [657, 295] width 131 height 32
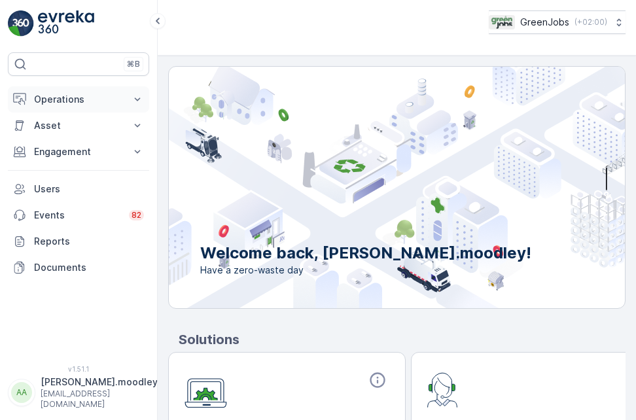
click at [132, 94] on icon at bounding box center [137, 99] width 13 height 13
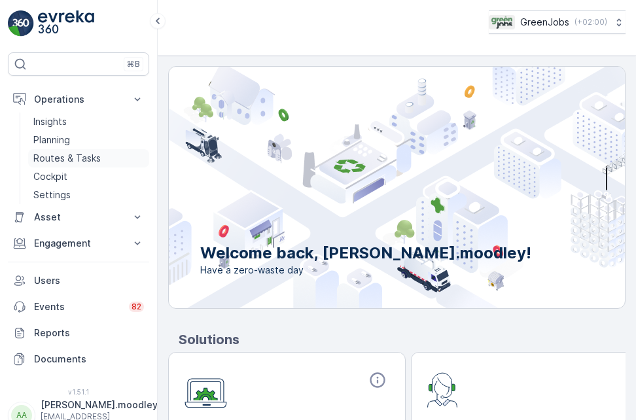
click at [88, 157] on p "Routes & Tasks" at bounding box center [66, 158] width 67 height 13
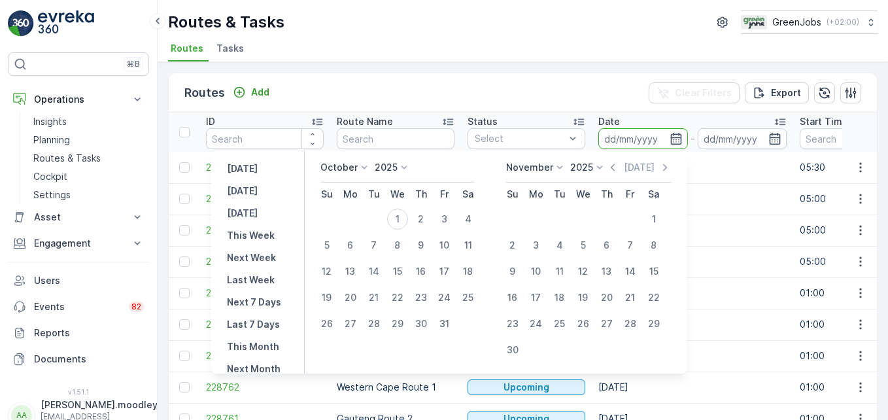
click at [615, 137] on input at bounding box center [643, 138] width 90 height 21
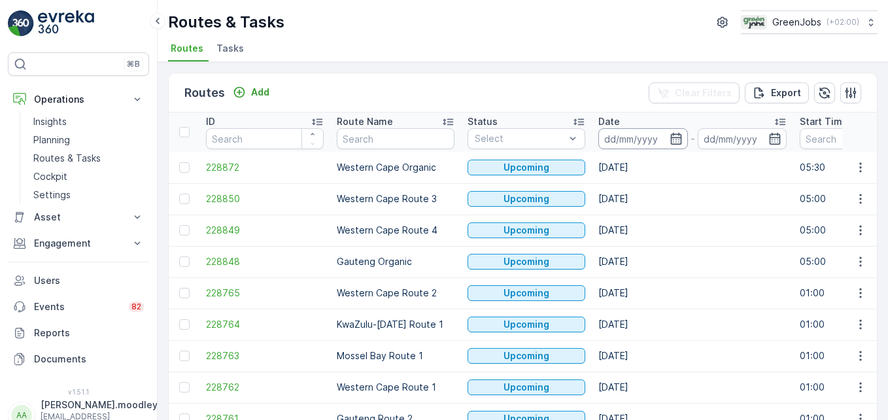
click at [619, 134] on input at bounding box center [643, 138] width 90 height 21
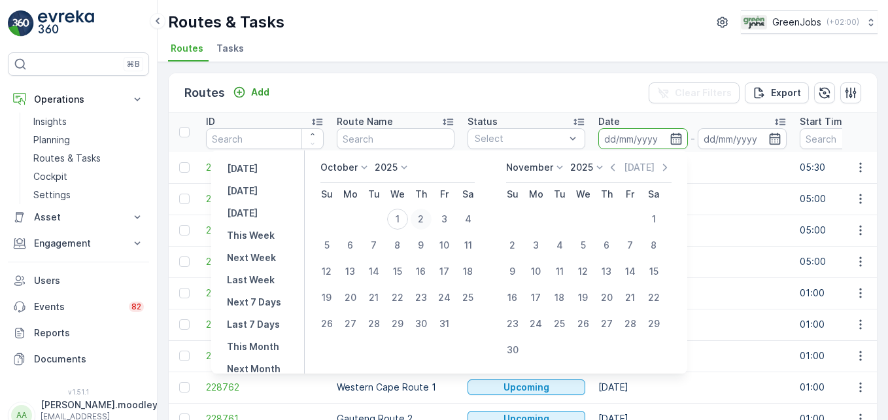
click at [425, 215] on div "2" at bounding box center [421, 219] width 21 height 21
type input "[DATE]"
click at [425, 215] on div "2" at bounding box center [421, 219] width 21 height 21
type input "[DATE]"
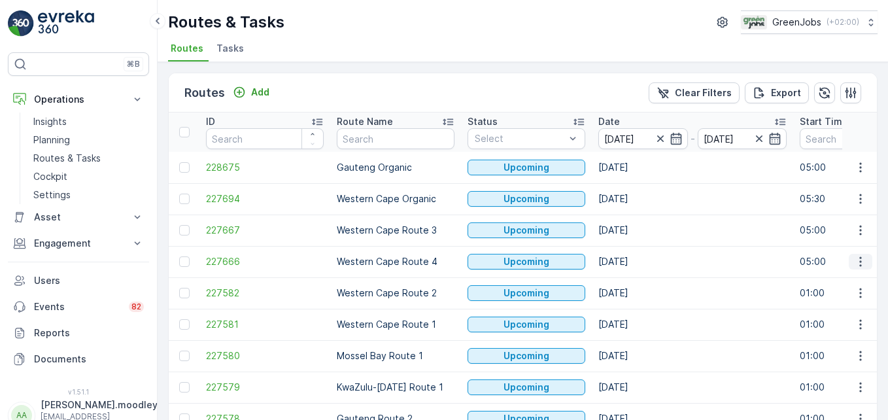
click at [635, 264] on icon "button" at bounding box center [860, 261] width 13 height 13
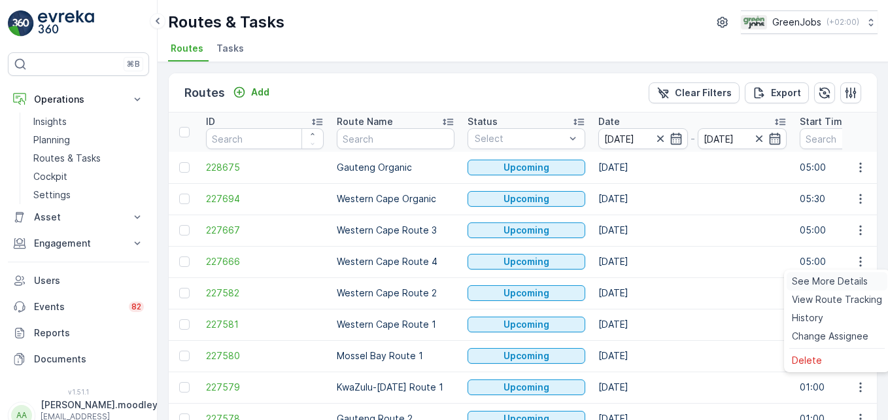
click at [635, 281] on span "See More Details" at bounding box center [830, 281] width 76 height 13
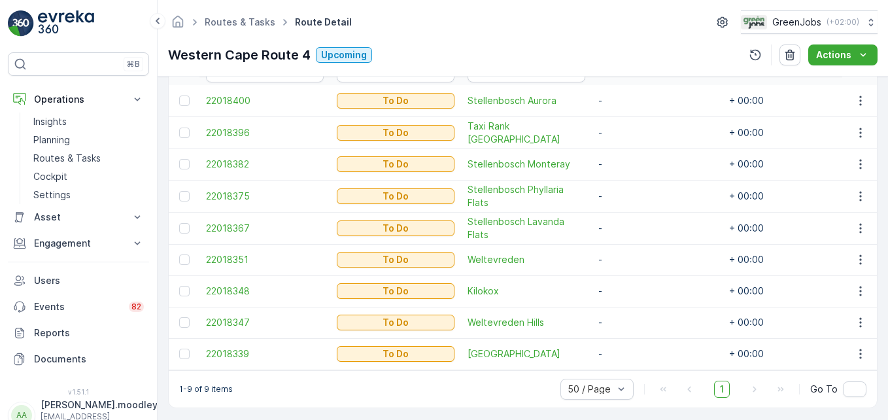
scroll to position [392, 0]
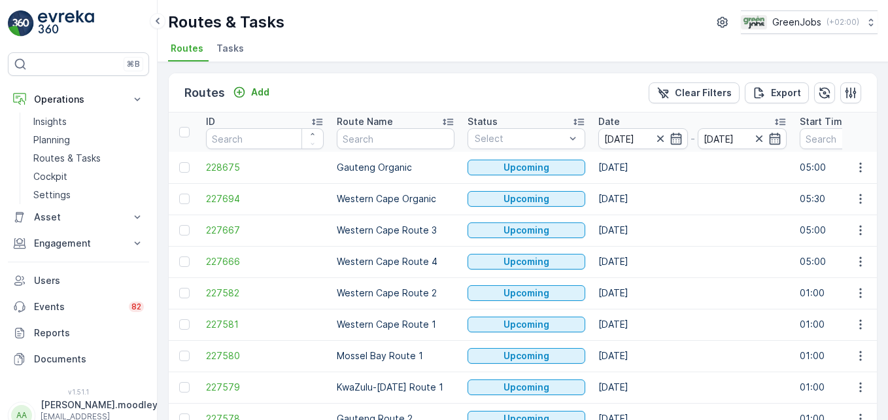
scroll to position [131, 0]
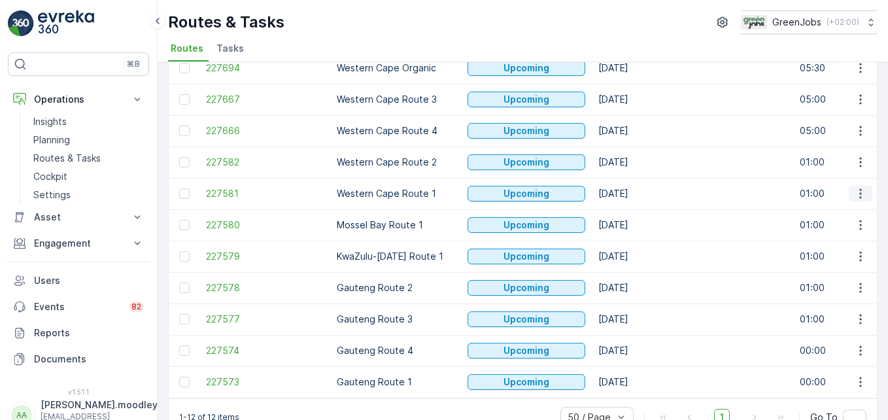
click at [635, 192] on icon "button" at bounding box center [860, 193] width 13 height 13
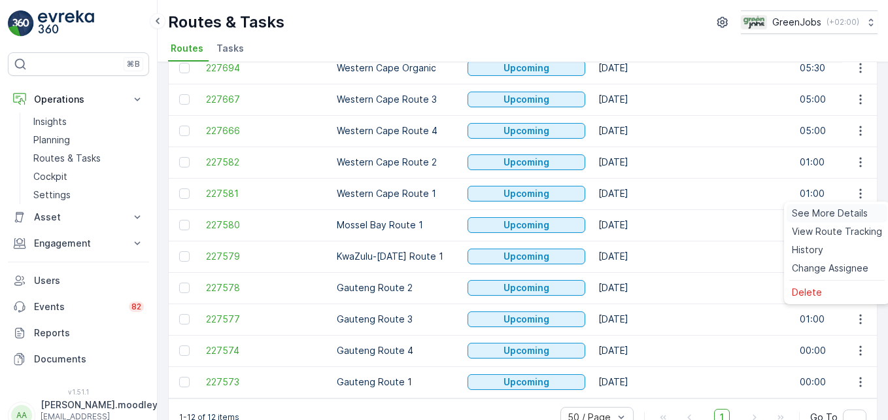
click at [635, 216] on span "See More Details" at bounding box center [830, 213] width 76 height 13
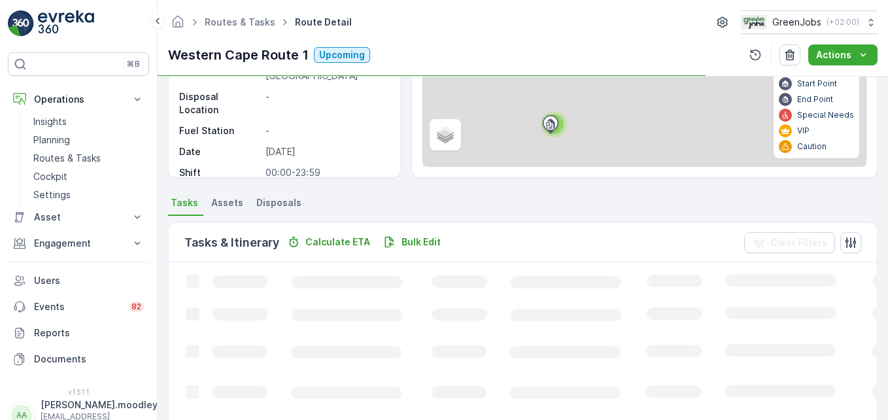
scroll to position [262, 0]
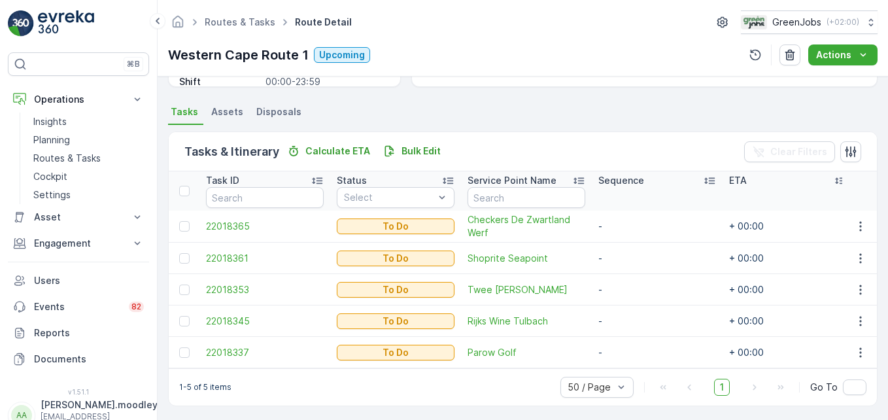
click at [595, 269] on td "-" at bounding box center [657, 258] width 131 height 31
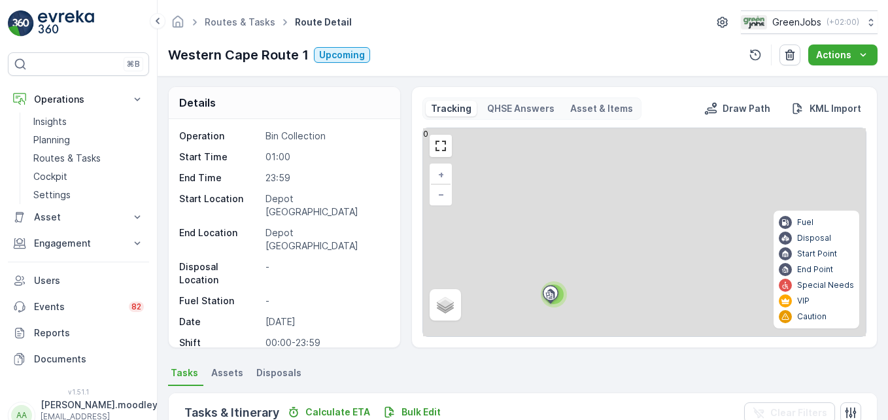
scroll to position [0, 0]
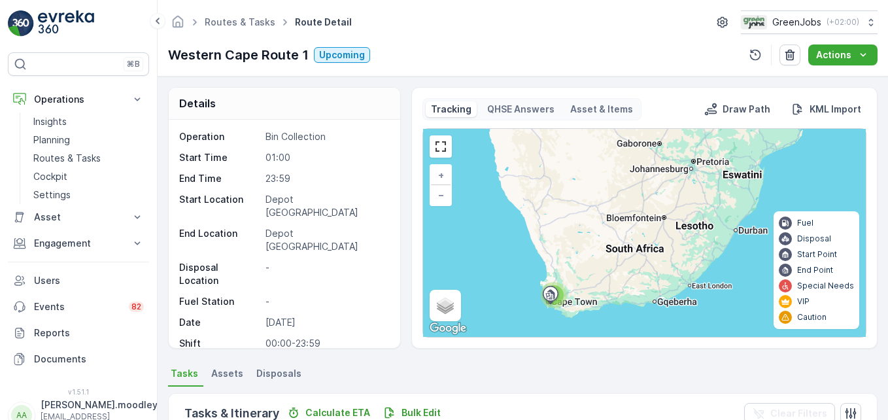
click at [579, 384] on ul "Tasks Assets Disposals" at bounding box center [522, 375] width 709 height 22
